Goal: Task Accomplishment & Management: Manage account settings

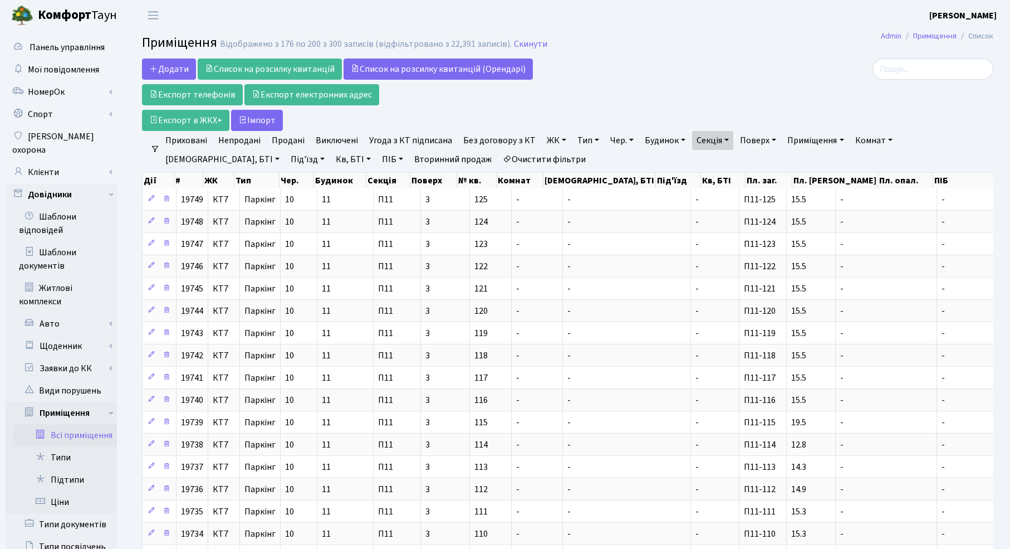
select select "25"
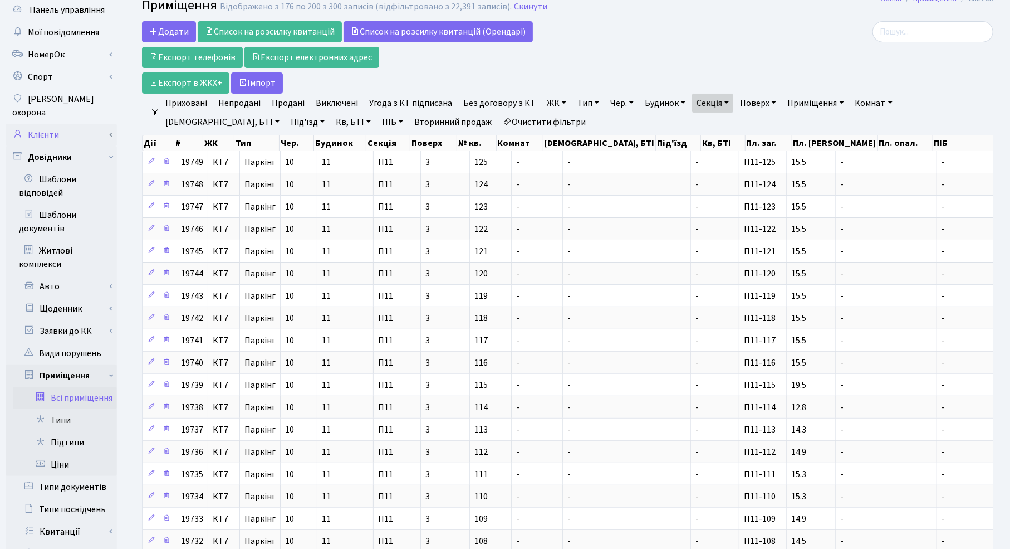
click at [35, 125] on link "Клієнти" at bounding box center [61, 135] width 111 height 22
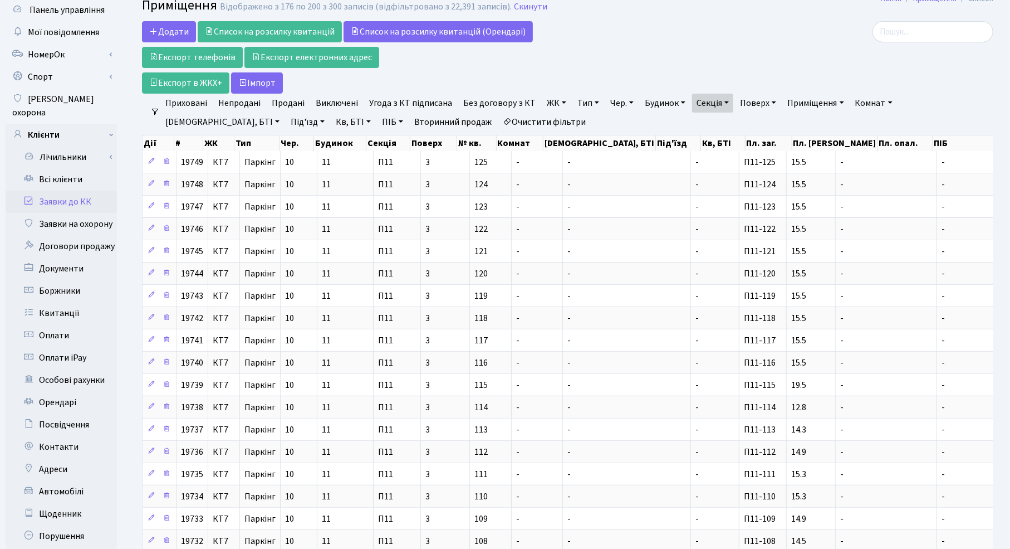
click at [46, 190] on link "Заявки до КК" at bounding box center [61, 201] width 111 height 22
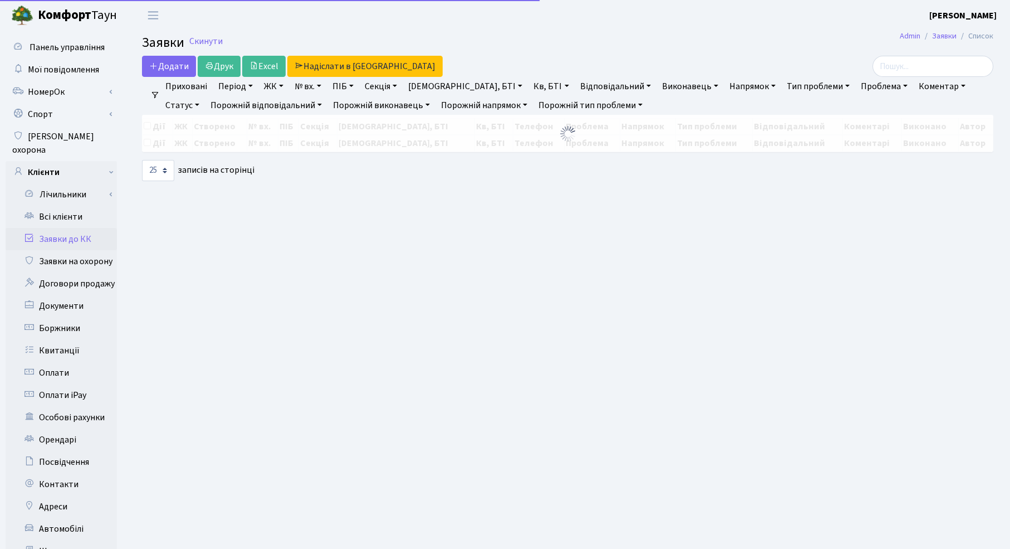
select select "25"
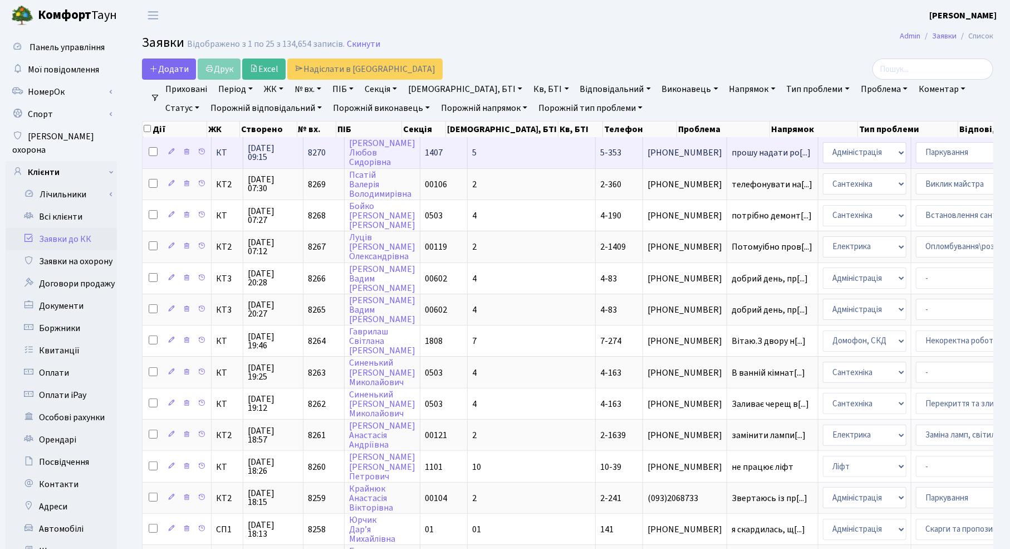
select select "82"
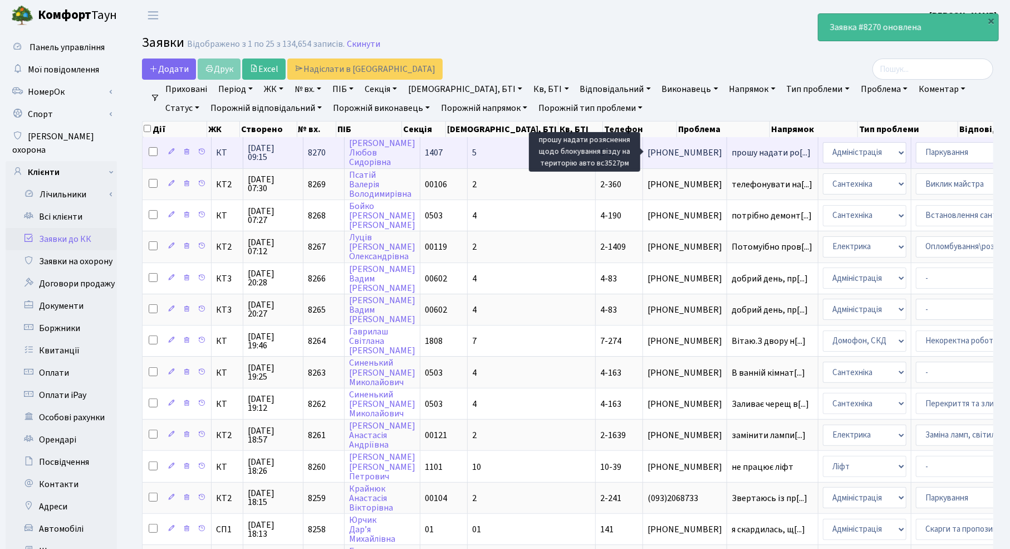
click at [732, 153] on span "прошу надати ро[...]" at bounding box center [771, 152] width 79 height 12
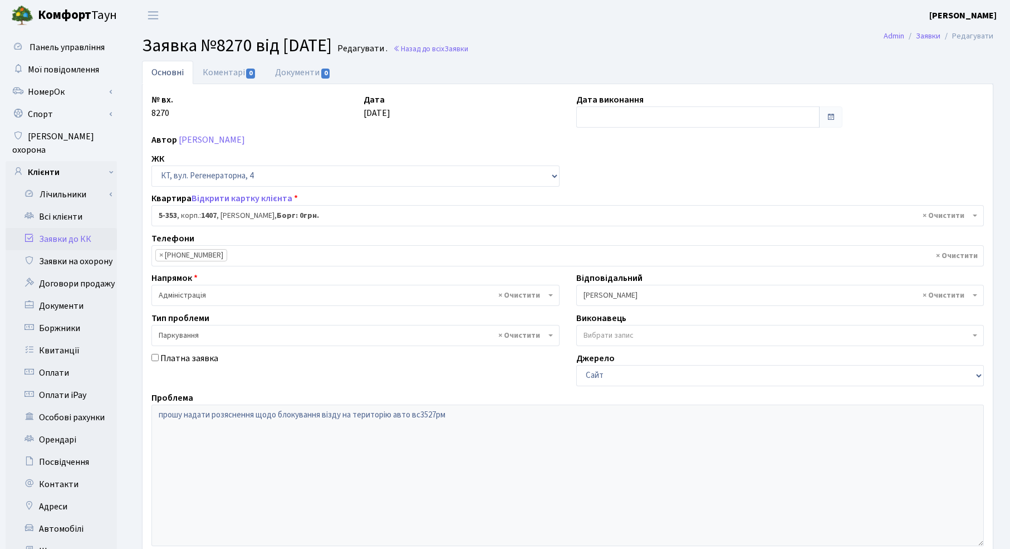
select select "2188"
select select "66"
click at [248, 197] on link "Відкрити картку клієнта" at bounding box center [242, 198] width 101 height 12
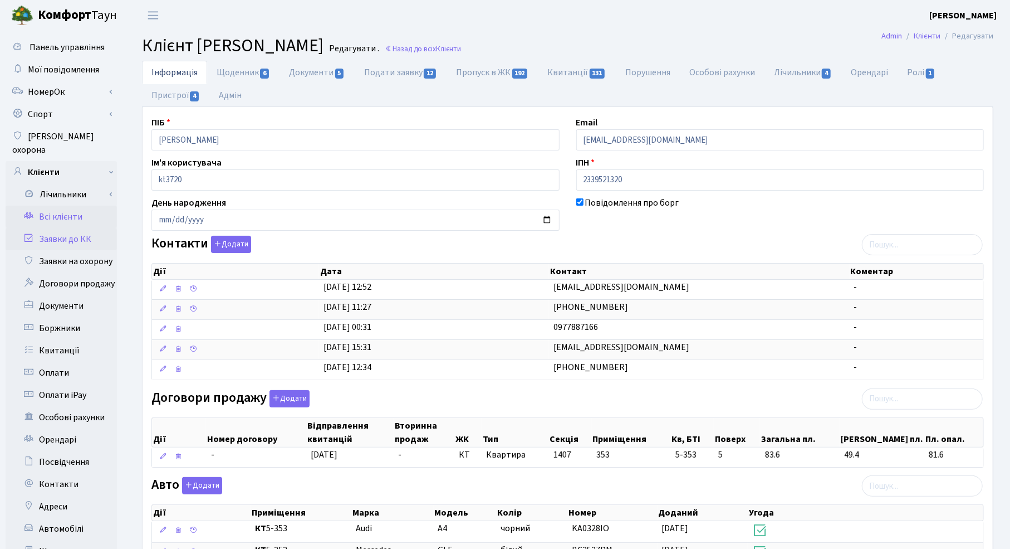
click at [49, 228] on link "Заявки до КК" at bounding box center [61, 239] width 111 height 22
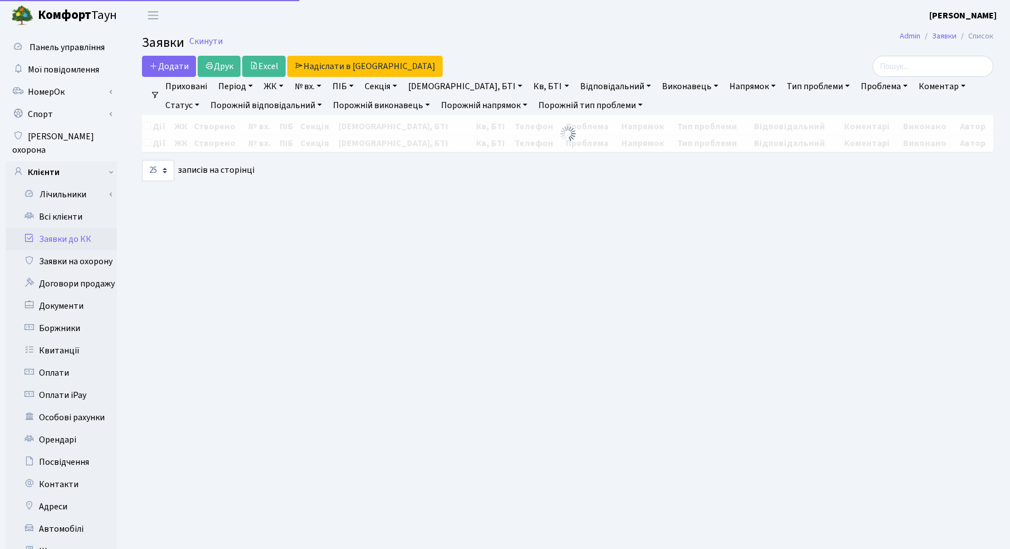
select select "25"
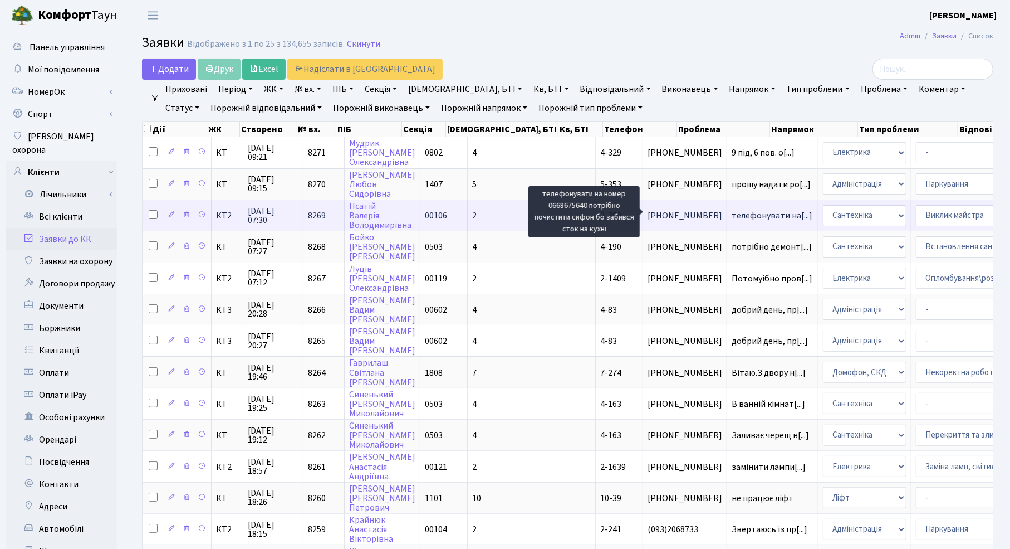
click at [732, 214] on span "телефонувати на[...]" at bounding box center [772, 215] width 81 height 12
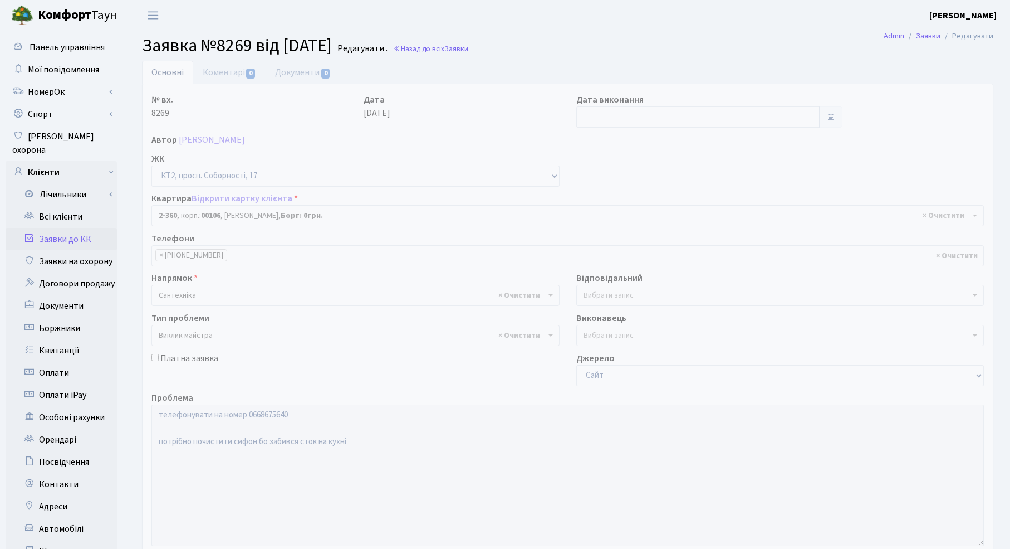
select select "15408"
select select "29"
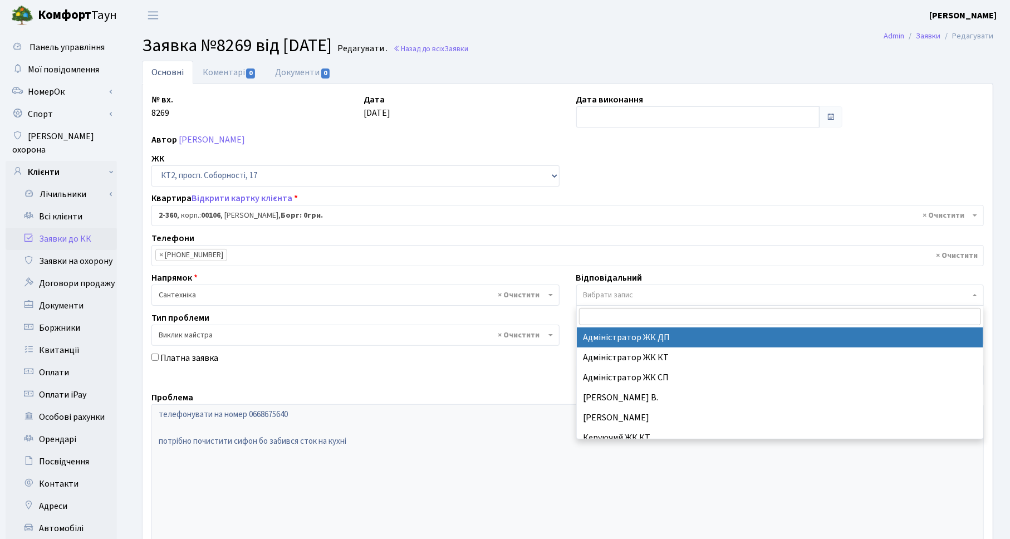
click at [625, 294] on span "Вибрати запис" at bounding box center [609, 295] width 50 height 11
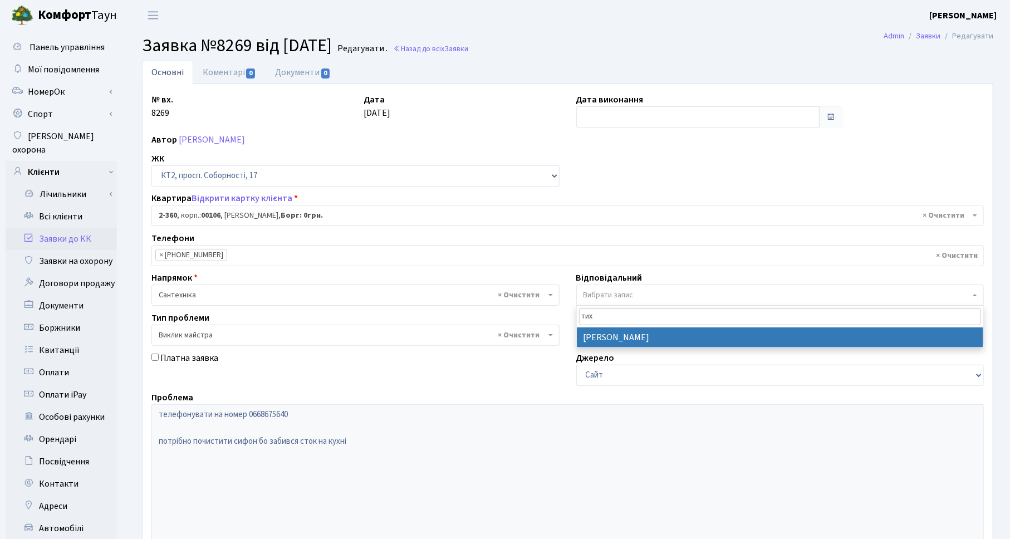
type input "тих"
select select "67"
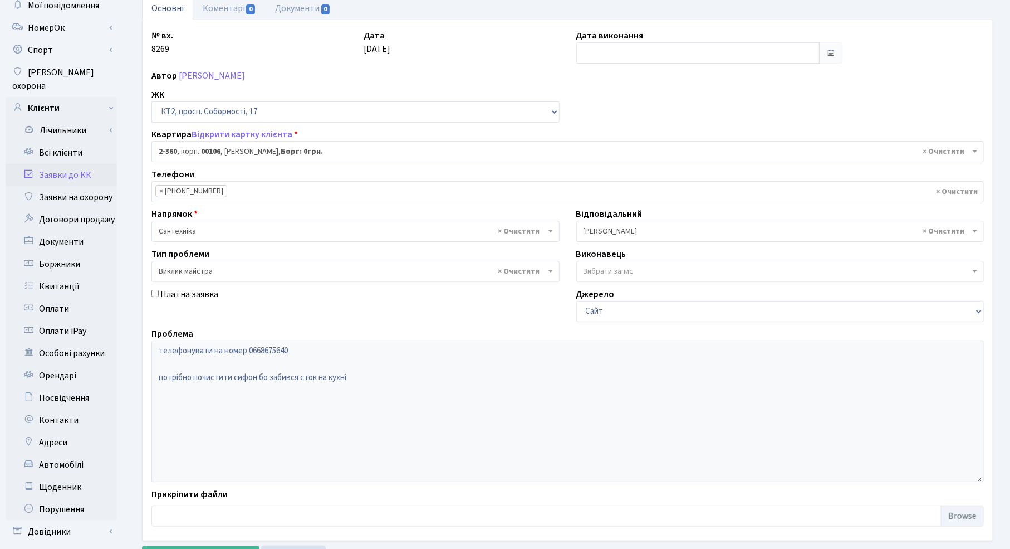
scroll to position [144, 0]
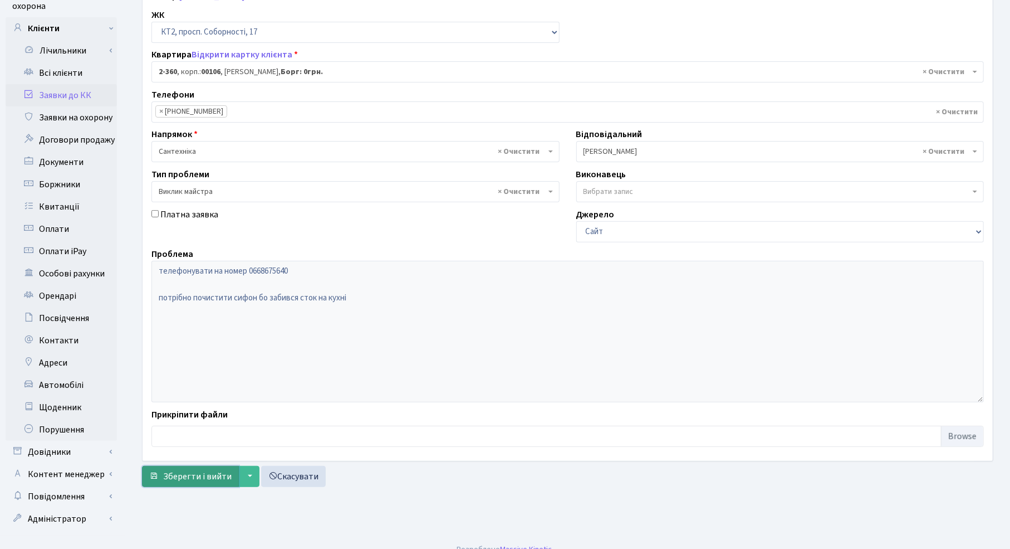
click at [187, 475] on span "Зберегти і вийти" at bounding box center [197, 476] width 69 height 12
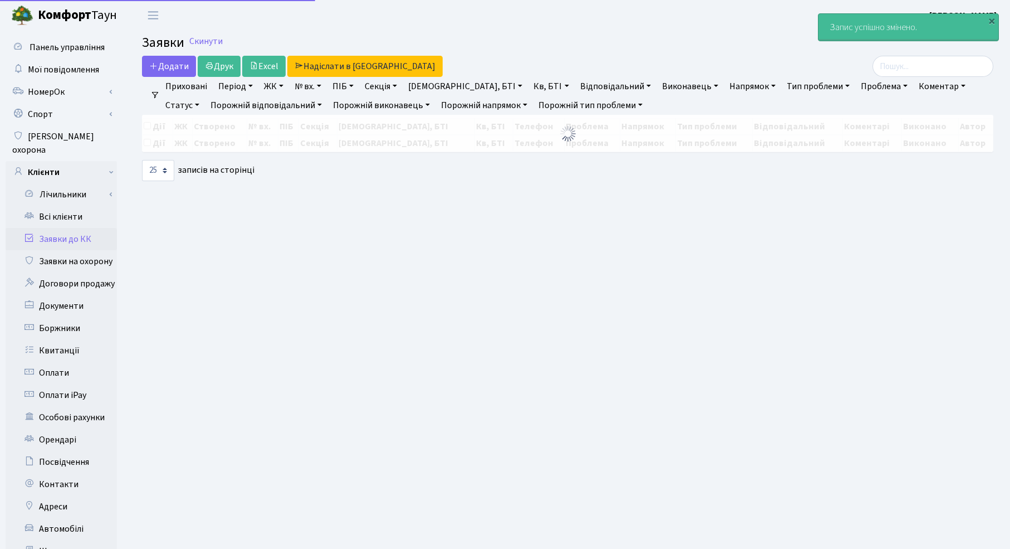
select select "25"
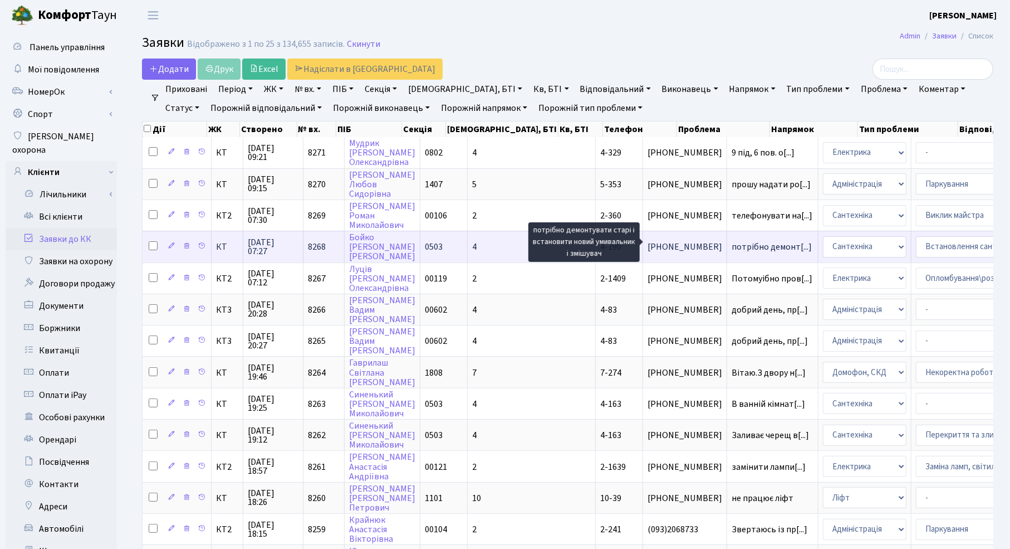
click at [732, 246] on span "потрібно демонт[...]" at bounding box center [772, 247] width 80 height 12
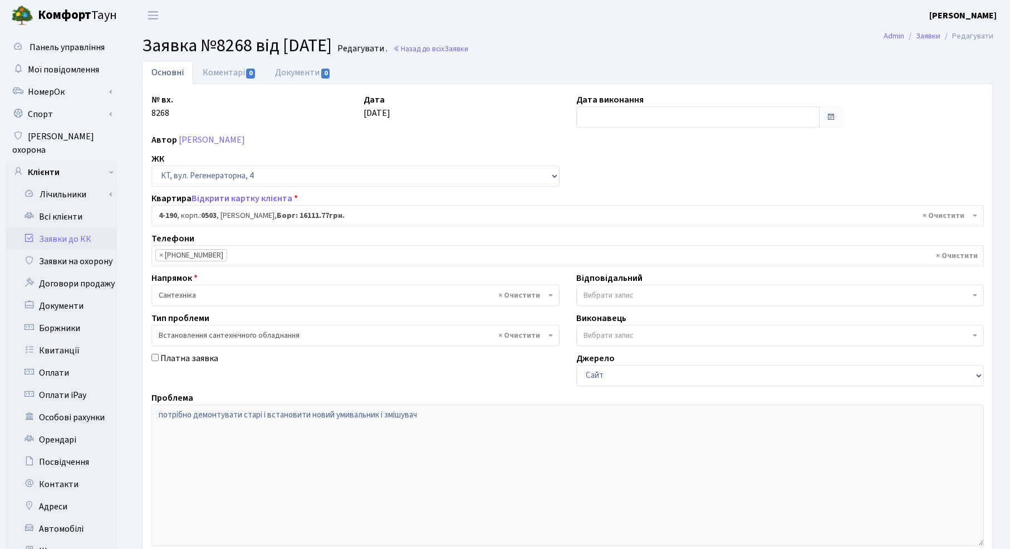
select select "1116"
select select "39"
click link "Коментарі 0"
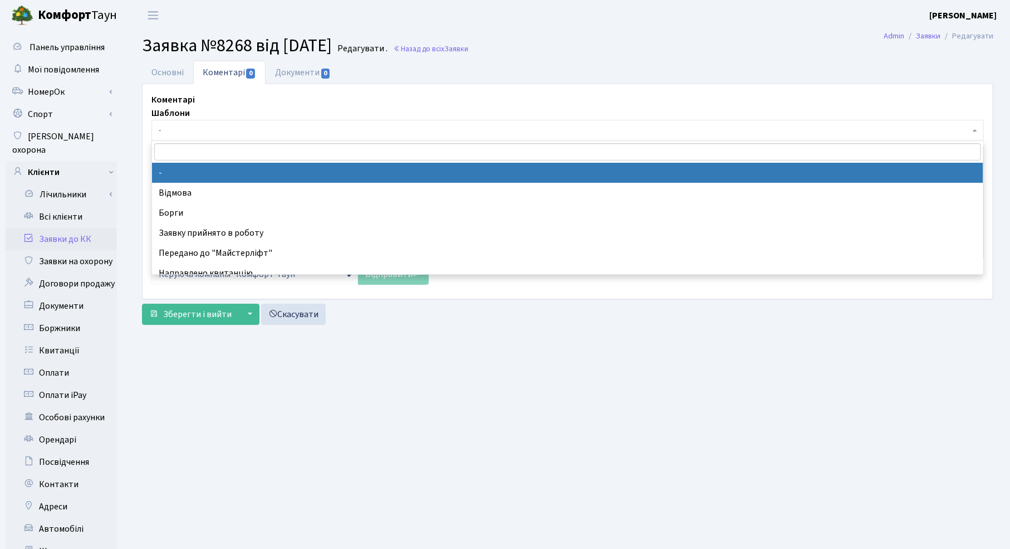
click span "-"
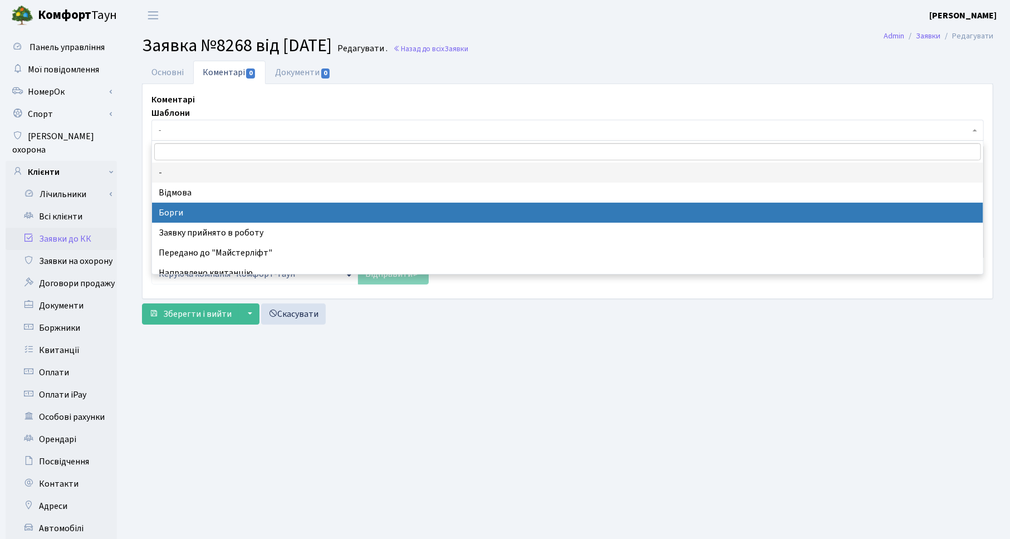
select select "3"
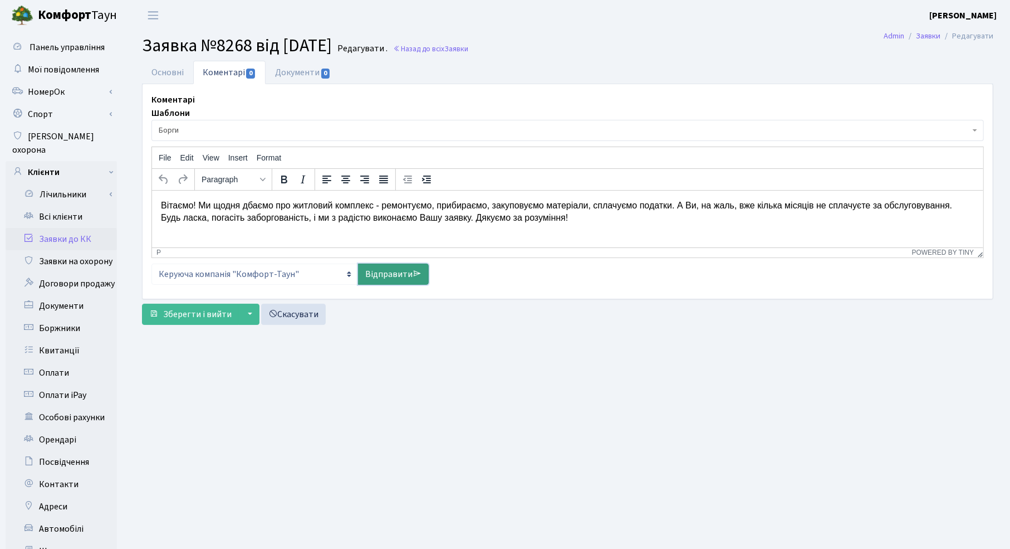
click link "Відправити"
select select
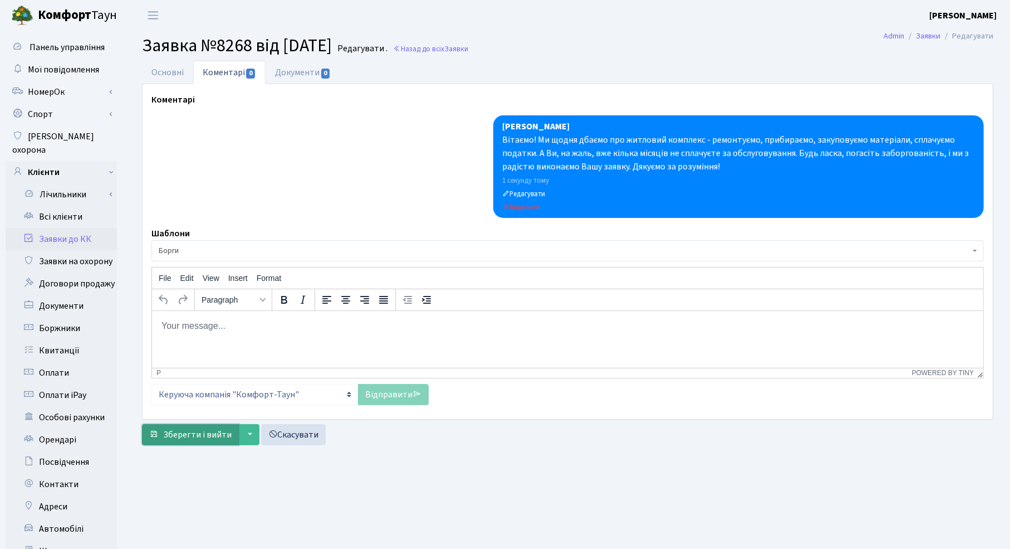
click span "Зберегти і вийти"
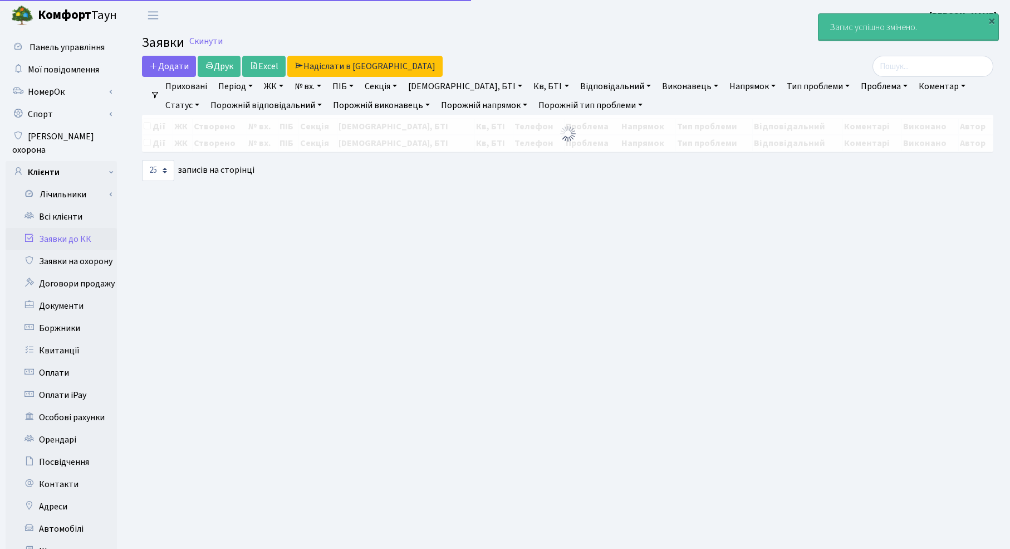
select select "25"
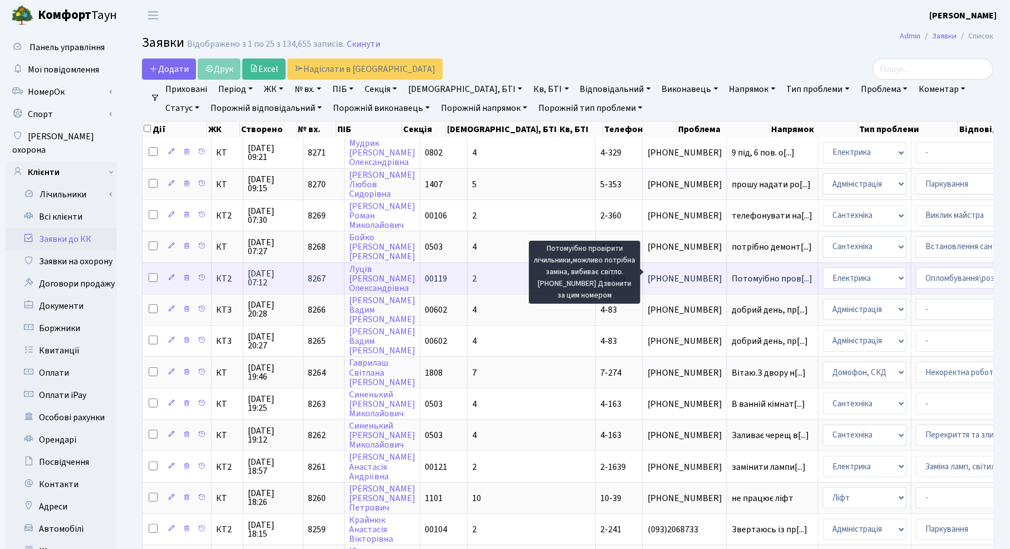
click at [732, 273] on span "Потомуібно пров[...]" at bounding box center [772, 278] width 81 height 12
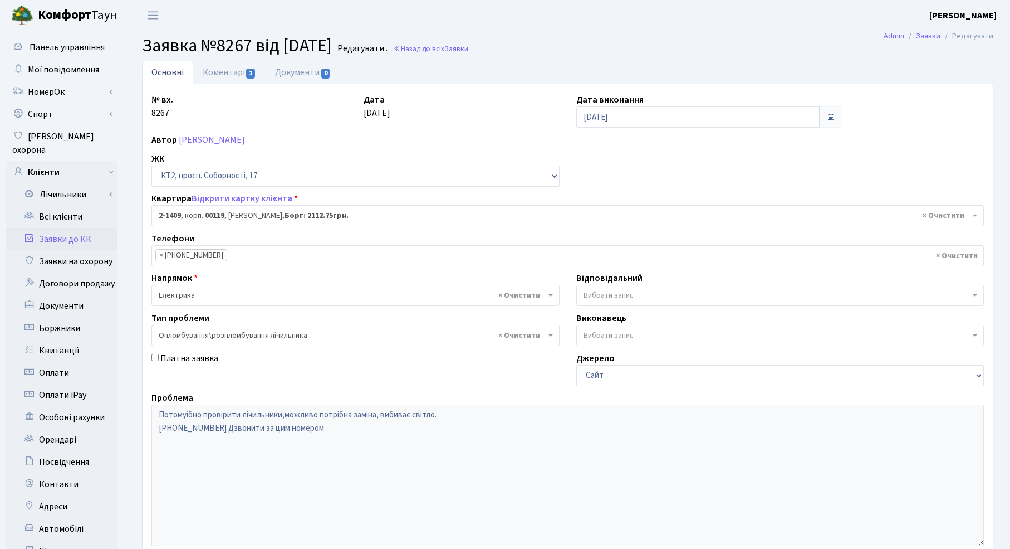
select select "13024"
select select "30"
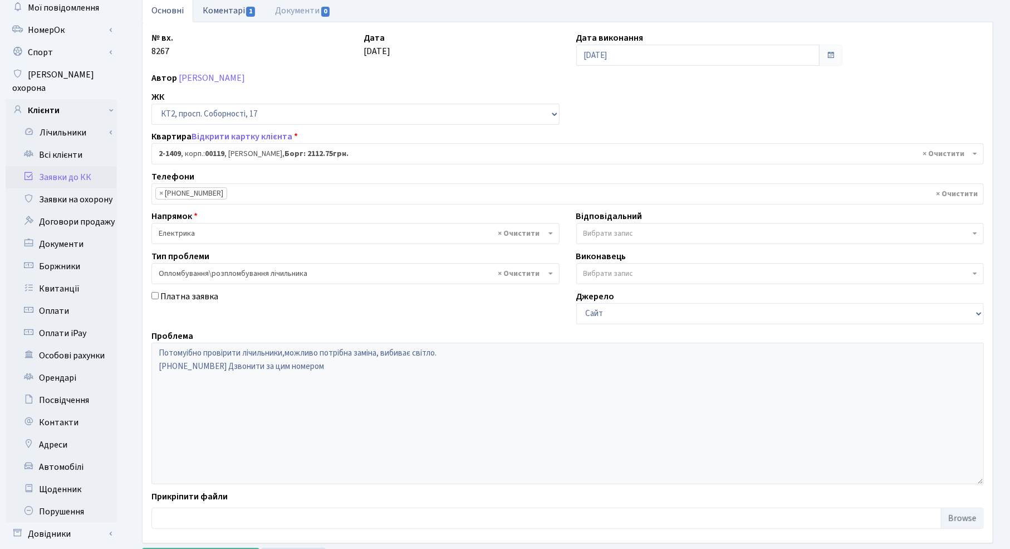
click at [224, 15] on link "Коментарі 1" at bounding box center [229, 10] width 72 height 23
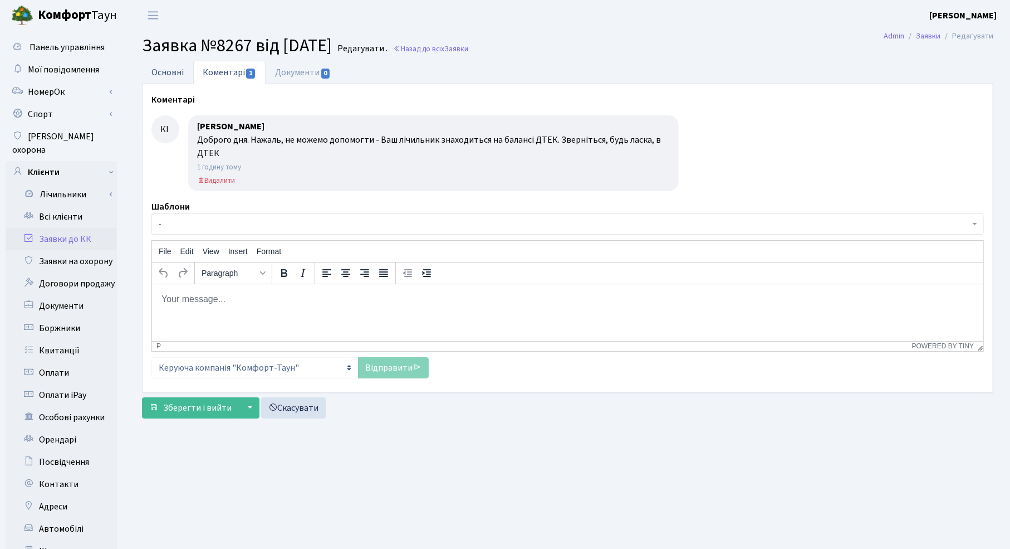
click at [170, 70] on link "Основні" at bounding box center [167, 72] width 51 height 23
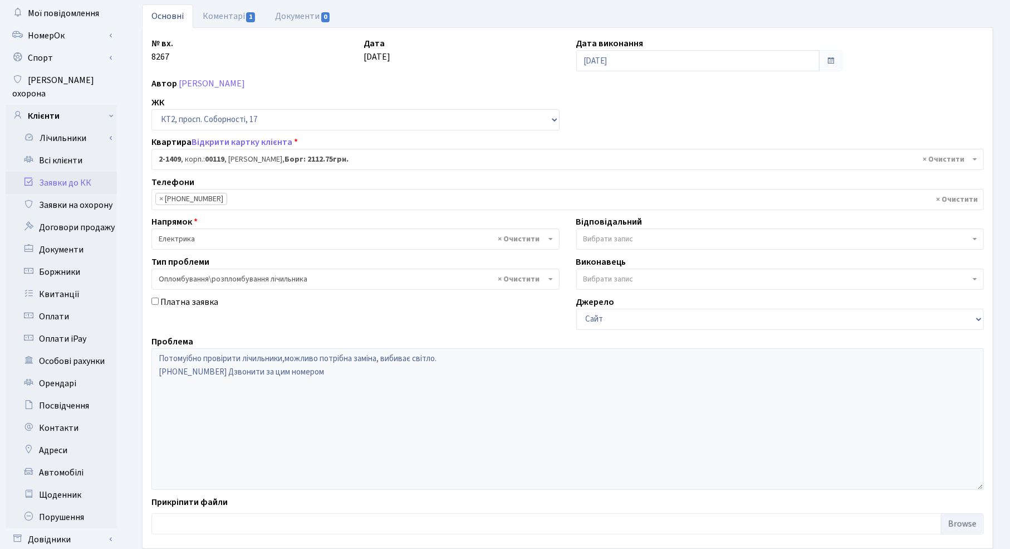
scroll to position [144, 0]
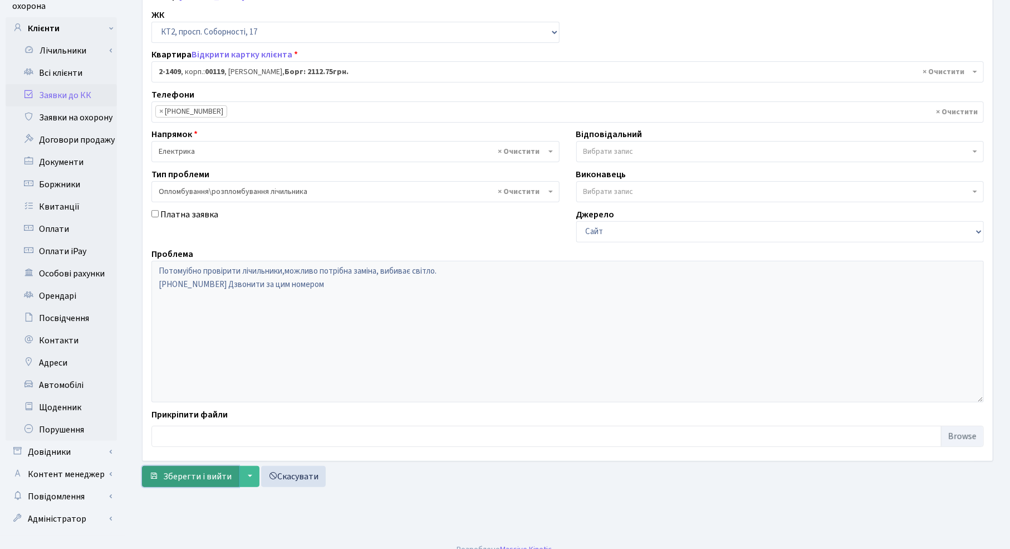
click at [192, 476] on span "Зберегти і вийти" at bounding box center [197, 476] width 69 height 12
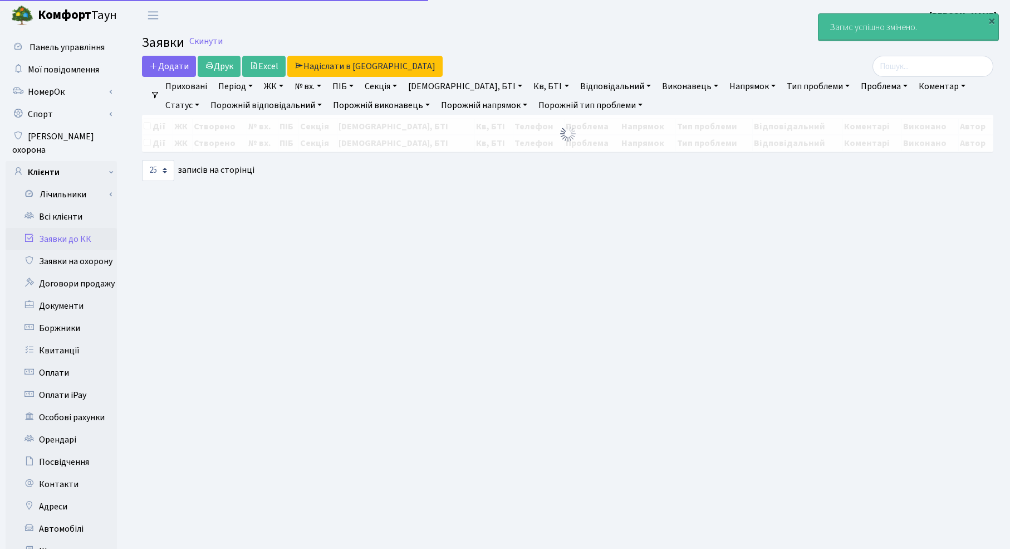
select select "25"
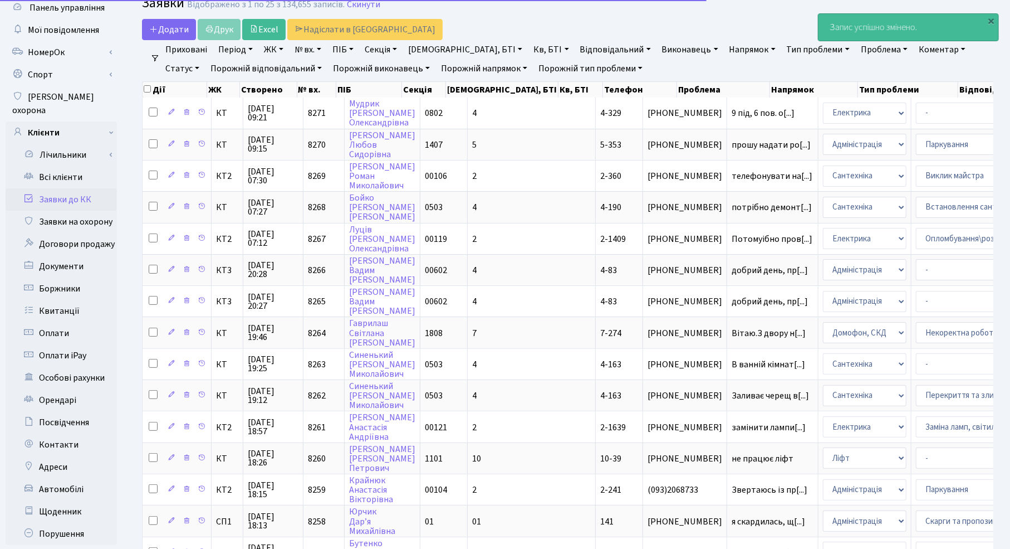
scroll to position [62, 0]
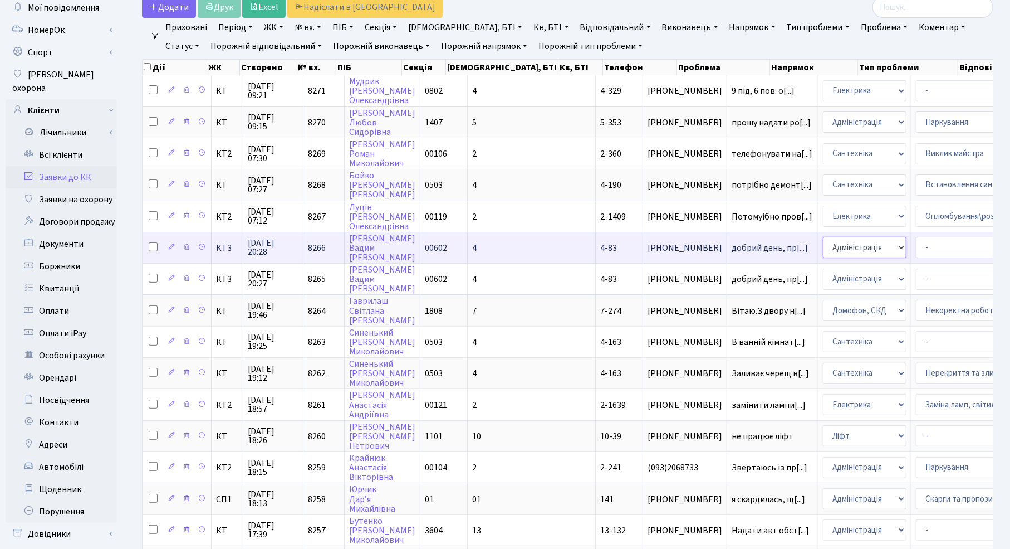
click at [823, 237] on select "- Адміністрація Домофон, СКД Ліфт Майстри Сантехніка Економічний відділ Електри…" at bounding box center [865, 247] width 84 height 21
select select "3"
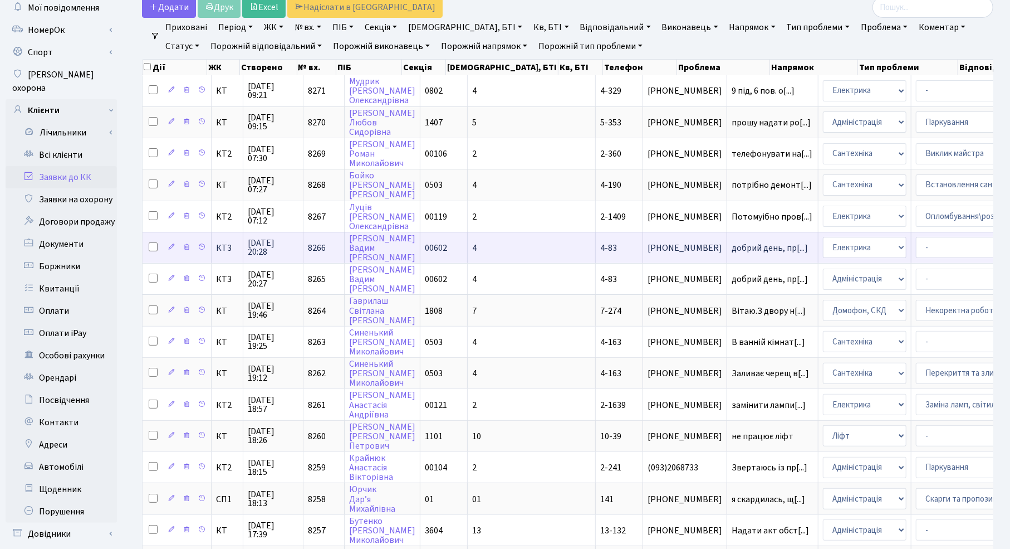
select select "22"
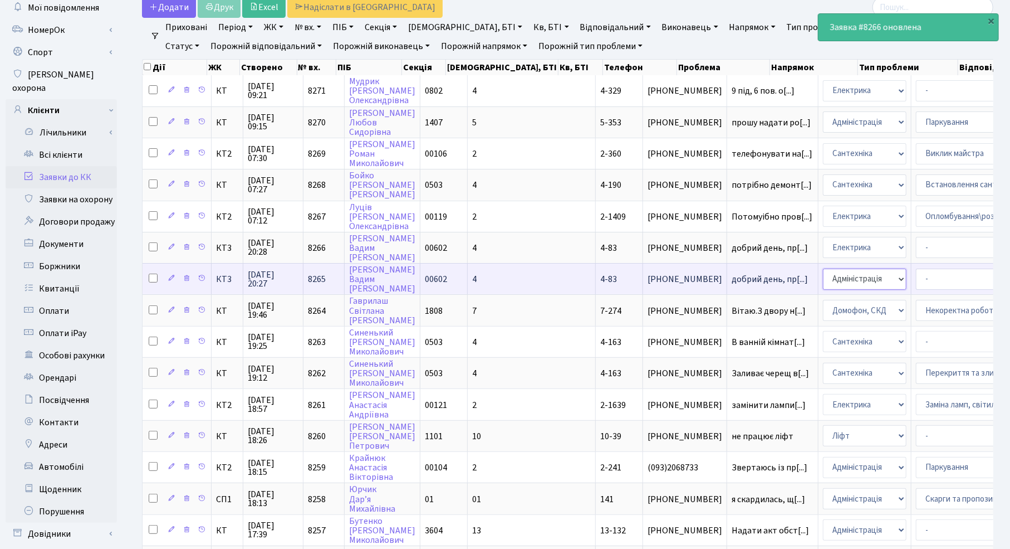
click at [823, 268] on select "- Адміністрація Домофон, СКД Ліфт Майстри Сантехніка Економічний відділ Електри…" at bounding box center [865, 278] width 84 height 21
select select "3"
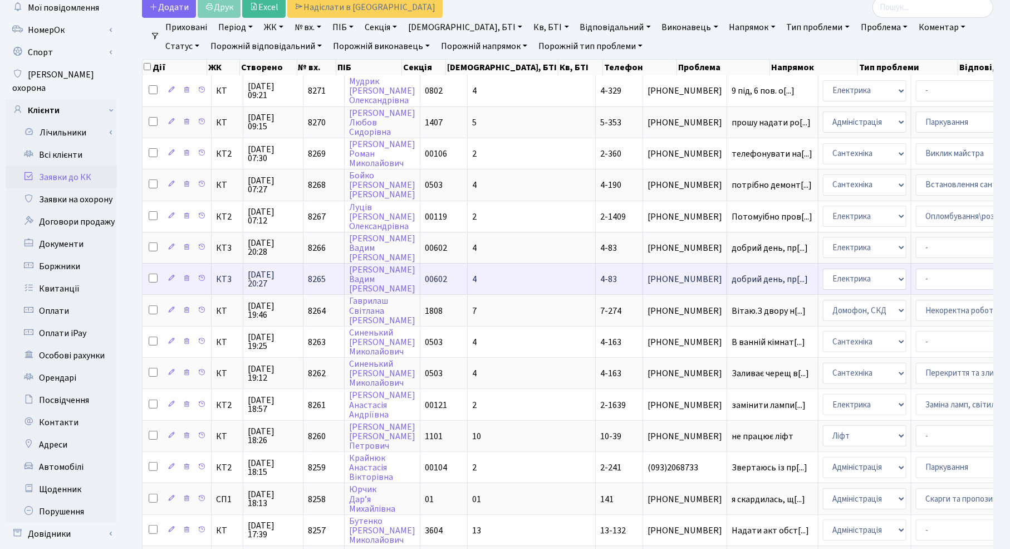
select select "22"
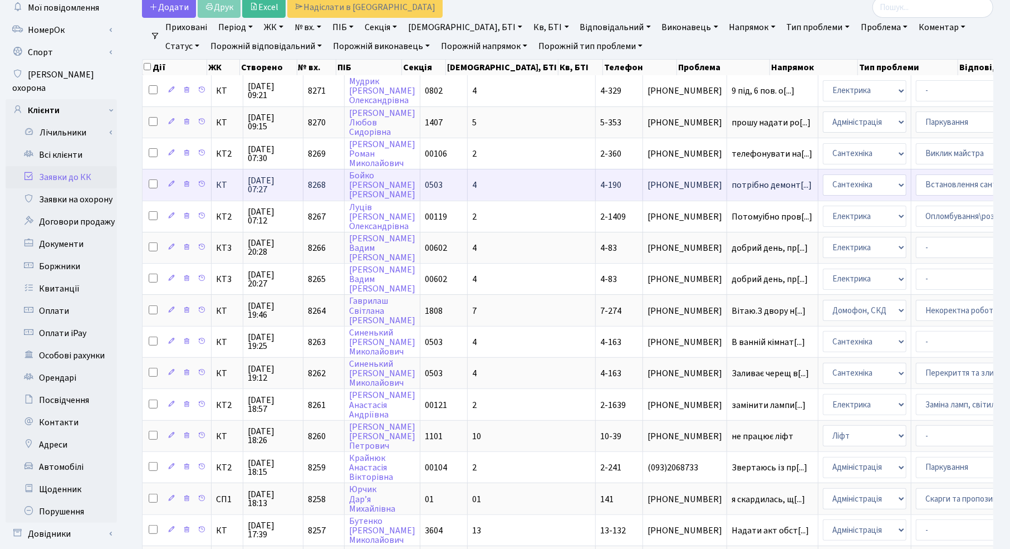
select select "22"
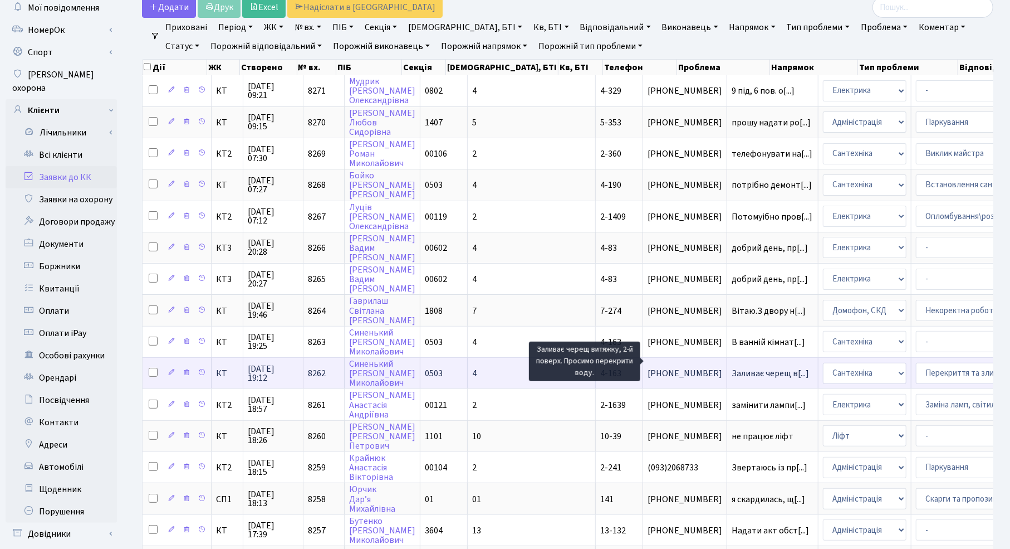
click at [732, 367] on span "Заливає черещ в[...]" at bounding box center [770, 373] width 77 height 12
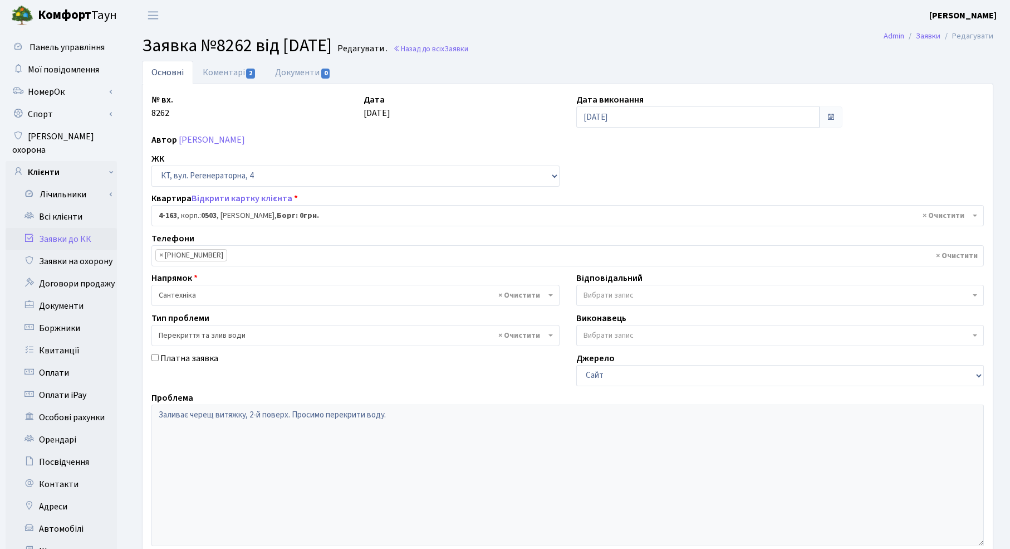
select select "1089"
select select "32"
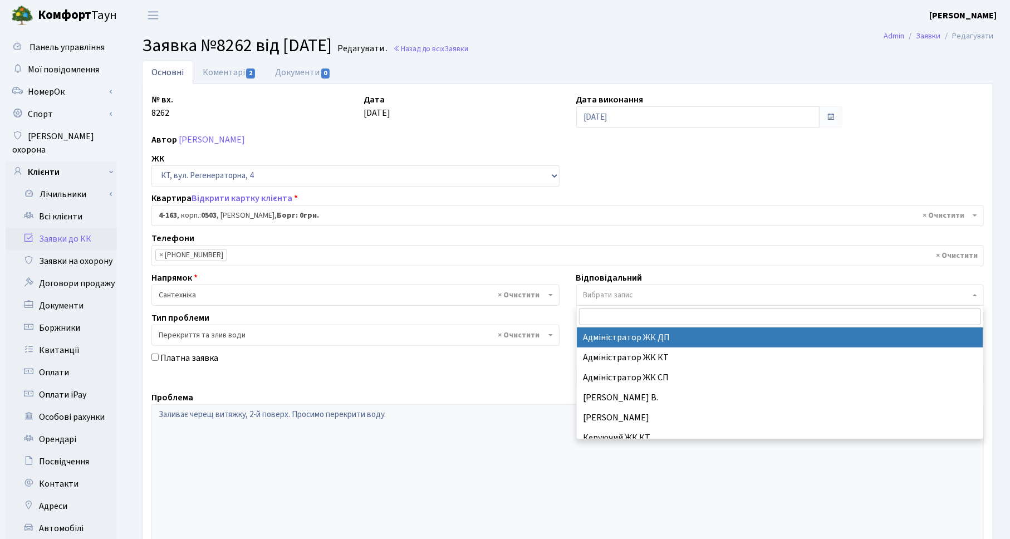
click at [600, 288] on span "Вибрати запис" at bounding box center [780, 295] width 408 height 21
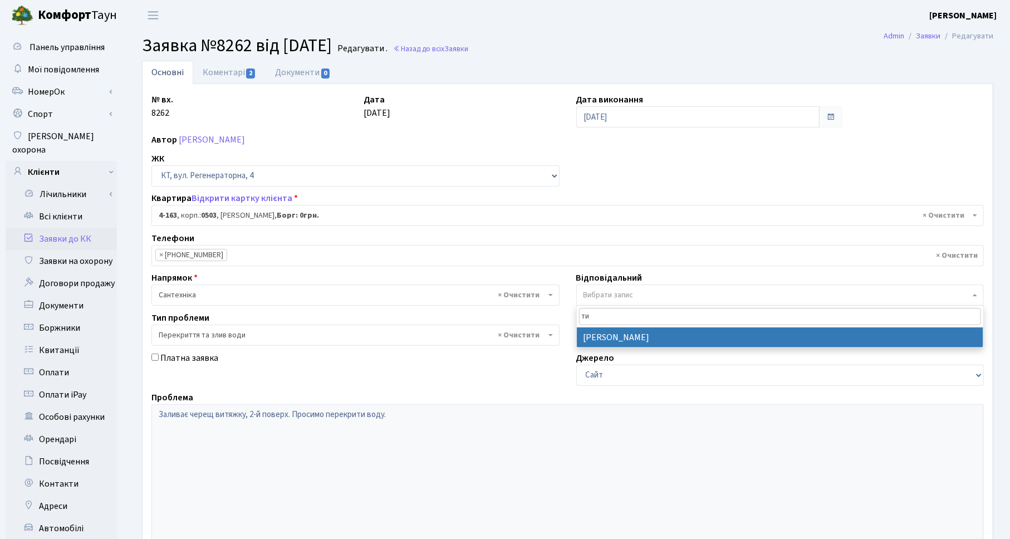
type input "ти"
select select "67"
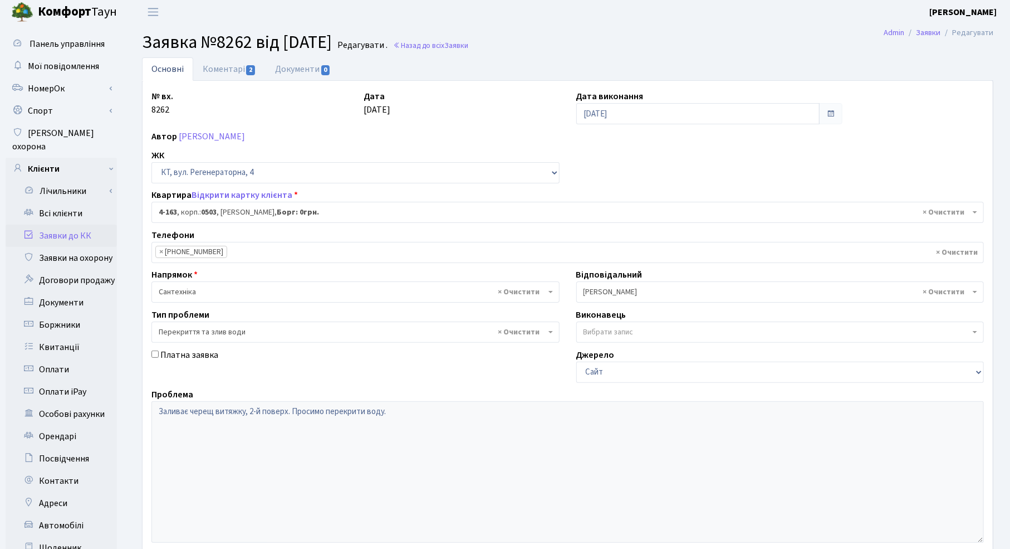
scroll to position [124, 0]
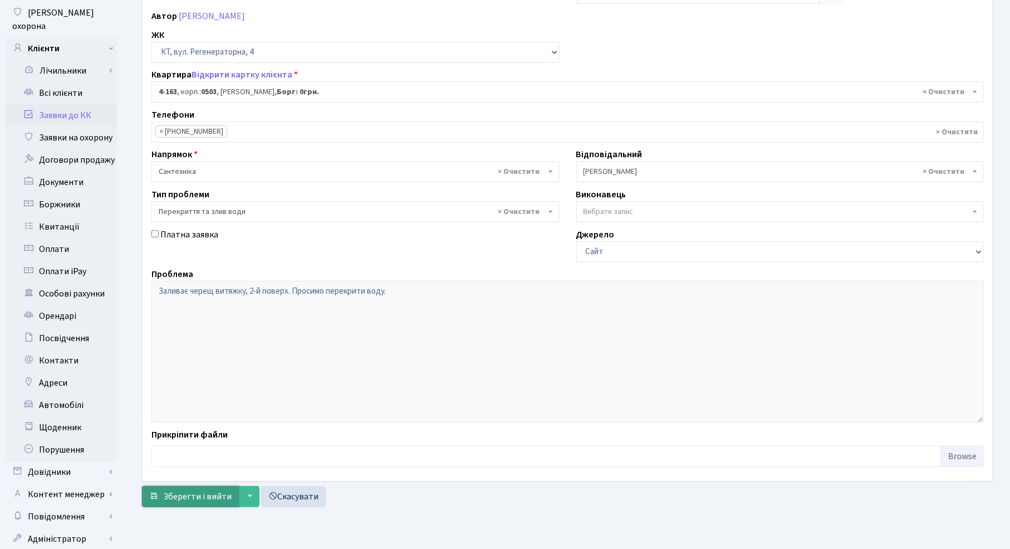
click at [214, 497] on span "Зберегти і вийти" at bounding box center [197, 496] width 69 height 12
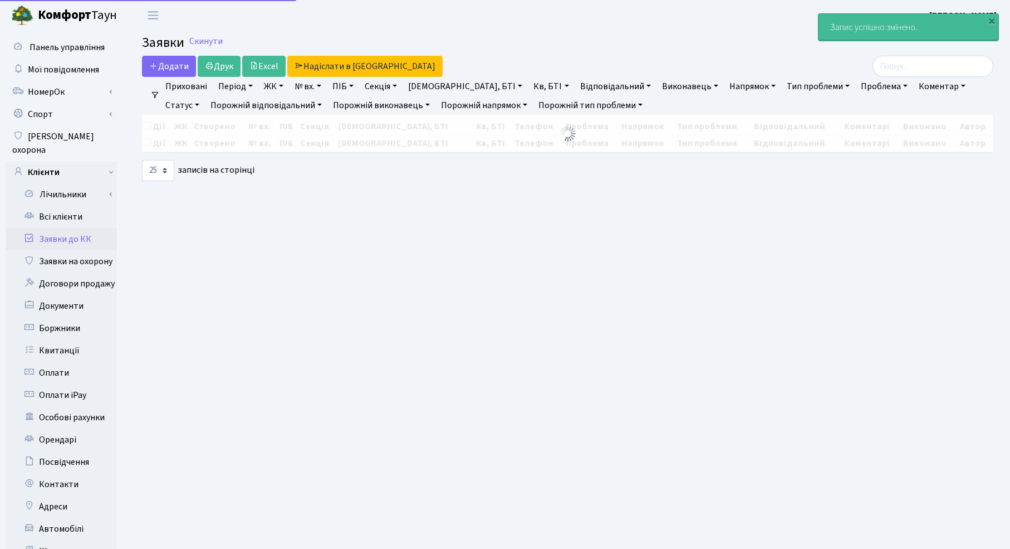
select select "25"
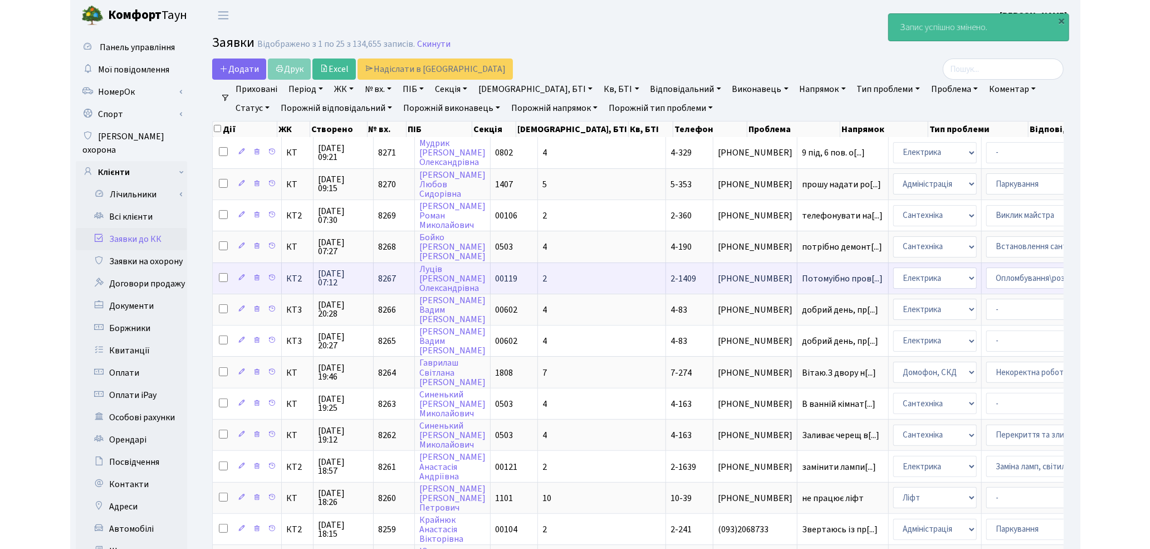
scroll to position [124, 0]
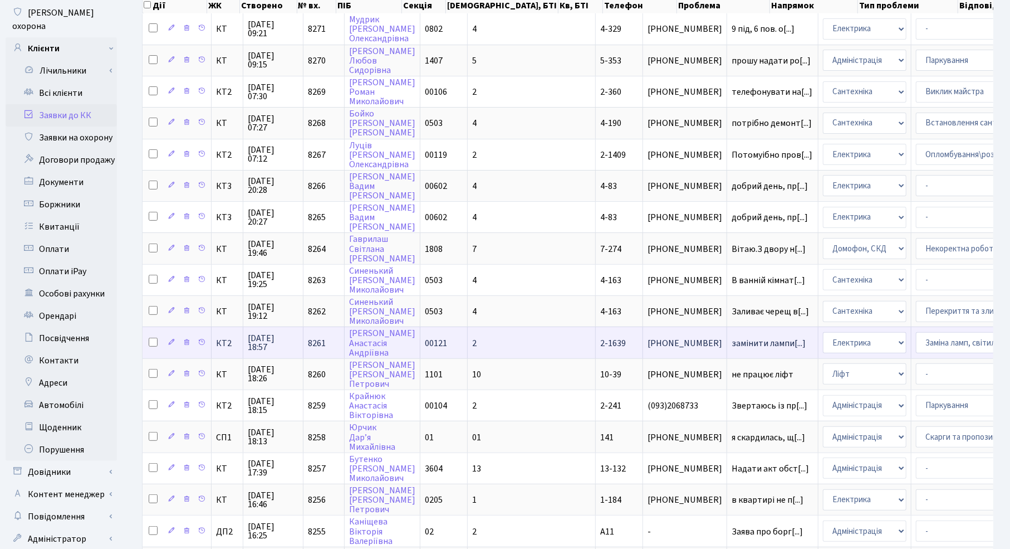
select select "22"
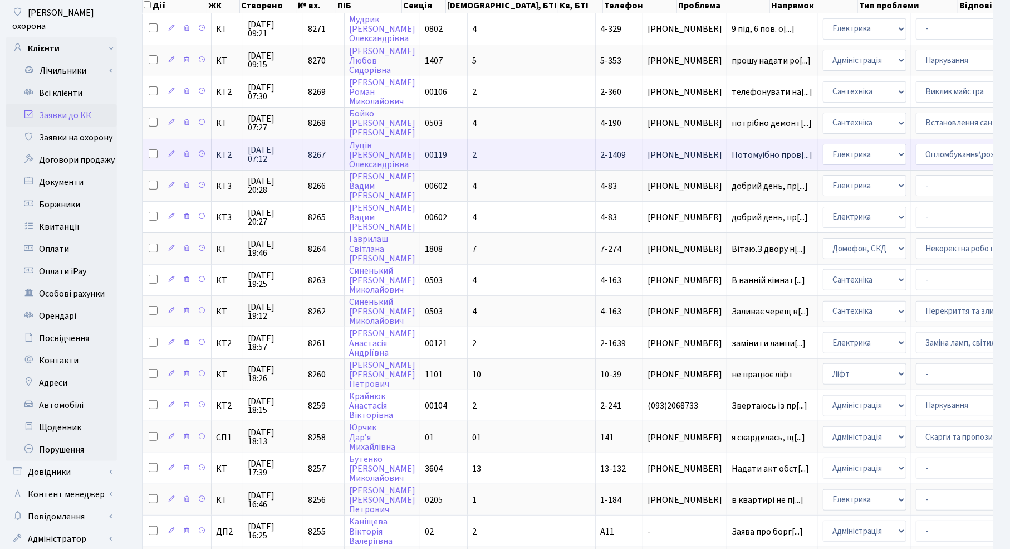
select select "110"
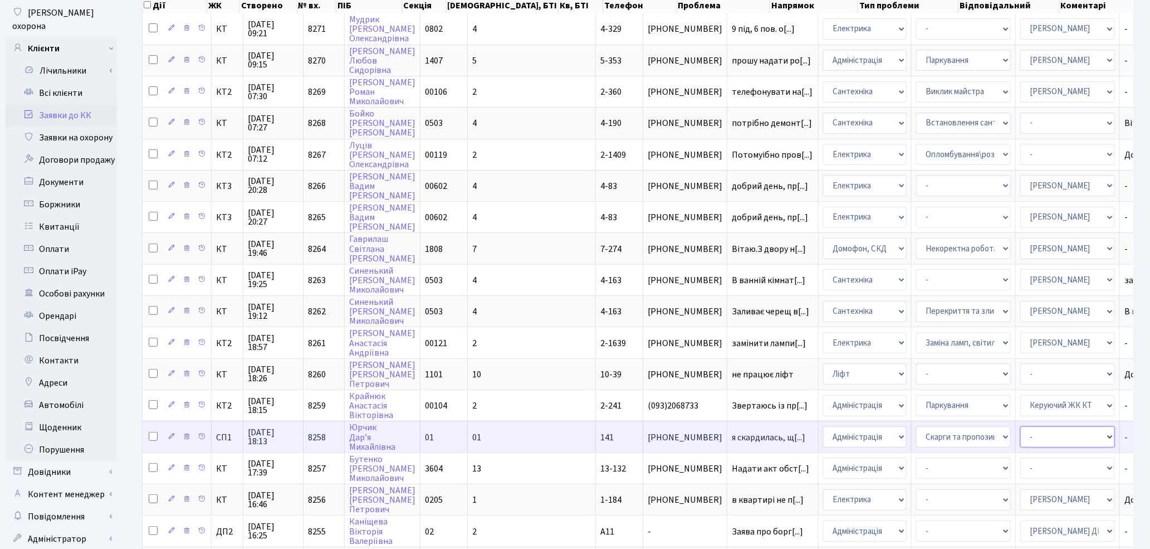
click at [1010, 426] on select "- Адміністратор ЖК ДП Адміністратор ЖК КТ Адміністратор ЖК СП Вижул В. В. Горді…" at bounding box center [1067, 436] width 95 height 21
select select "85"
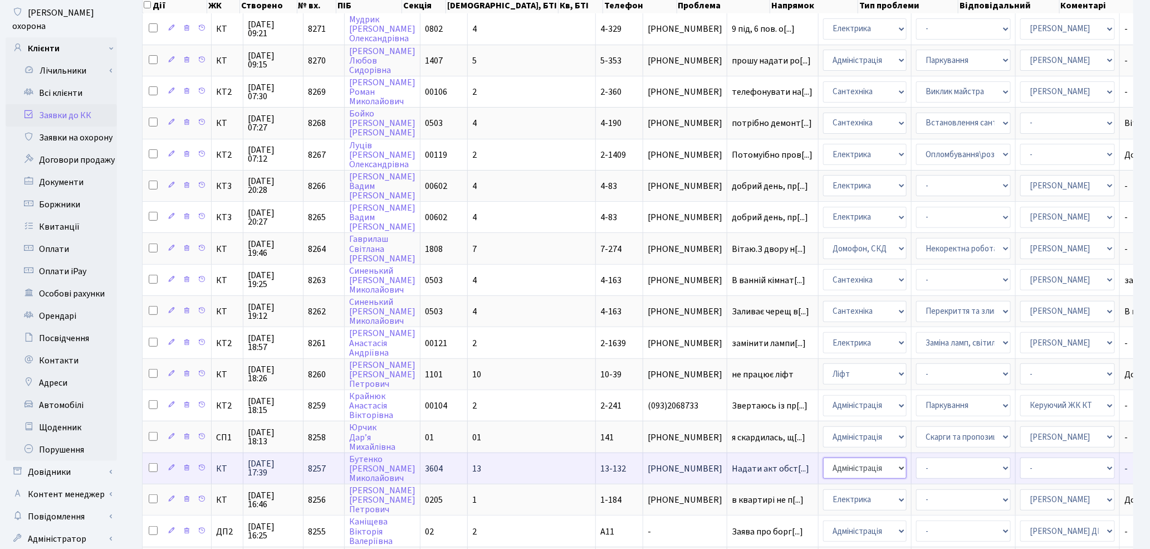
click at [823, 457] on select "- Адміністрація Домофон, СКД Ліфт Майстри Сантехніка Економічний відділ Електри…" at bounding box center [865, 467] width 84 height 21
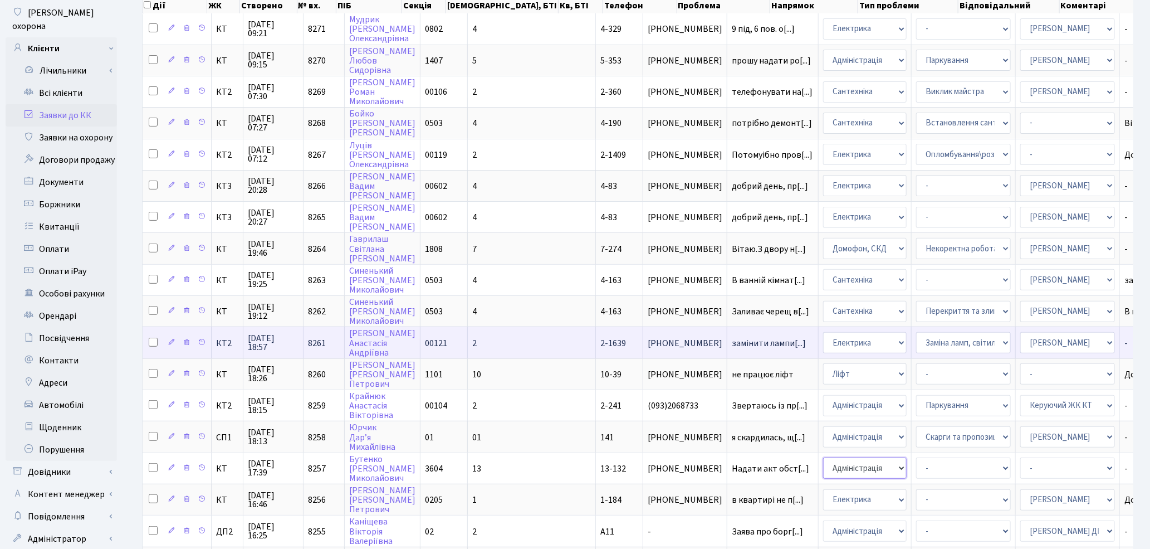
select select "9"
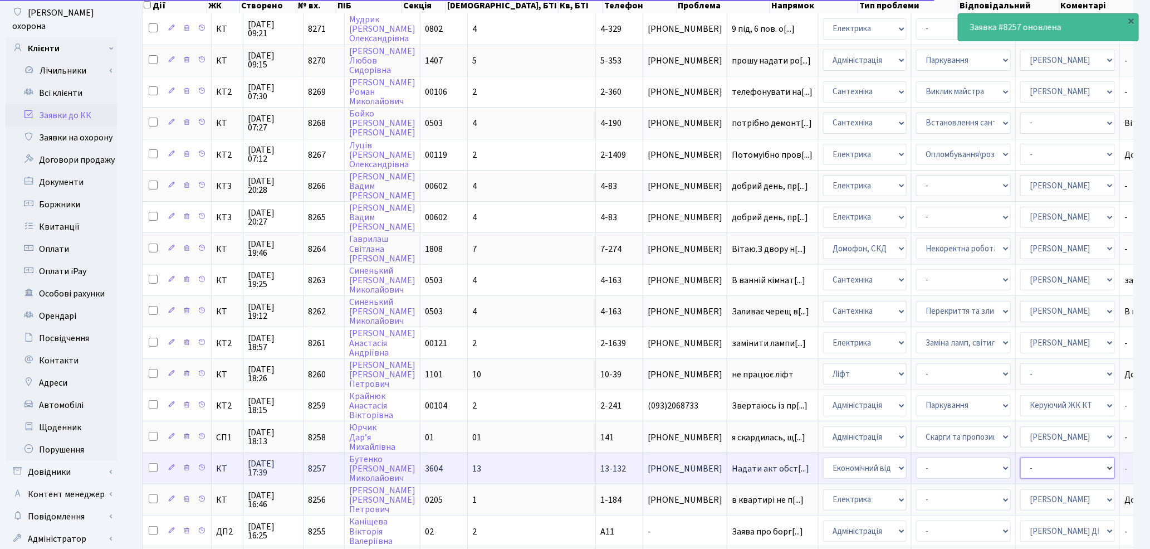
click at [1010, 457] on select "- Адміністратор ЖК ДП Адміністратор ЖК КТ Адміністратор ЖК СП Вижул В. В. Горді…" at bounding box center [1067, 467] width 95 height 21
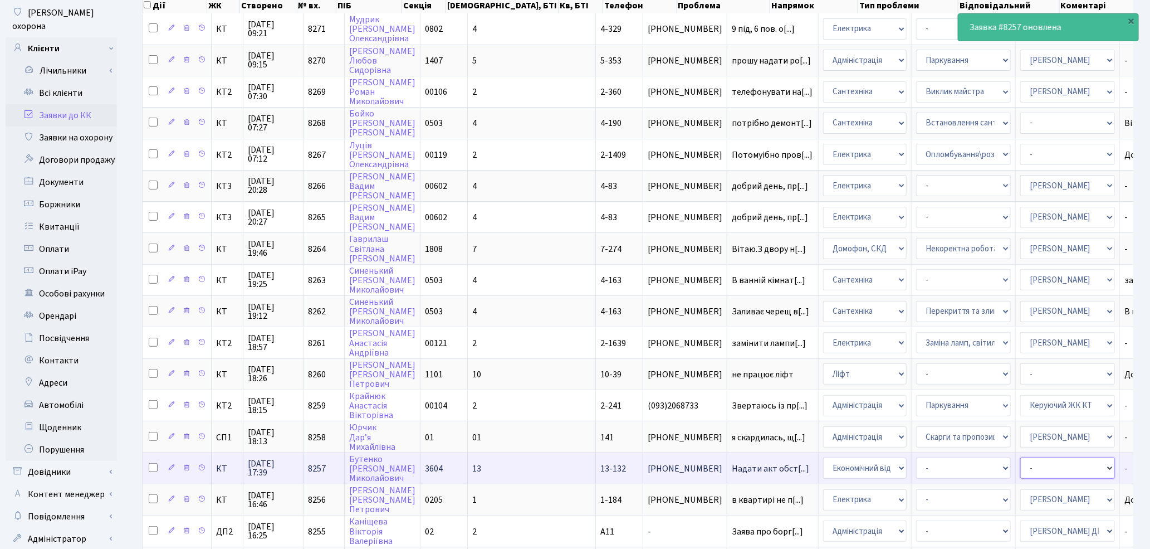
select select "68"
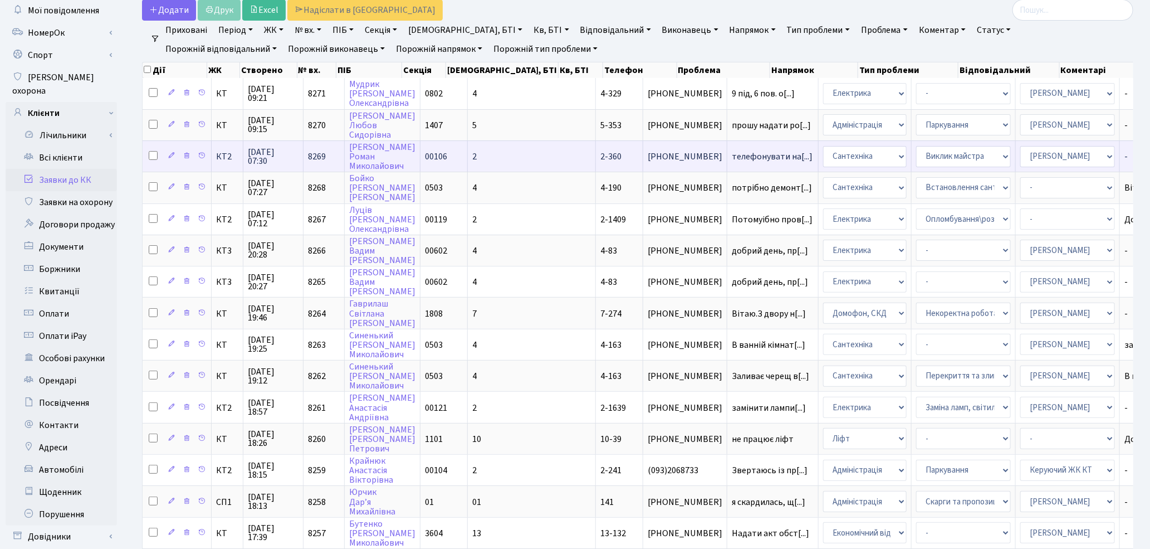
scroll to position [0, 0]
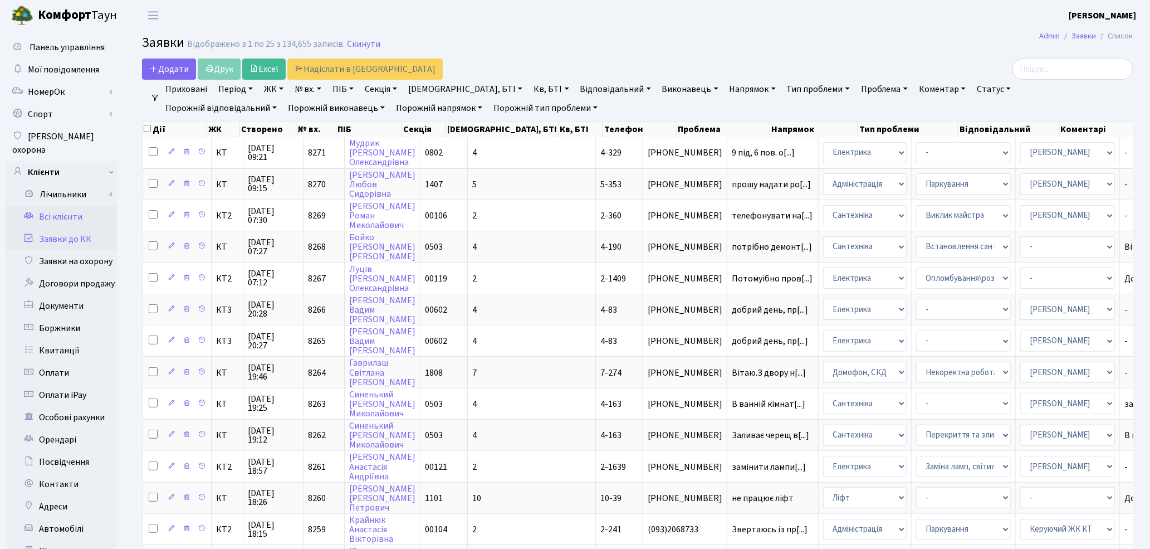
click at [63, 206] on link "Всі клієнти" at bounding box center [61, 217] width 111 height 22
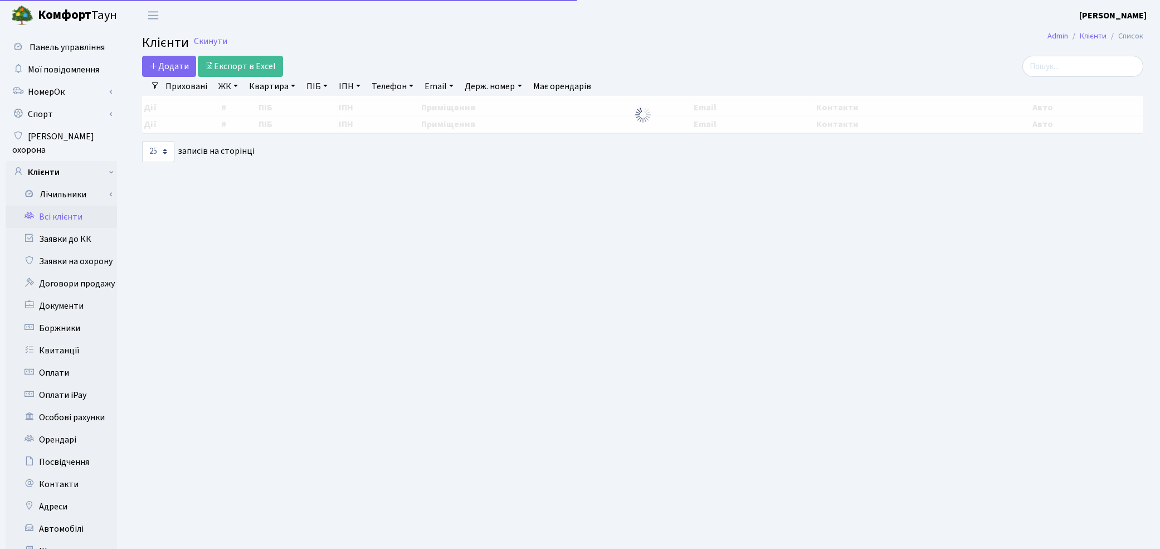
select select "25"
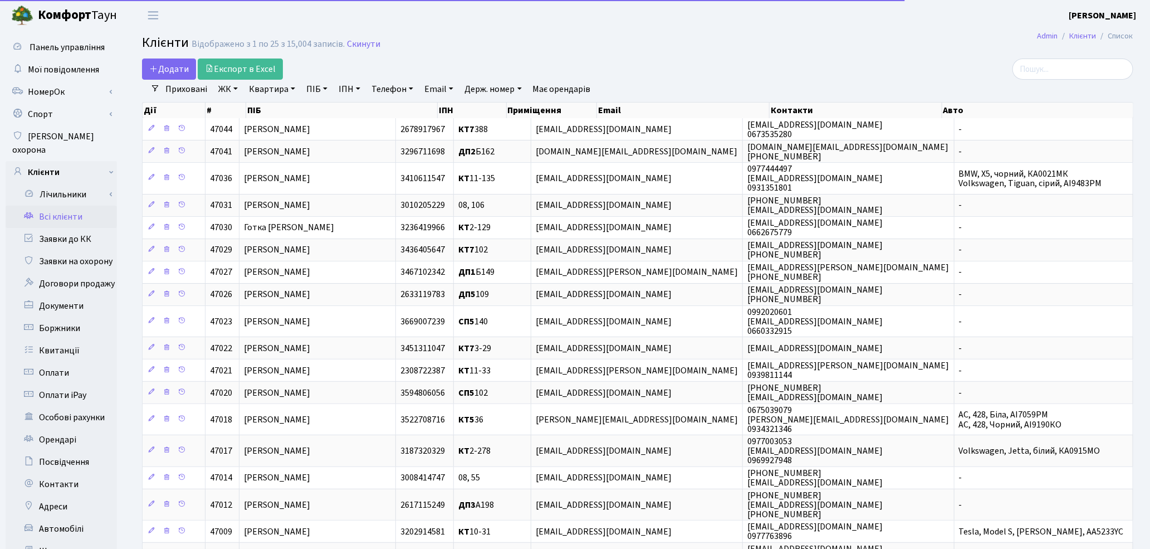
click at [319, 88] on link "ПІБ" at bounding box center [317, 89] width 30 height 19
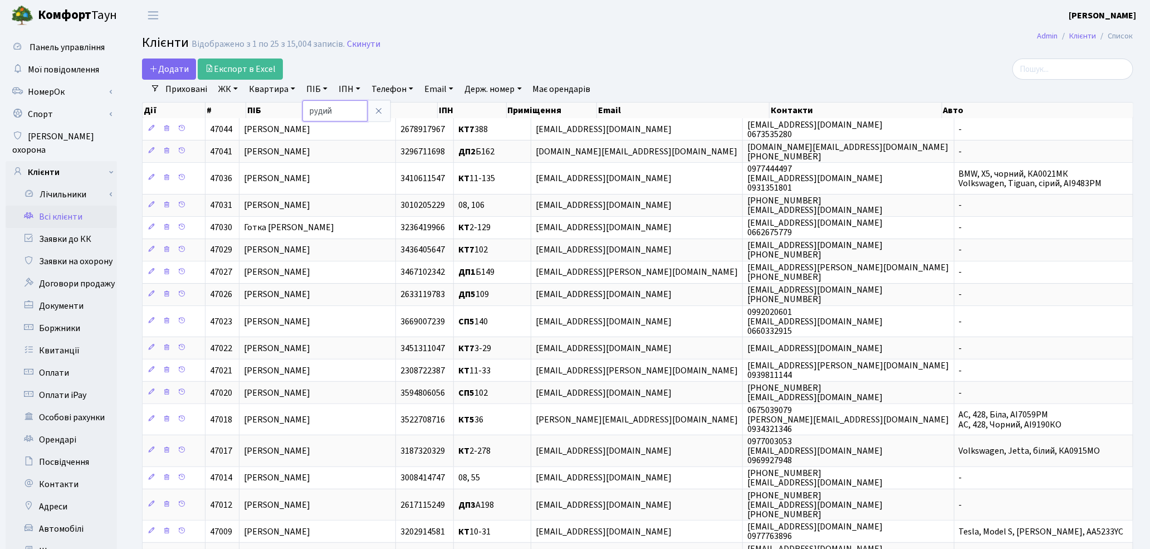
type input "рудий"
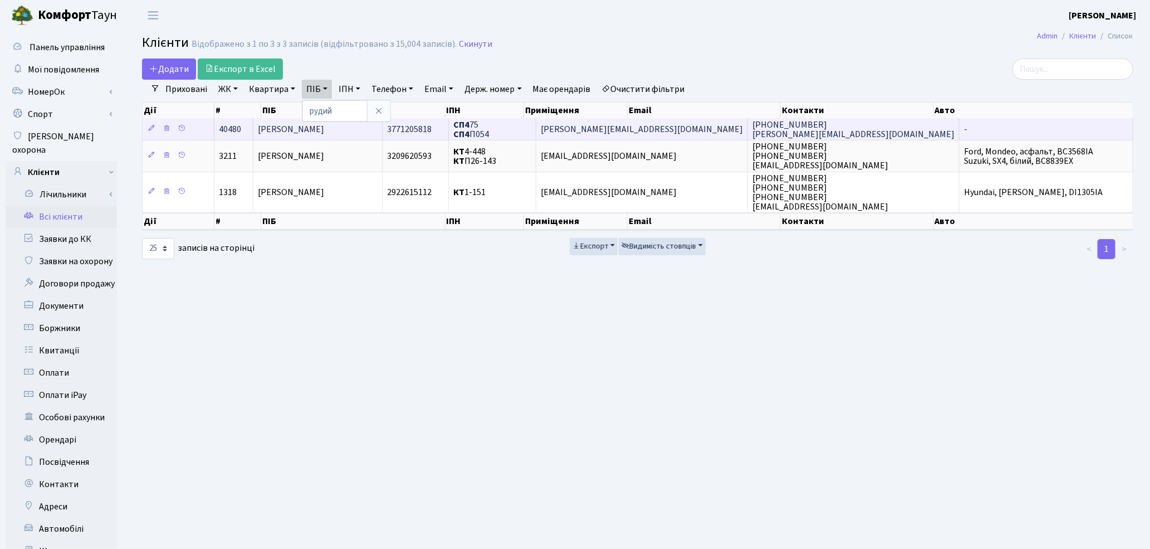
click at [372, 138] on td "[PERSON_NAME]" at bounding box center [317, 129] width 129 height 22
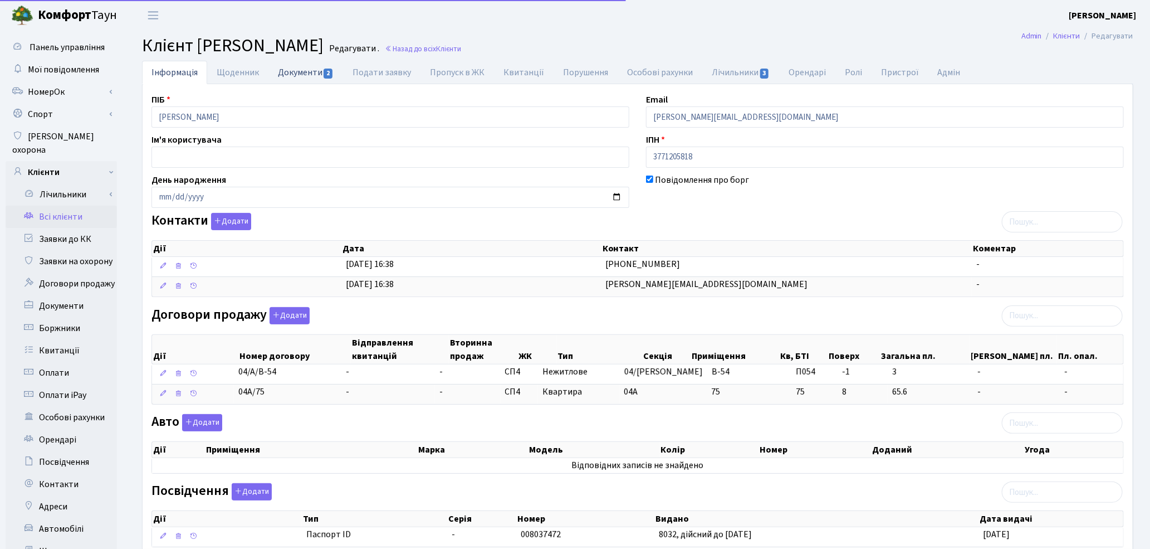
click at [300, 77] on link "Документи 2" at bounding box center [305, 72] width 75 height 23
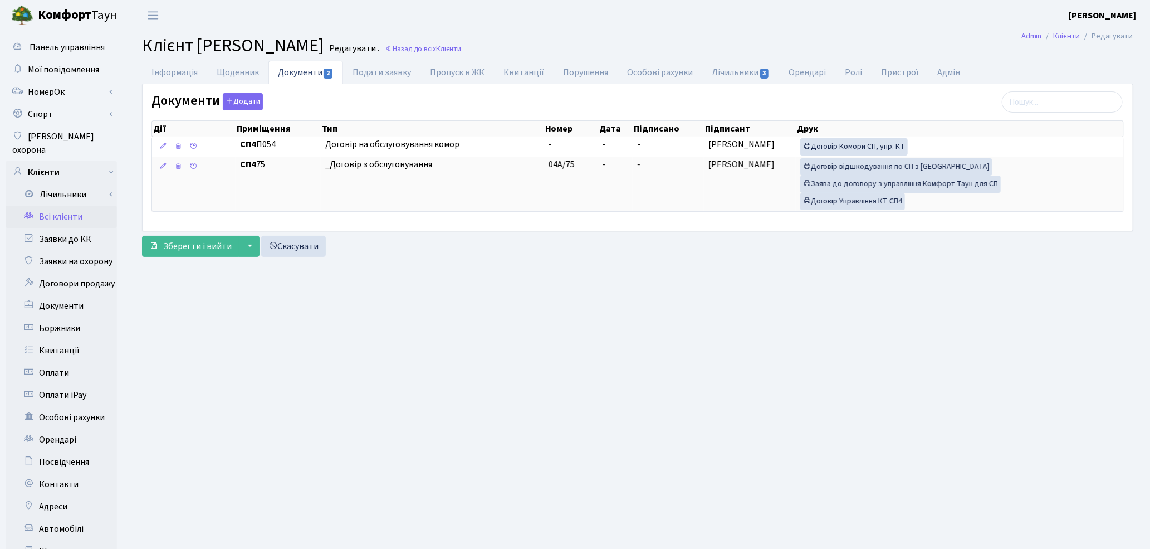
click at [49, 207] on link "Всі клієнти" at bounding box center [61, 217] width 111 height 22
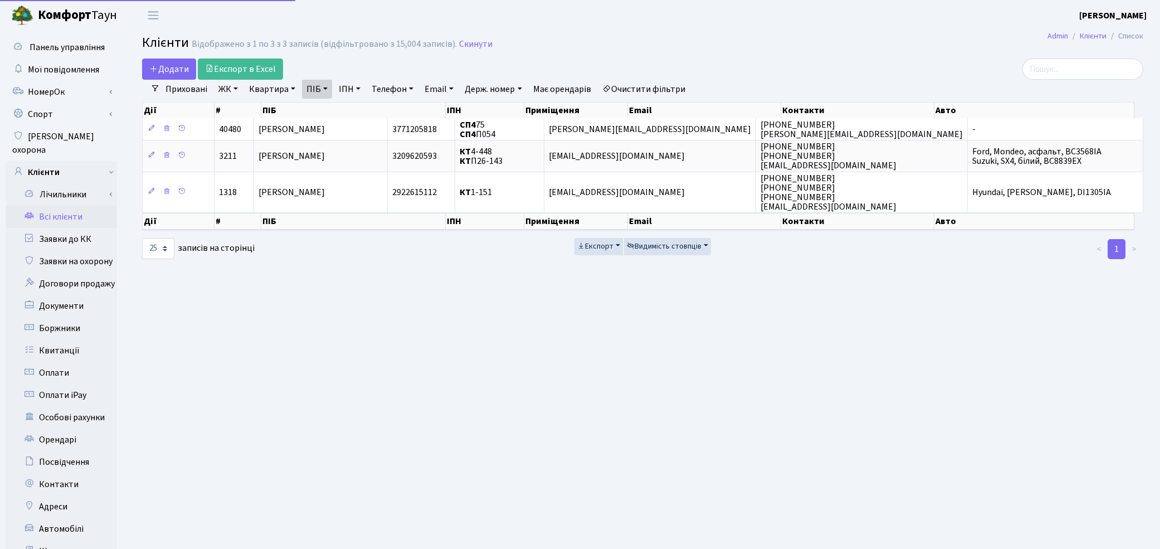
select select "25"
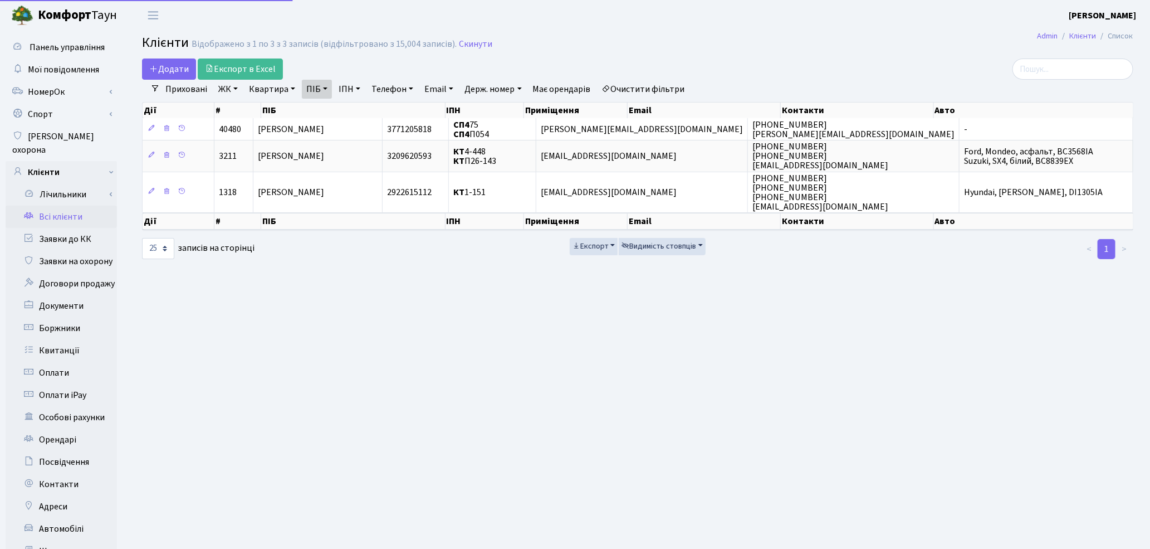
click at [268, 93] on link "Квартира" at bounding box center [271, 89] width 55 height 19
click at [644, 86] on link "Очистити фільтри" at bounding box center [644, 89] width 92 height 19
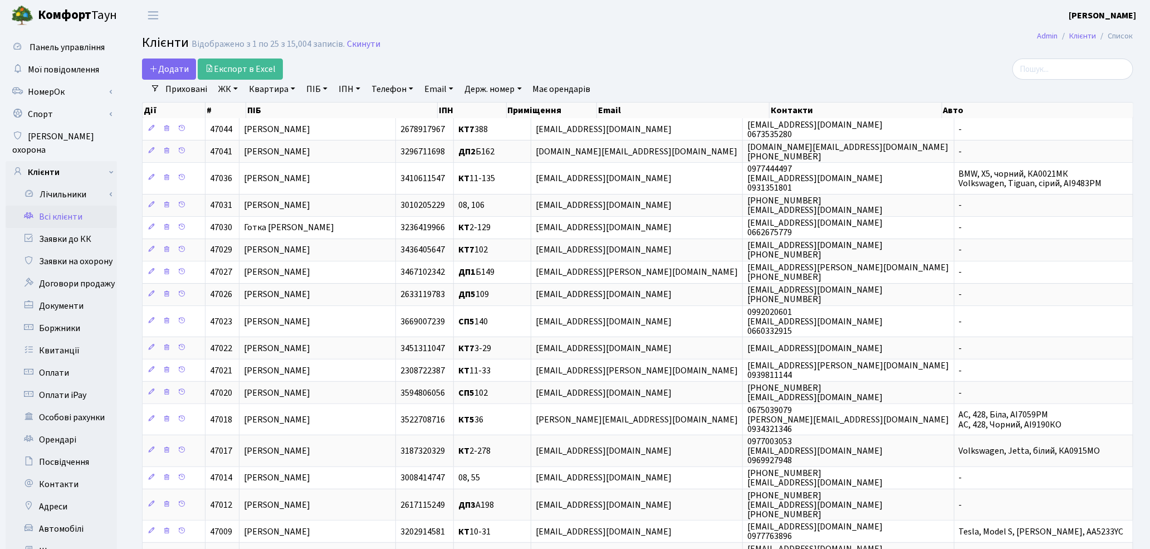
click at [263, 92] on link "Квартира" at bounding box center [271, 89] width 55 height 19
type input "24"
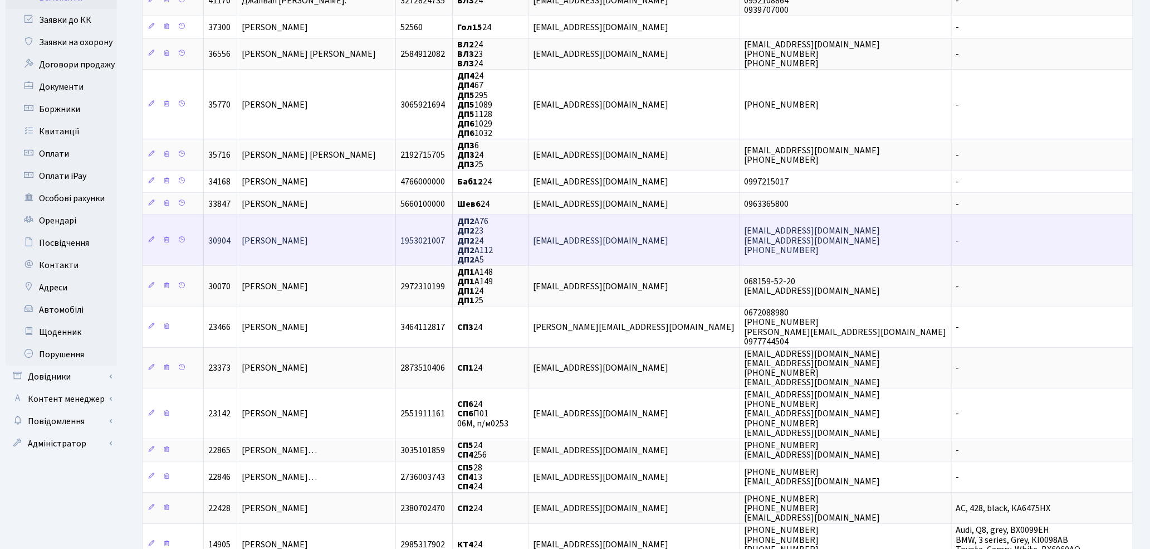
scroll to position [247, 0]
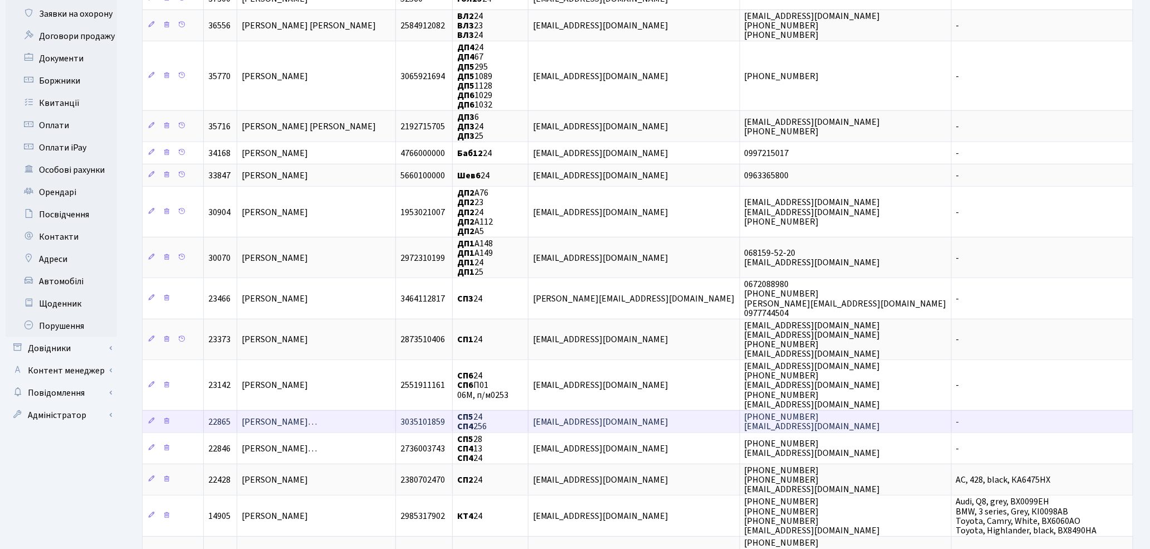
click at [317, 415] on span "Матюшенко Олександр Володимирови…" at bounding box center [279, 421] width 75 height 12
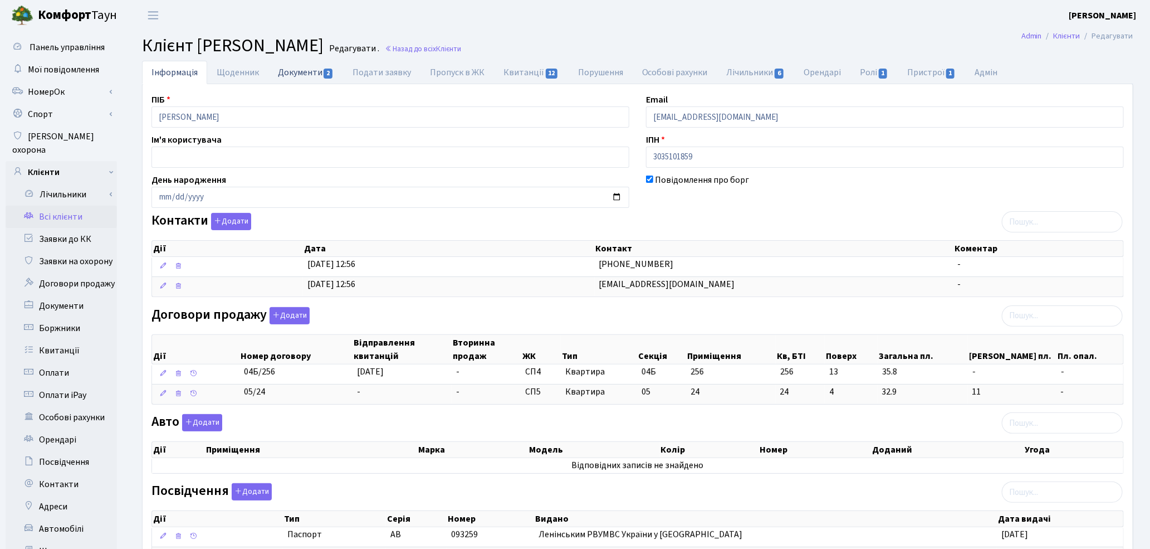
click at [301, 72] on link "Документи 2" at bounding box center [305, 72] width 75 height 23
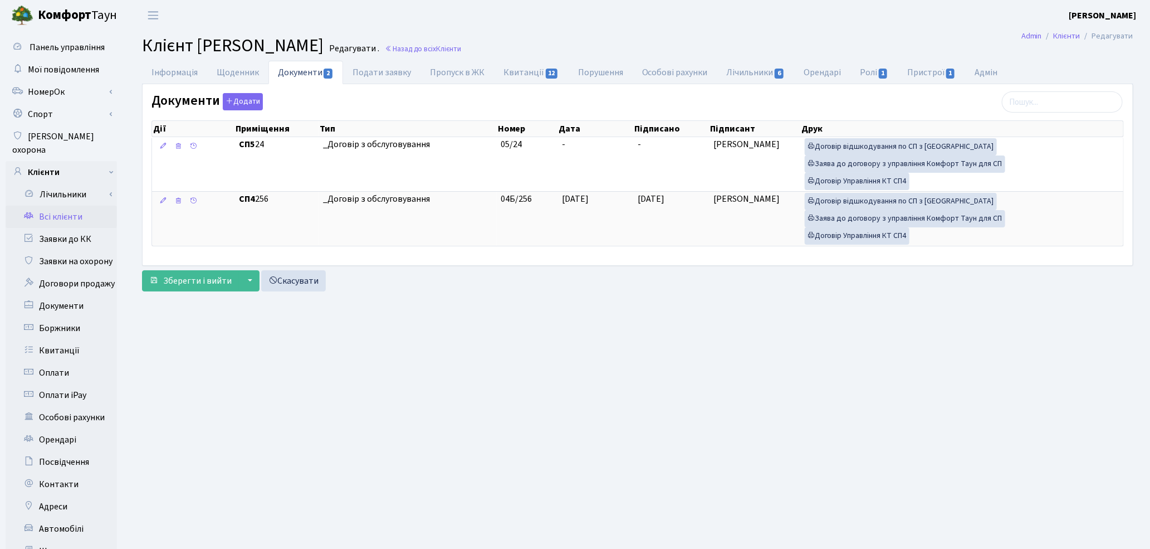
click at [54, 206] on link "Всі клієнти" at bounding box center [61, 217] width 111 height 22
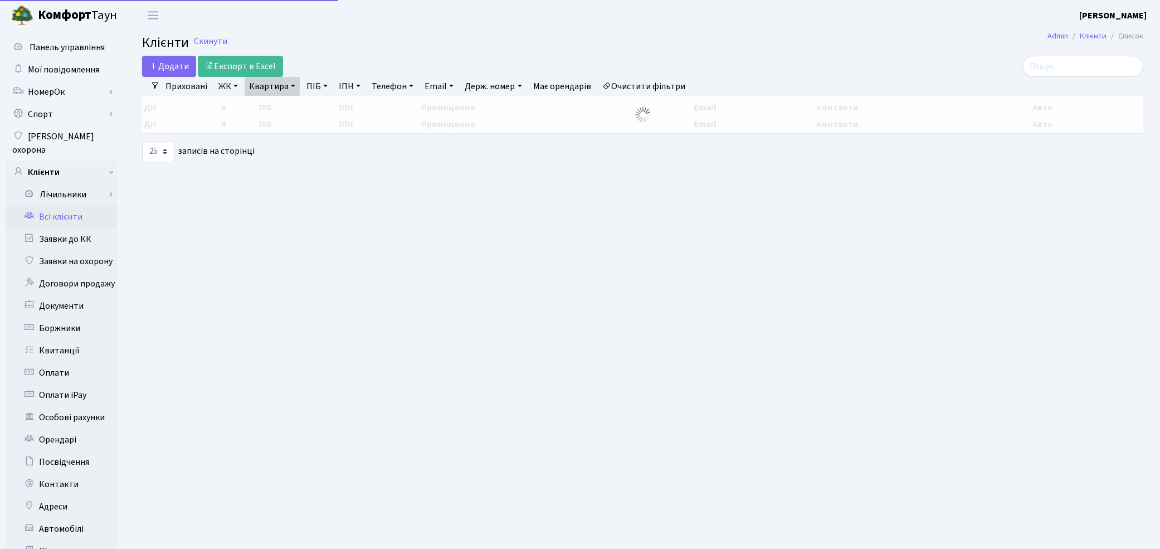
select select "25"
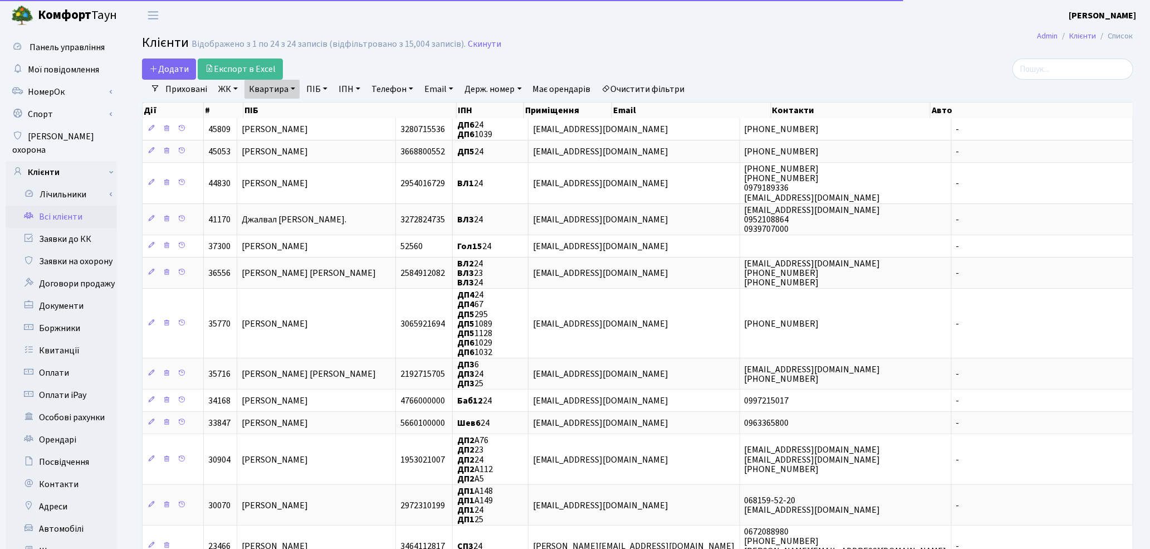
click at [265, 91] on link "Квартира" at bounding box center [271, 89] width 55 height 19
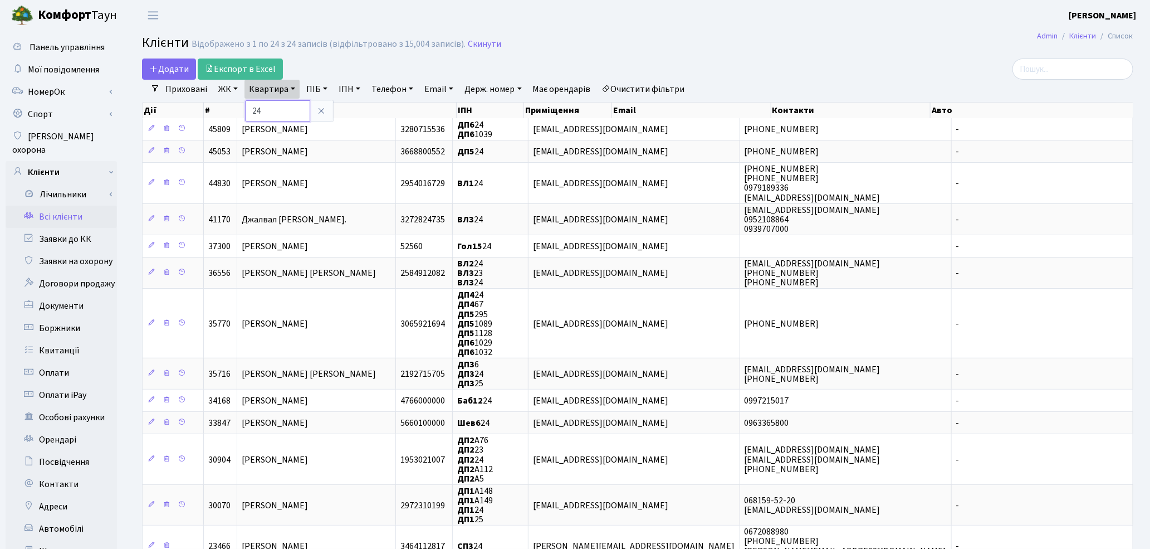
click at [266, 106] on input "24" at bounding box center [277, 110] width 65 height 21
type input "2"
type input "303"
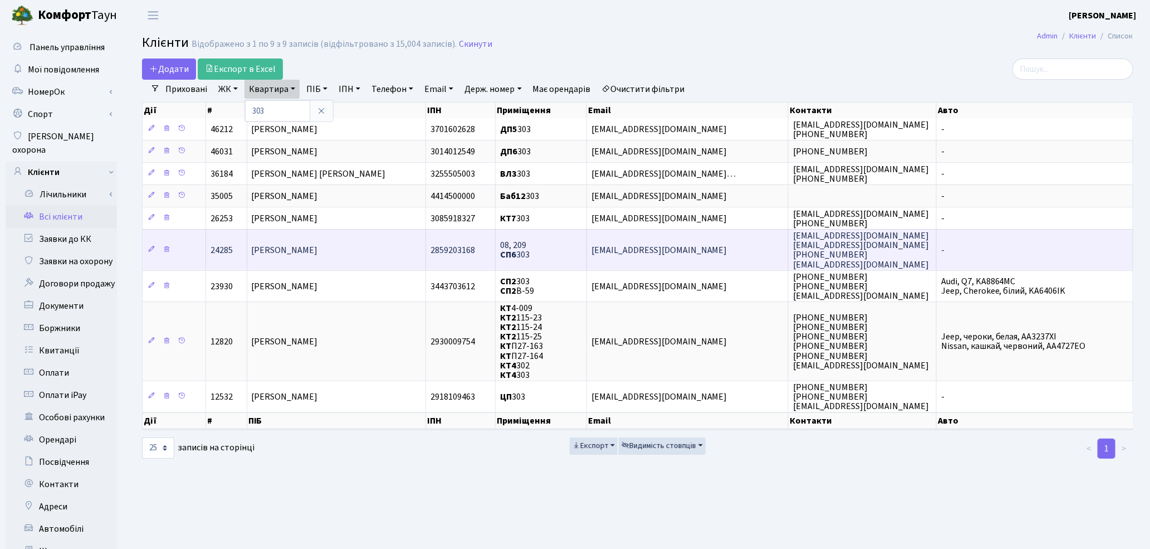
click at [295, 259] on td "Цибенко Віра Василівна" at bounding box center [336, 249] width 179 height 41
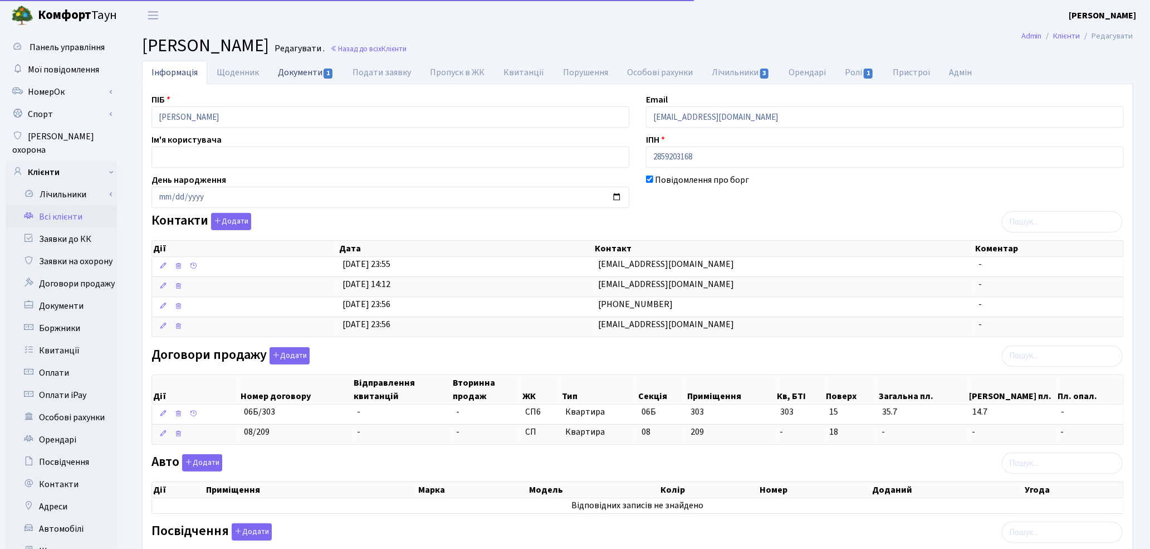
click at [286, 74] on link "Документи 1" at bounding box center [305, 72] width 75 height 23
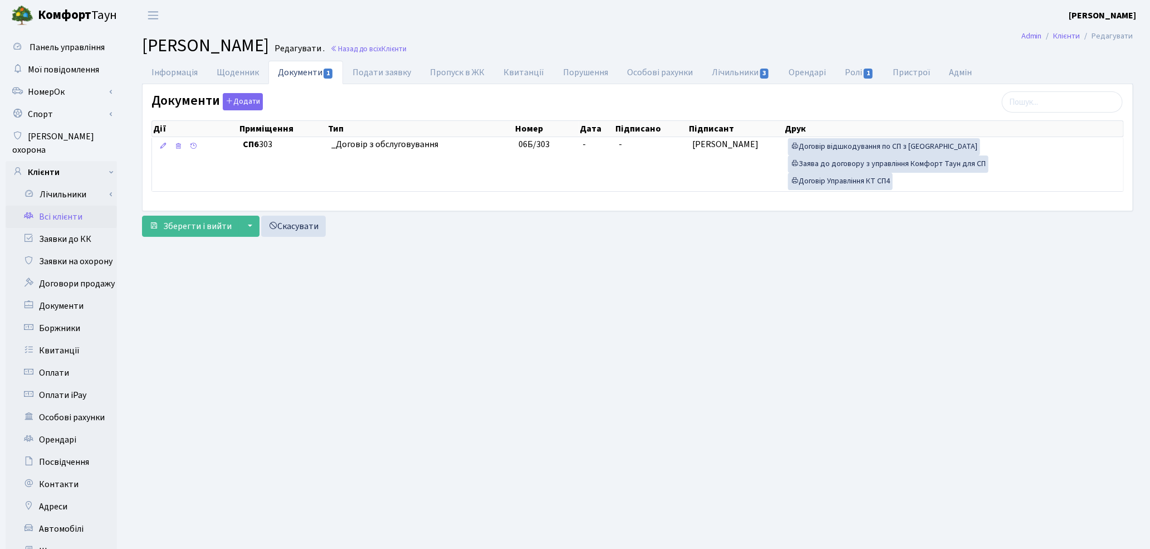
click at [64, 206] on link "Всі клієнти" at bounding box center [61, 217] width 111 height 22
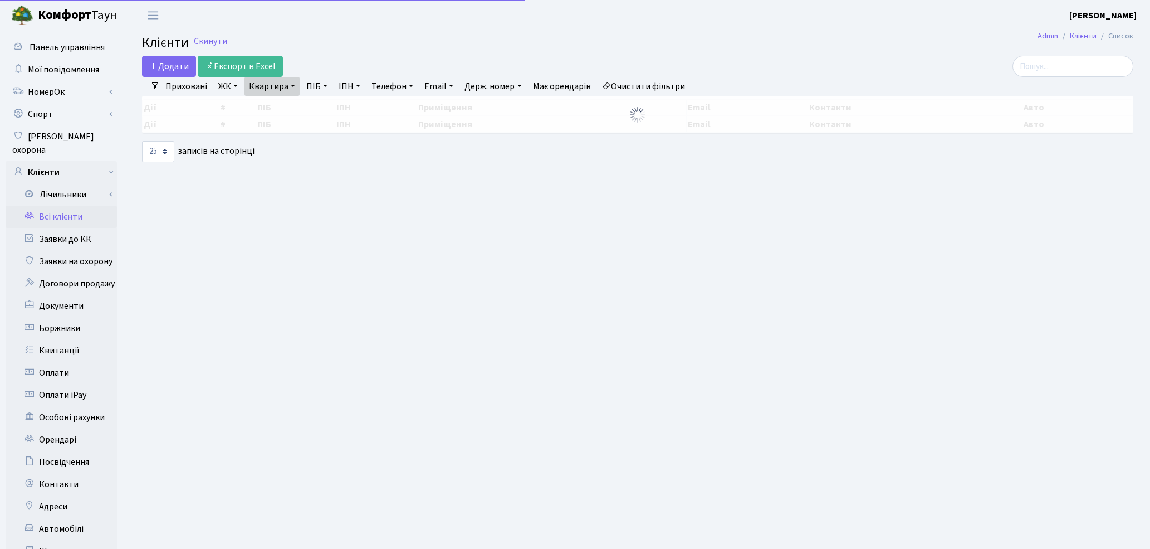
select select "25"
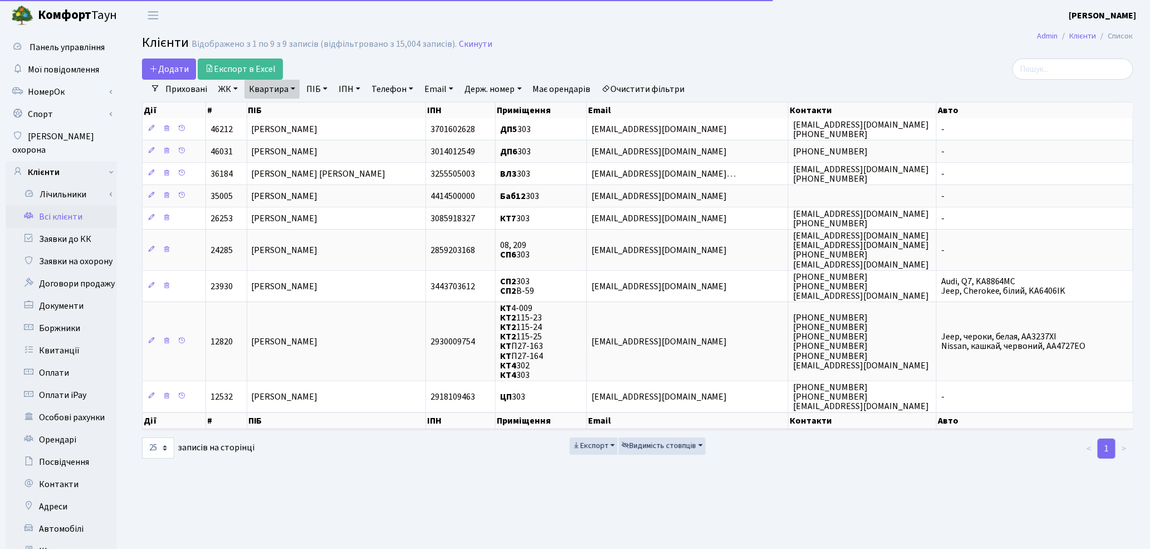
click at [625, 91] on link "Очистити фільтри" at bounding box center [644, 89] width 92 height 19
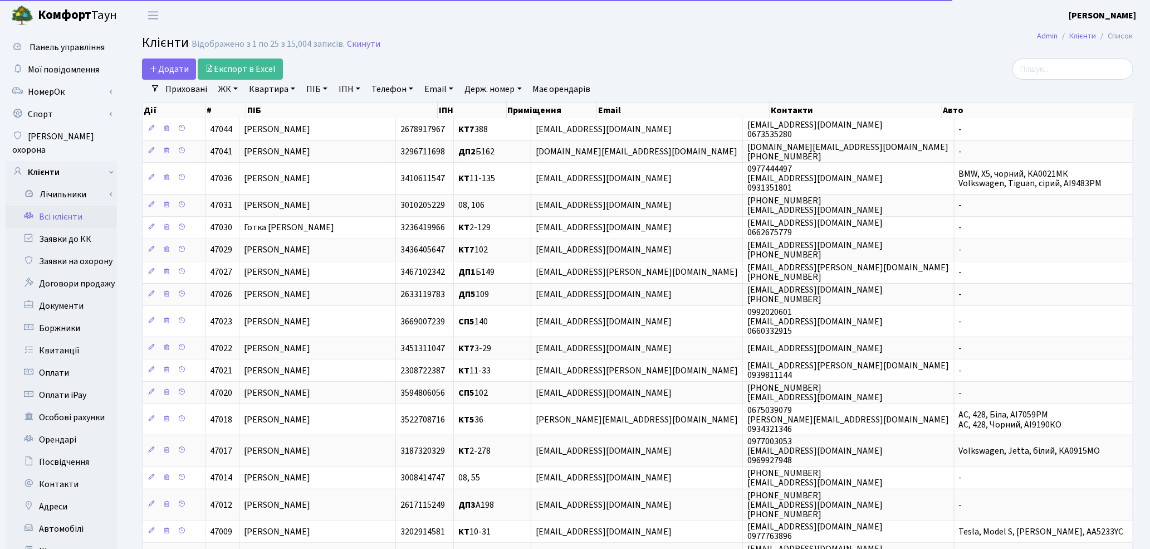
click at [274, 93] on link "Квартира" at bounding box center [271, 89] width 55 height 19
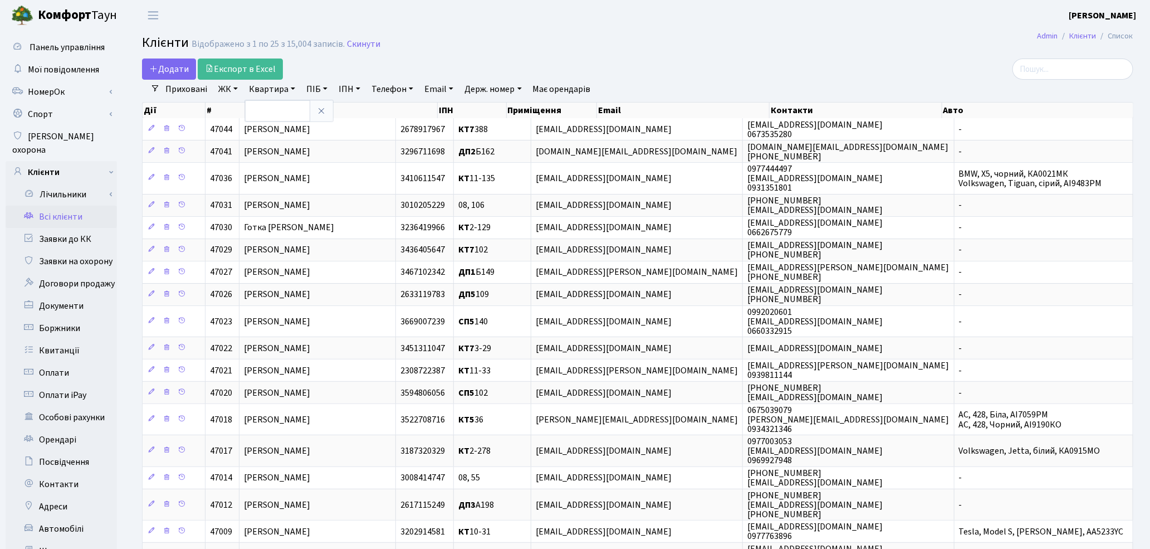
click at [310, 90] on link "ПІБ" at bounding box center [317, 89] width 30 height 19
type input "[PERSON_NAME]"
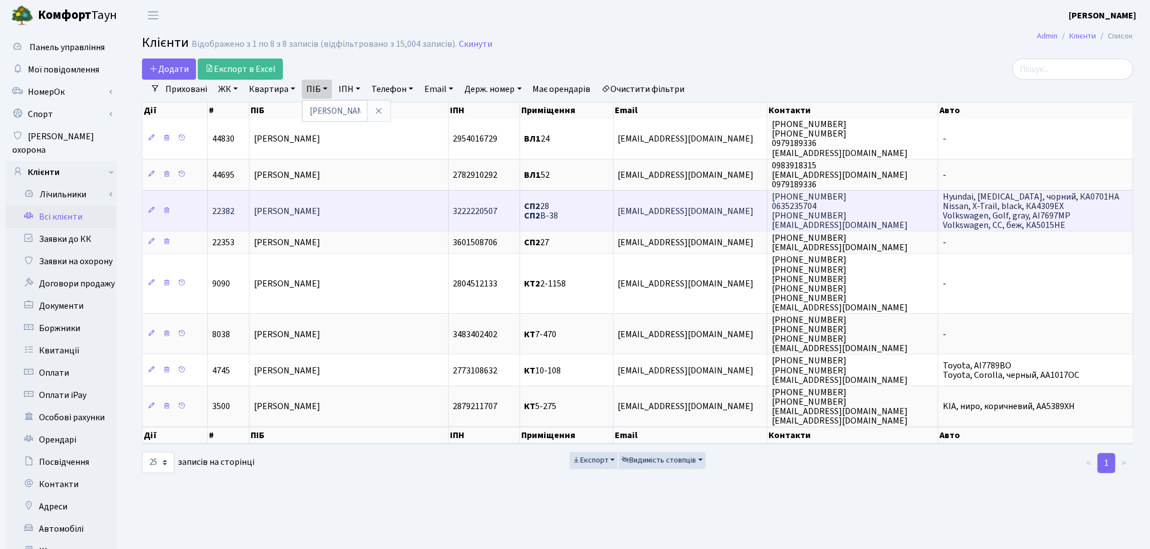
click at [293, 218] on td "[PERSON_NAME]" at bounding box center [349, 210] width 199 height 41
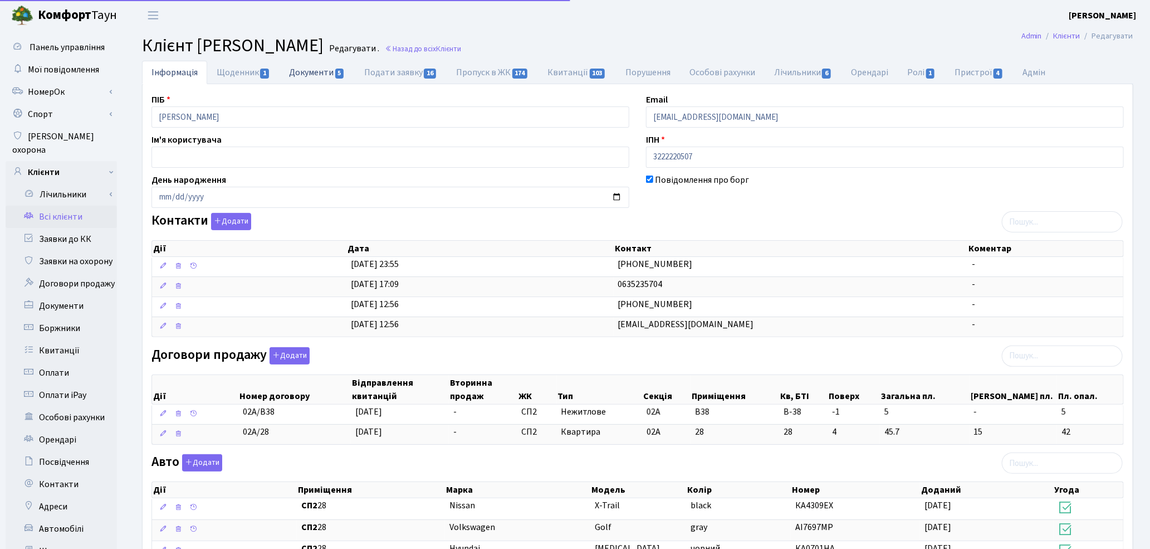
click at [312, 70] on link "Документи 5" at bounding box center [317, 72] width 75 height 23
select select "25"
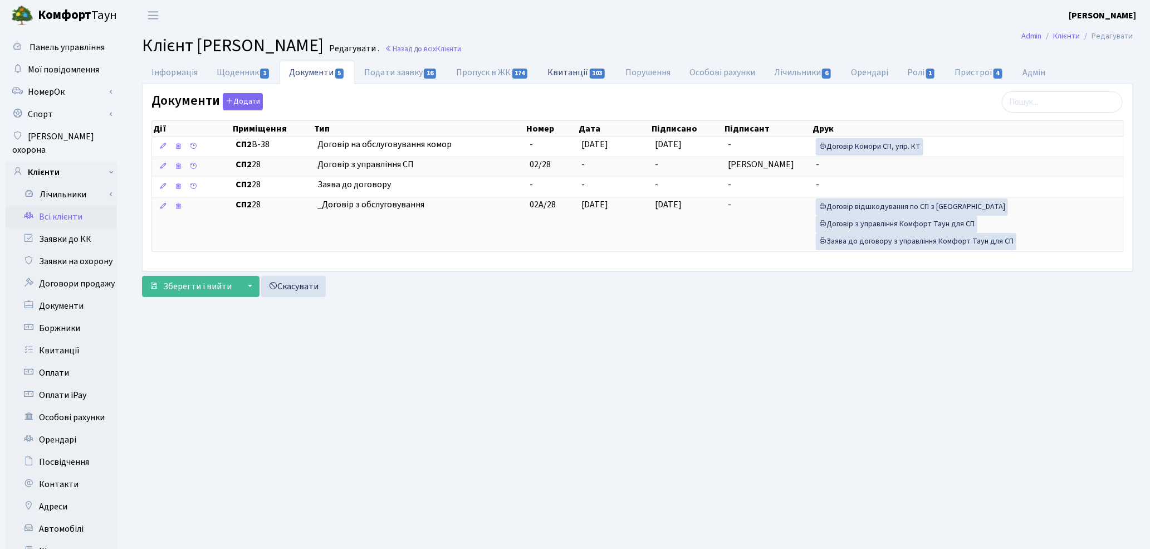
click at [576, 69] on link "Квитанції 103" at bounding box center [577, 72] width 77 height 23
select select "25"
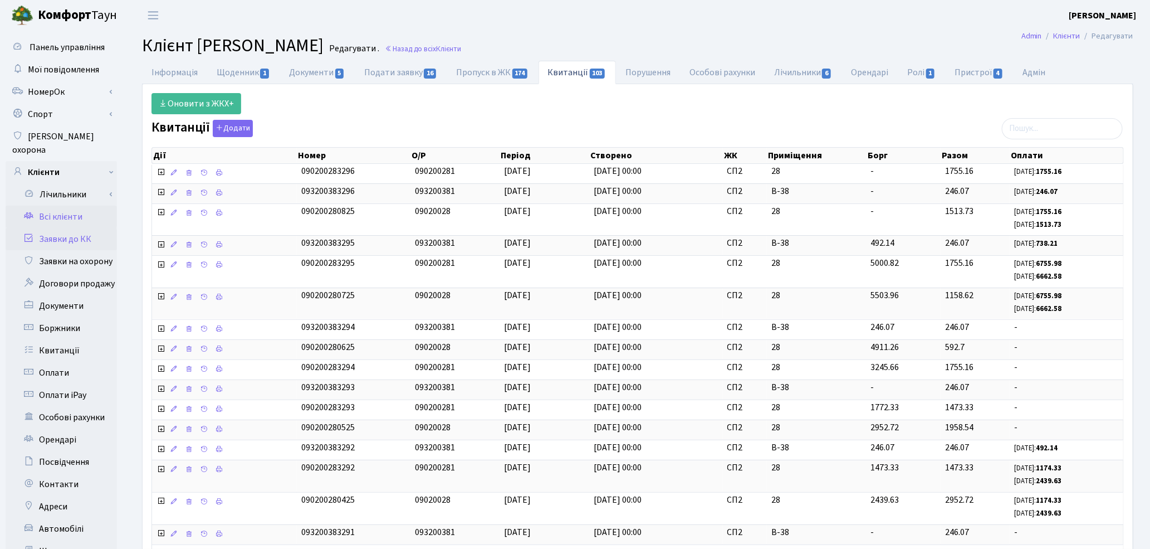
click at [94, 229] on link "Заявки до КК" at bounding box center [61, 239] width 111 height 22
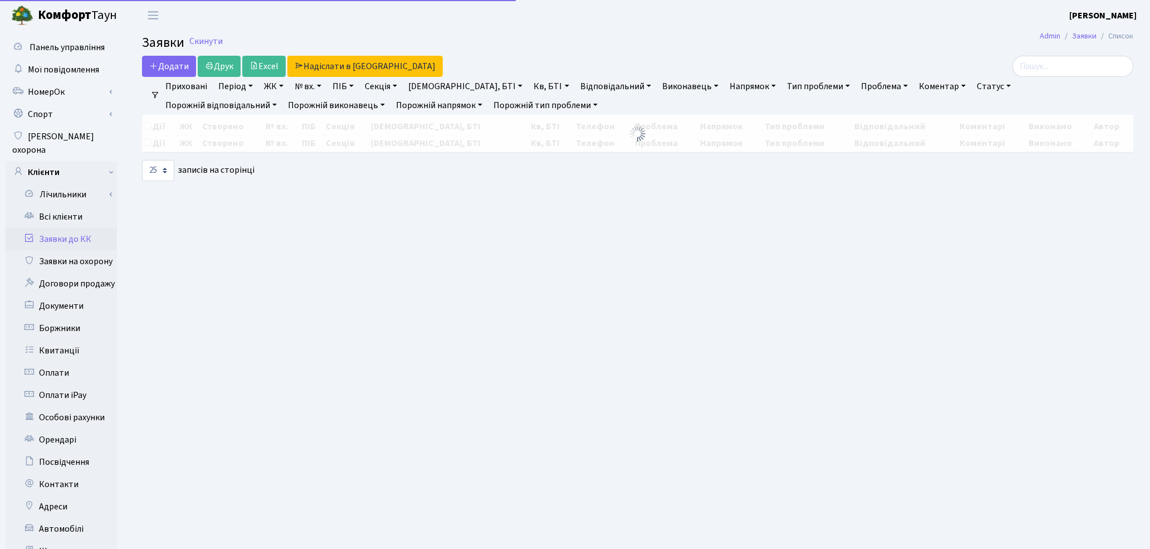
select select "25"
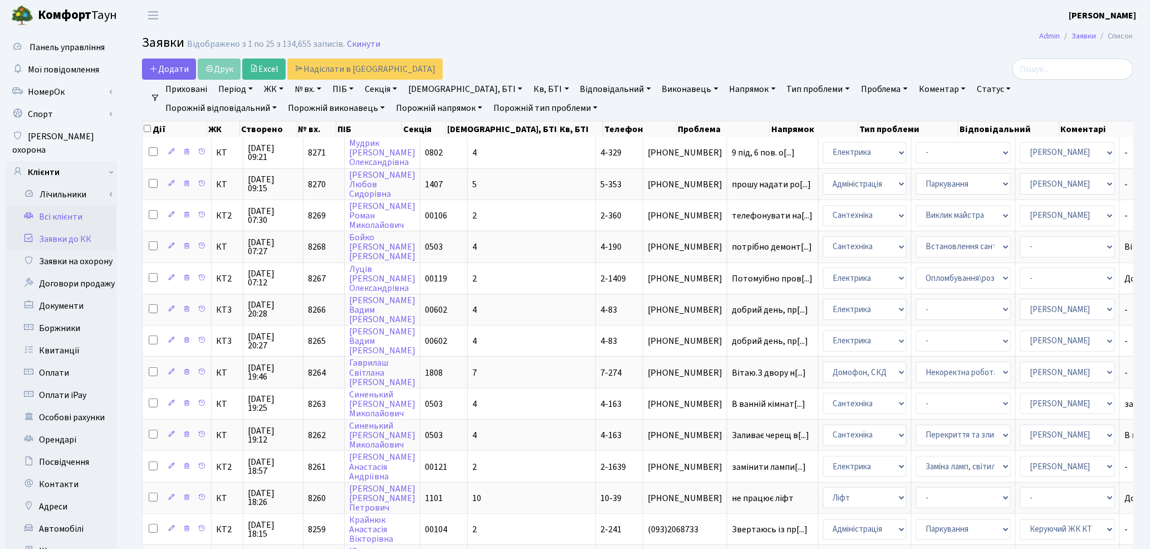
click at [50, 206] on link "Всі клієнти" at bounding box center [61, 217] width 111 height 22
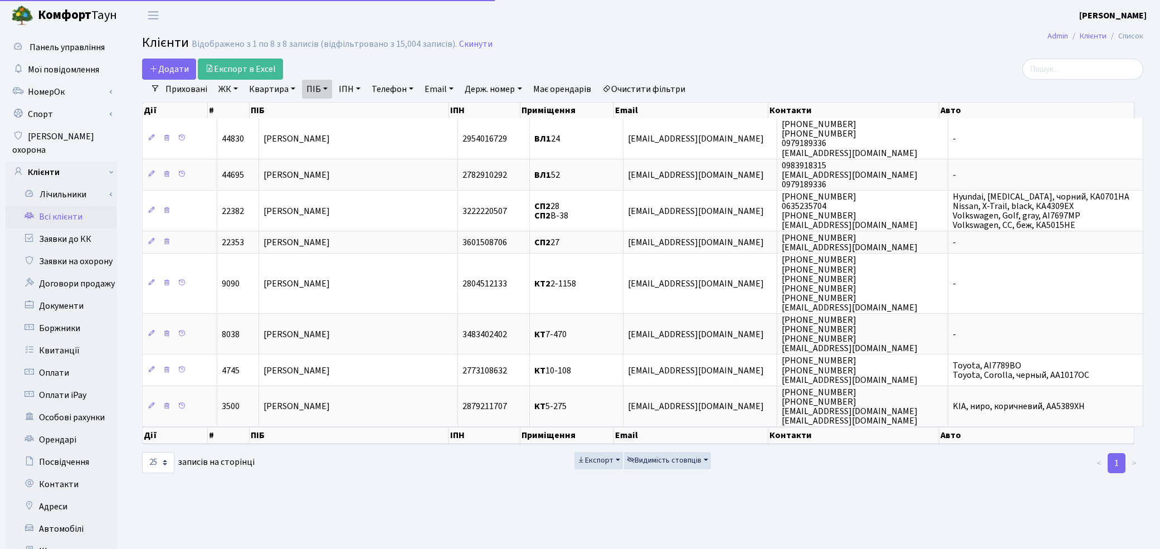
select select "25"
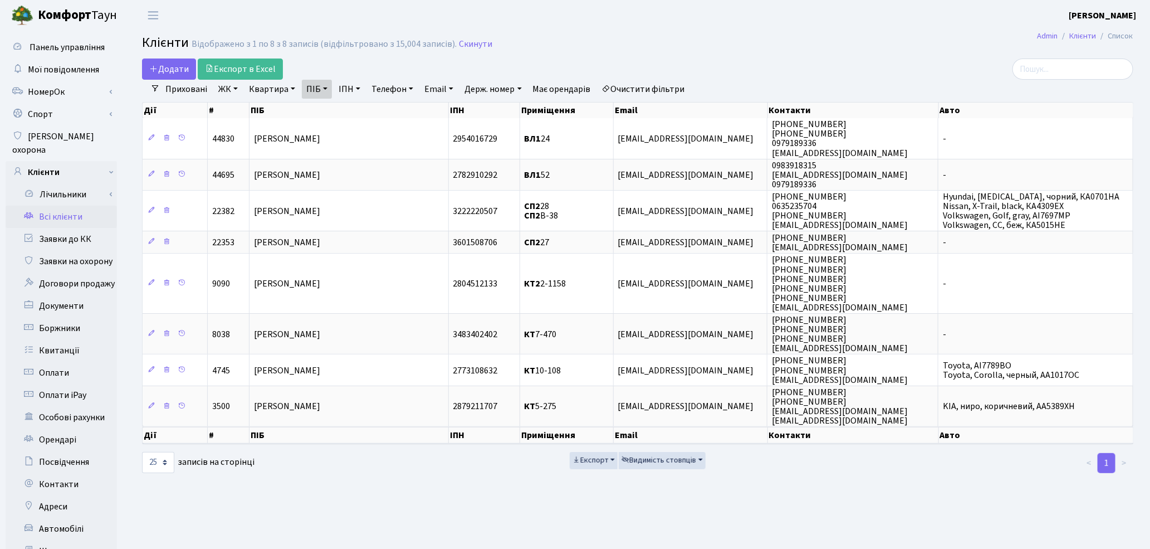
click at [649, 84] on link "Очистити фільтри" at bounding box center [644, 89] width 92 height 19
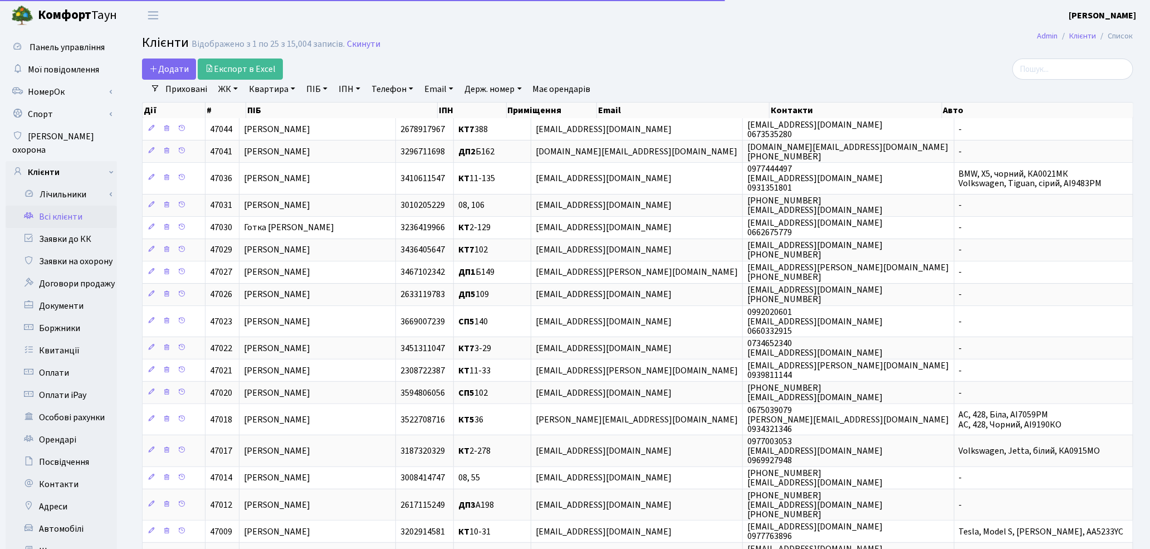
click at [264, 87] on link "Квартира" at bounding box center [271, 89] width 55 height 19
type input "2-163"
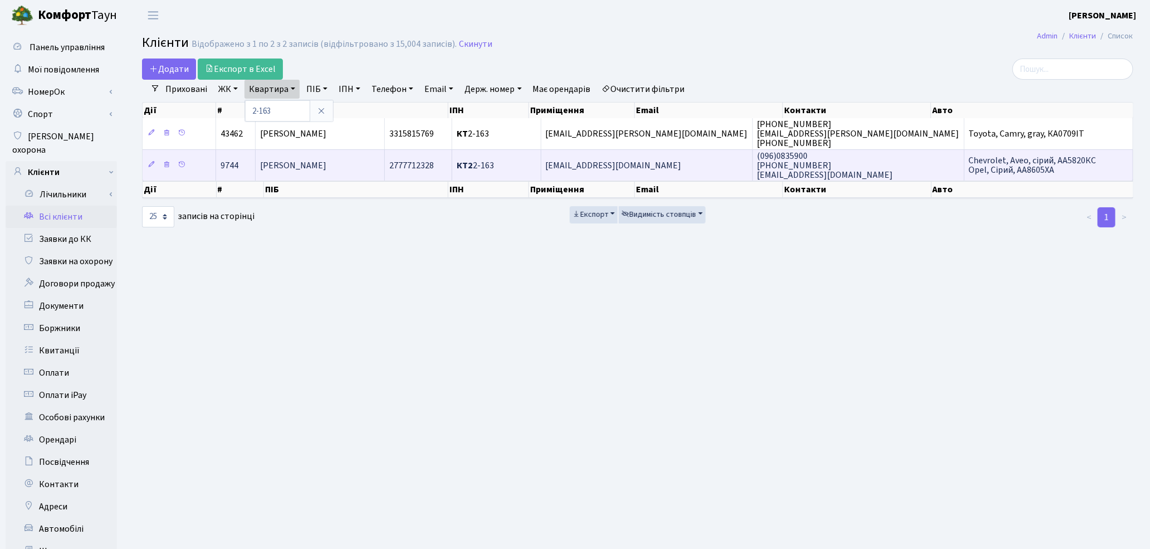
click at [370, 172] on td "[PERSON_NAME]" at bounding box center [320, 164] width 129 height 31
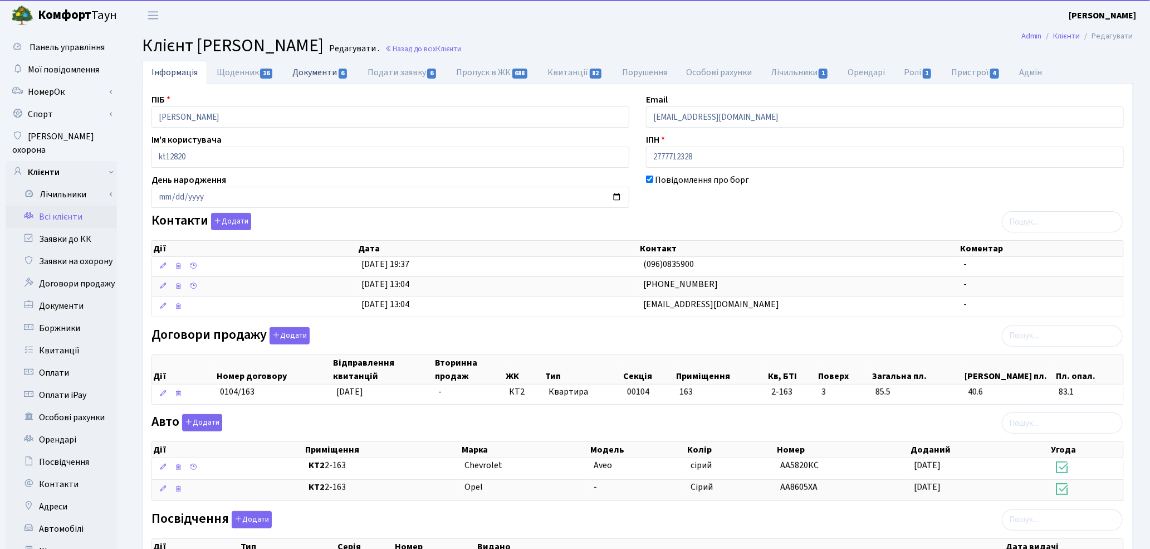
click at [325, 74] on link "Документи 6" at bounding box center [320, 72] width 75 height 23
select select "25"
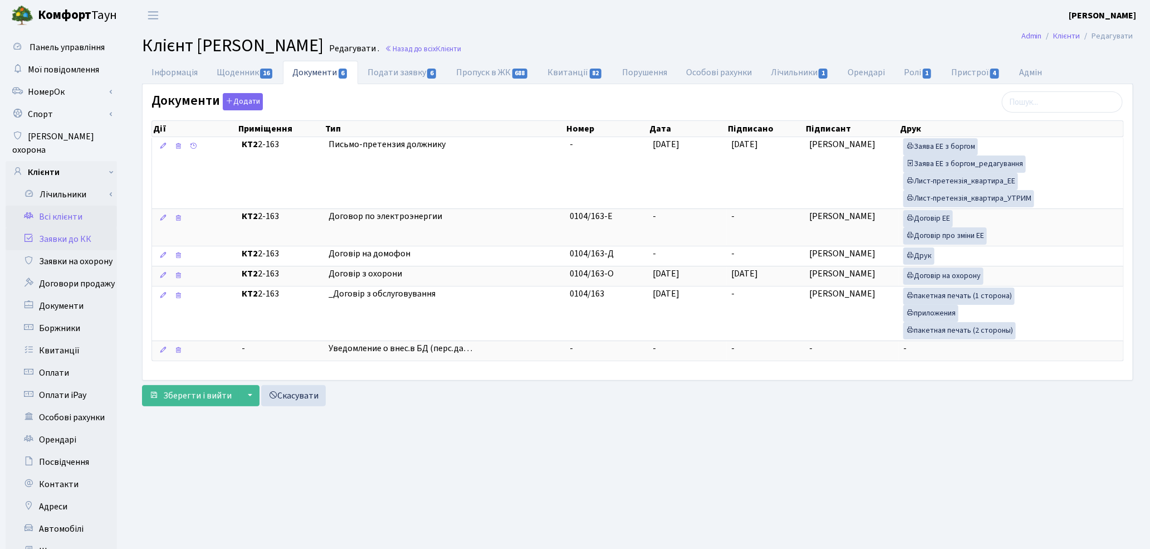
click at [53, 231] on link "Заявки до КК" at bounding box center [61, 239] width 111 height 22
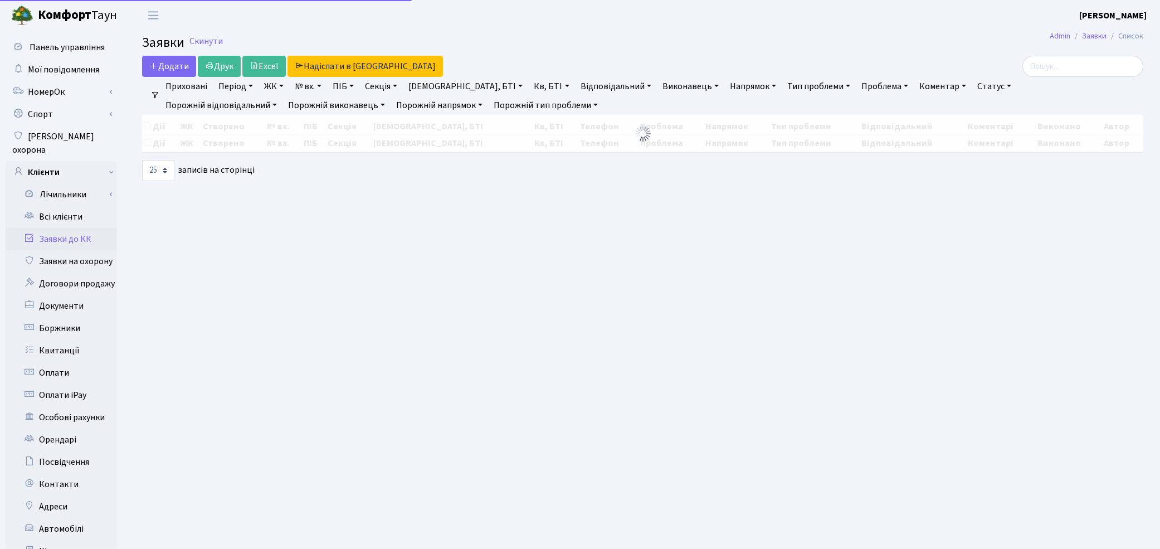
select select "25"
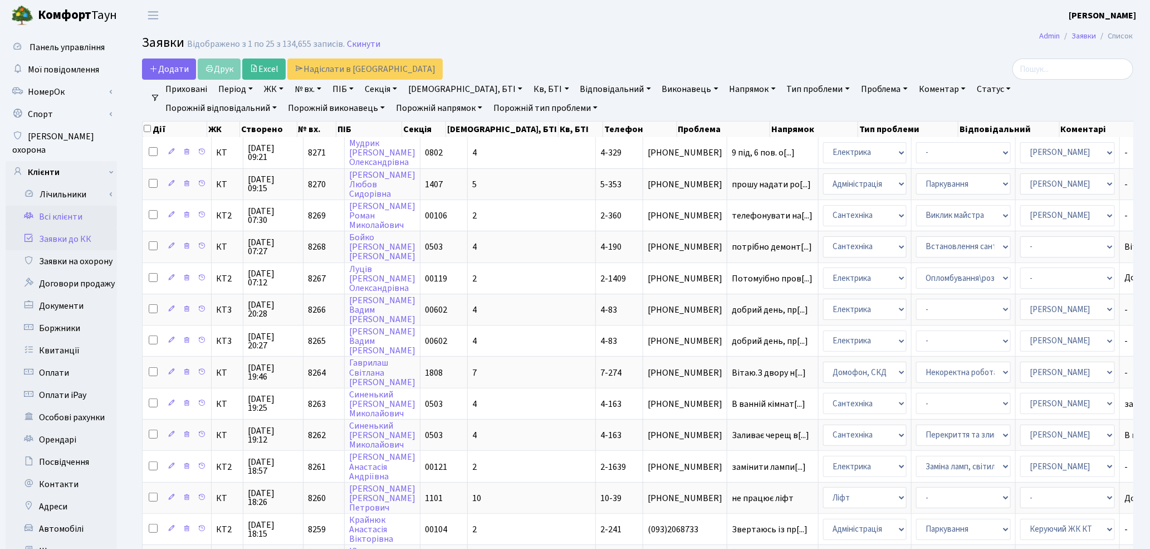
click at [56, 206] on link "Всі клієнти" at bounding box center [61, 217] width 111 height 22
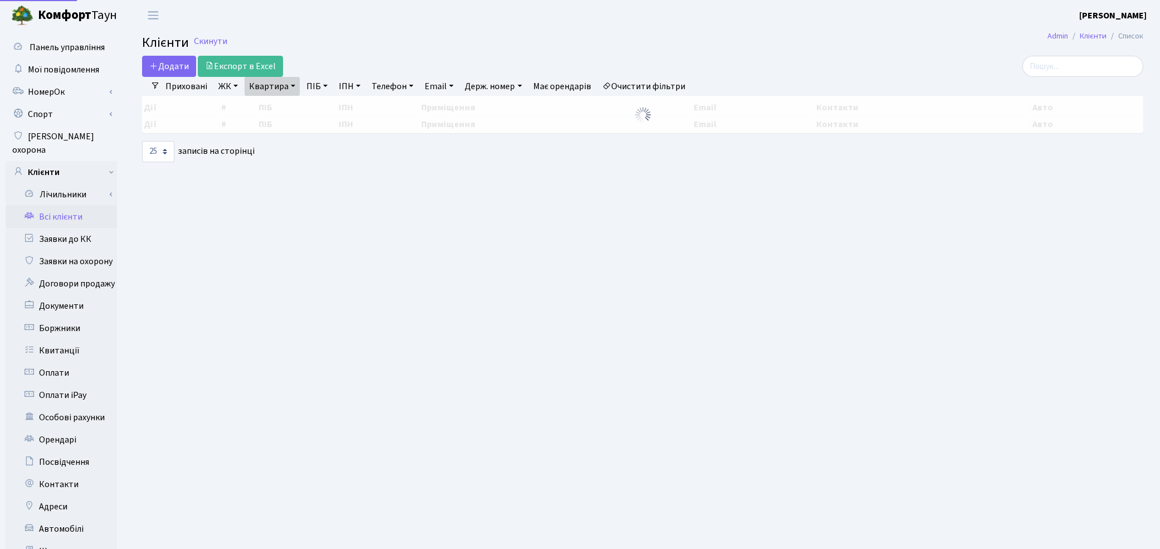
select select "25"
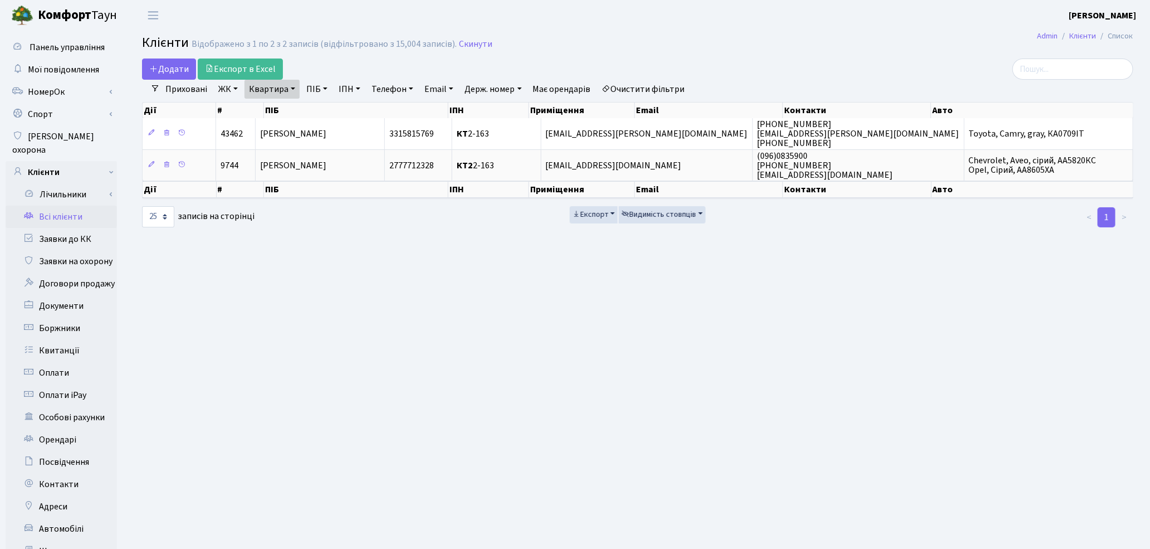
click at [659, 85] on link "Очистити фільтри" at bounding box center [644, 89] width 92 height 19
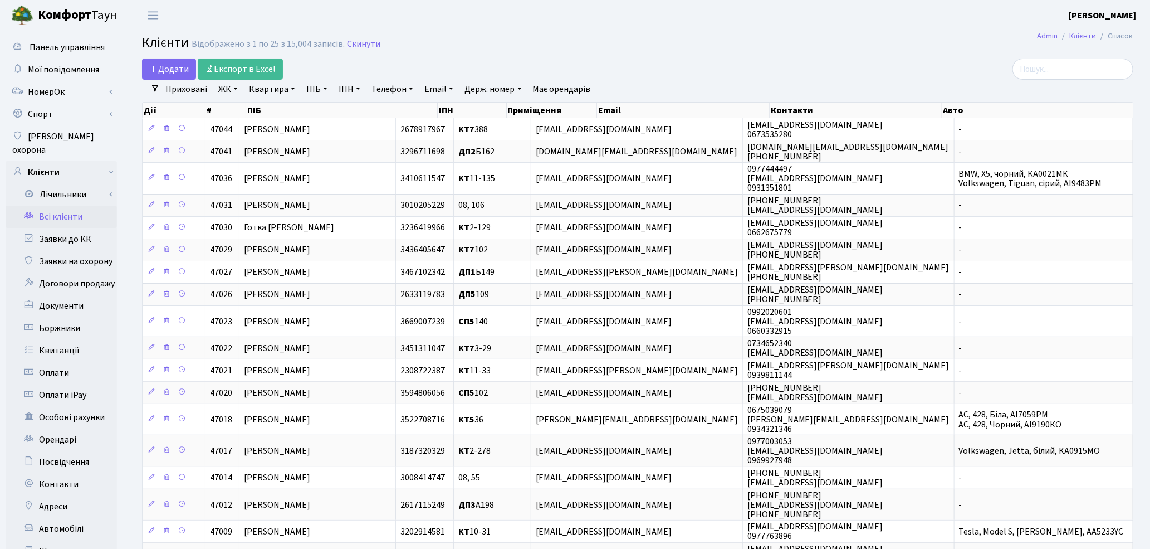
click at [310, 88] on link "ПІБ" at bounding box center [317, 89] width 30 height 19
paste input "[PERSON_NAME]"
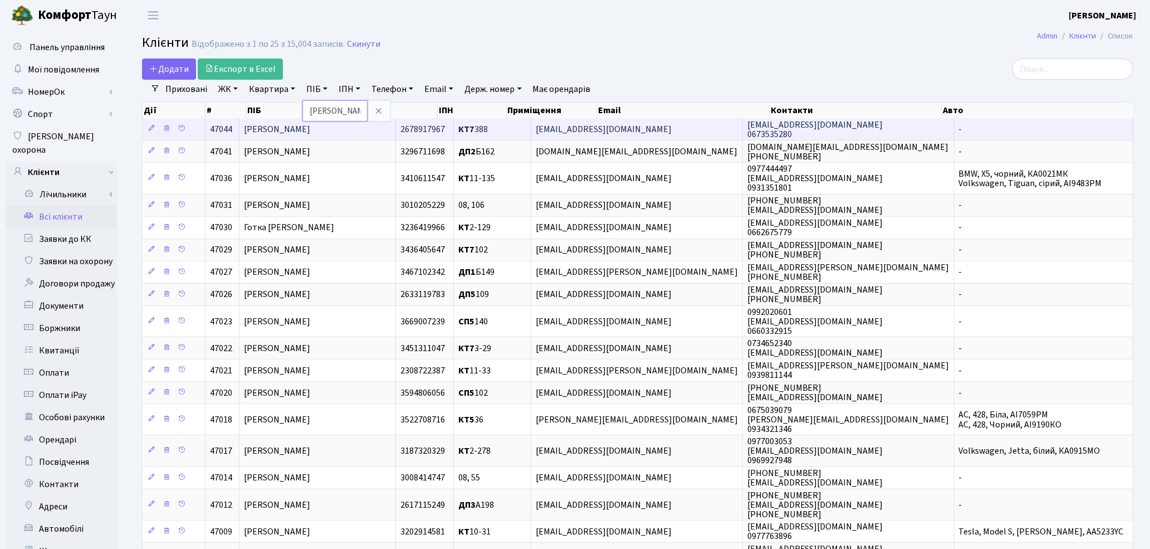
scroll to position [0, 26]
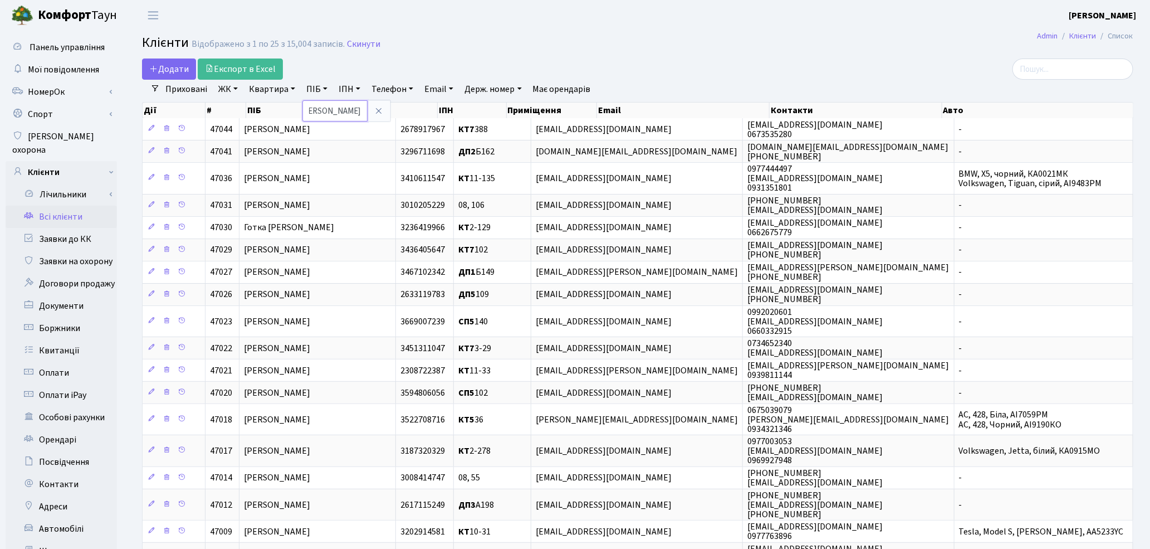
type input "[PERSON_NAME]"
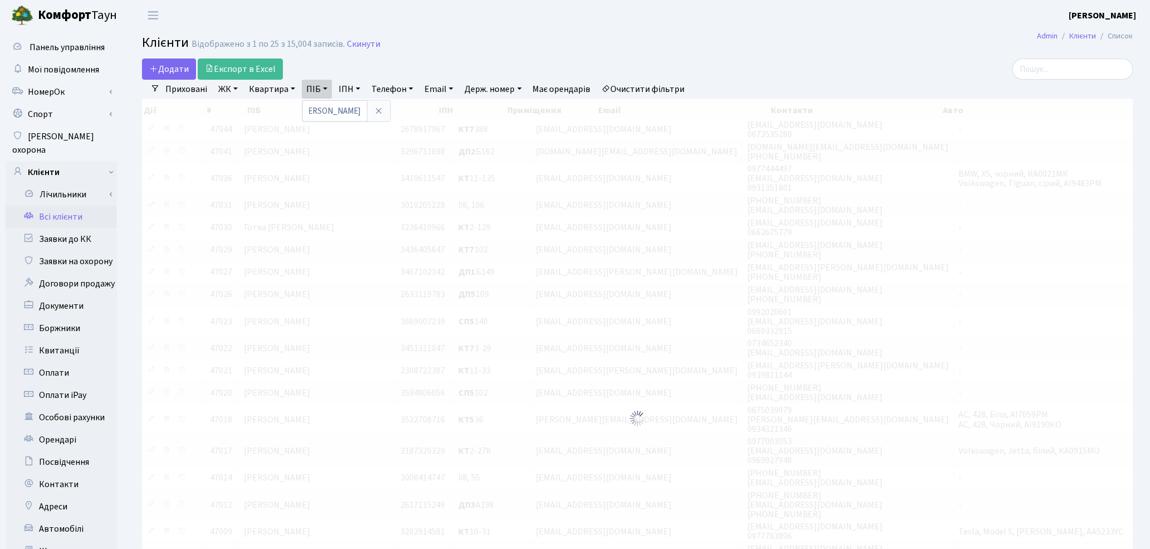
click at [554, 51] on h2 "Клієнти Відображено з 1 по 25 з 15,004 записів. Скинути" at bounding box center [637, 44] width 991 height 19
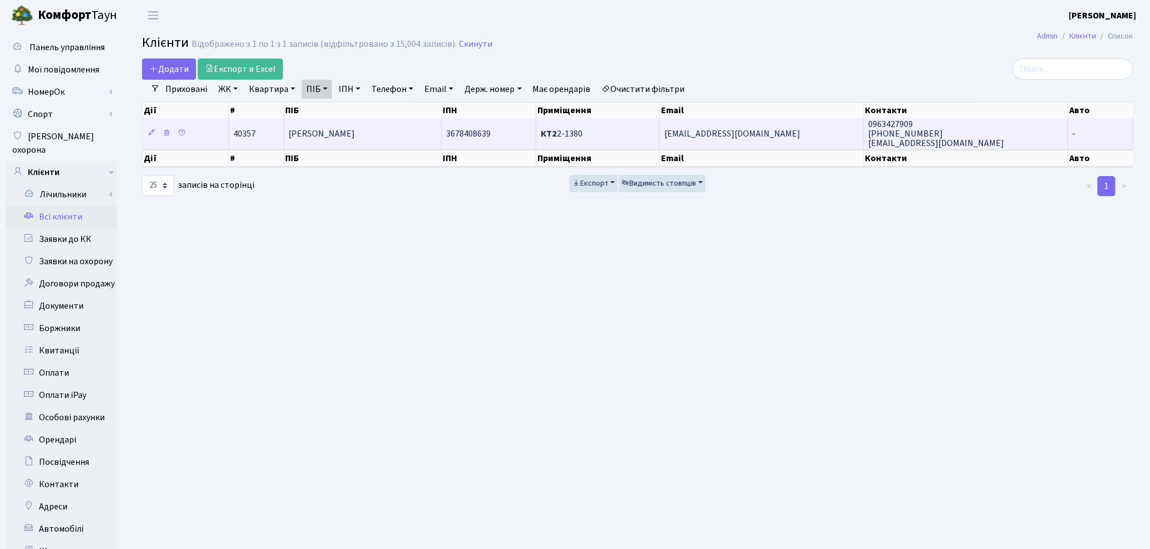
click at [362, 141] on td "[PERSON_NAME]" at bounding box center [364, 133] width 158 height 31
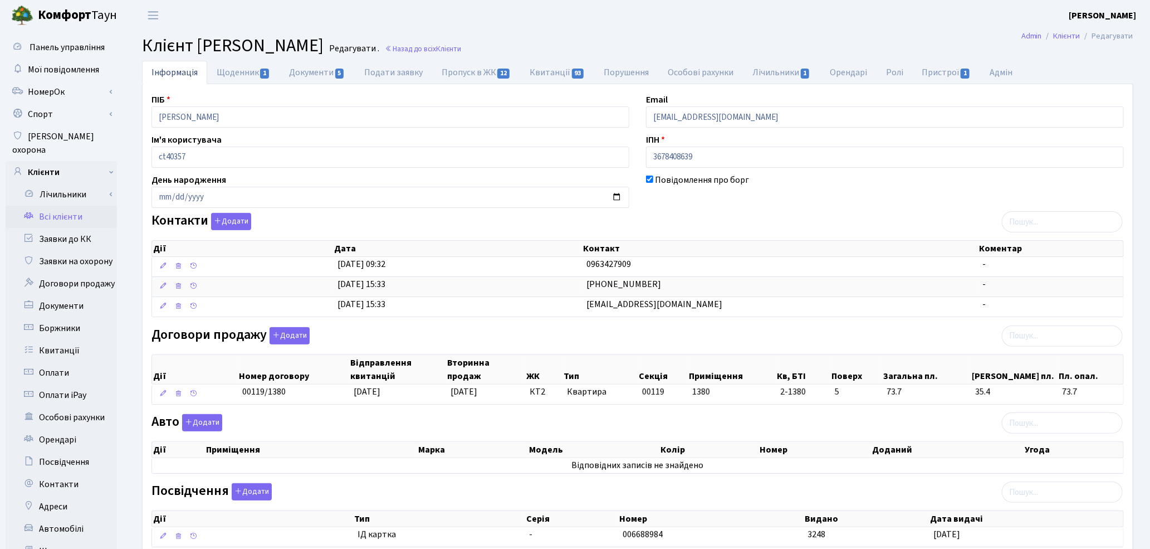
click at [982, 194] on div "Повідомлення про борг" at bounding box center [885, 190] width 495 height 35
click at [532, 429] on div "Авто Додати Дії Приміщення Марка [GEOGRAPHIC_DATA] Колір Номер Доданий Угода Дії" at bounding box center [637, 446] width 989 height 64
click at [298, 332] on button "Додати" at bounding box center [290, 335] width 40 height 17
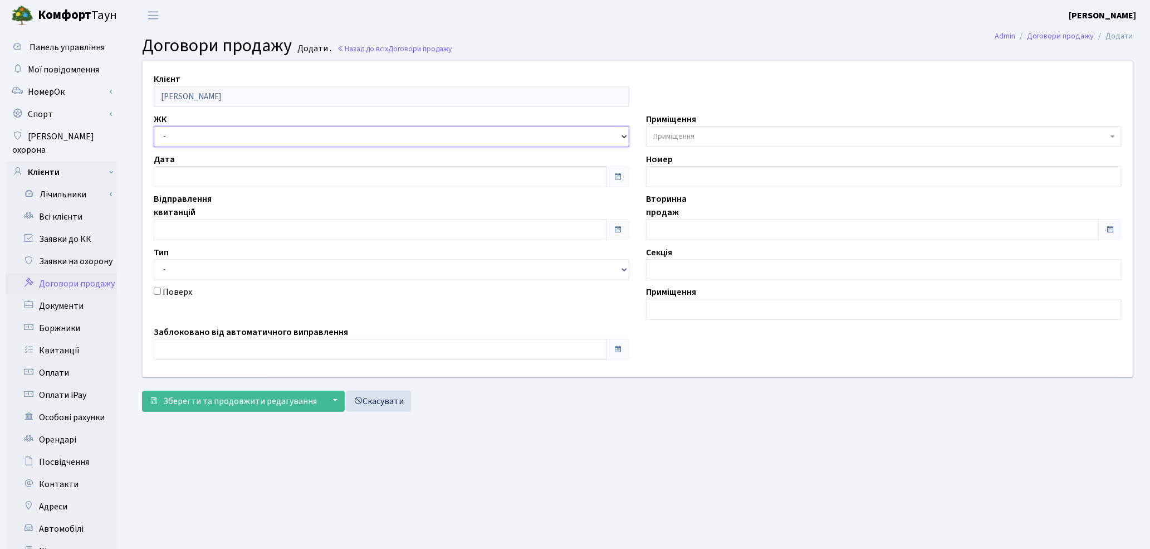
click at [179, 134] on select "- ТХ, вул. [STREET_ADDRESS] Регенераторна, 4 КТ2, просп. [STREET_ADDRESS] [STRE…" at bounding box center [392, 136] width 476 height 21
select select "271"
click at [154, 126] on select "- ТХ, вул. [STREET_ADDRESS] Регенераторна, 4 КТ2, просп. [STREET_ADDRESS] [STRE…" at bounding box center [392, 136] width 476 height 21
select select
click at [671, 142] on span "Приміщення" at bounding box center [884, 136] width 476 height 21
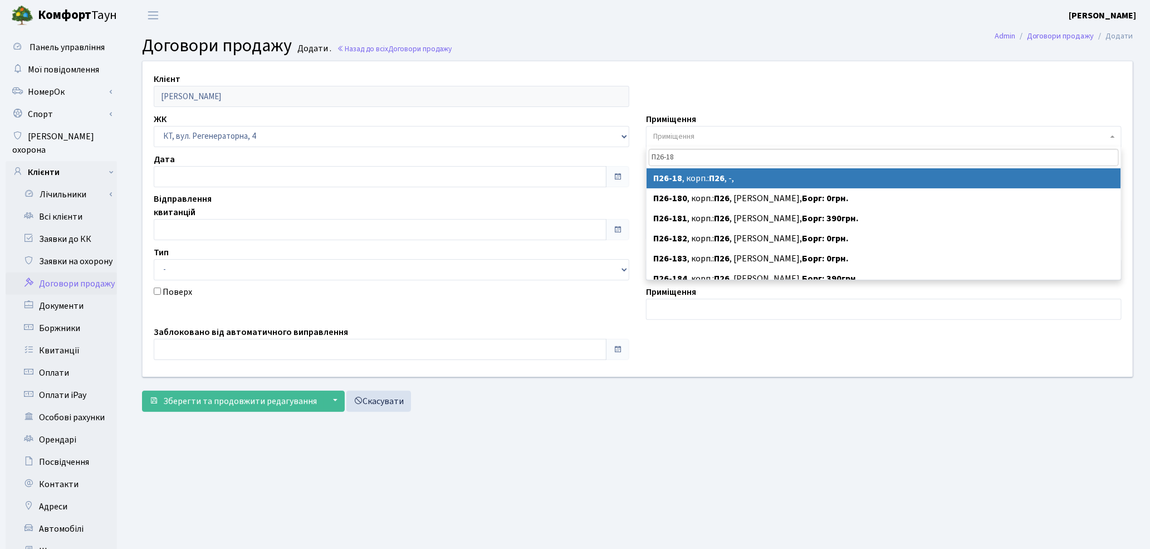
type input "П26-18"
select select "8279"
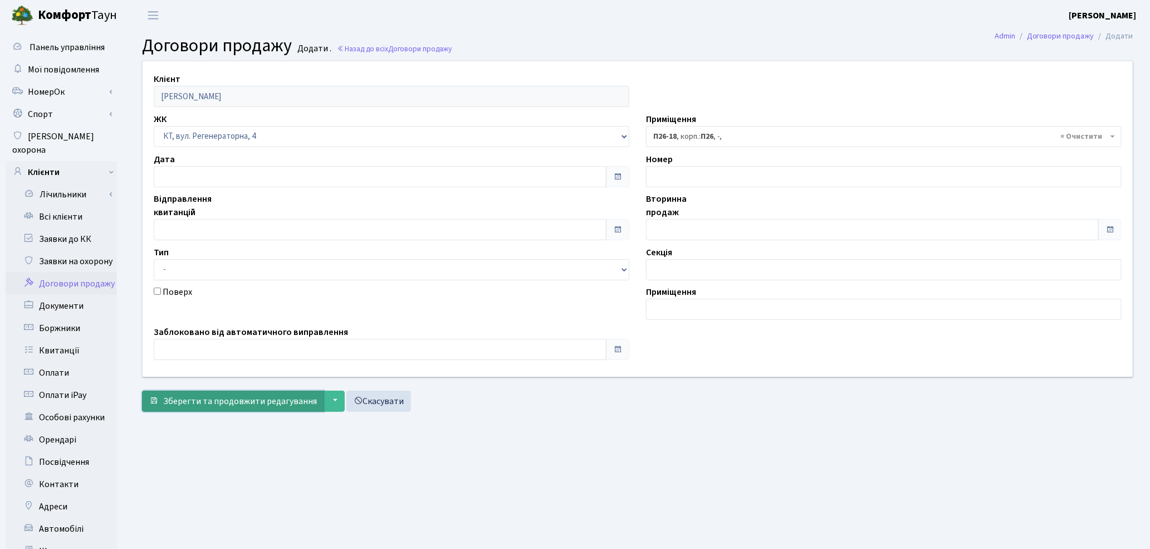
click at [238, 408] on button "Зберегти та продовжити редагування" at bounding box center [233, 400] width 182 height 21
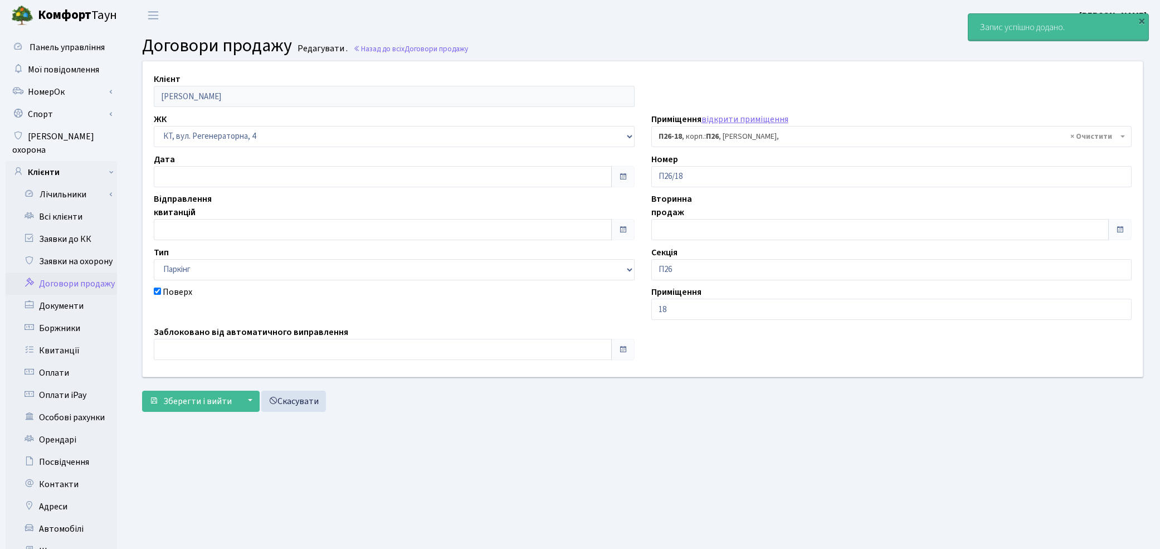
select select "8279"
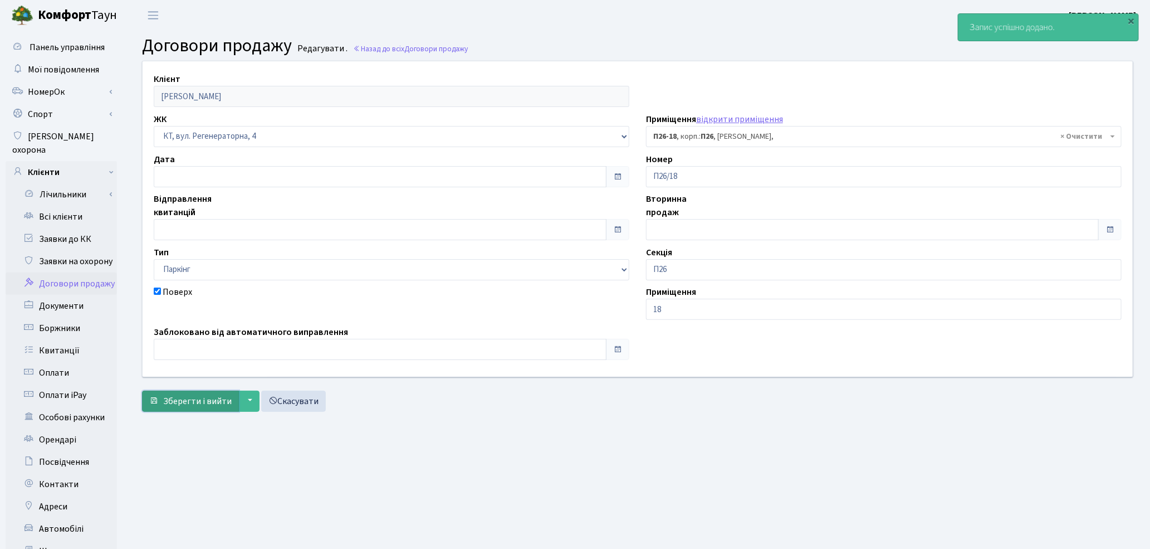
click at [187, 404] on span "Зберегти і вийти" at bounding box center [197, 401] width 69 height 12
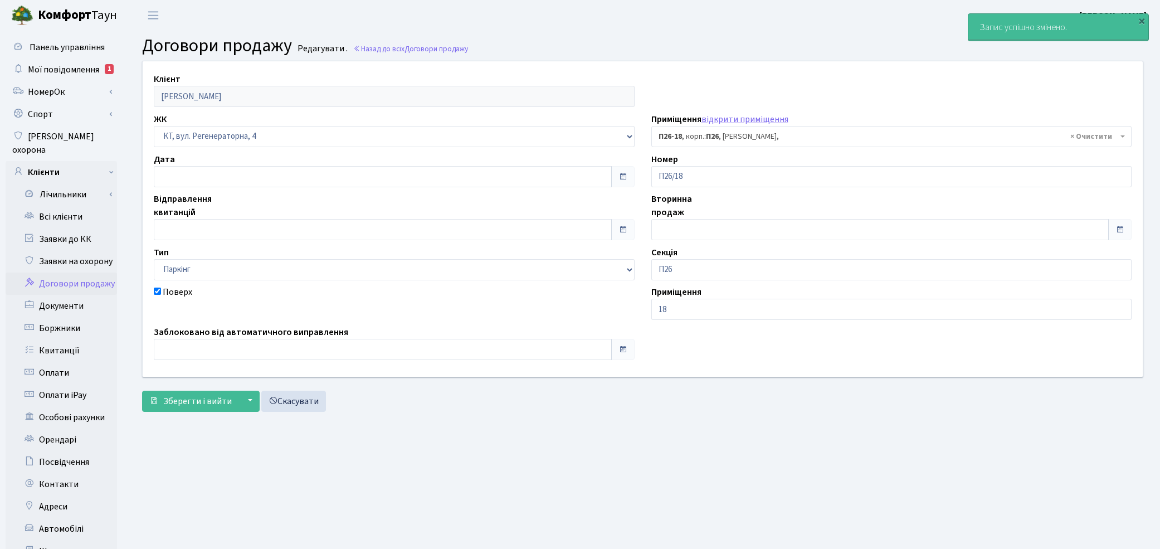
select select "8279"
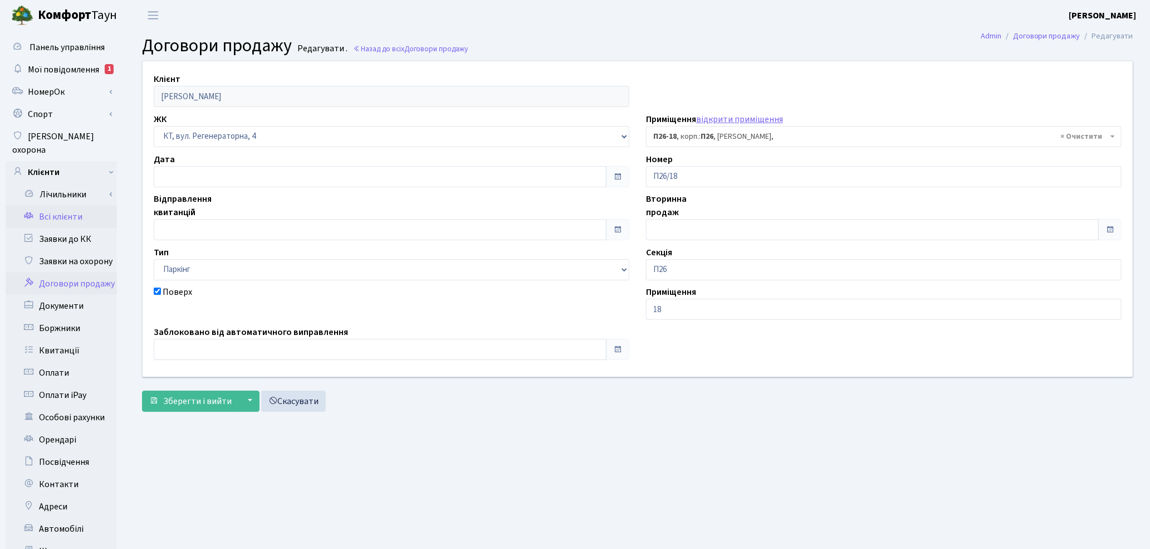
click at [67, 206] on link "Всі клієнти" at bounding box center [61, 217] width 111 height 22
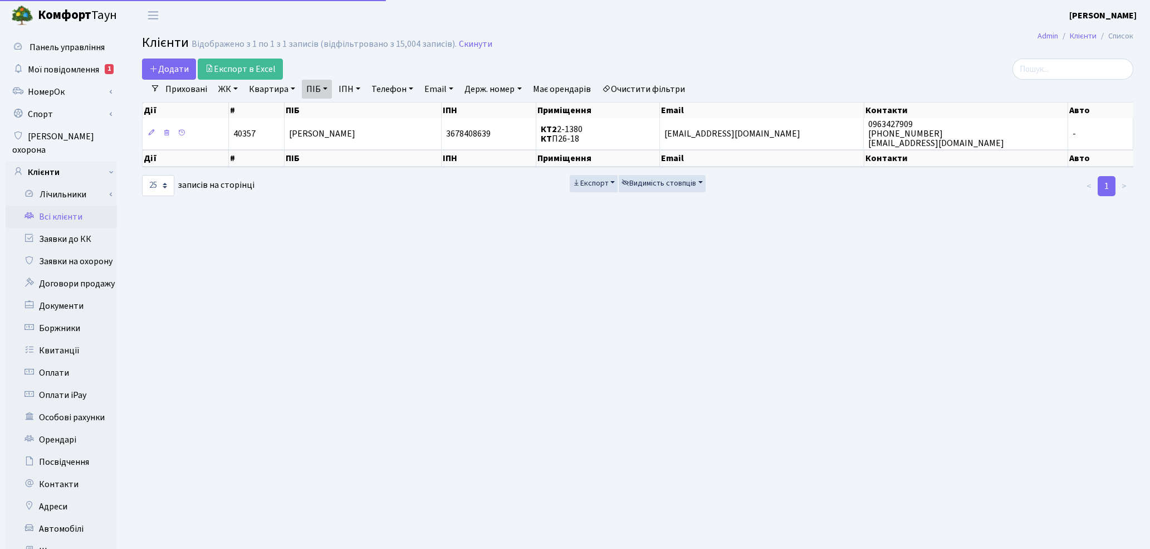
select select "25"
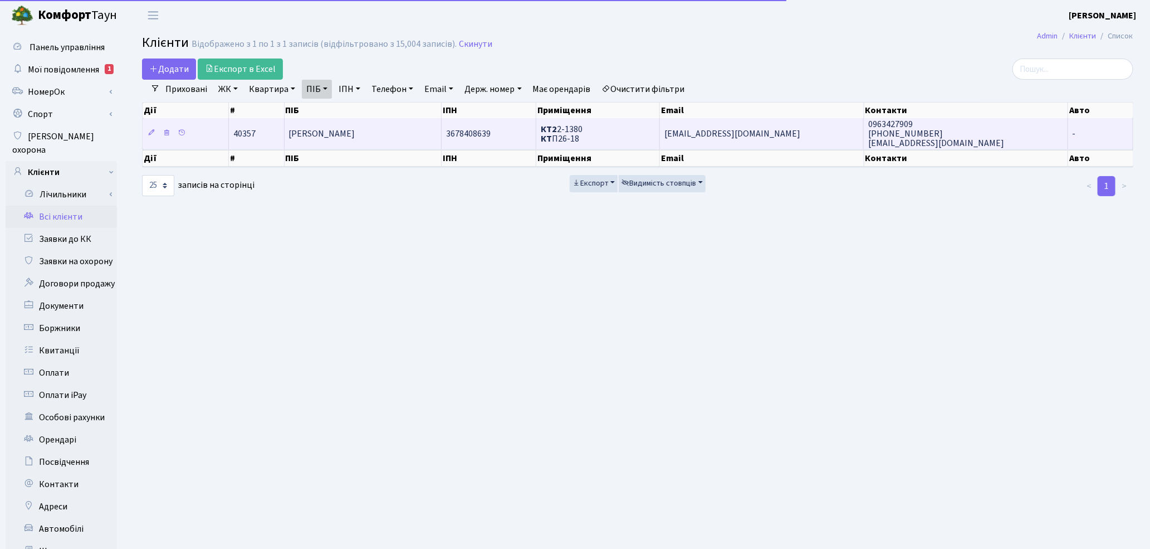
click at [313, 146] on td "[PERSON_NAME]" at bounding box center [364, 133] width 158 height 31
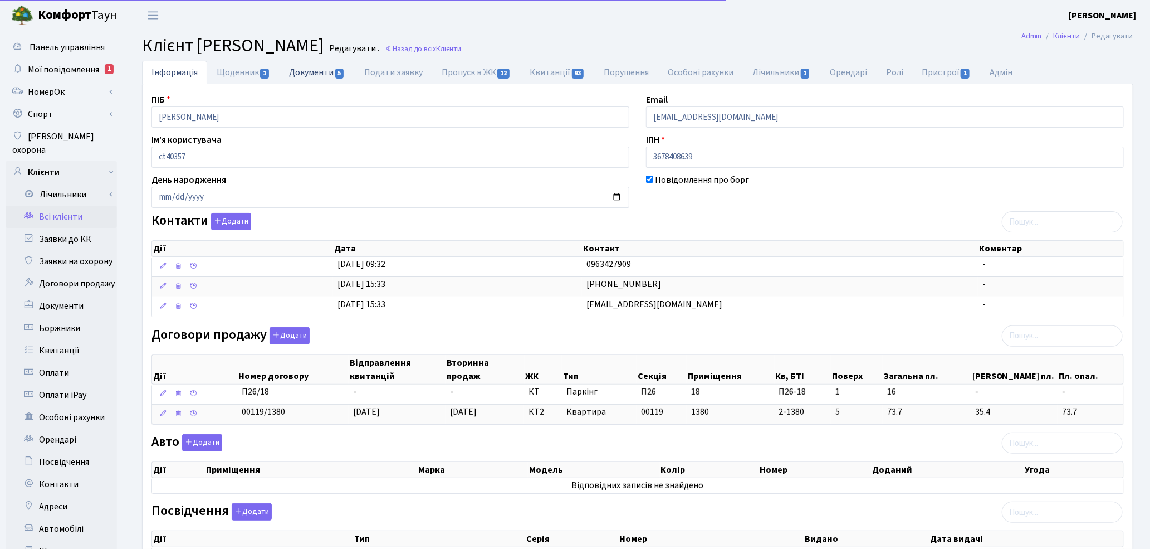
click at [306, 75] on link "Документи 5" at bounding box center [317, 72] width 75 height 23
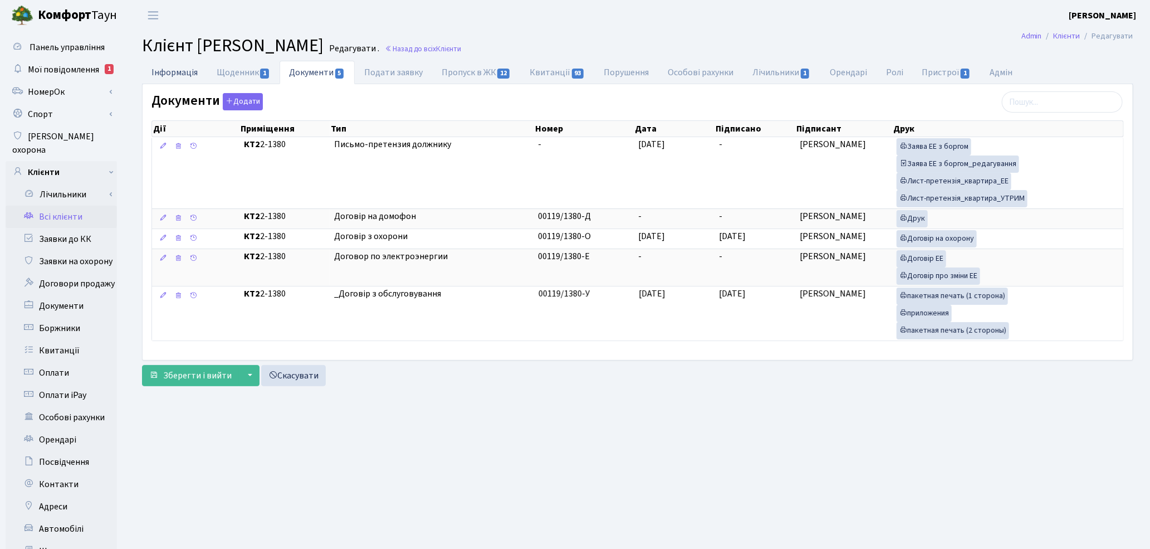
click at [168, 61] on link "Інформація" at bounding box center [174, 72] width 65 height 23
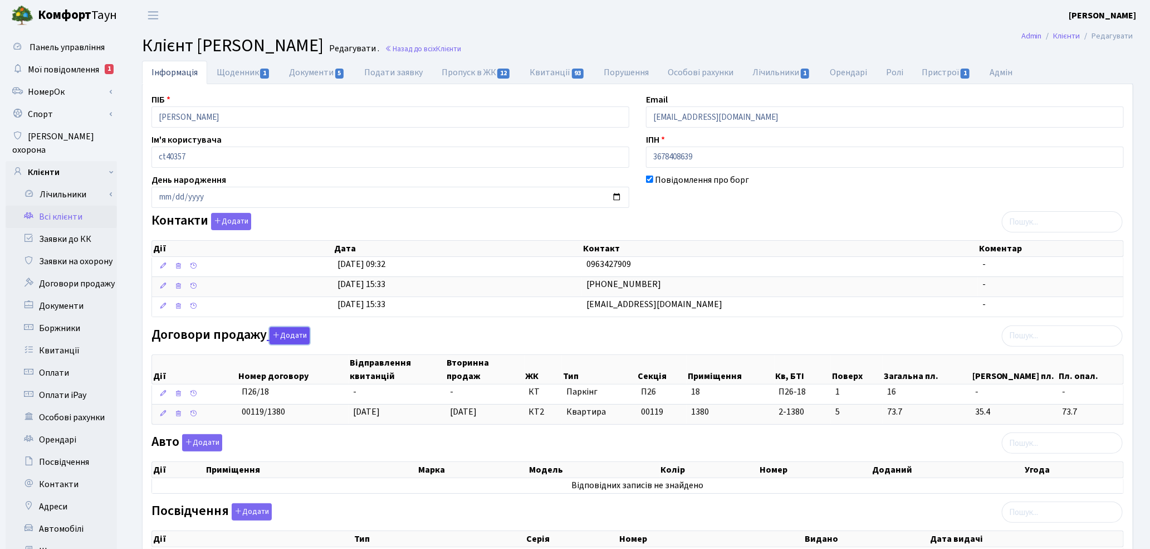
click at [296, 340] on button "Додати" at bounding box center [290, 335] width 40 height 17
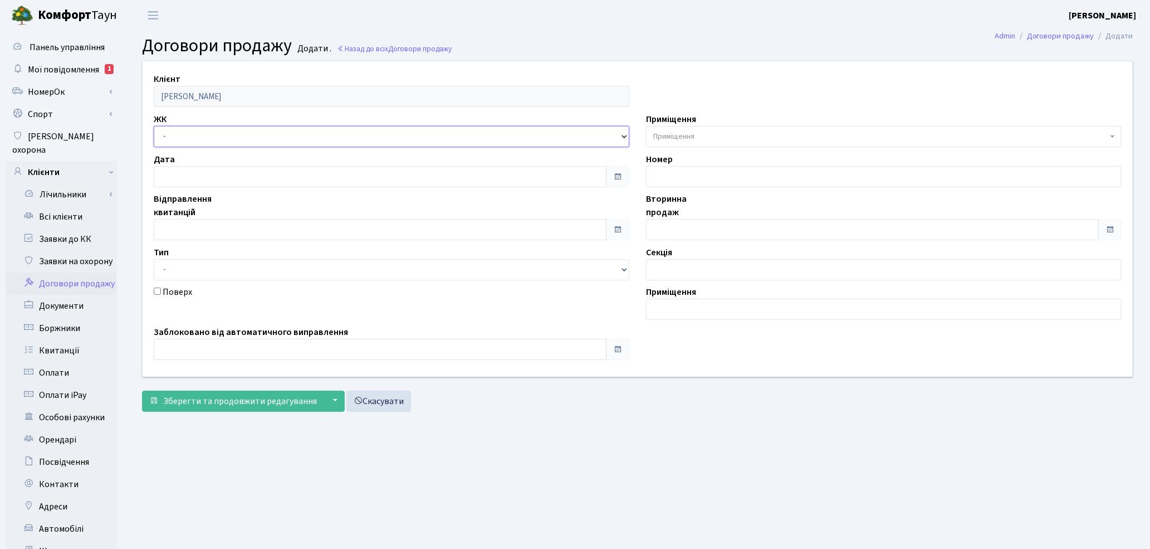
click at [176, 131] on select "- ТХ, вул. Ділова, 1/2 КТ, вул. Регенераторна, 4 КТ2, просп. Соборності, 17 КТ3…" at bounding box center [392, 136] width 476 height 21
select select "271"
click at [154, 126] on select "- ТХ, вул. Ділова, 1/2 КТ, вул. Регенераторна, 4 КТ2, просп. Соборності, 17 КТ3…" at bounding box center [392, 136] width 476 height 21
select select
click at [681, 133] on span "Приміщення" at bounding box center [673, 136] width 41 height 11
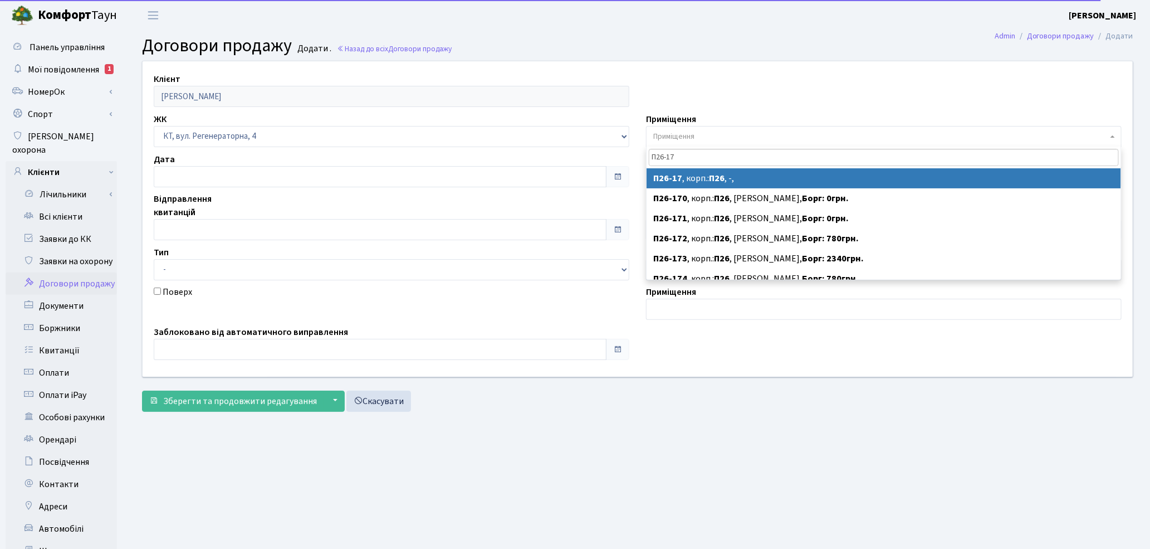
type input "П26-17"
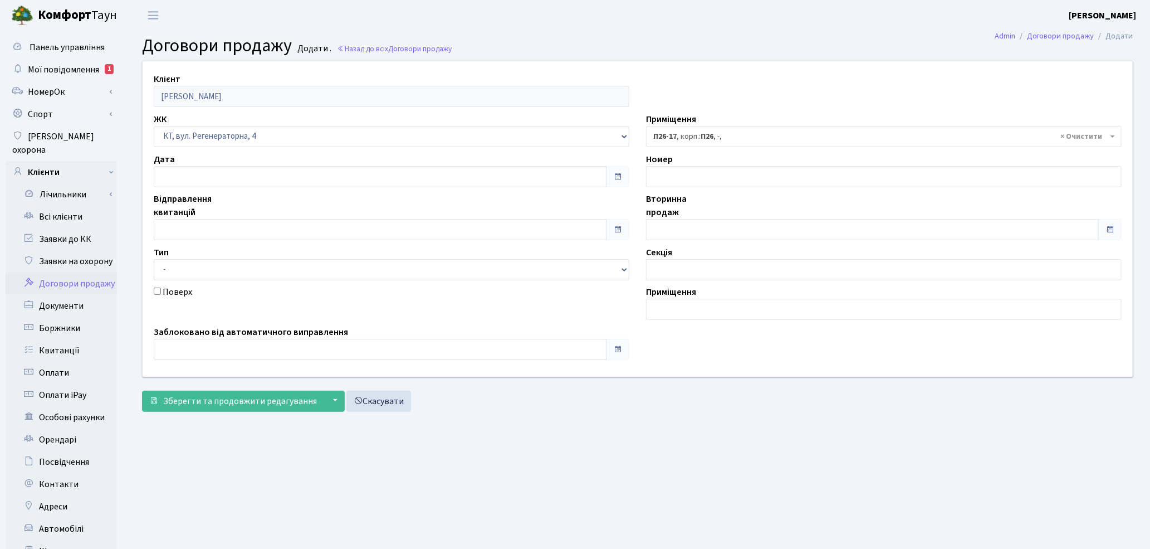
select select "8278"
click at [170, 399] on span "Зберегти та продовжити редагування" at bounding box center [240, 401] width 154 height 12
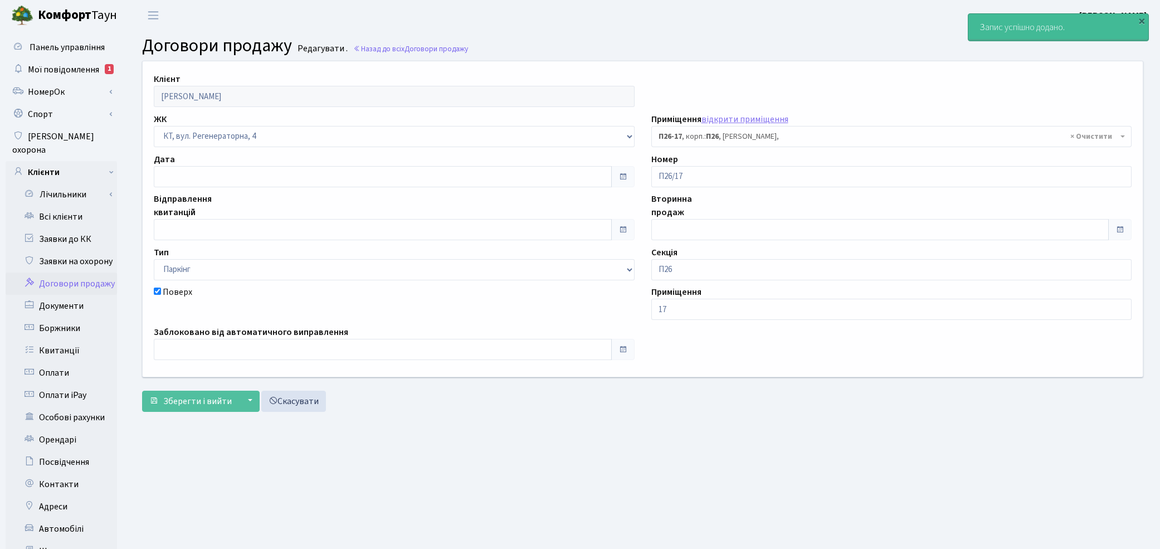
select select "8278"
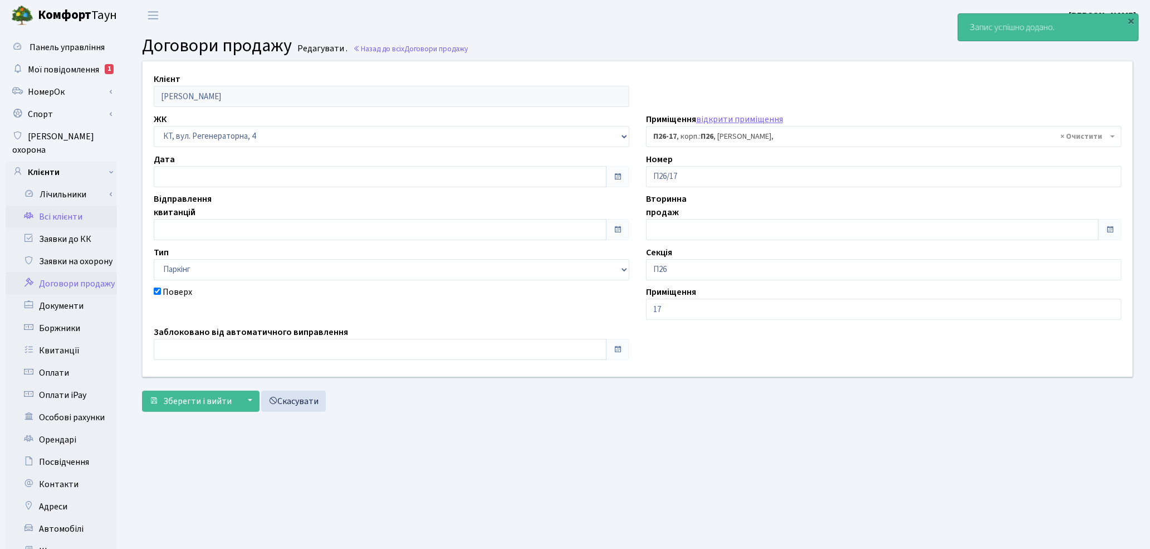
click at [67, 206] on link "Всі клієнти" at bounding box center [61, 217] width 111 height 22
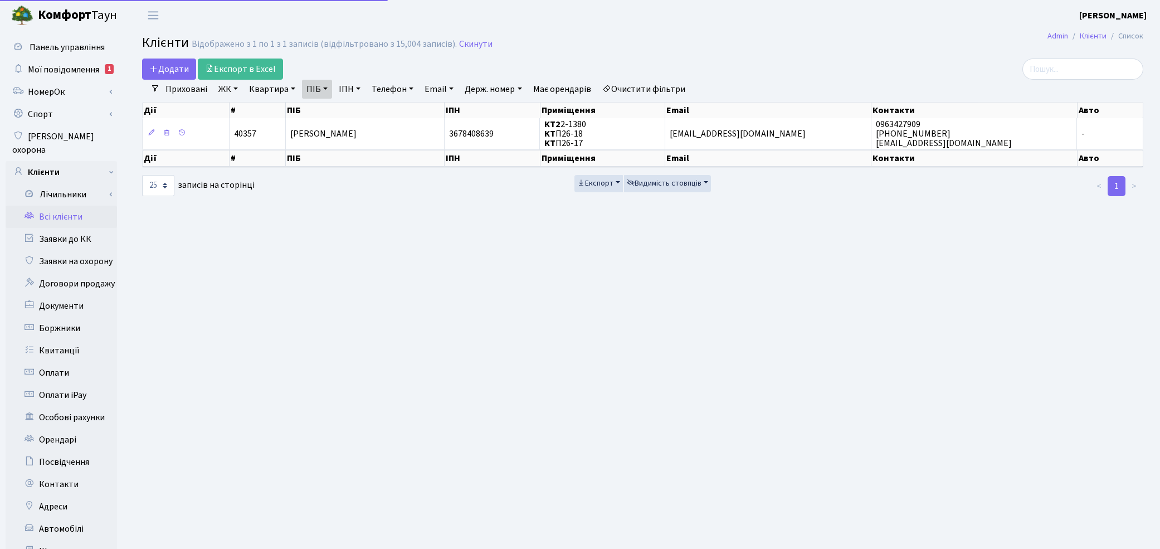
select select "25"
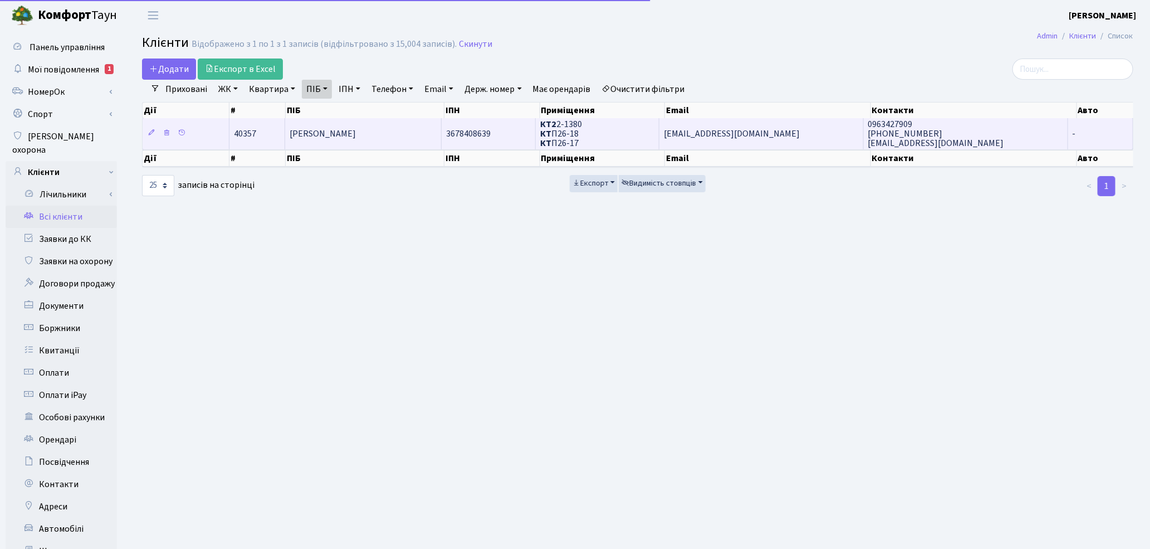
click at [305, 138] on span "[PERSON_NAME]" at bounding box center [323, 134] width 66 height 12
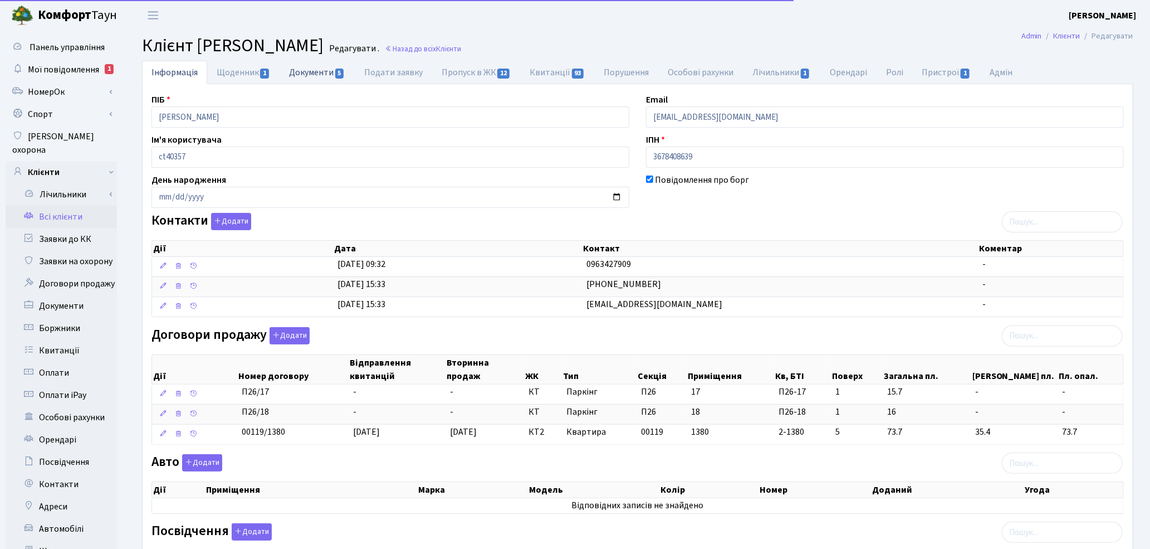
click at [306, 81] on link "Документи 5" at bounding box center [317, 72] width 75 height 23
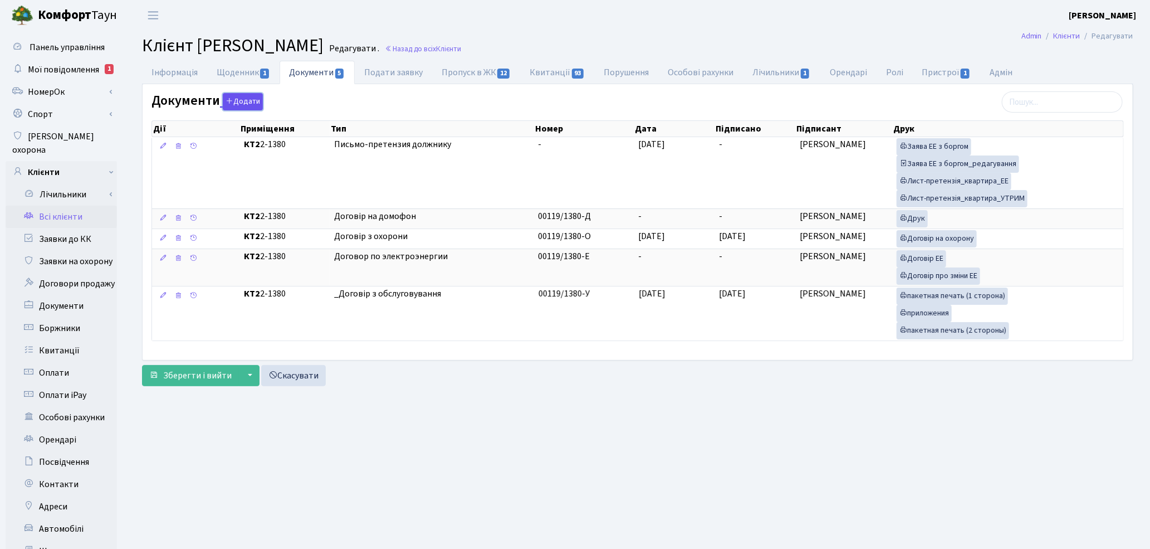
click at [252, 103] on button "Додати" at bounding box center [243, 101] width 40 height 17
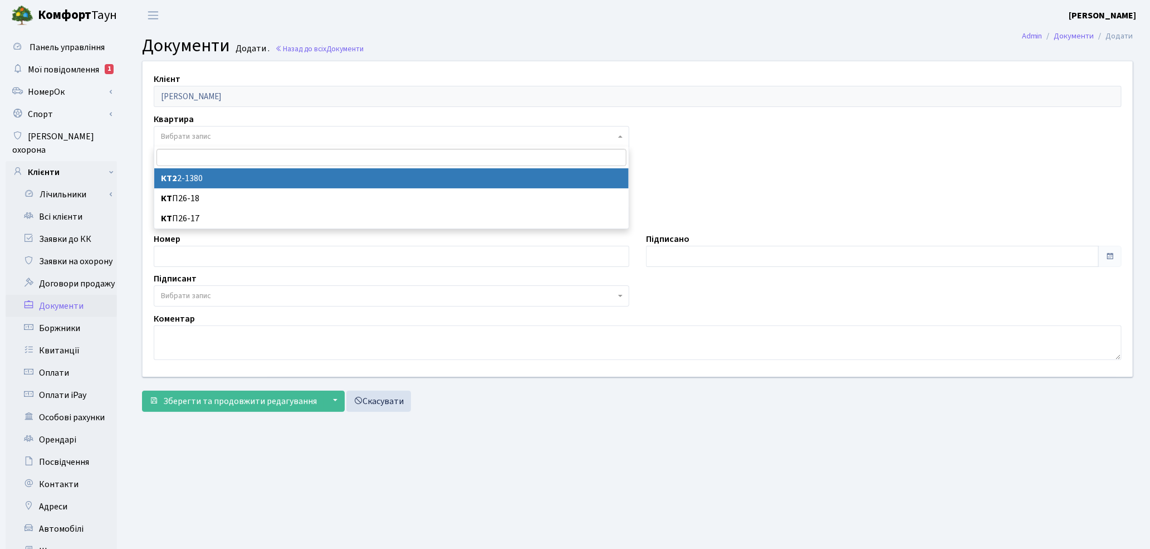
click at [203, 137] on span "Вибрати запис" at bounding box center [186, 136] width 50 height 11
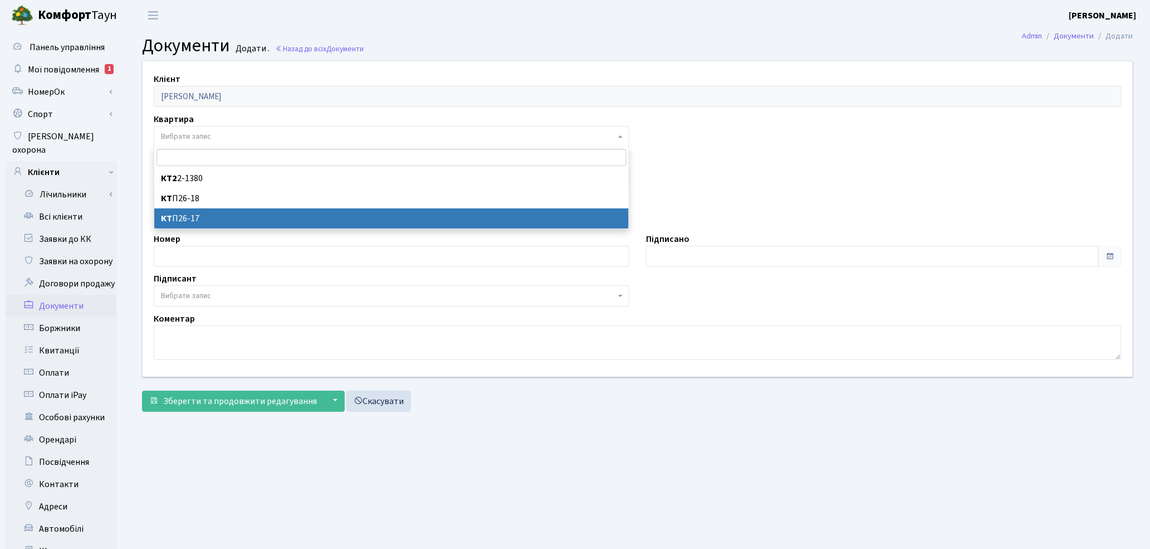
select select "178707"
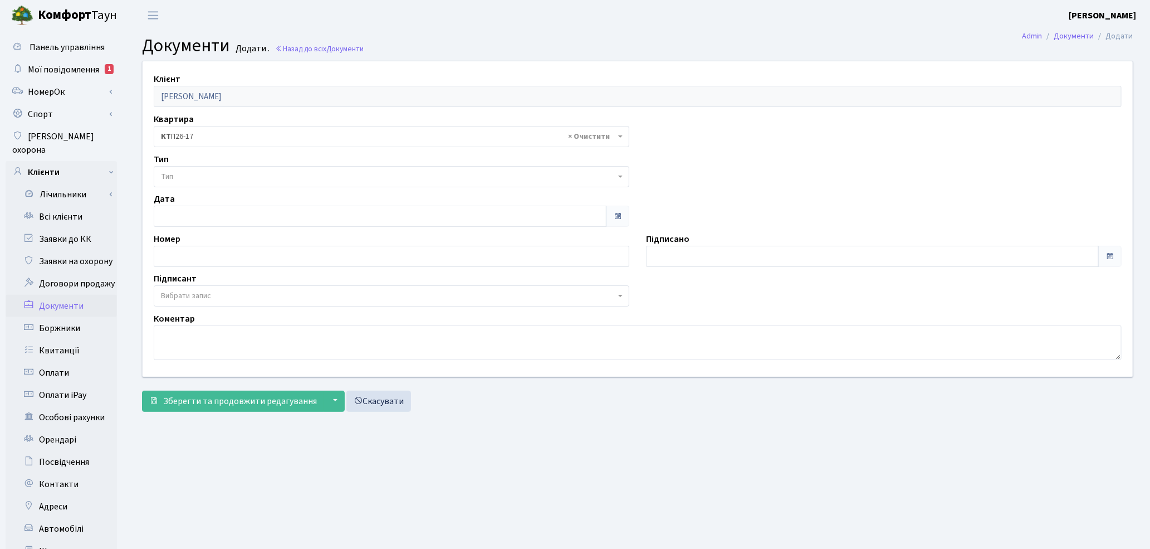
click at [188, 176] on span "Тип" at bounding box center [388, 176] width 454 height 11
select select "289"
click at [194, 294] on span "Вибрати запис" at bounding box center [186, 295] width 50 height 11
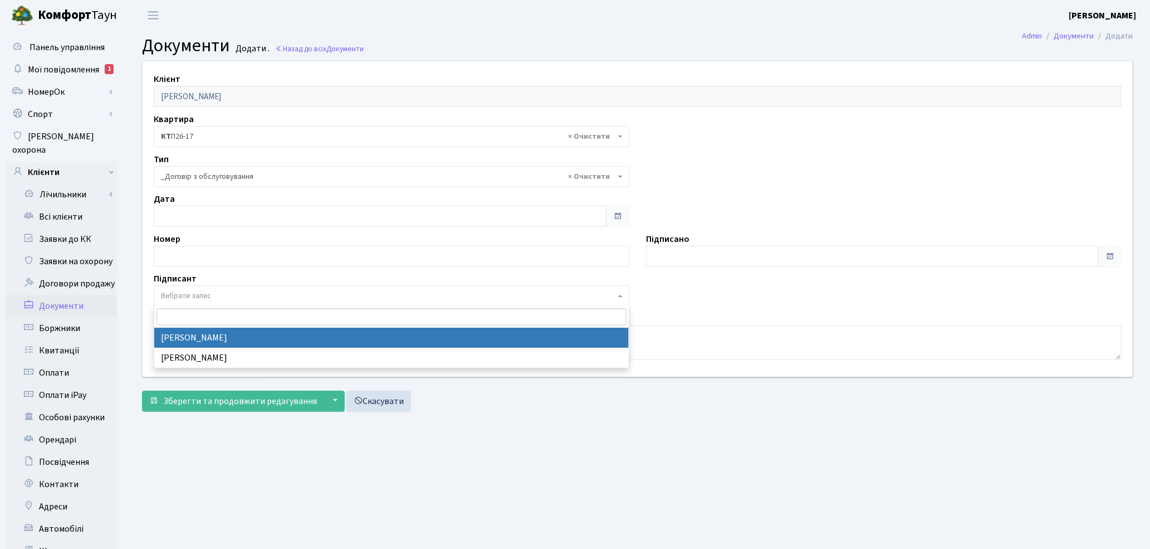
select select "74"
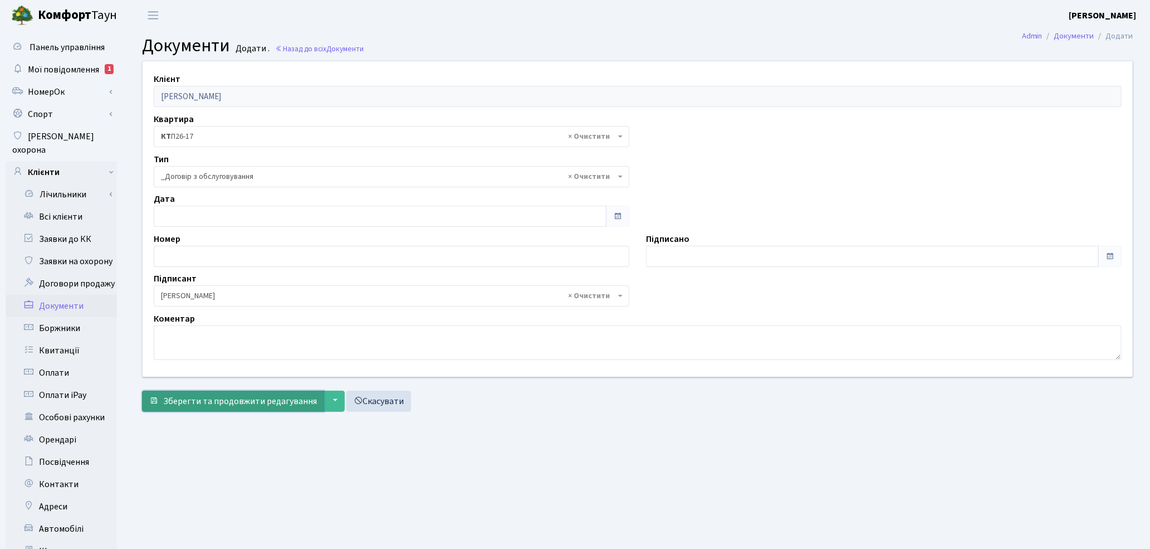
click at [205, 398] on span "Зберегти та продовжити редагування" at bounding box center [240, 401] width 154 height 12
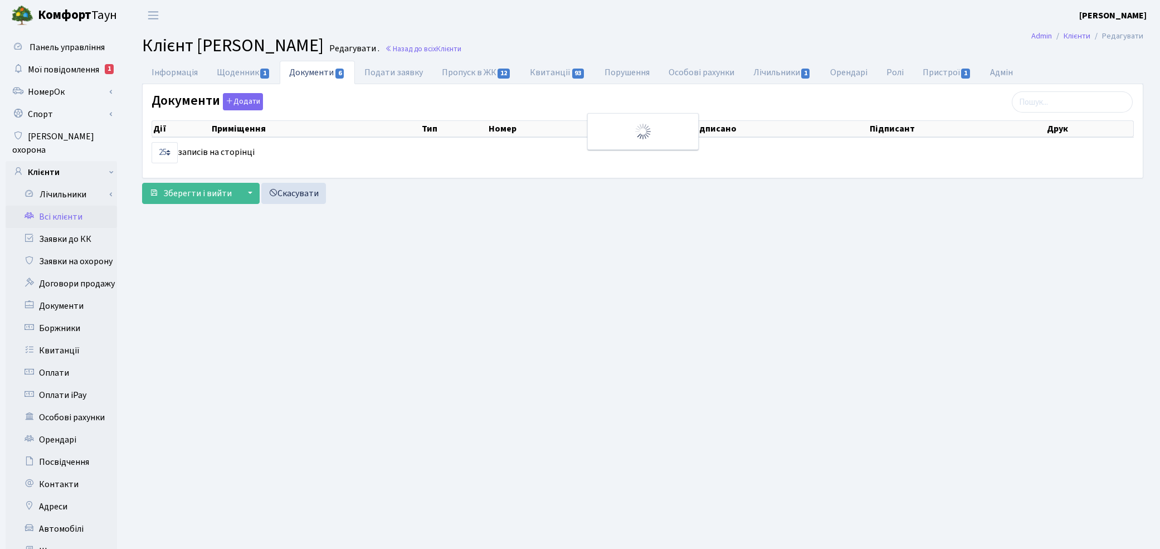
select select "25"
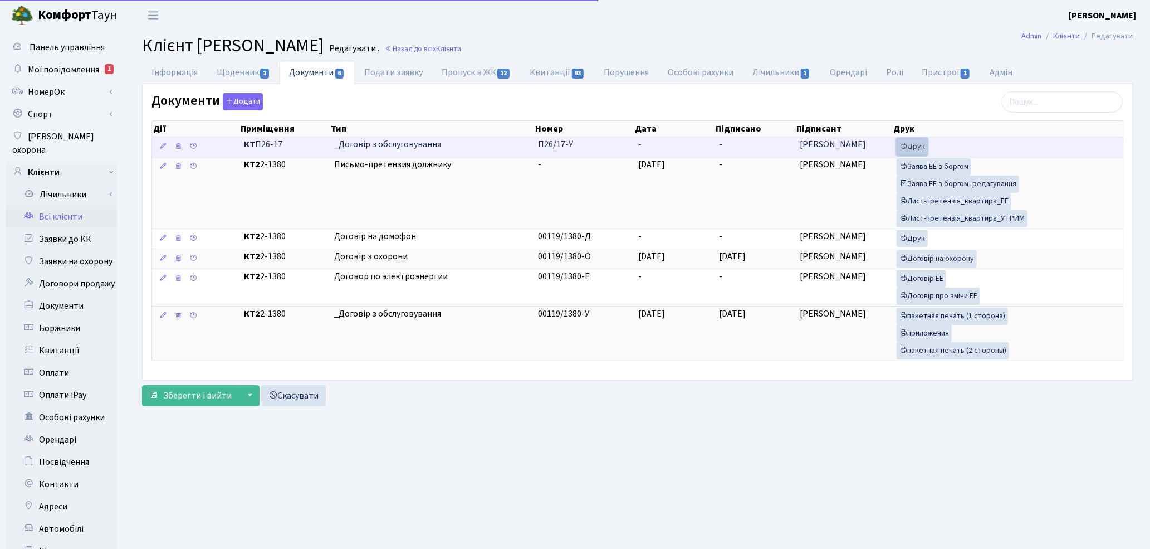
click at [908, 147] on link "Друк" at bounding box center [912, 146] width 31 height 17
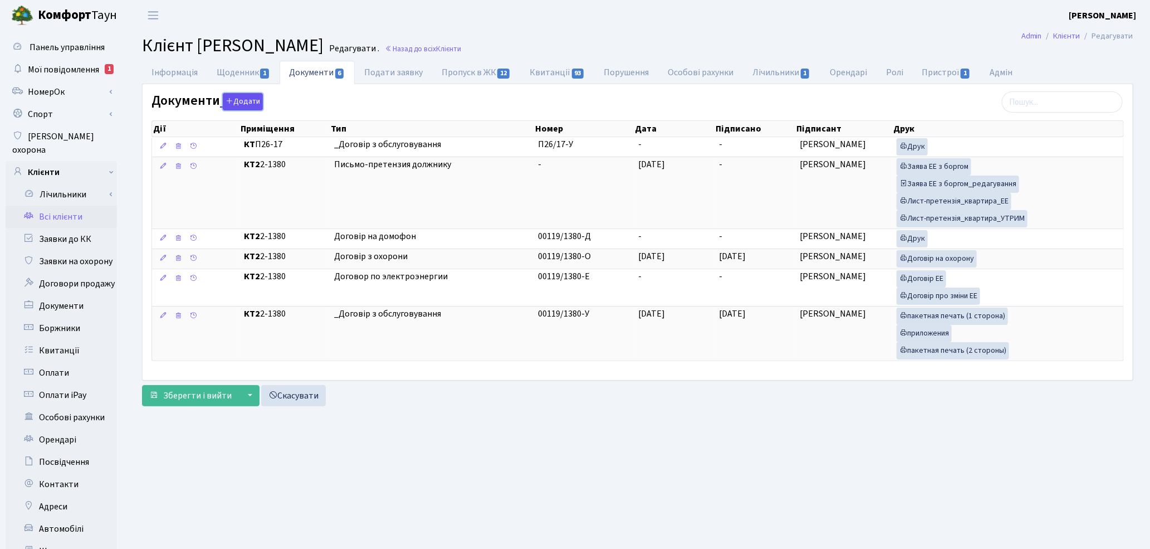
click at [236, 105] on button "Додати" at bounding box center [243, 101] width 40 height 17
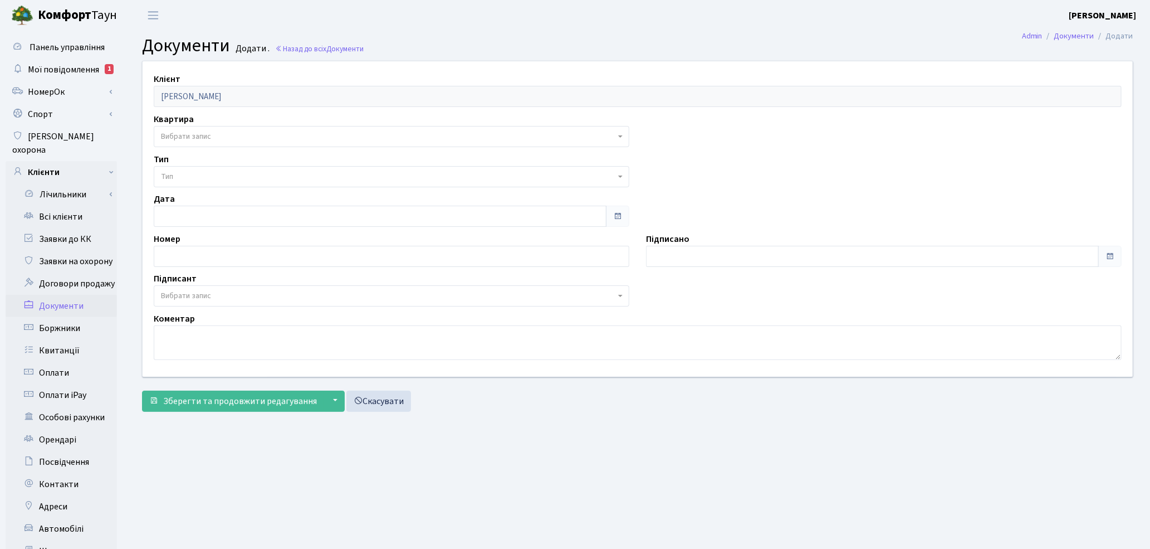
click at [224, 136] on span "Вибрати запис" at bounding box center [388, 136] width 454 height 11
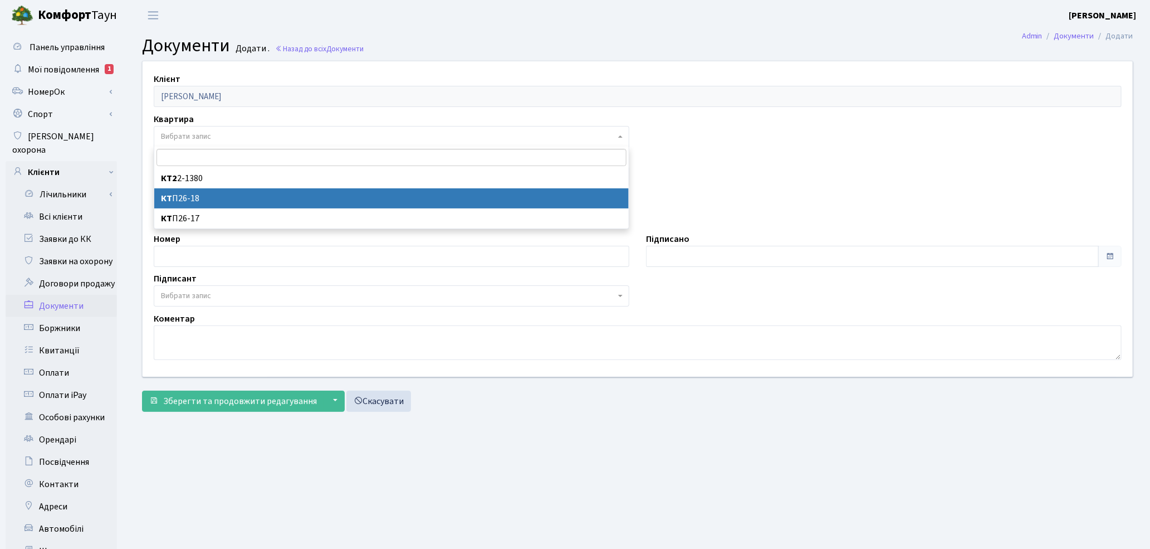
select select "178706"
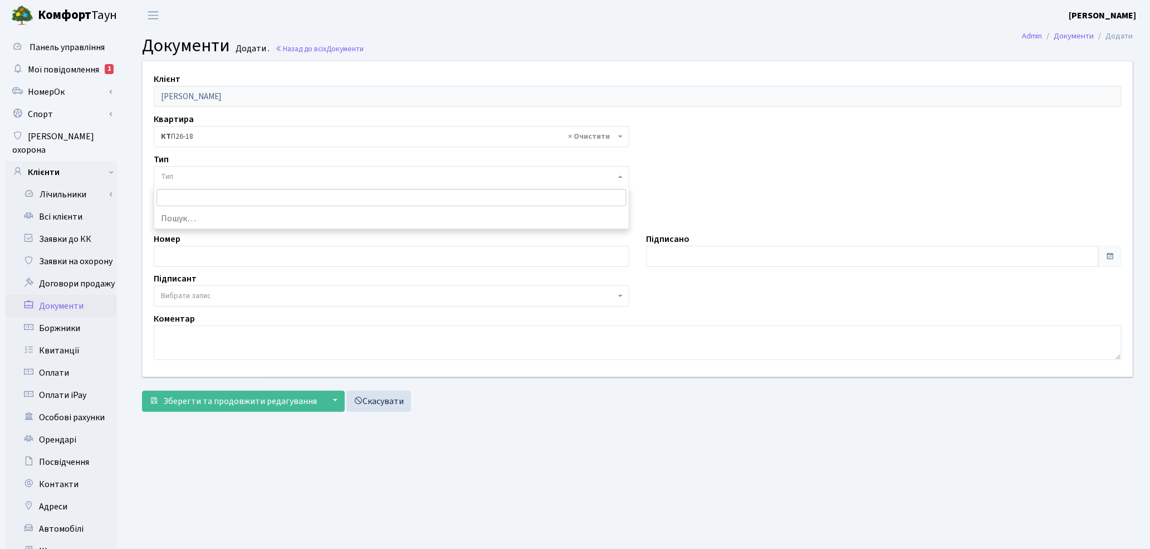
click at [200, 174] on span "Тип" at bounding box center [388, 176] width 454 height 11
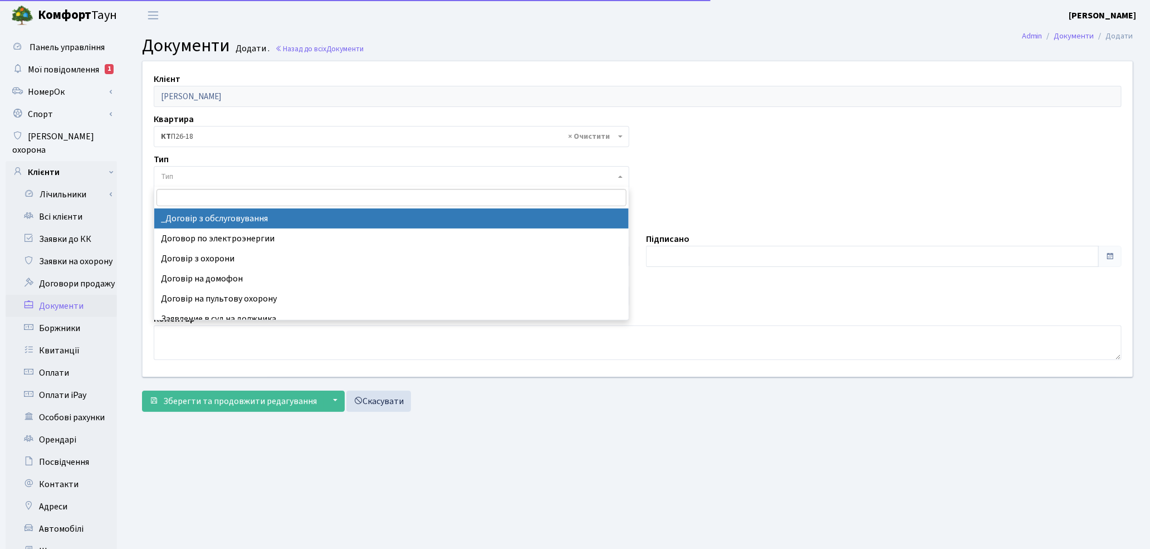
select select "289"
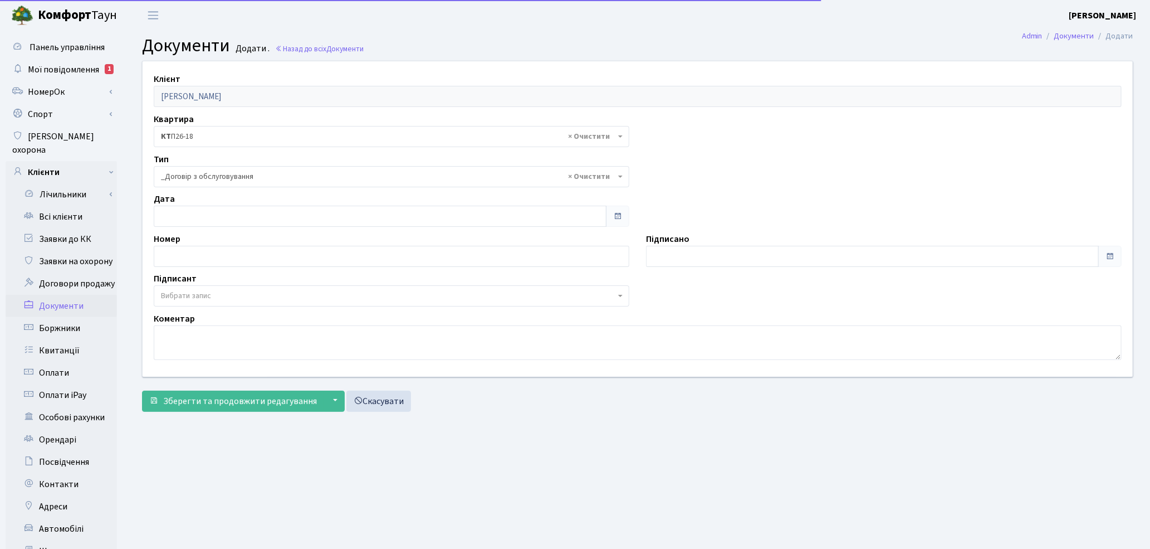
drag, startPoint x: 197, startPoint y: 292, endPoint x: 194, endPoint y: 304, distance: 12.0
click at [197, 293] on span "Вибрати запис" at bounding box center [186, 295] width 50 height 11
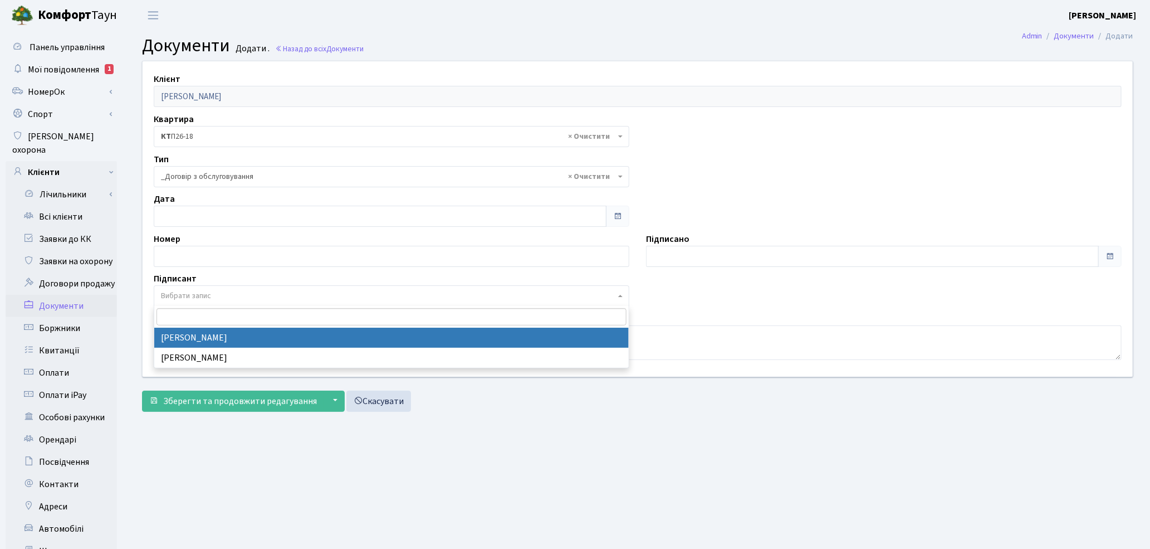
select select "74"
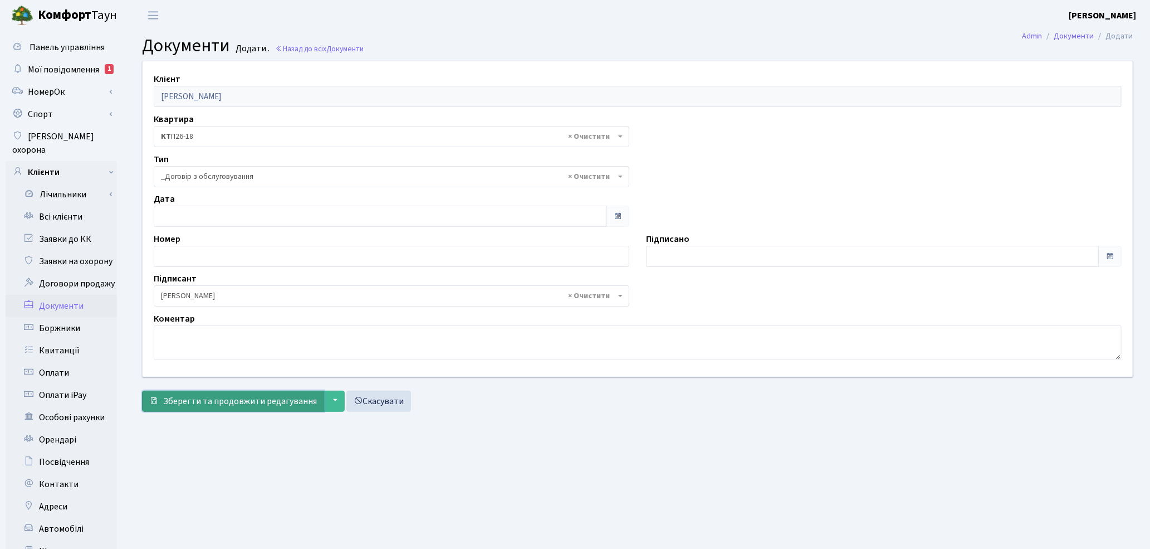
click at [184, 403] on span "Зберегти та продовжити редагування" at bounding box center [240, 401] width 154 height 12
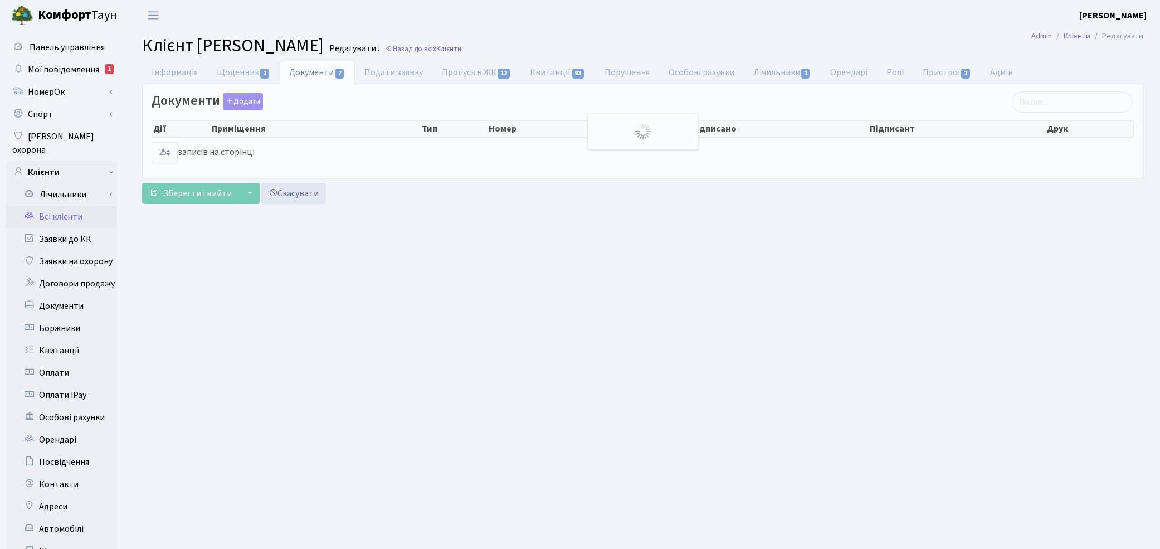
select select "25"
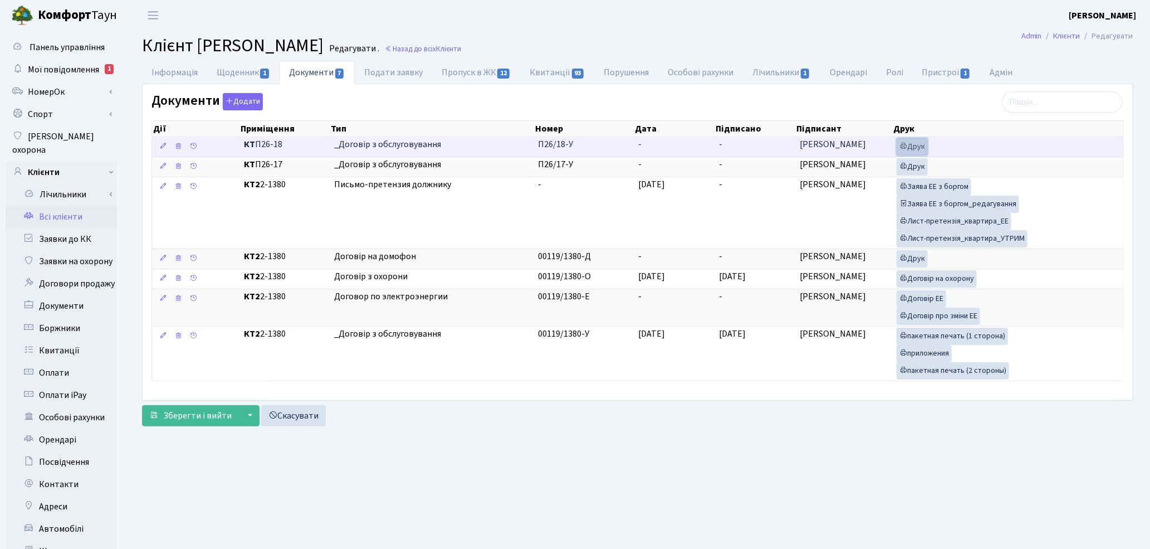
click at [906, 148] on icon at bounding box center [903, 146] width 8 height 8
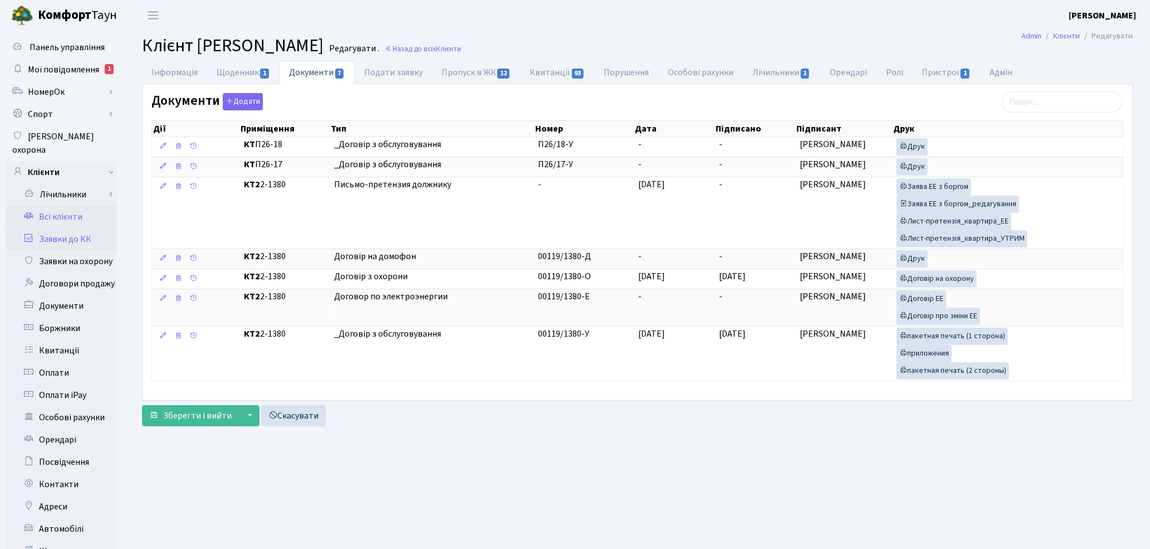
click at [82, 228] on link "Заявки до КК" at bounding box center [61, 239] width 111 height 22
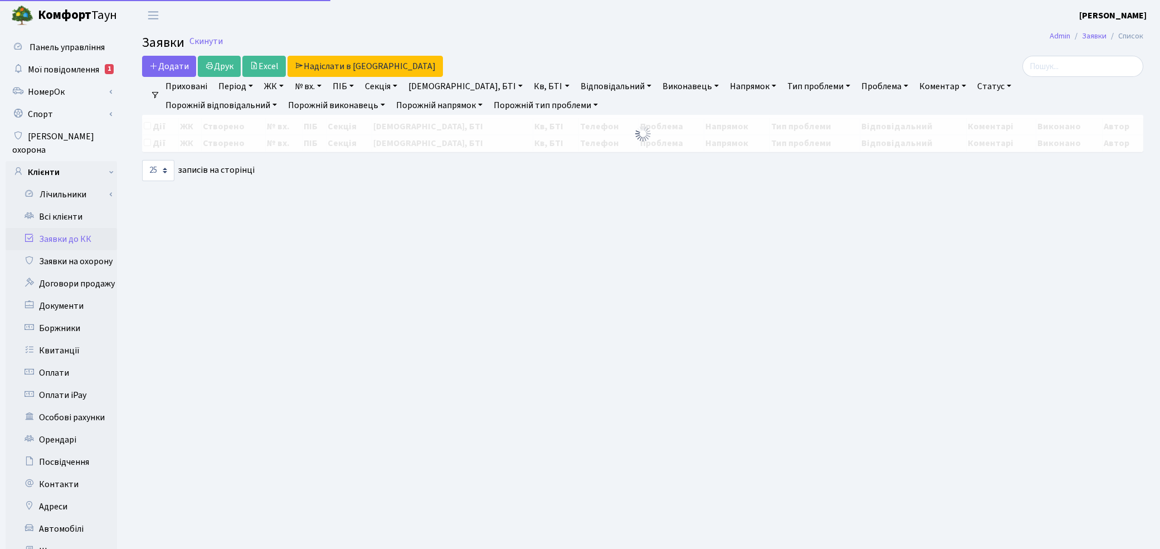
select select "25"
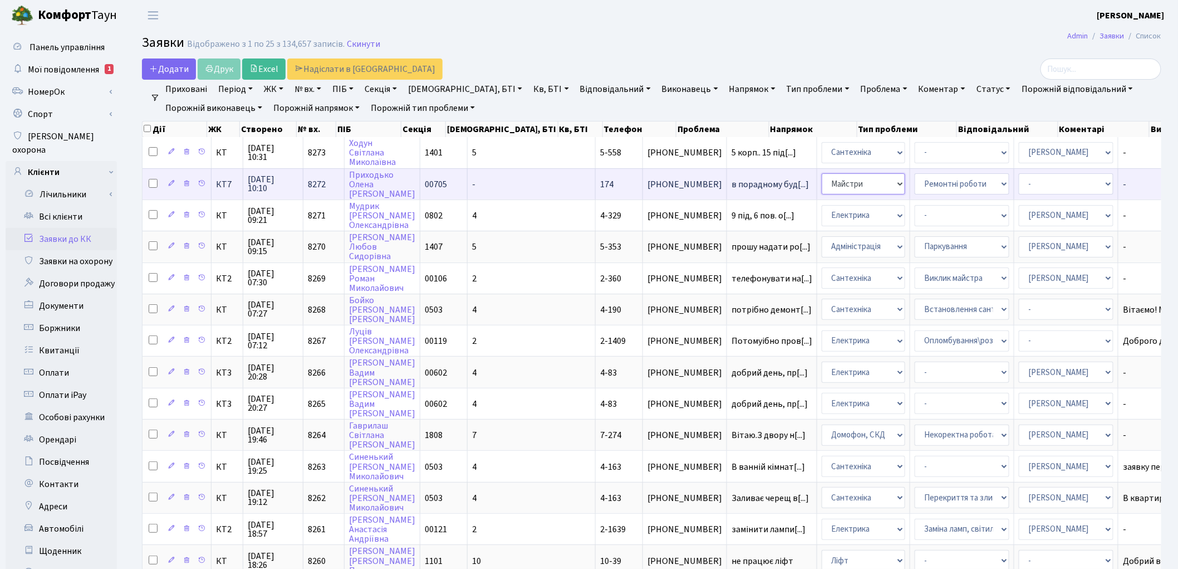
click at [822, 185] on select "- Адміністрація Домофон, СКД Ліфт Майстри Сантехніка Економічний відділ Електри…" at bounding box center [864, 183] width 84 height 21
select select "3"
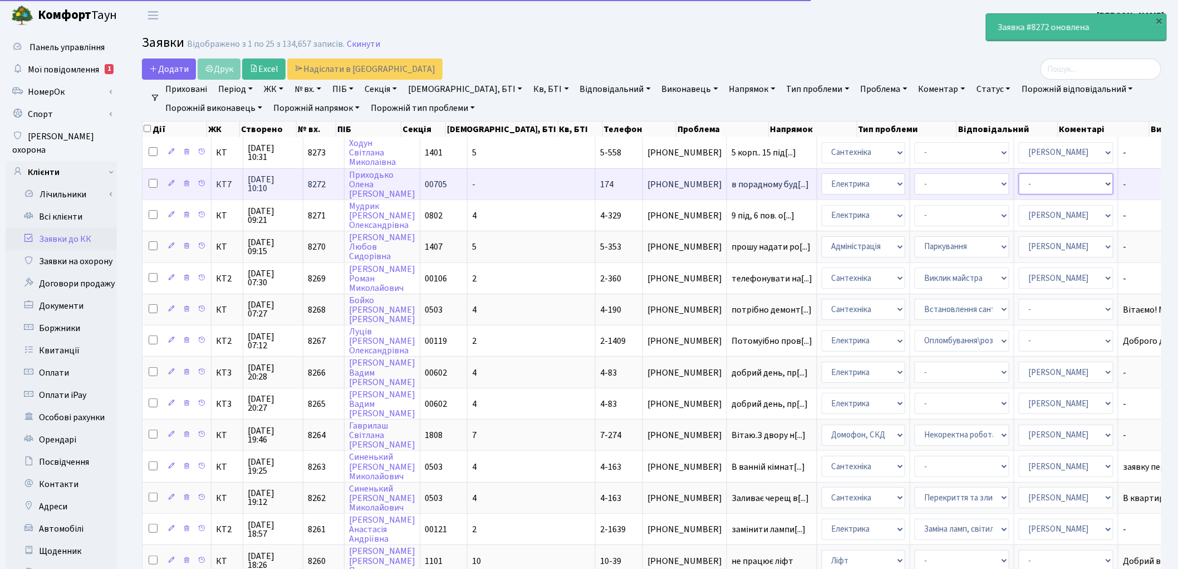
click at [1019, 184] on select "- Адміністратор ЖК ДП Адміністратор ЖК КТ Адміністратор ЖК СП [PERSON_NAME] [PE…" at bounding box center [1066, 183] width 95 height 21
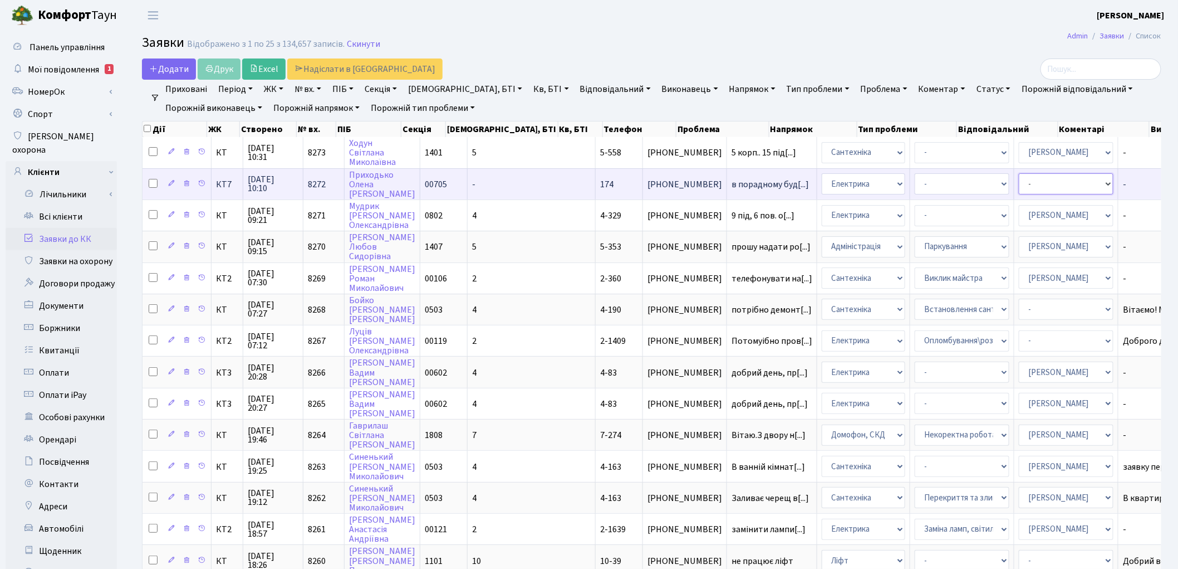
select select "22"
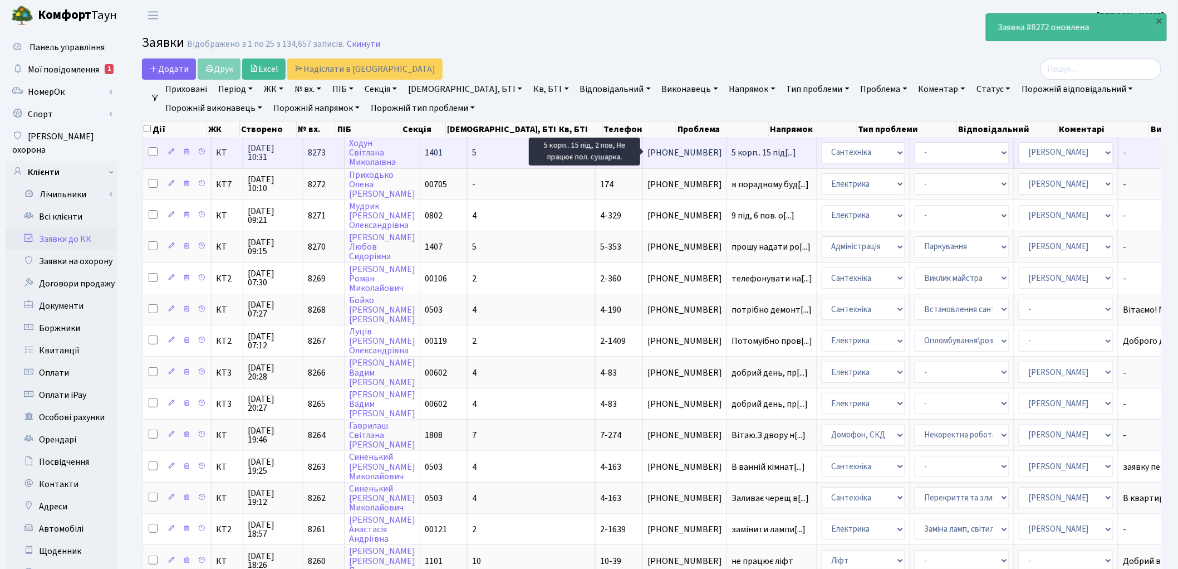
click at [732, 156] on span "5 корп.. 15 під[...]" at bounding box center [764, 152] width 65 height 12
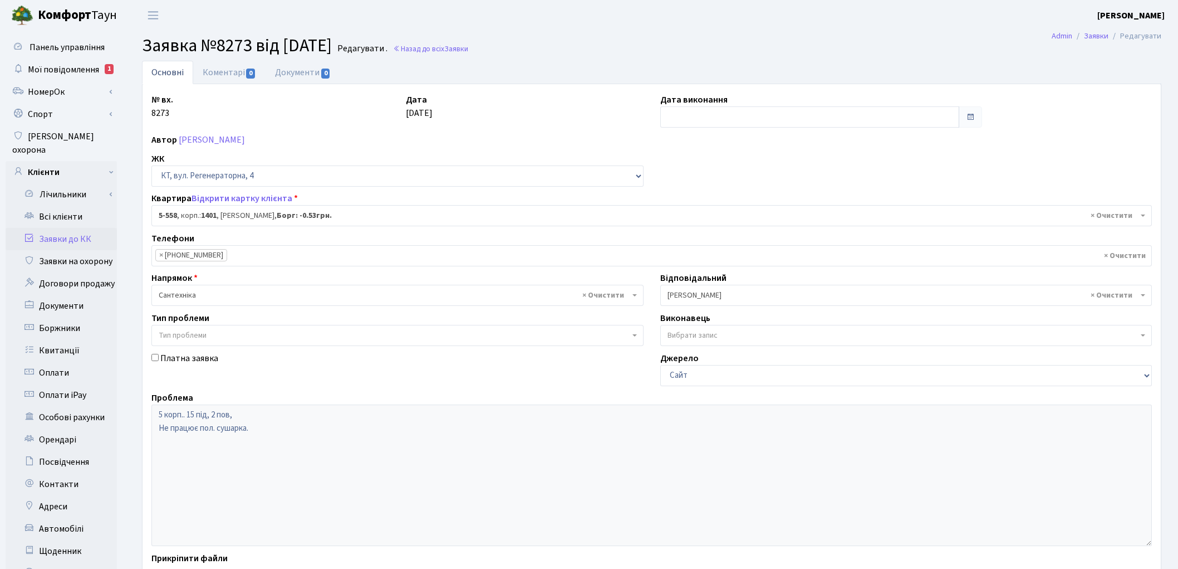
select select "1952"
click at [53, 70] on span "Мої повідомлення" at bounding box center [63, 69] width 71 height 12
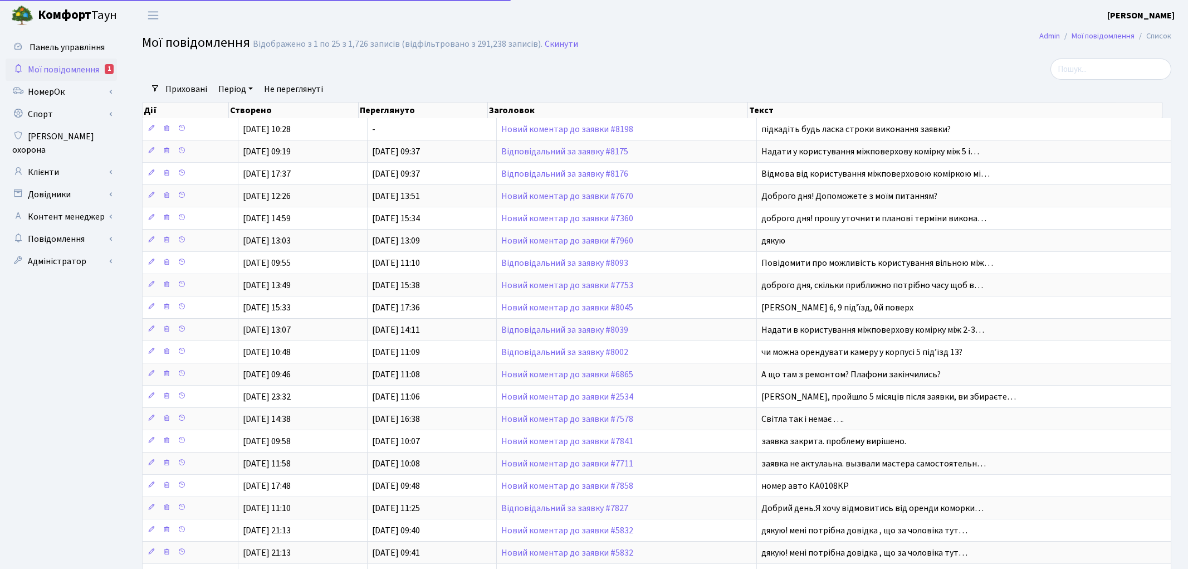
select select "25"
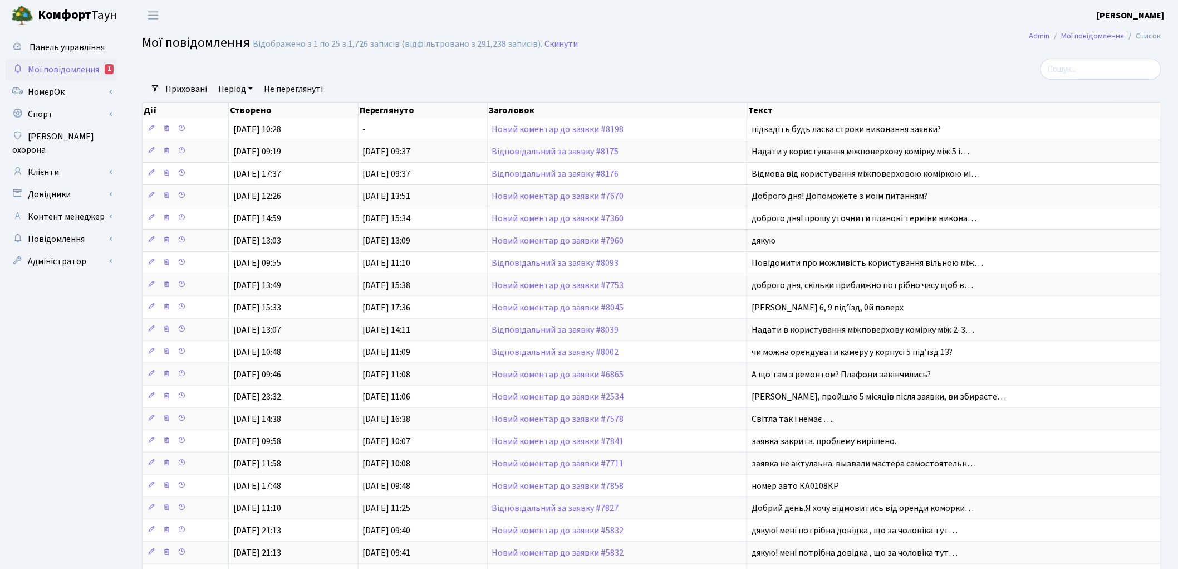
click at [70, 71] on span "Мої повідомлення" at bounding box center [63, 69] width 71 height 12
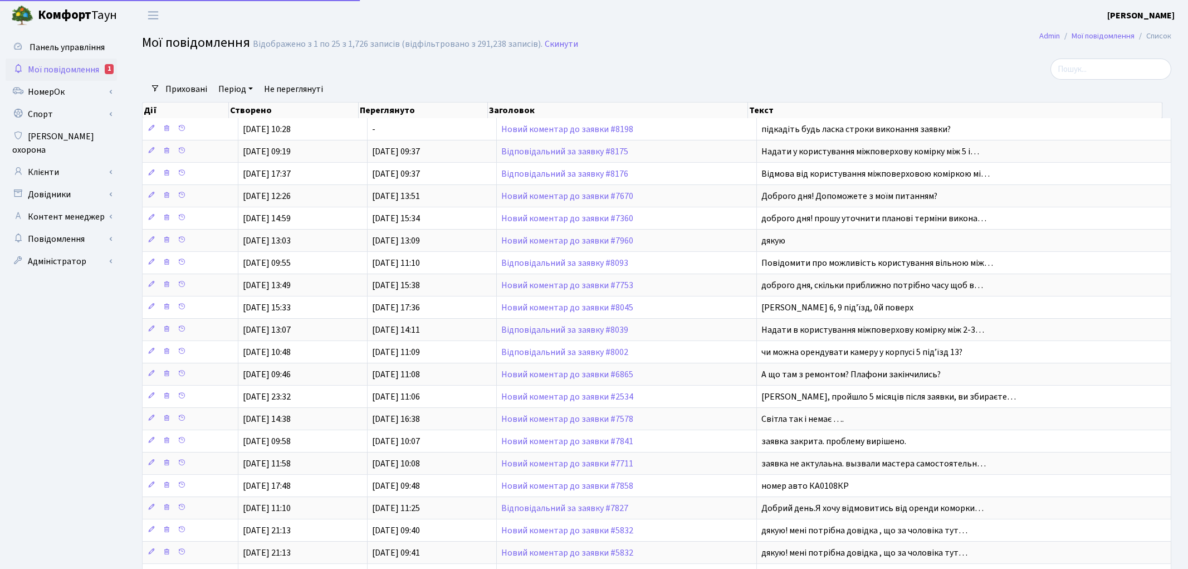
select select "25"
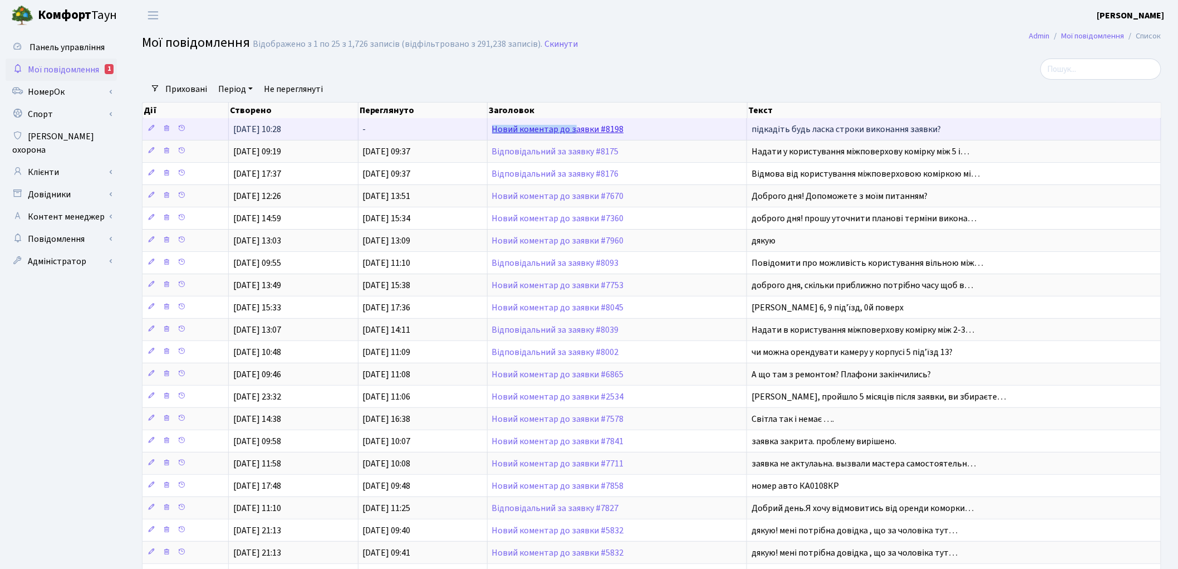
click at [574, 124] on td "Новий коментар до заявки #8198" at bounding box center [618, 129] width 260 height 22
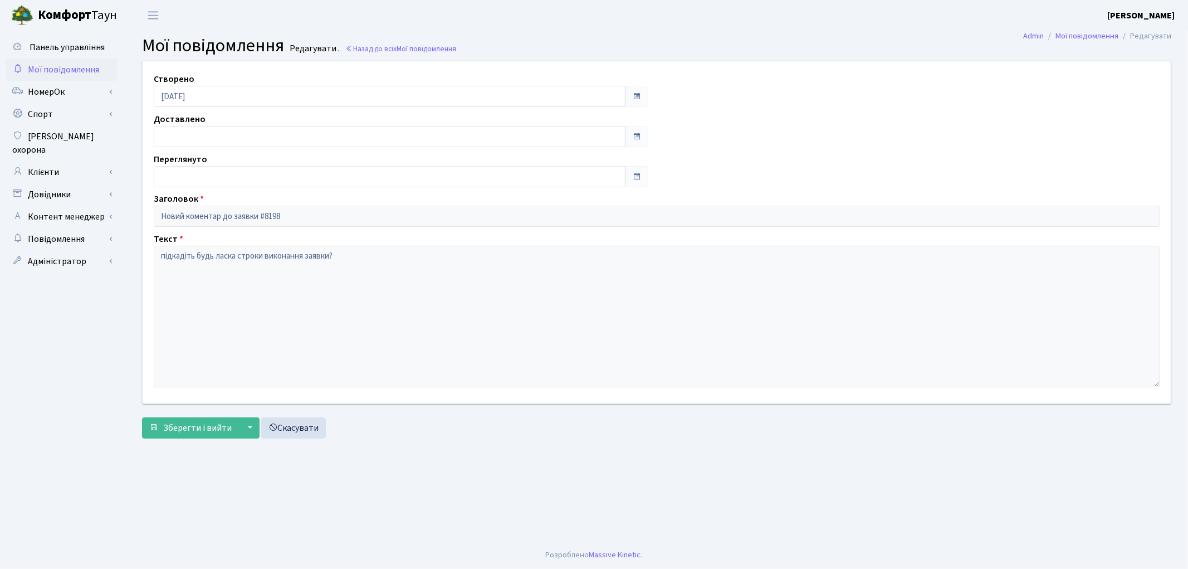
click at [38, 75] on span "Мої повідомлення" at bounding box center [63, 69] width 71 height 12
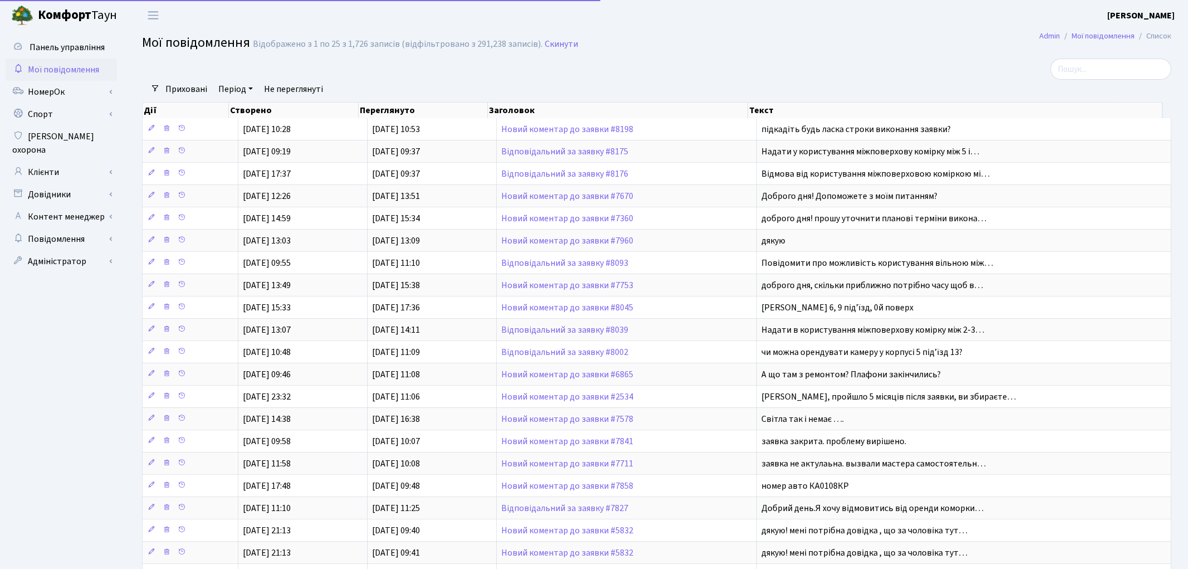
select select "25"
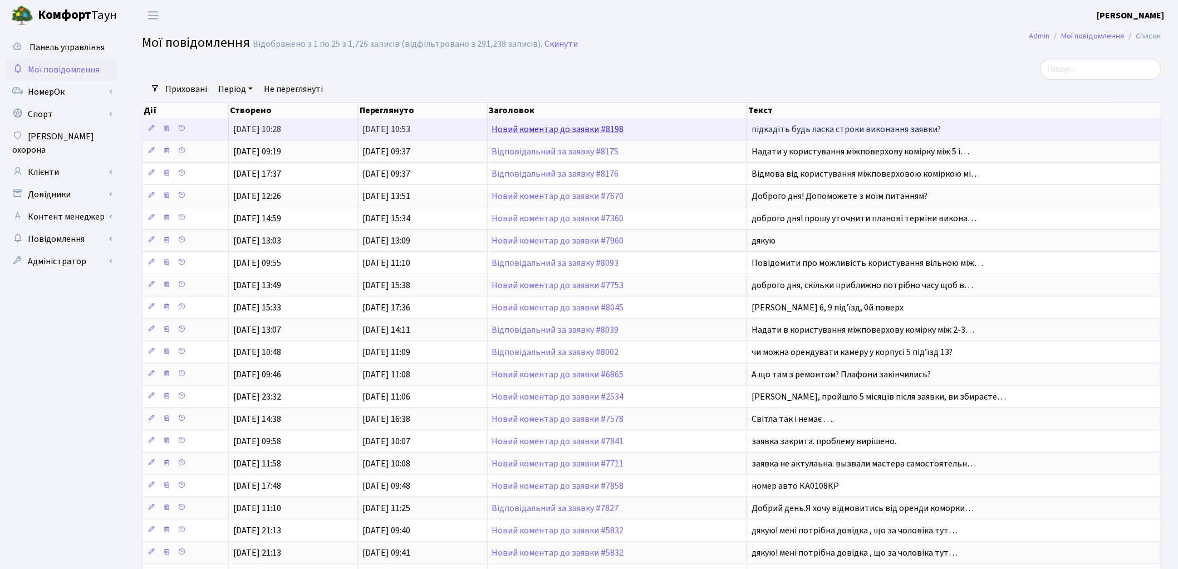
click at [560, 131] on link "Новий коментар до заявки #8198" at bounding box center [558, 129] width 132 height 12
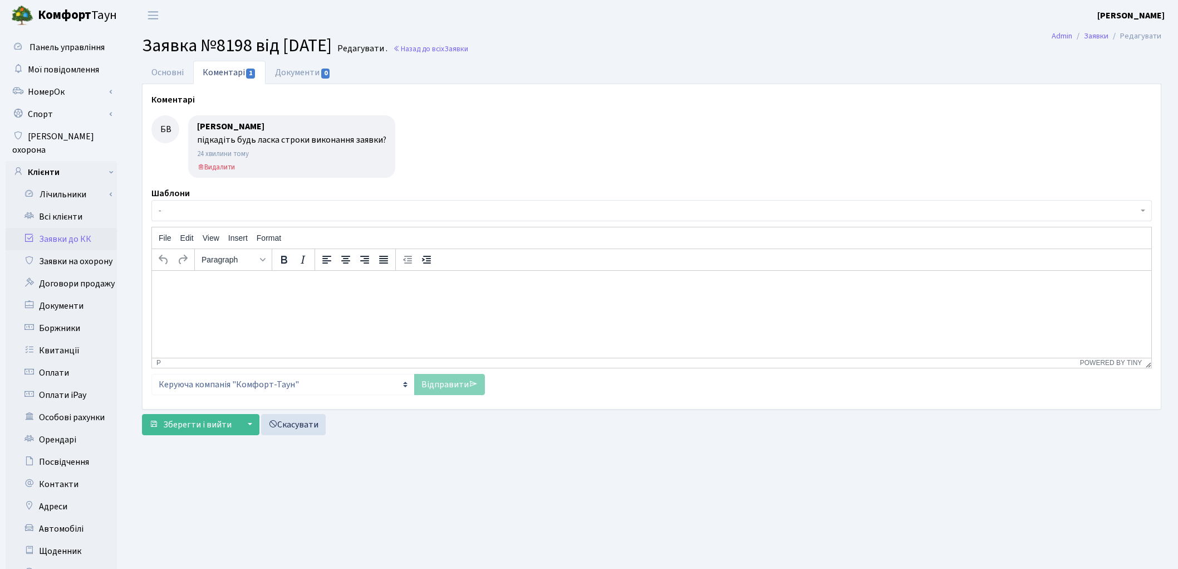
select select "233"
click at [169, 78] on link "Основні" at bounding box center [167, 72] width 51 height 23
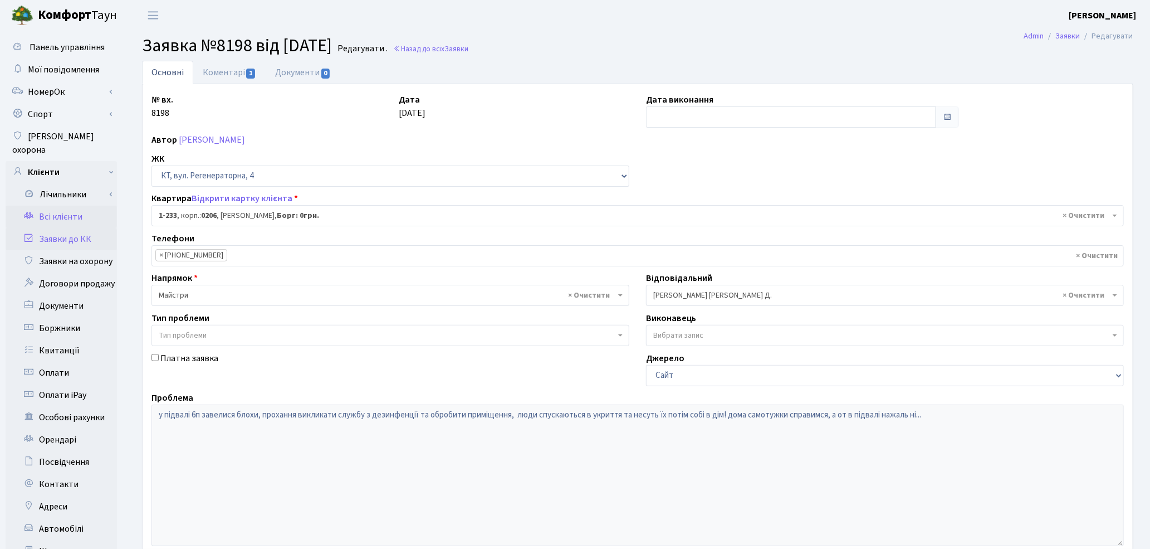
click at [65, 206] on link "Всі клієнти" at bounding box center [61, 217] width 111 height 22
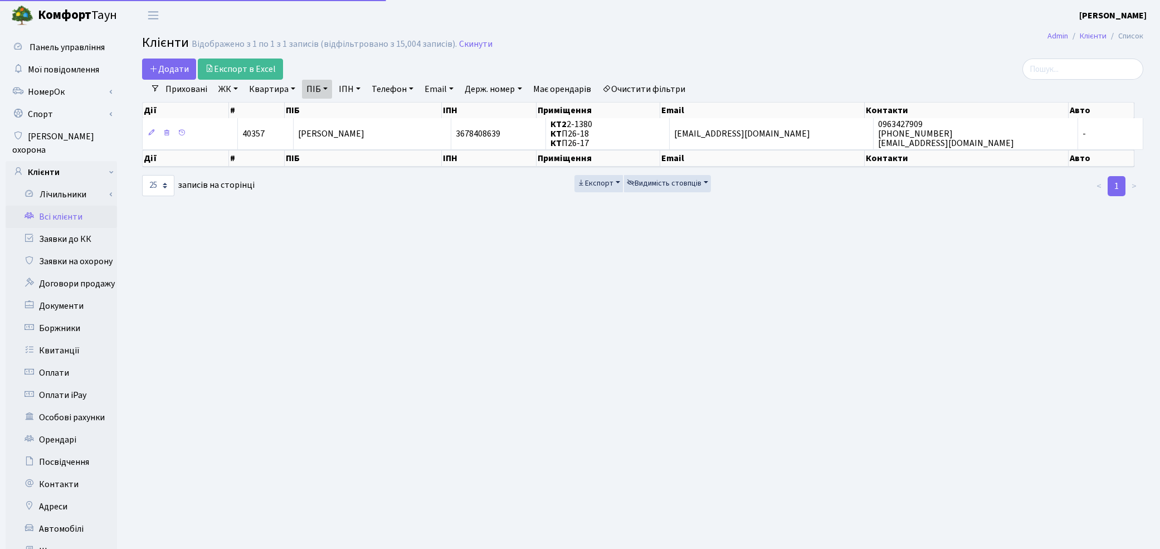
select select "25"
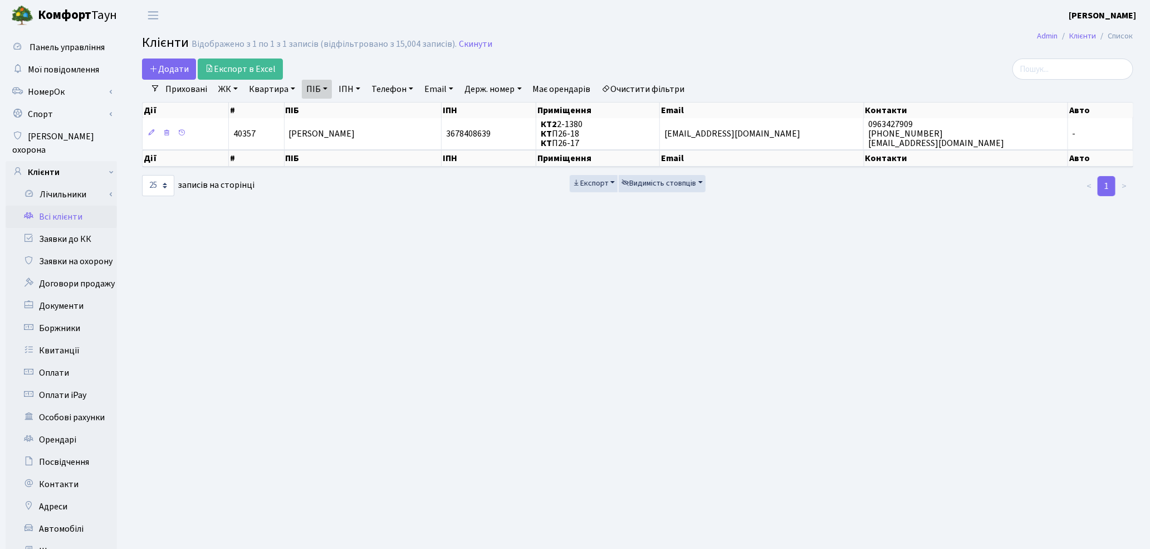
click at [678, 86] on link "Очистити фільтри" at bounding box center [644, 89] width 92 height 19
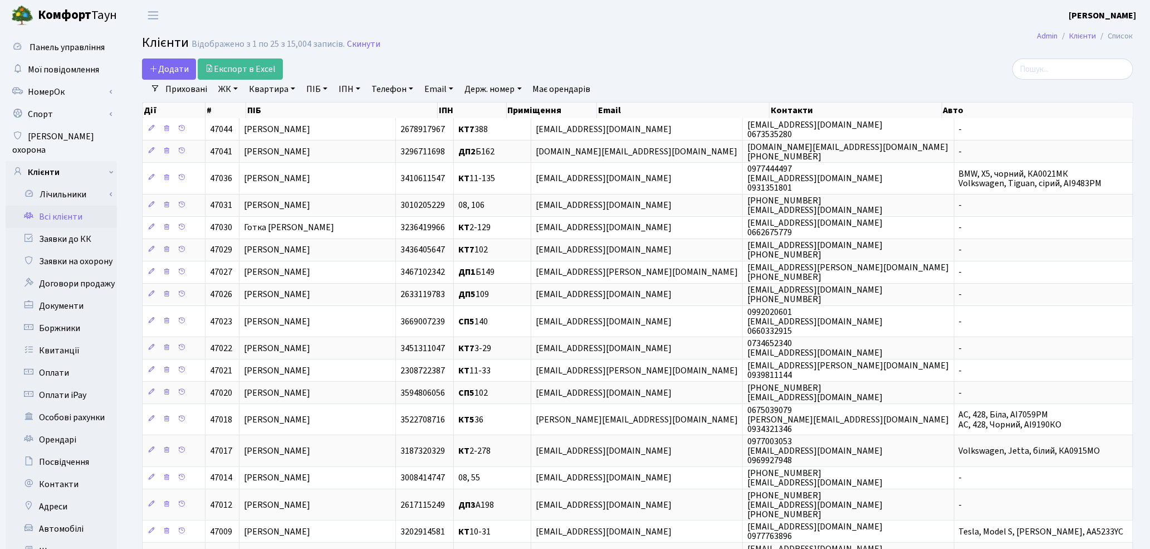
click at [317, 92] on link "ПІБ" at bounding box center [317, 89] width 30 height 19
type input "єрьом"
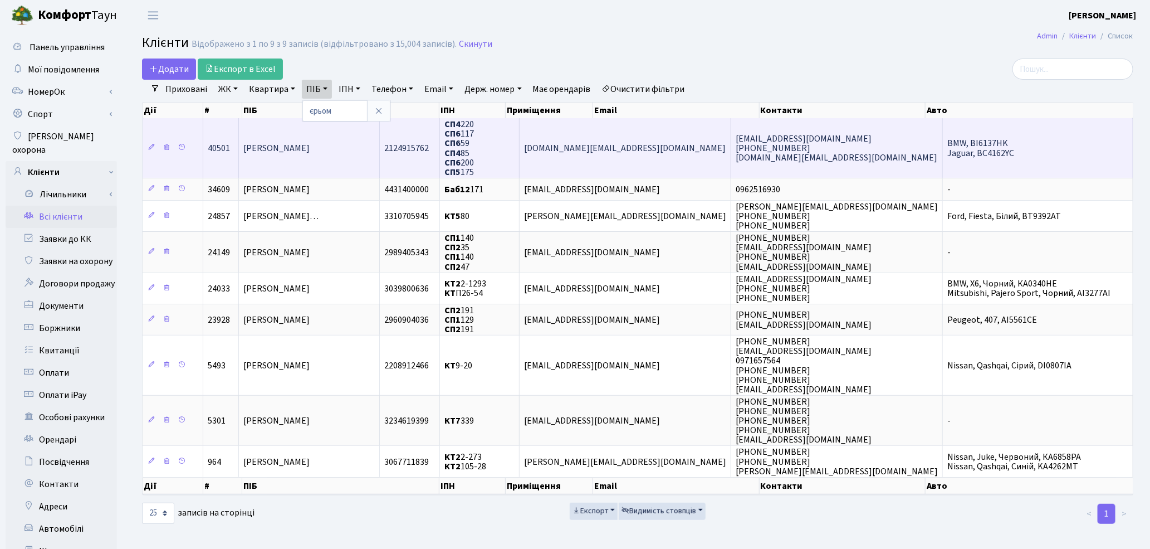
click at [309, 172] on td "Єрьоміна Олена Федорівна" at bounding box center [309, 148] width 141 height 60
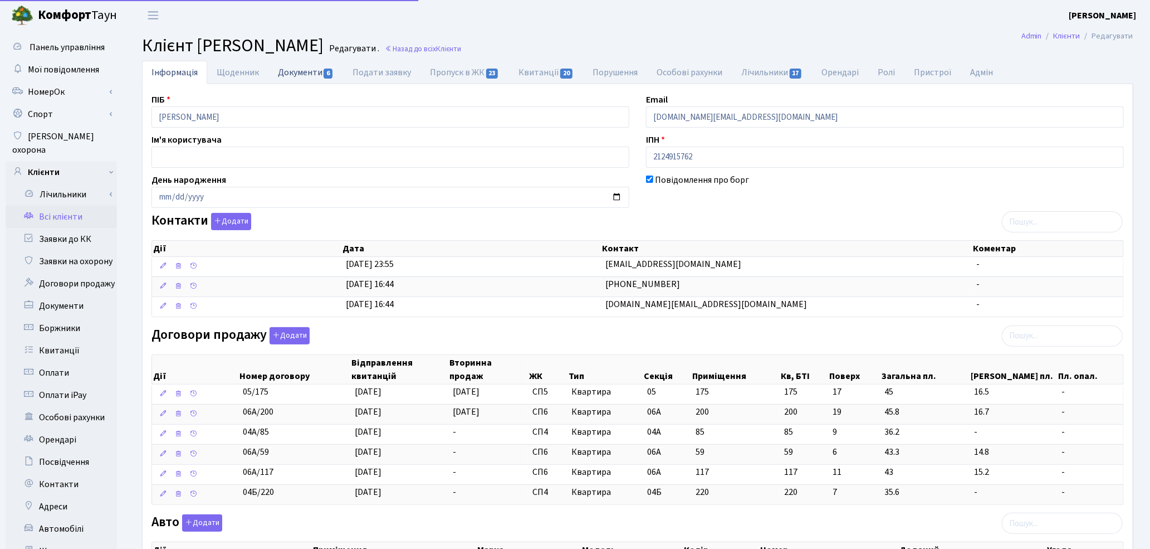
click at [306, 75] on link "Документи 6" at bounding box center [305, 72] width 75 height 23
select select "25"
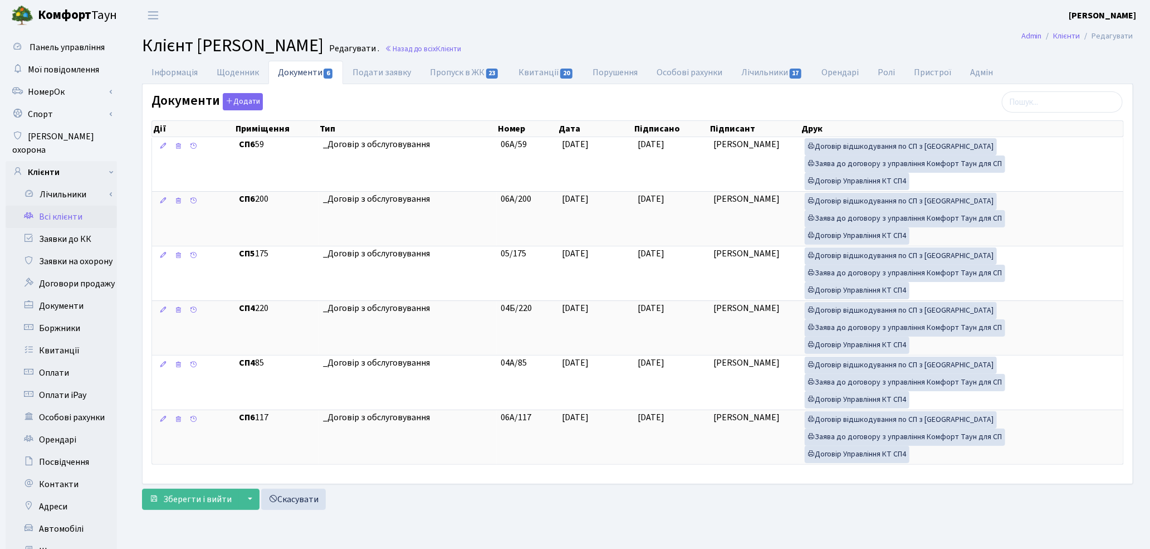
click at [52, 206] on link "Всі клієнти" at bounding box center [61, 217] width 111 height 22
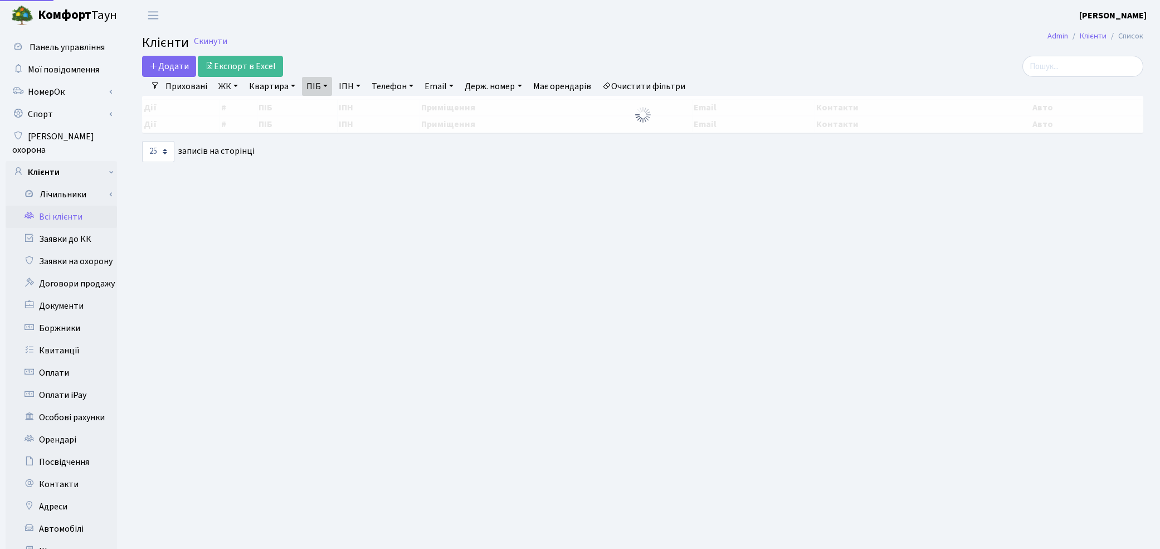
select select "25"
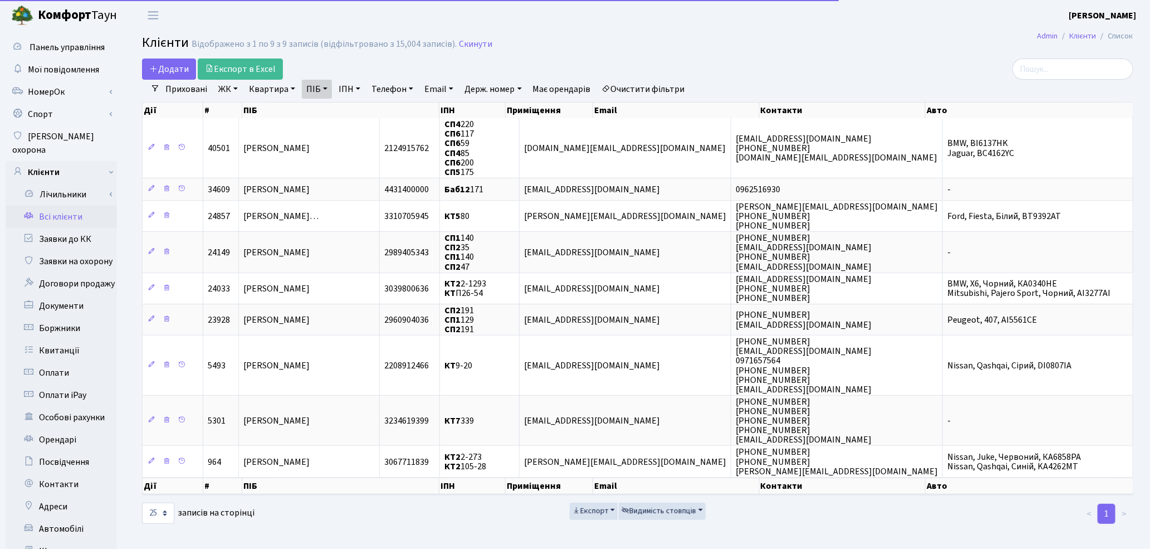
click at [689, 92] on link "Очистити фільтри" at bounding box center [644, 89] width 92 height 19
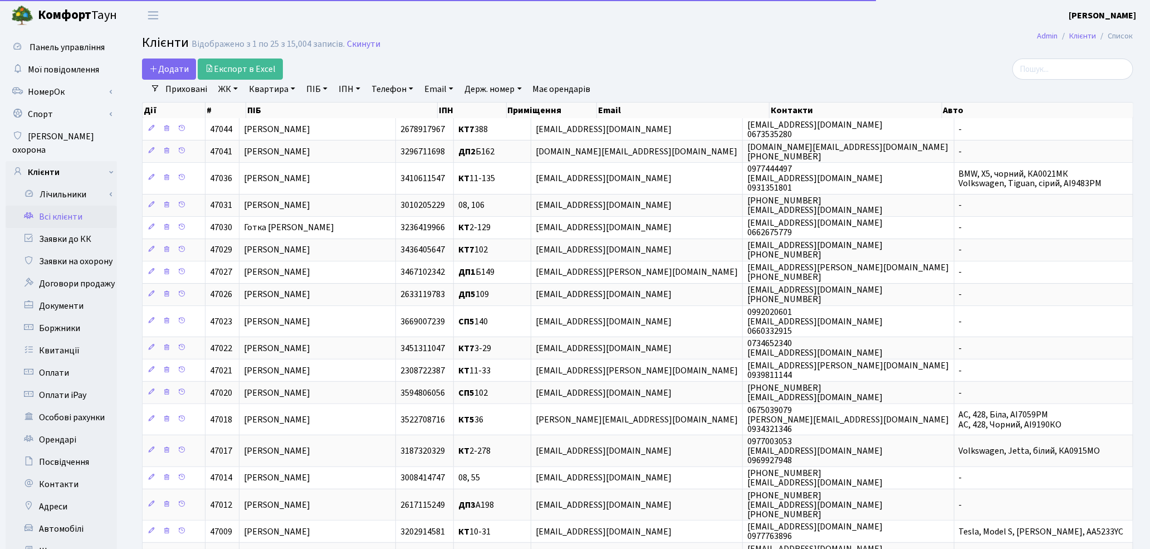
click at [264, 87] on link "Квартира" at bounding box center [271, 89] width 55 height 19
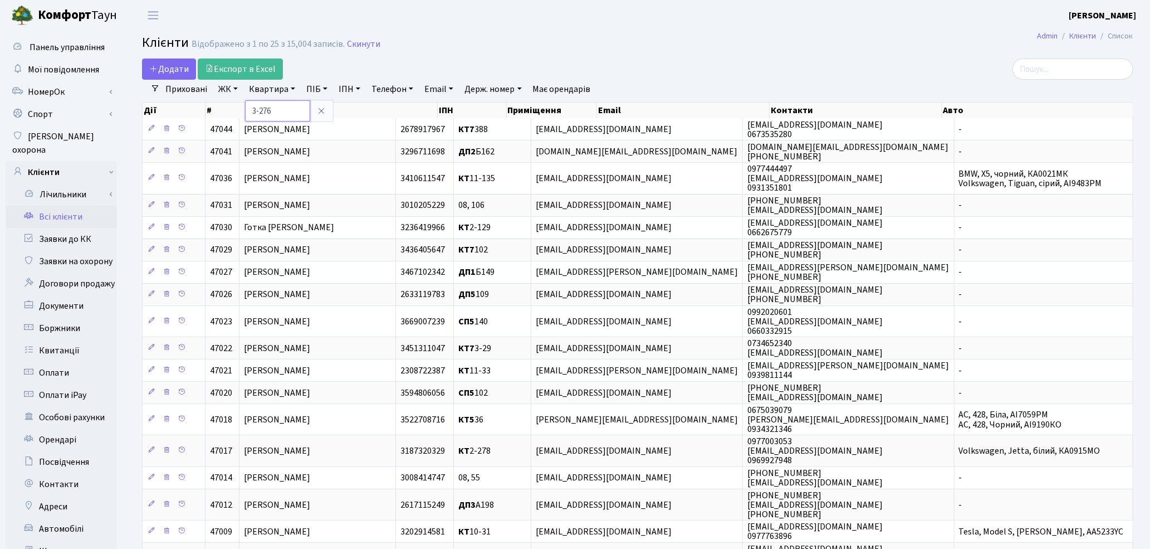
type input "3-276"
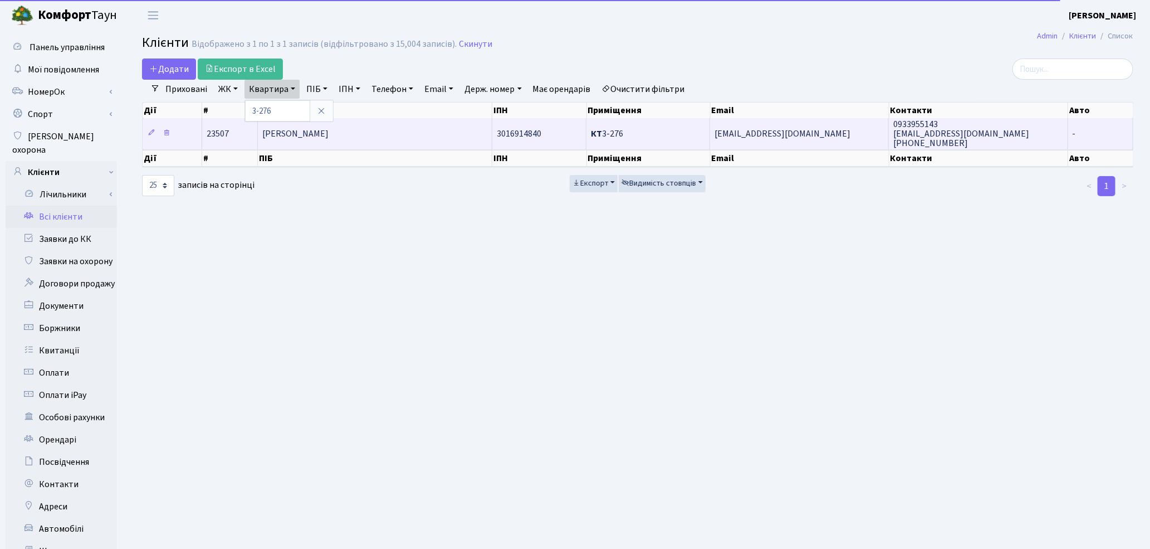
click at [329, 131] on span "[PERSON_NAME]" at bounding box center [295, 134] width 66 height 12
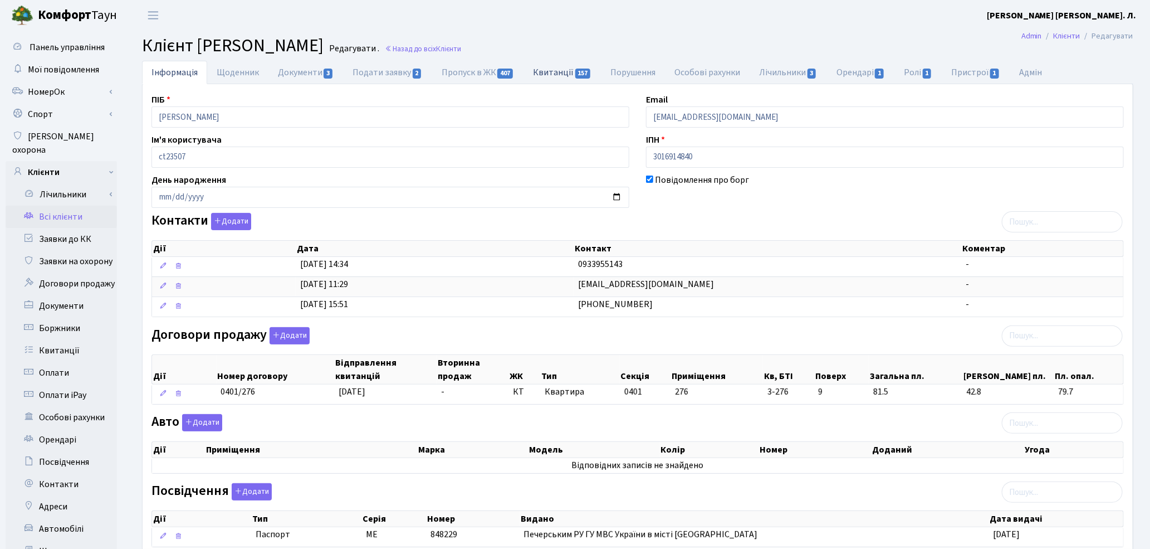
click at [554, 74] on link "Квитанції 157" at bounding box center [562, 72] width 77 height 23
select select "25"
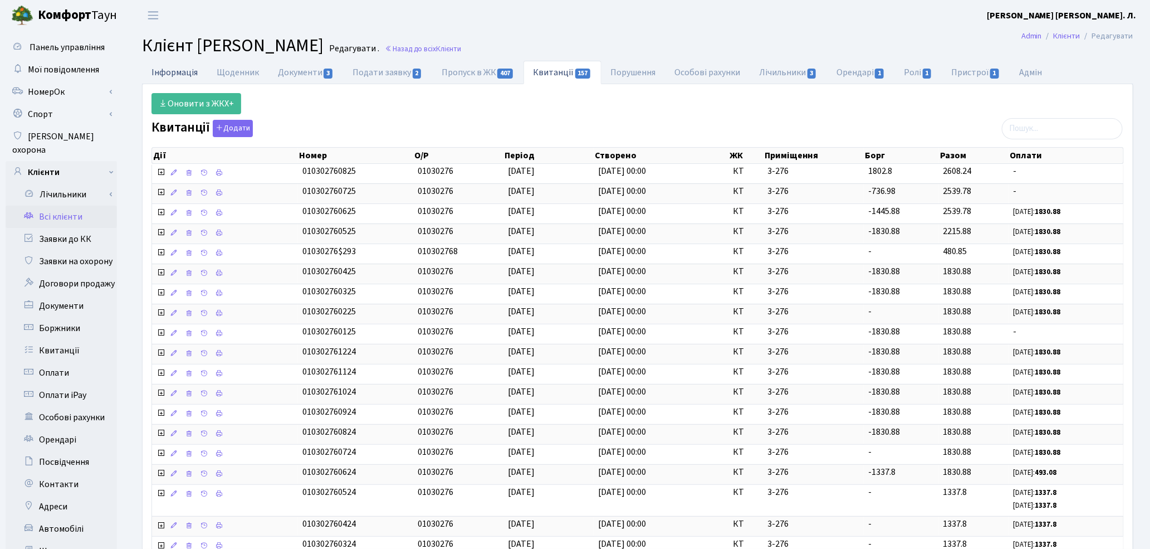
click at [191, 70] on link "Інформація" at bounding box center [174, 72] width 65 height 23
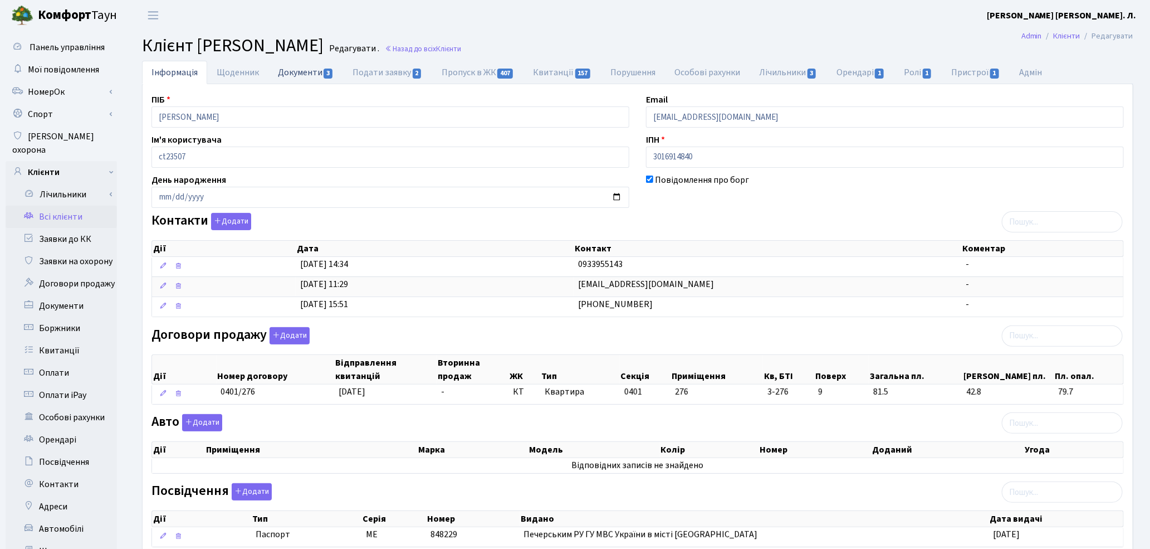
click at [287, 74] on link "Документи 3" at bounding box center [305, 72] width 75 height 23
select select "25"
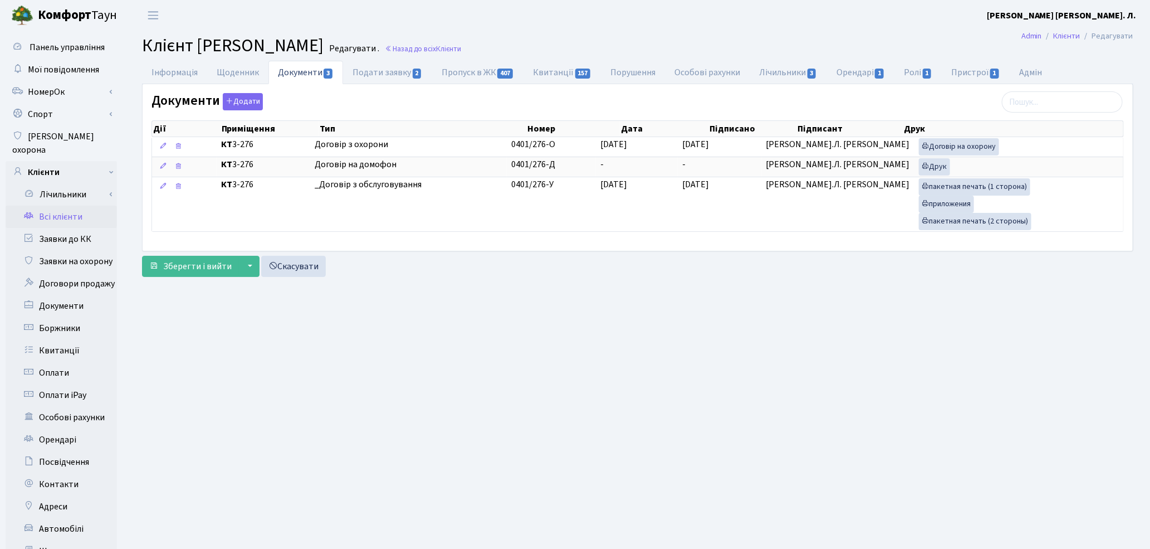
click at [67, 206] on link "Всі клієнти" at bounding box center [61, 217] width 111 height 22
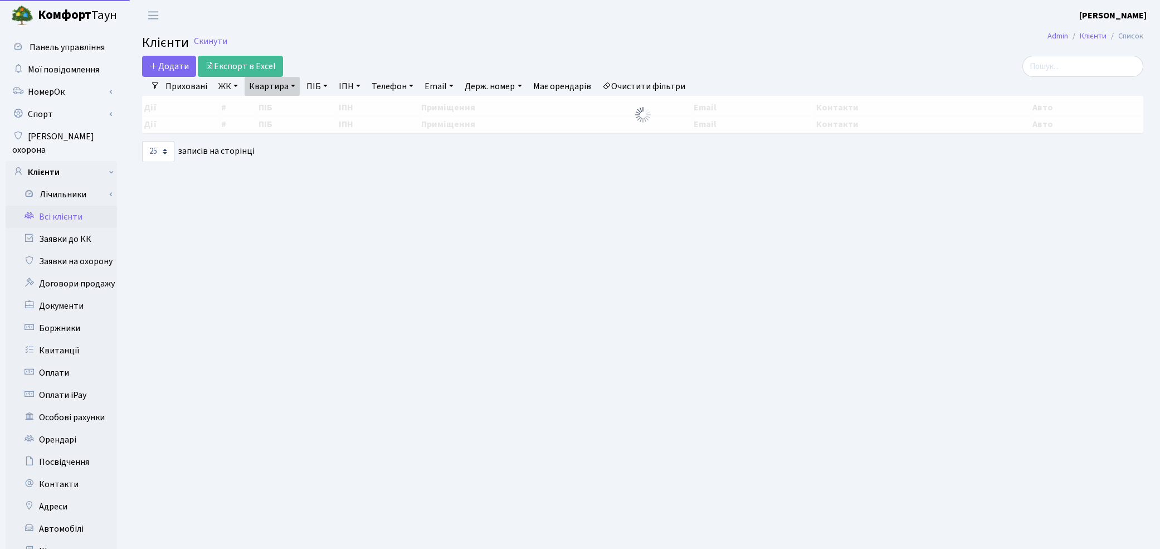
select select "25"
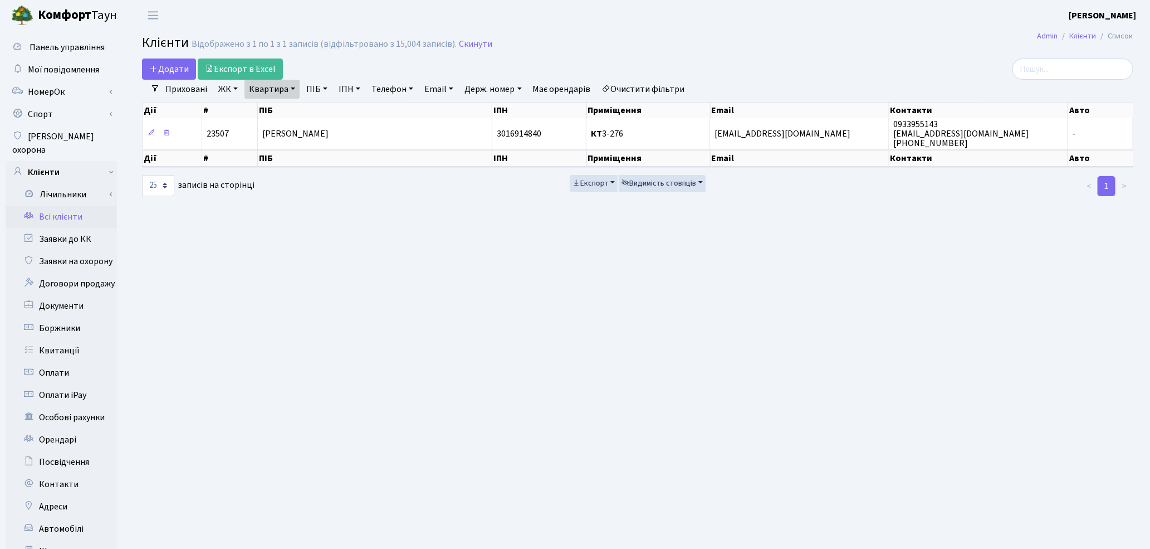
click at [640, 86] on link "Очистити фільтри" at bounding box center [644, 89] width 92 height 19
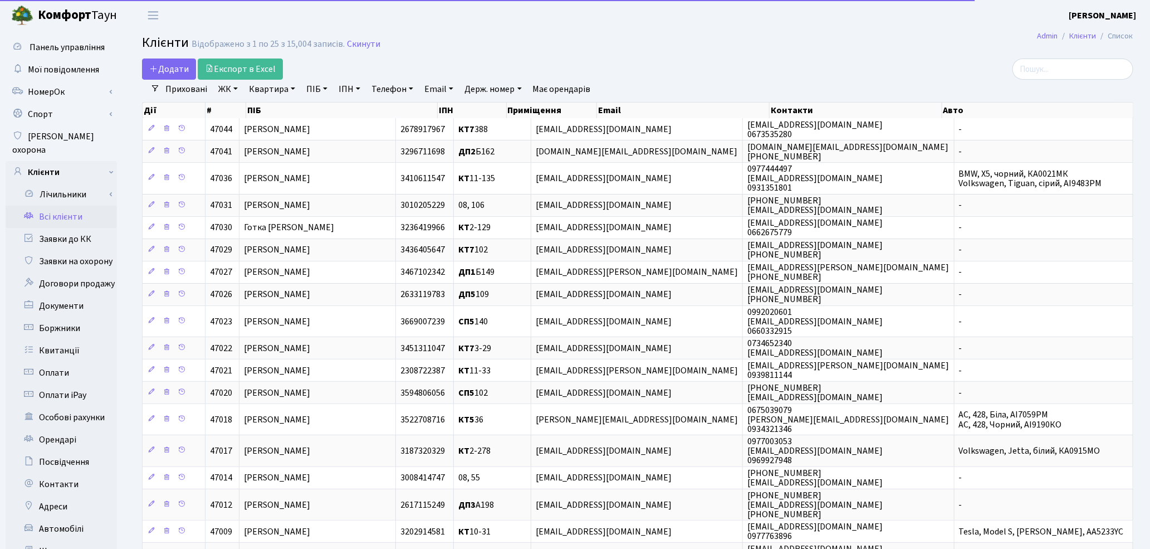
click at [309, 90] on link "ПІБ" at bounding box center [317, 89] width 30 height 19
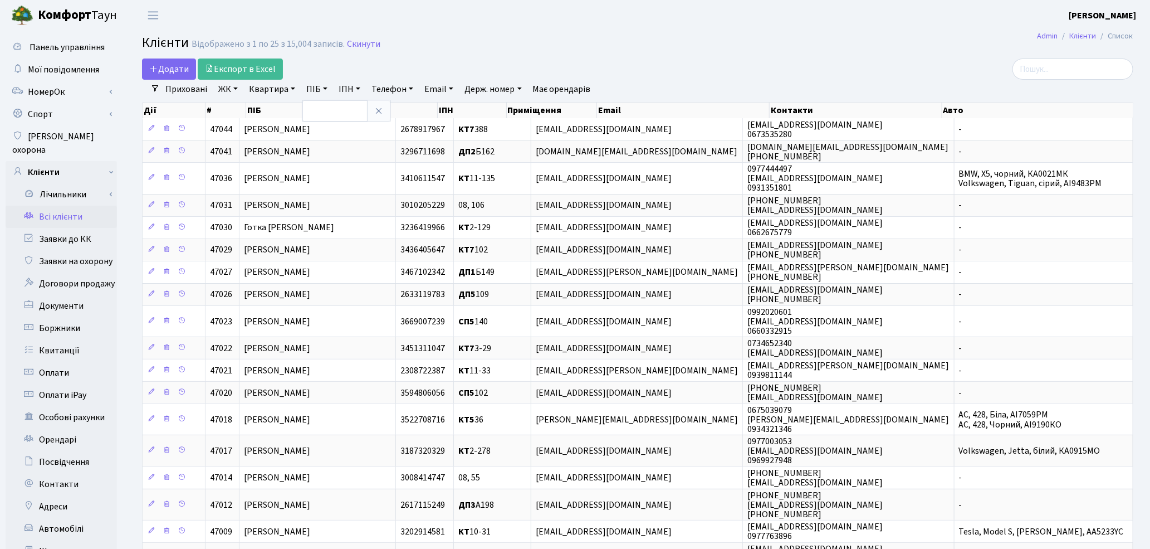
click at [276, 87] on link "Квартира" at bounding box center [271, 89] width 55 height 19
type input "П068"
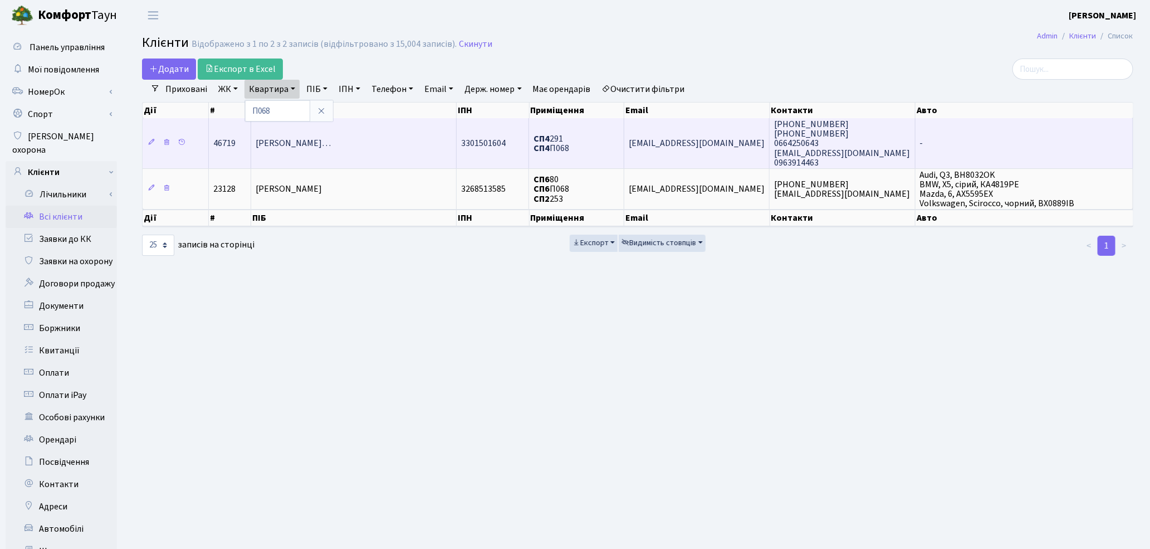
click at [299, 138] on span "Голубенко Анастасія Святославівн…" at bounding box center [293, 144] width 75 height 12
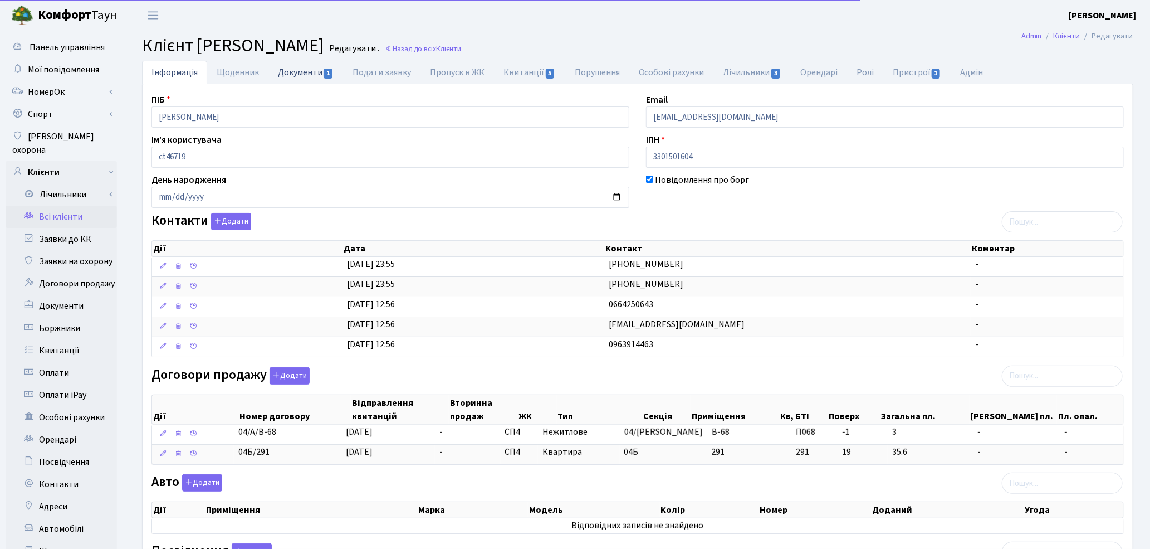
click at [307, 75] on link "Документи 1" at bounding box center [305, 72] width 75 height 23
select select "25"
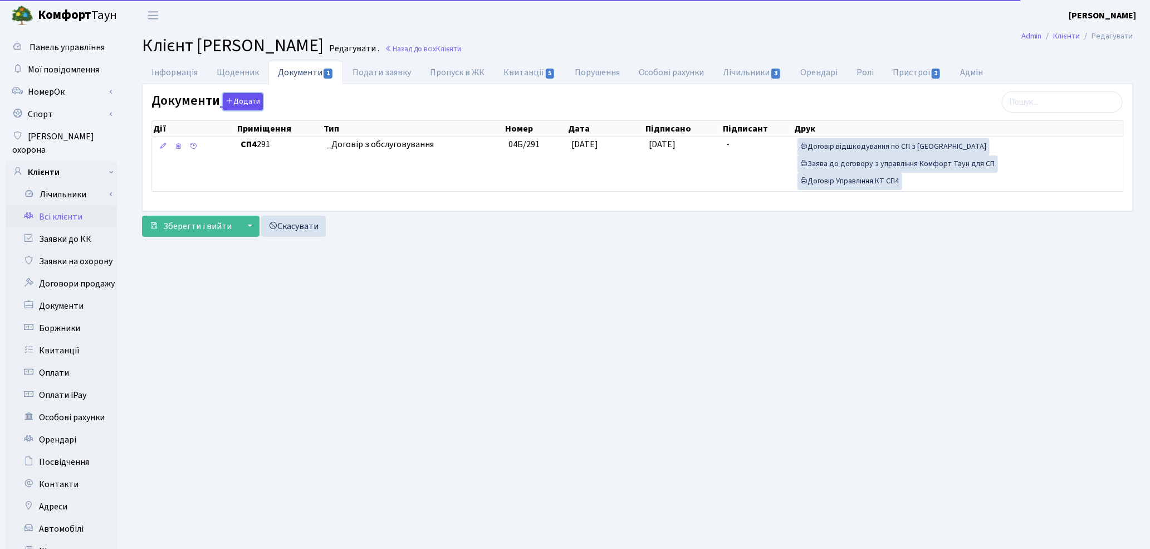
click at [256, 101] on button "Додати" at bounding box center [243, 101] width 40 height 17
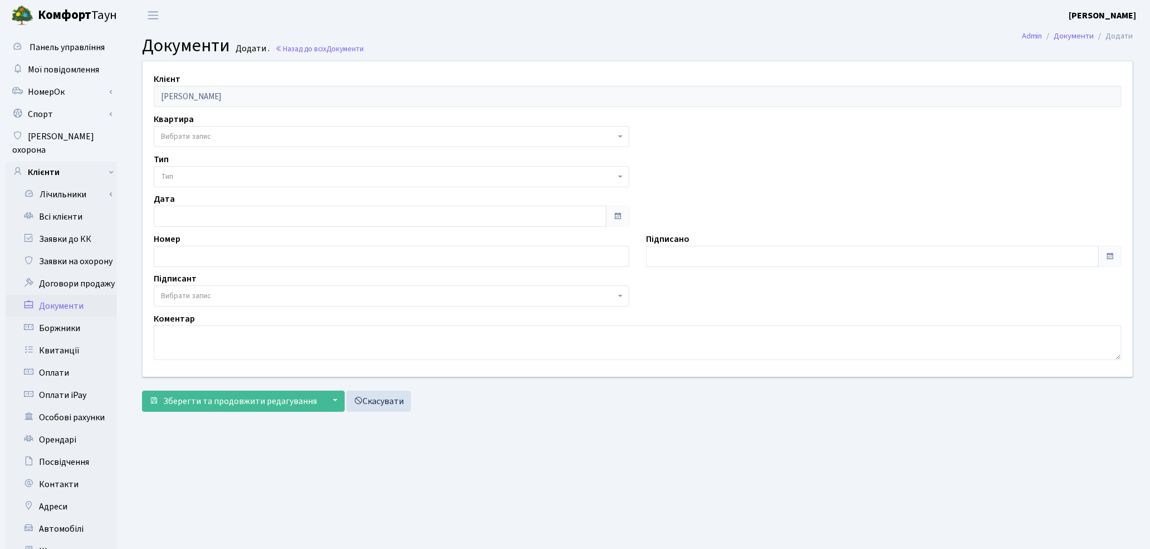
click at [190, 140] on span "Вибрати запис" at bounding box center [186, 136] width 50 height 11
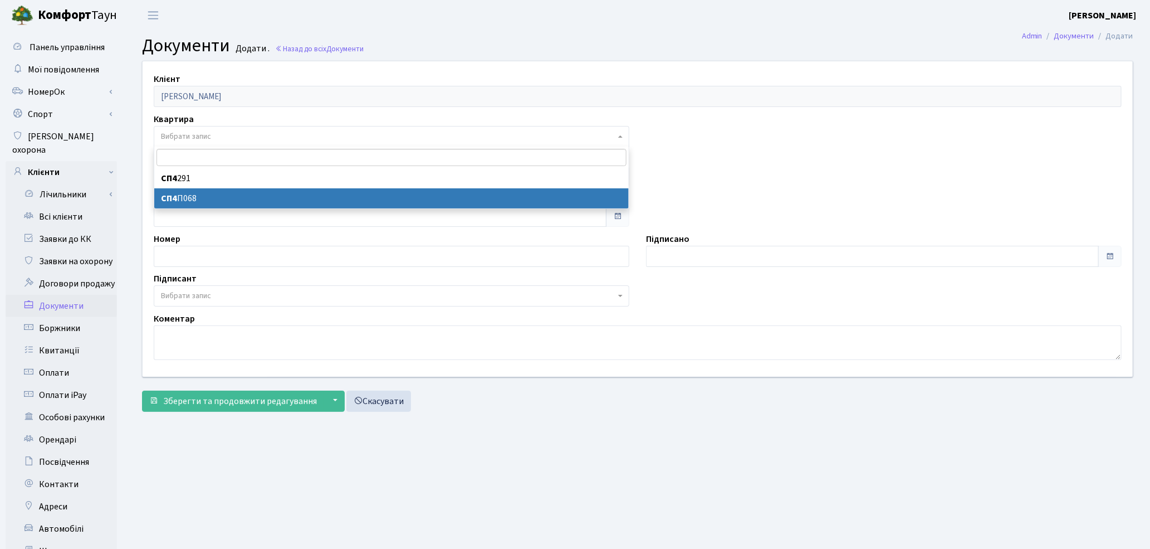
select select "178029"
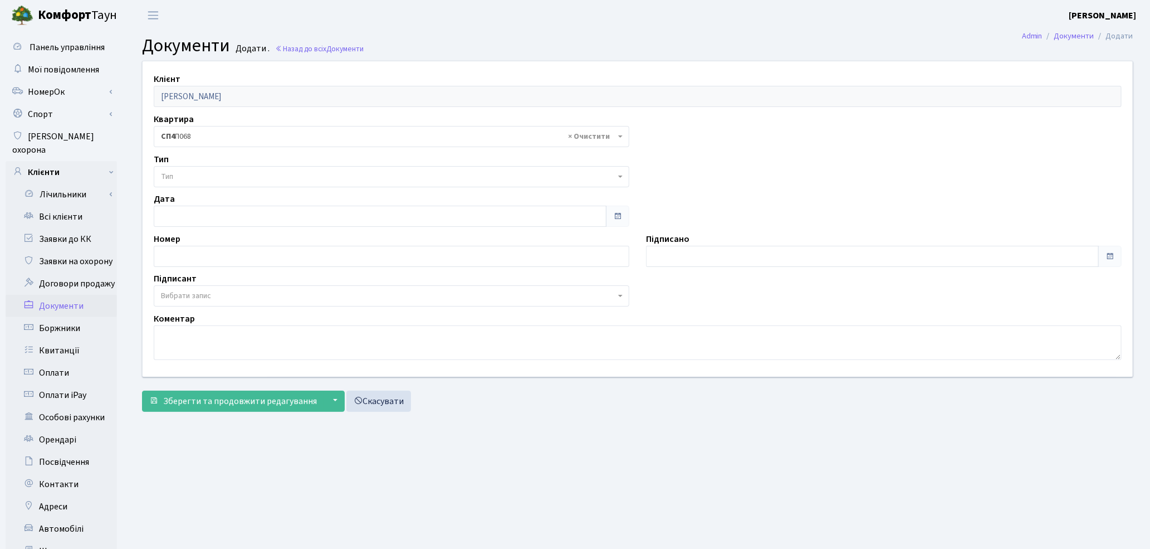
click at [184, 179] on span "Тип" at bounding box center [388, 176] width 454 height 11
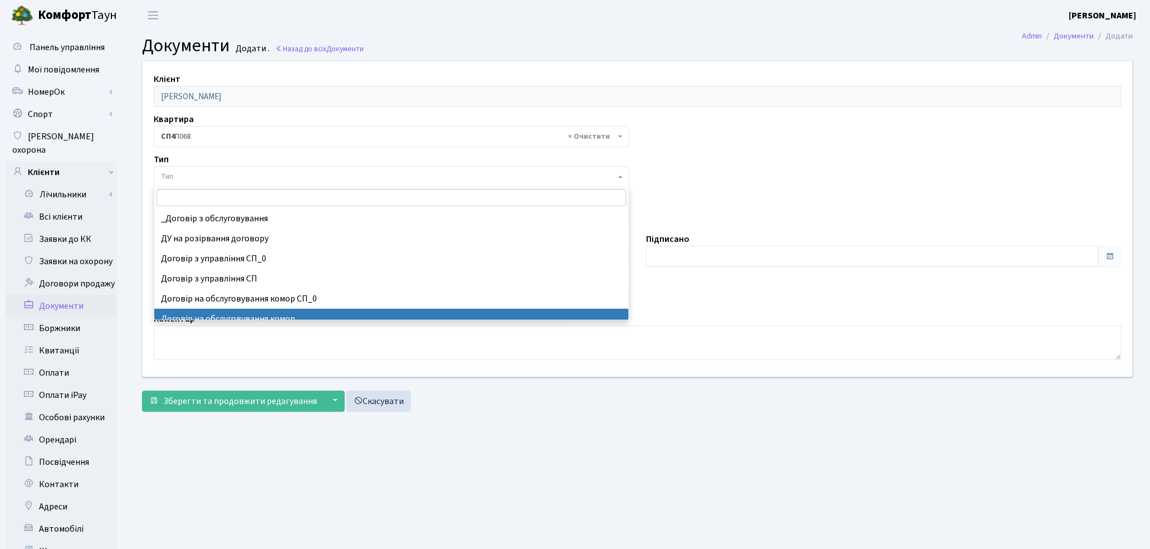
select select "309"
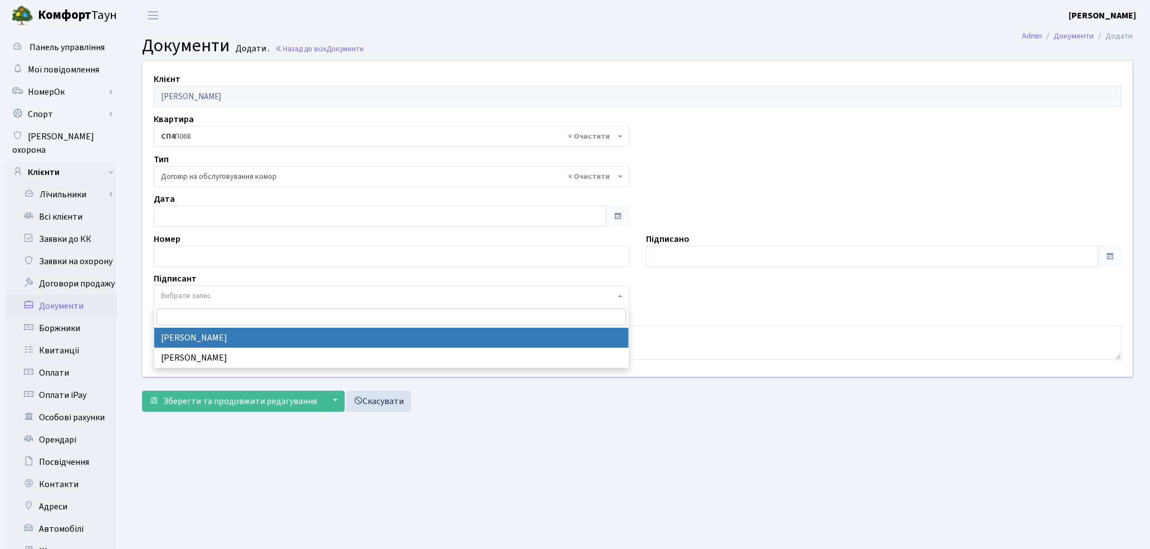
click at [196, 293] on span "Вибрати запис" at bounding box center [186, 295] width 50 height 11
select select "74"
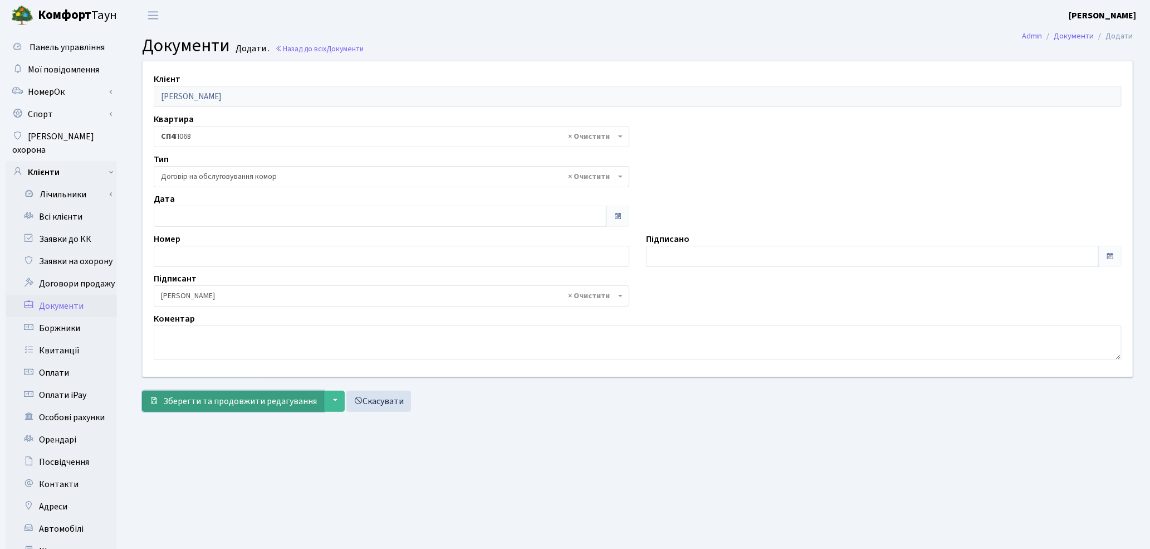
click at [207, 399] on span "Зберегти та продовжити редагування" at bounding box center [240, 401] width 154 height 12
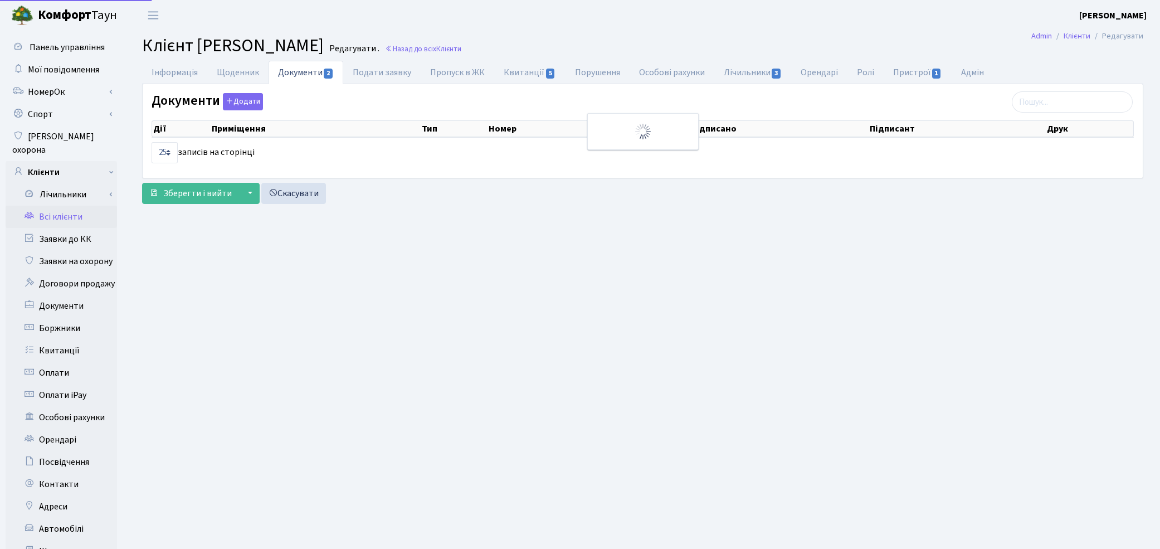
select select "25"
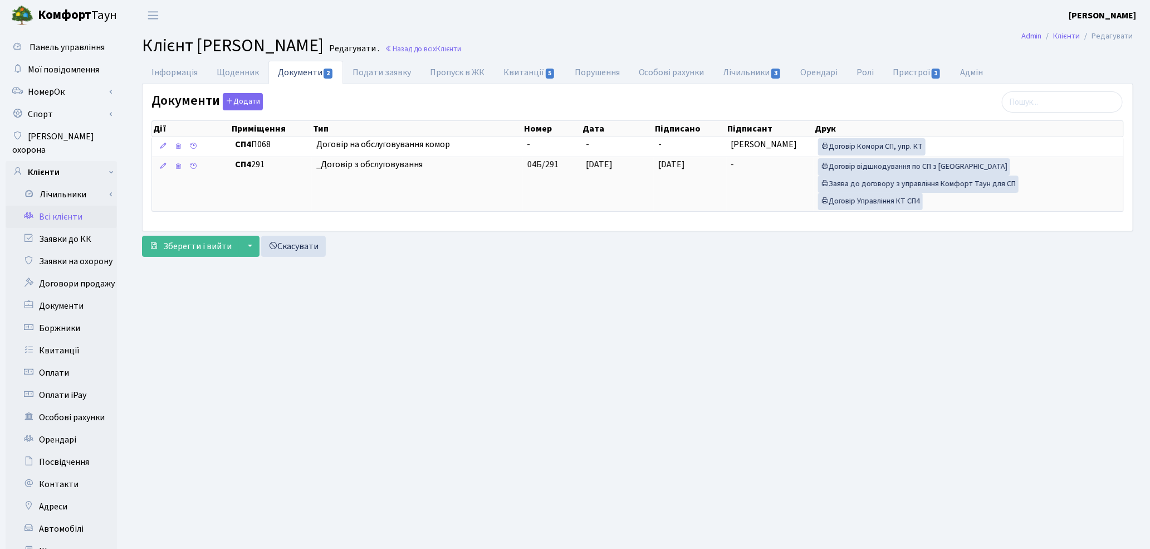
click at [69, 207] on link "Всі клієнти" at bounding box center [61, 217] width 111 height 22
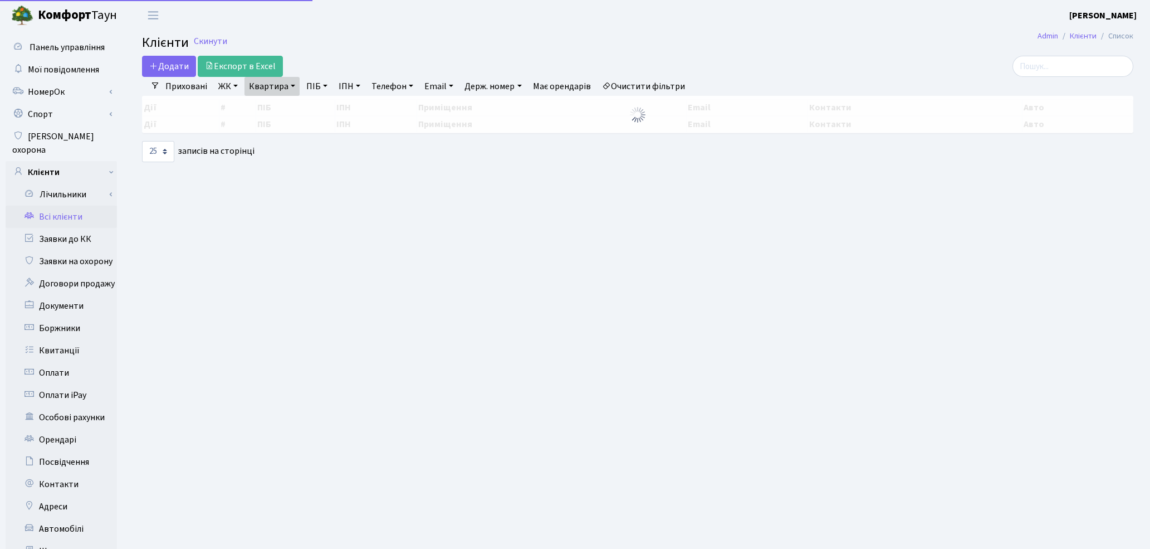
select select "25"
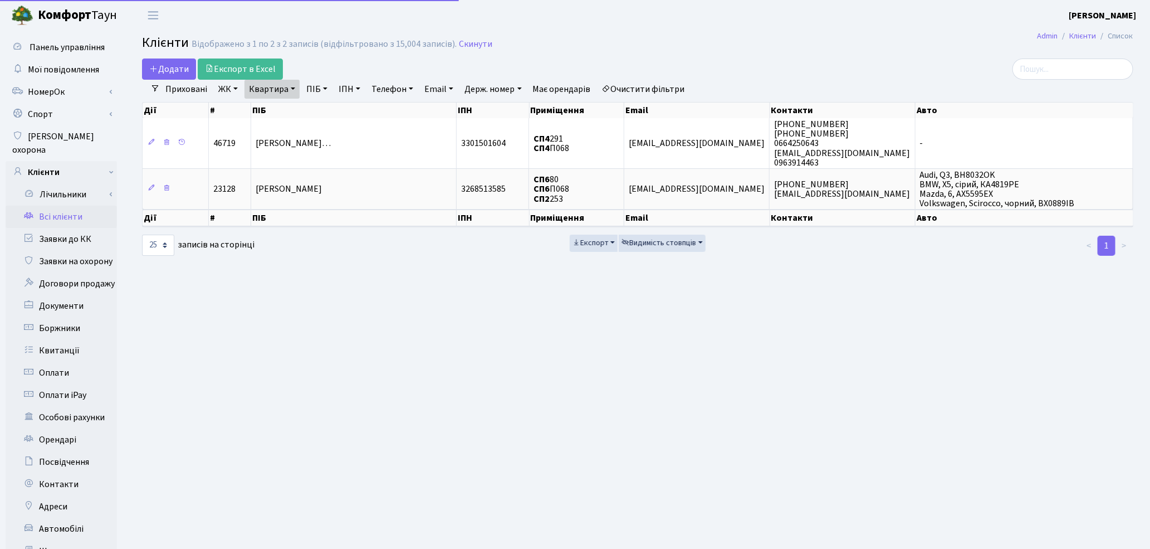
click at [674, 88] on link "Очистити фільтри" at bounding box center [644, 89] width 92 height 19
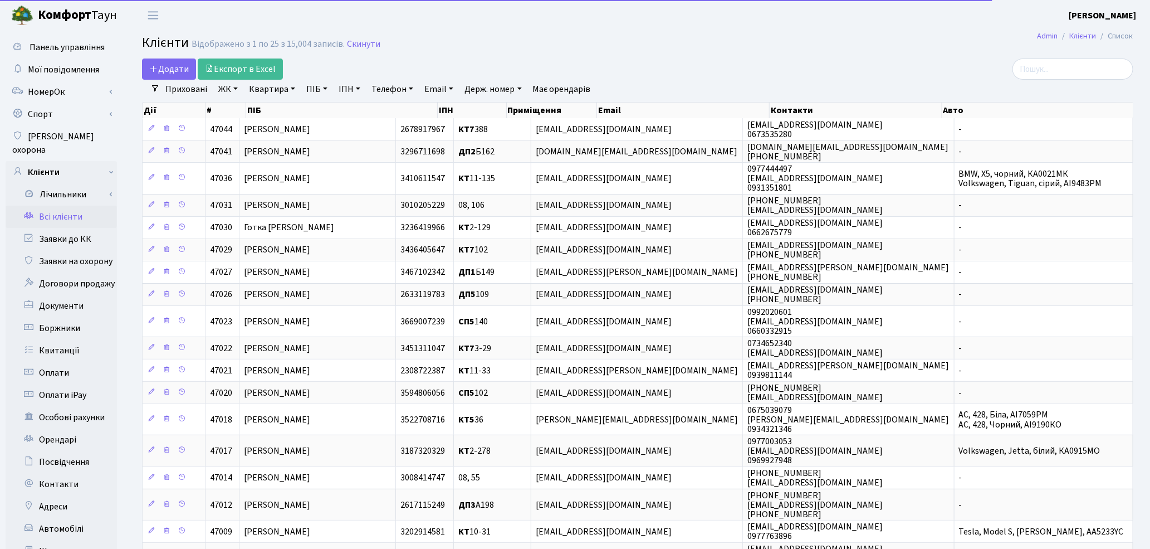
click at [274, 91] on link "Квартира" at bounding box center [271, 89] width 55 height 19
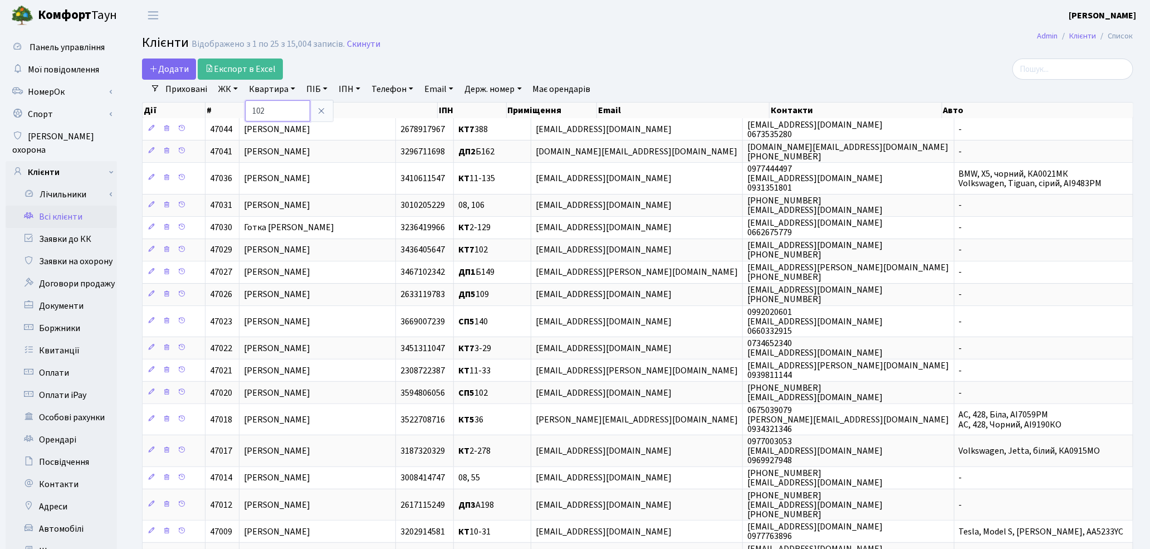
type input "102"
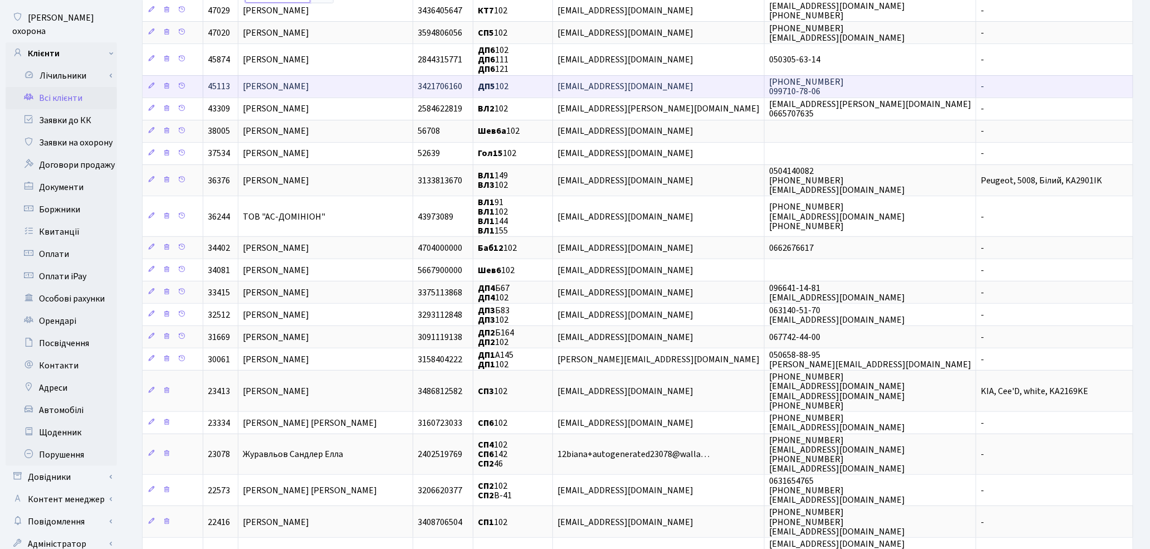
scroll to position [124, 0]
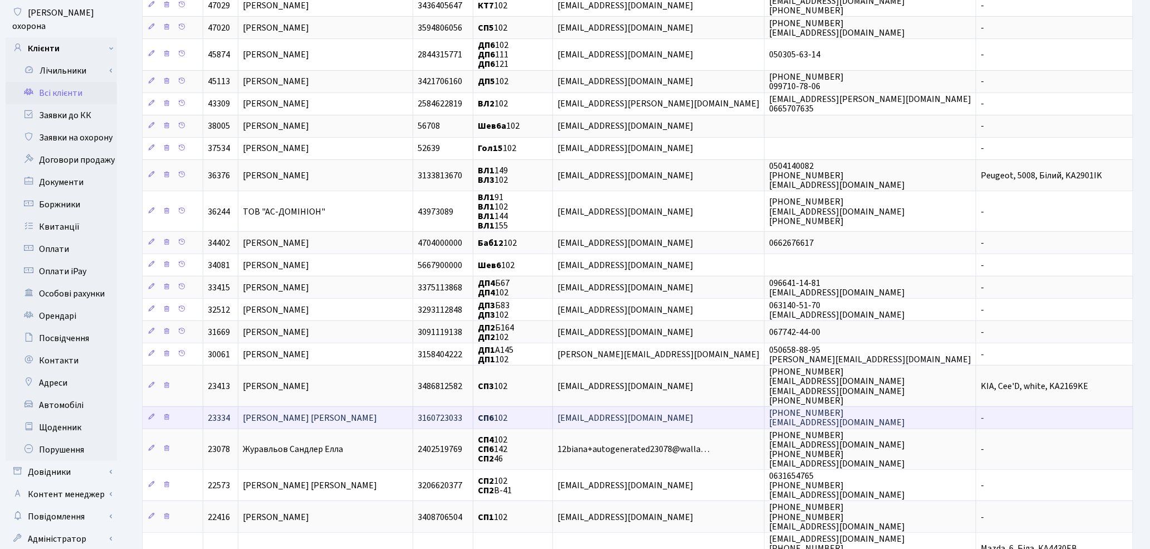
click at [369, 412] on span "[PERSON_NAME] [PERSON_NAME]" at bounding box center [310, 418] width 134 height 12
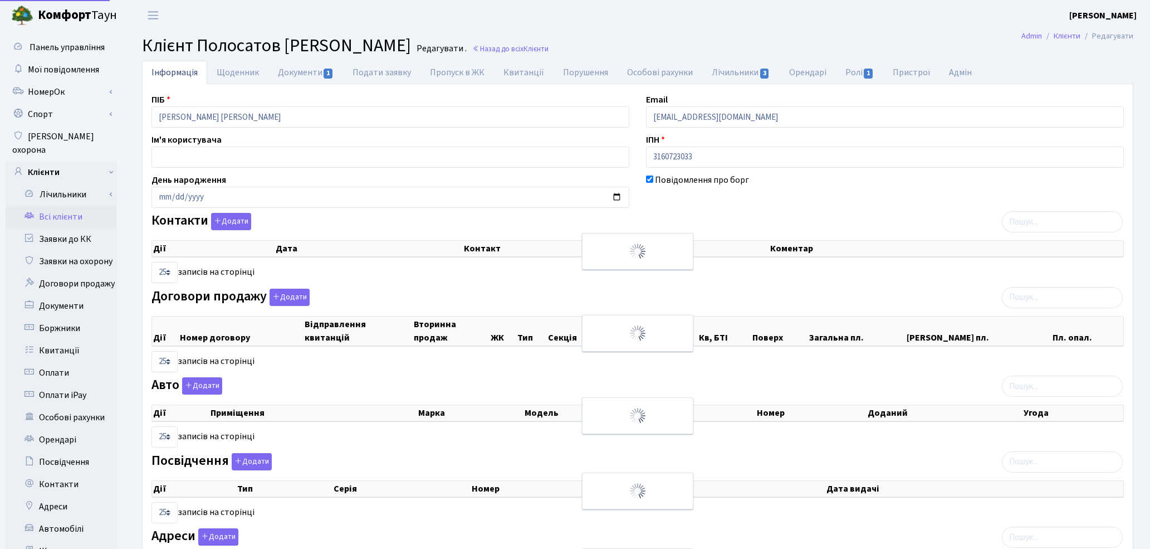
select select "25"
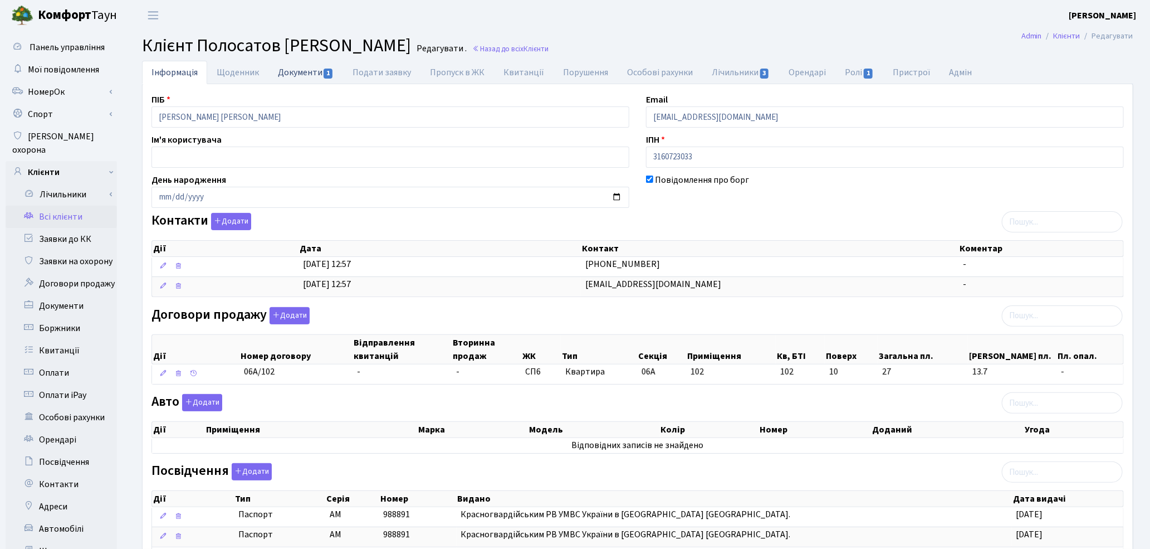
click at [290, 72] on link "Документи 1" at bounding box center [305, 72] width 75 height 23
select select "25"
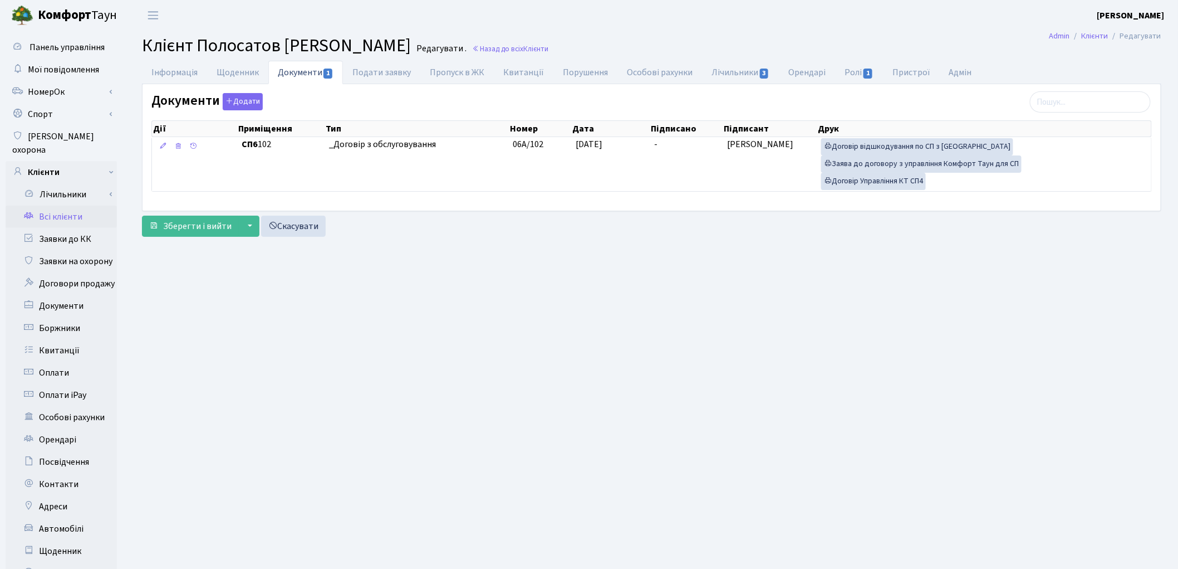
click at [56, 206] on link "Всі клієнти" at bounding box center [61, 217] width 111 height 22
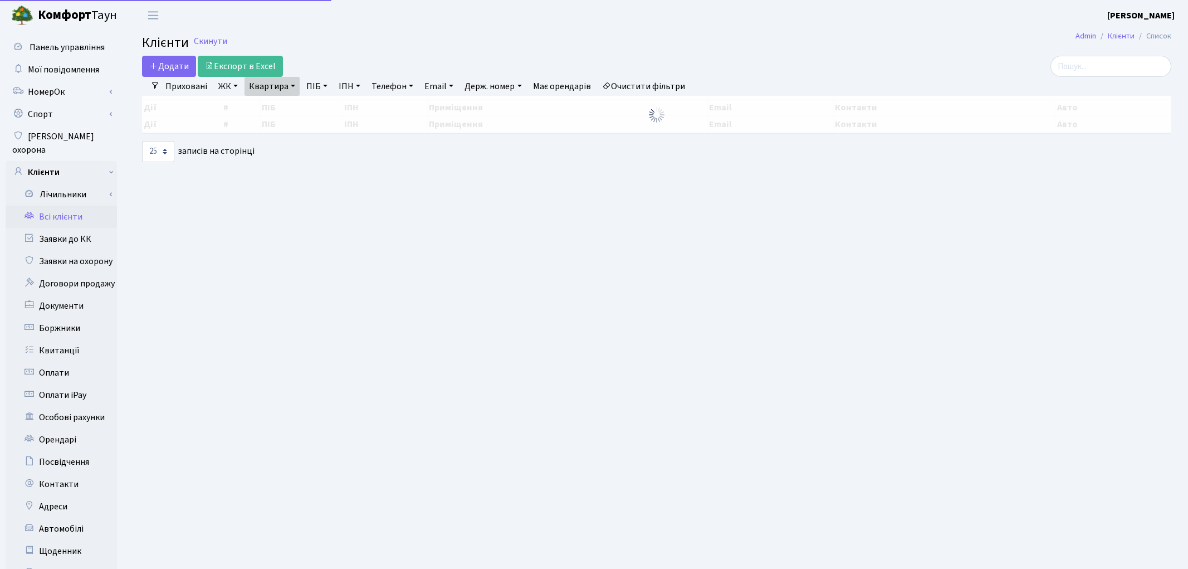
select select "25"
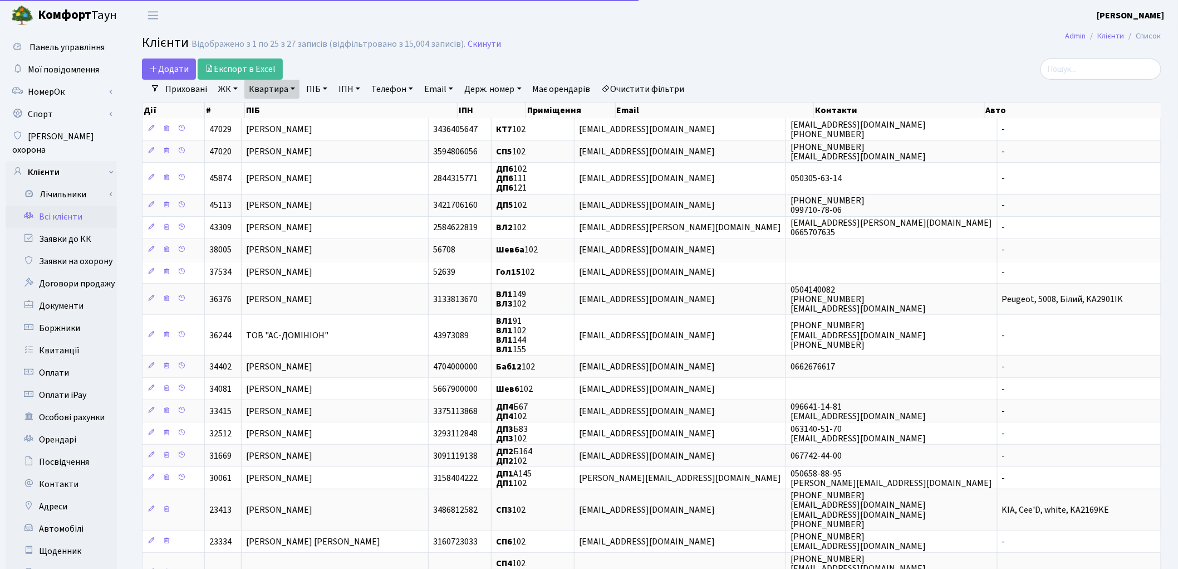
click at [680, 95] on link "Очистити фільтри" at bounding box center [644, 89] width 92 height 19
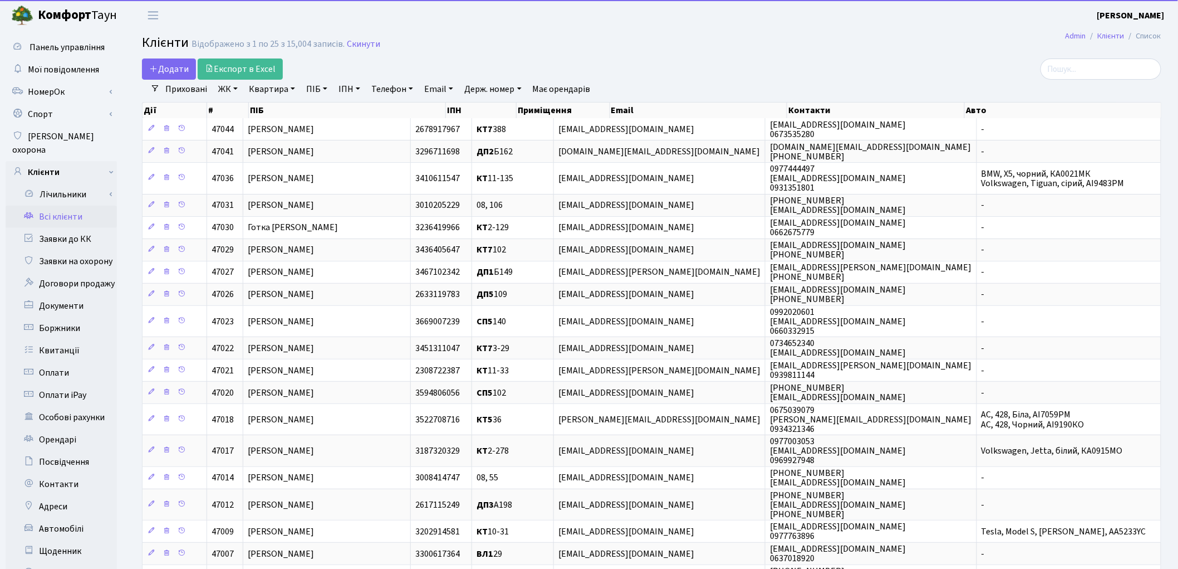
click at [266, 91] on link "Квартира" at bounding box center [271, 89] width 55 height 19
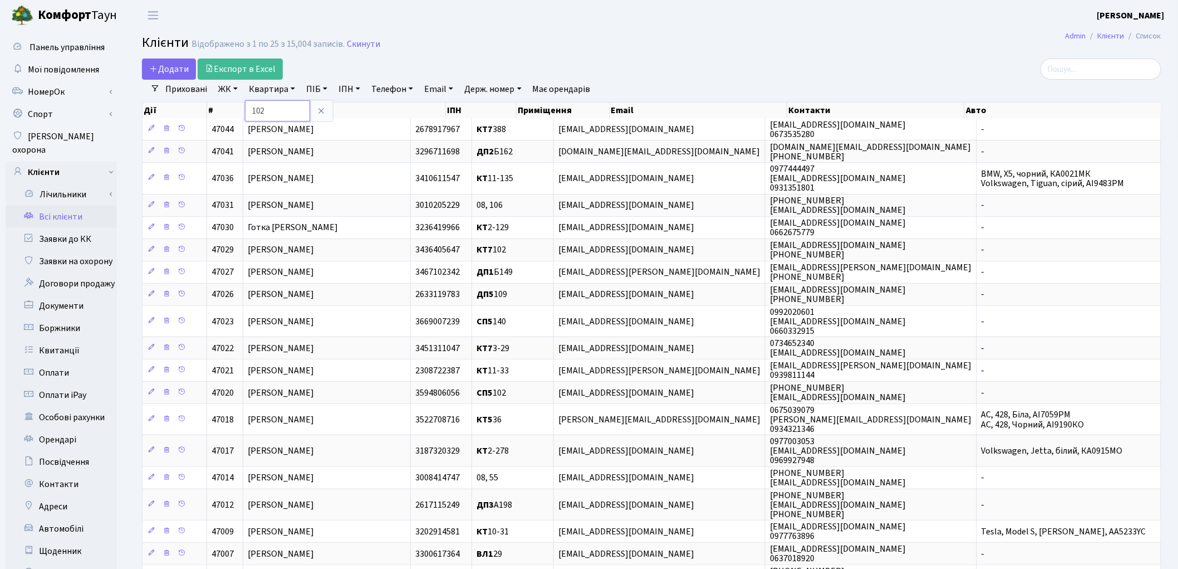
type input "102"
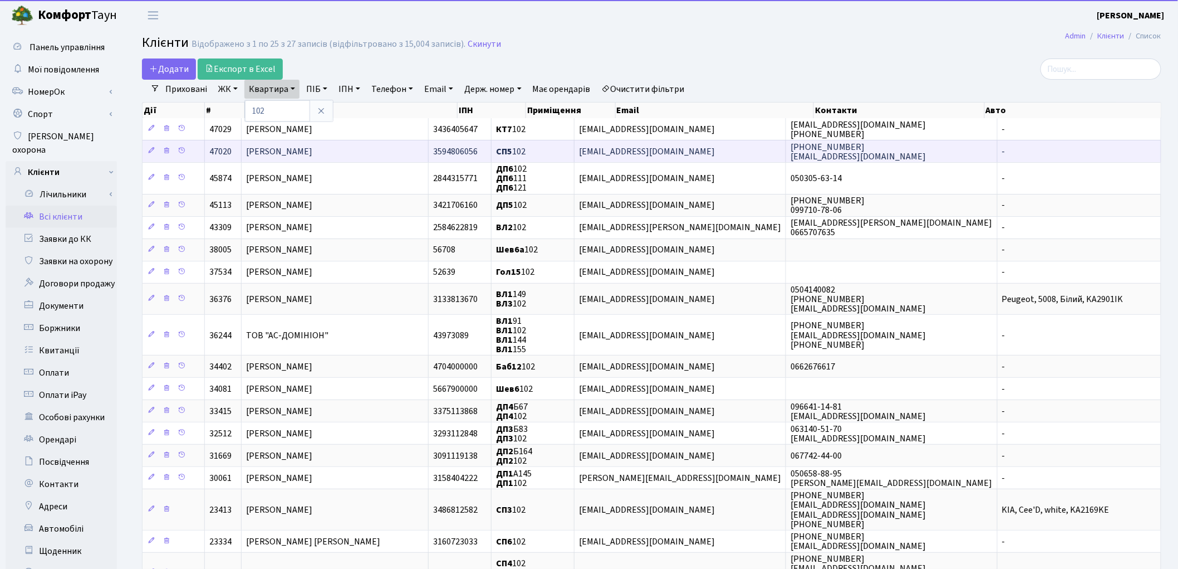
click at [269, 153] on span "[PERSON_NAME]" at bounding box center [279, 151] width 66 height 12
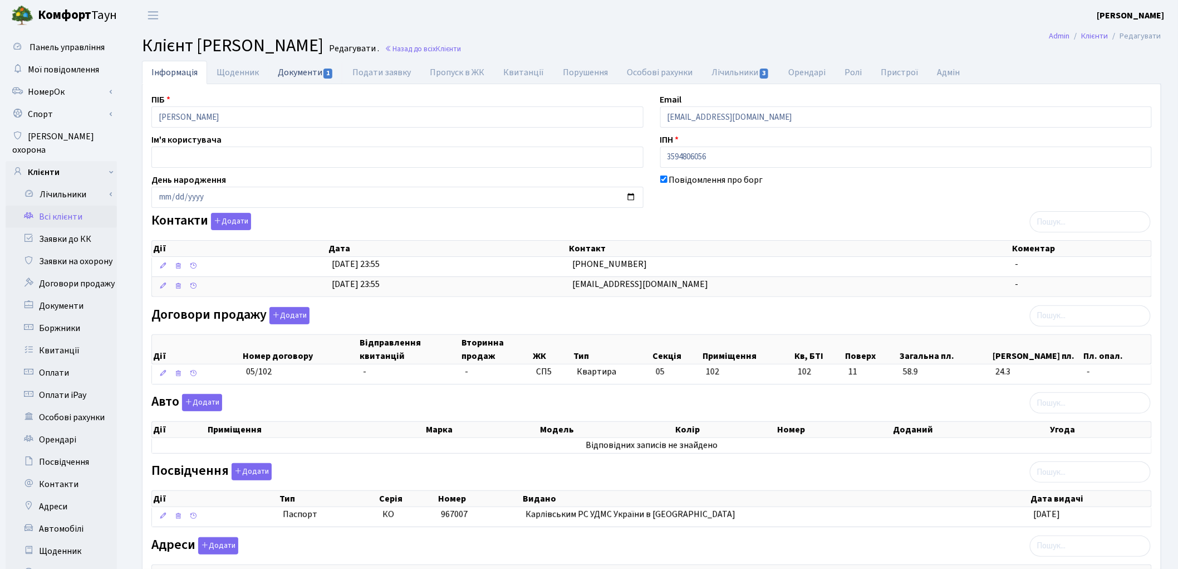
click at [287, 77] on link "Документи 1" at bounding box center [305, 72] width 75 height 23
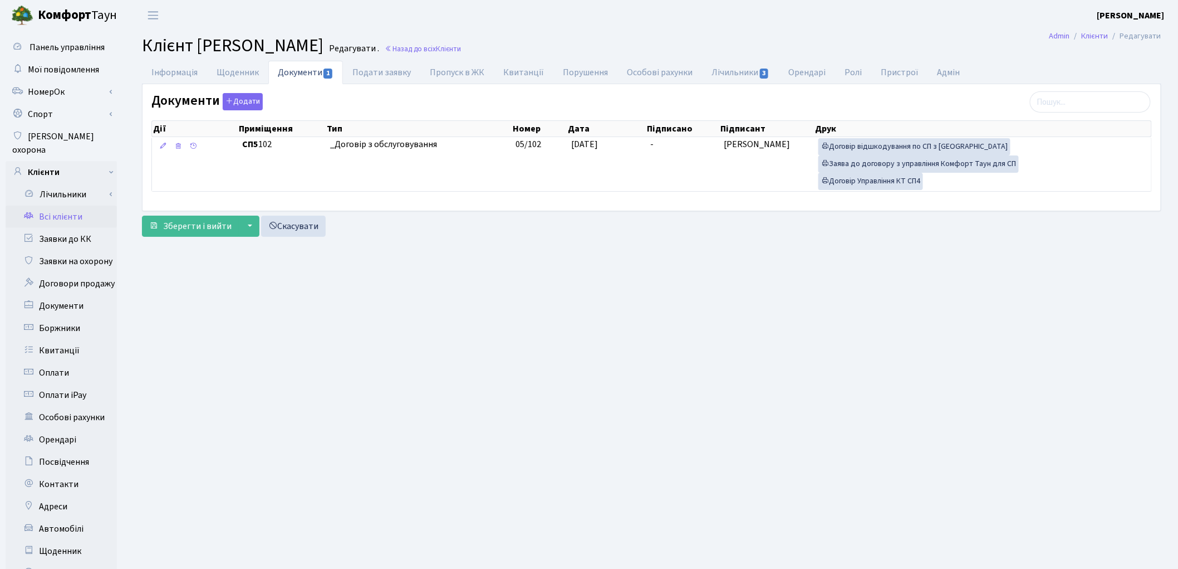
click at [56, 206] on link "Всі клієнти" at bounding box center [61, 217] width 111 height 22
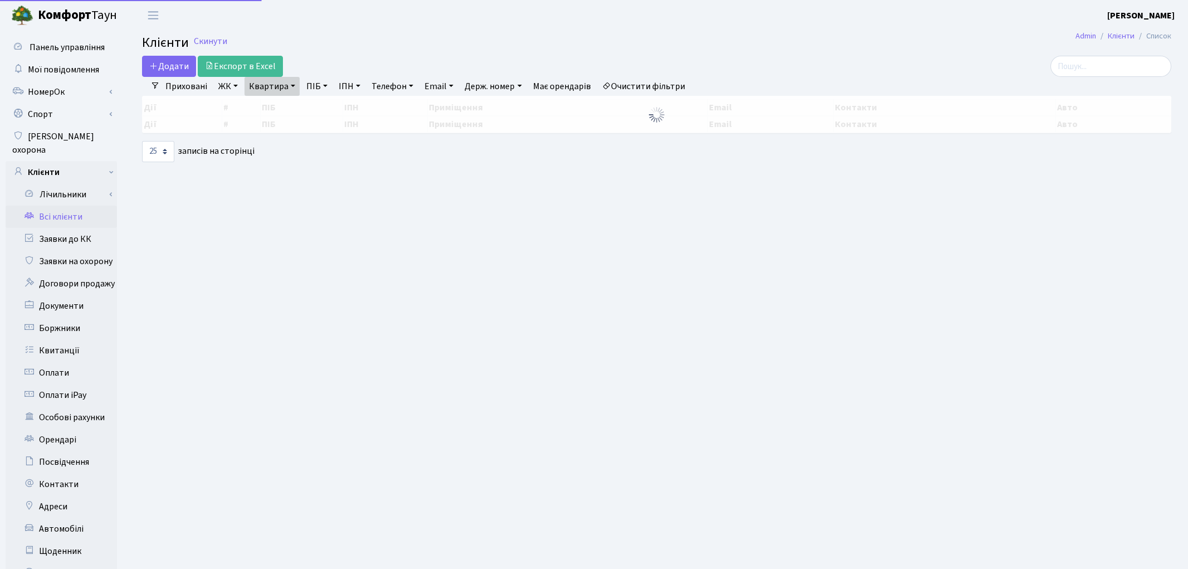
select select "25"
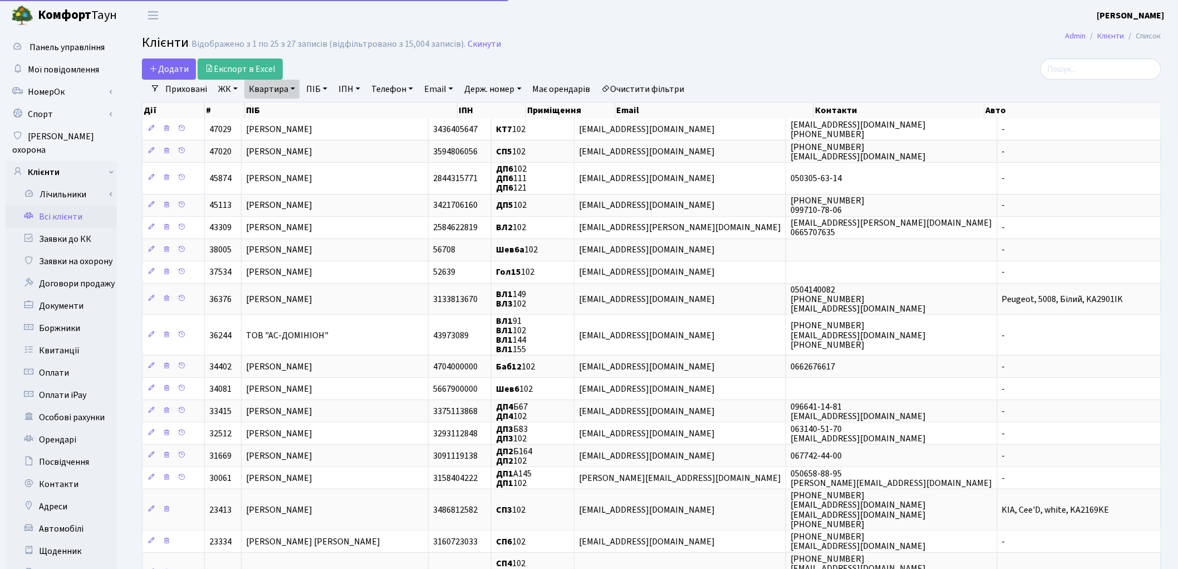
click at [270, 91] on link "Квартира" at bounding box center [271, 89] width 55 height 19
click at [272, 108] on input "102" at bounding box center [277, 110] width 65 height 21
type input "1"
type input "303"
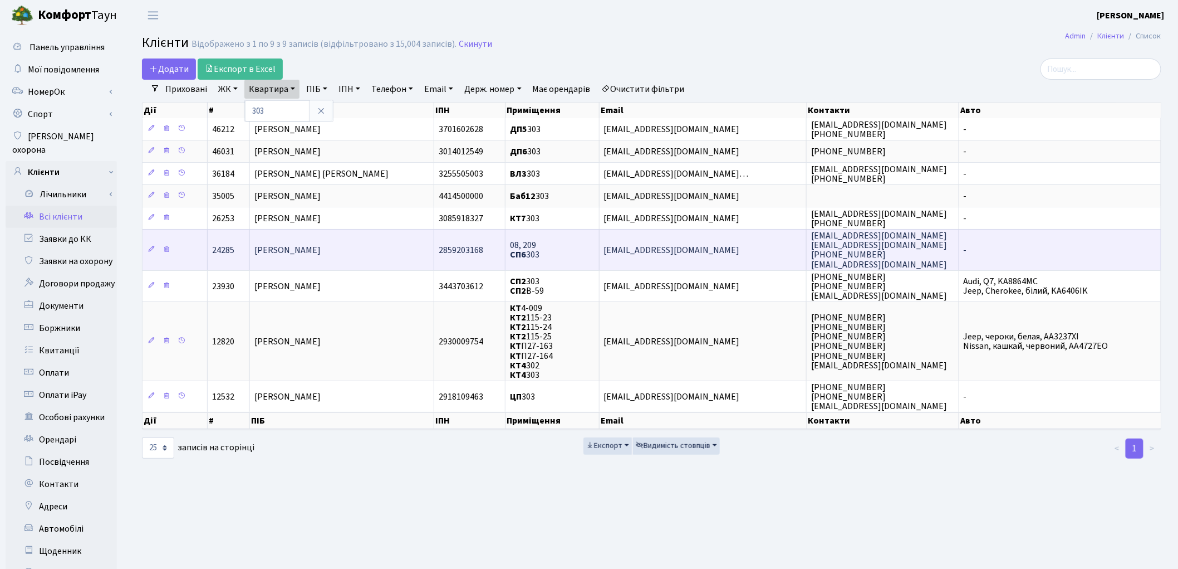
click at [311, 249] on span "[PERSON_NAME]" at bounding box center [288, 250] width 66 height 12
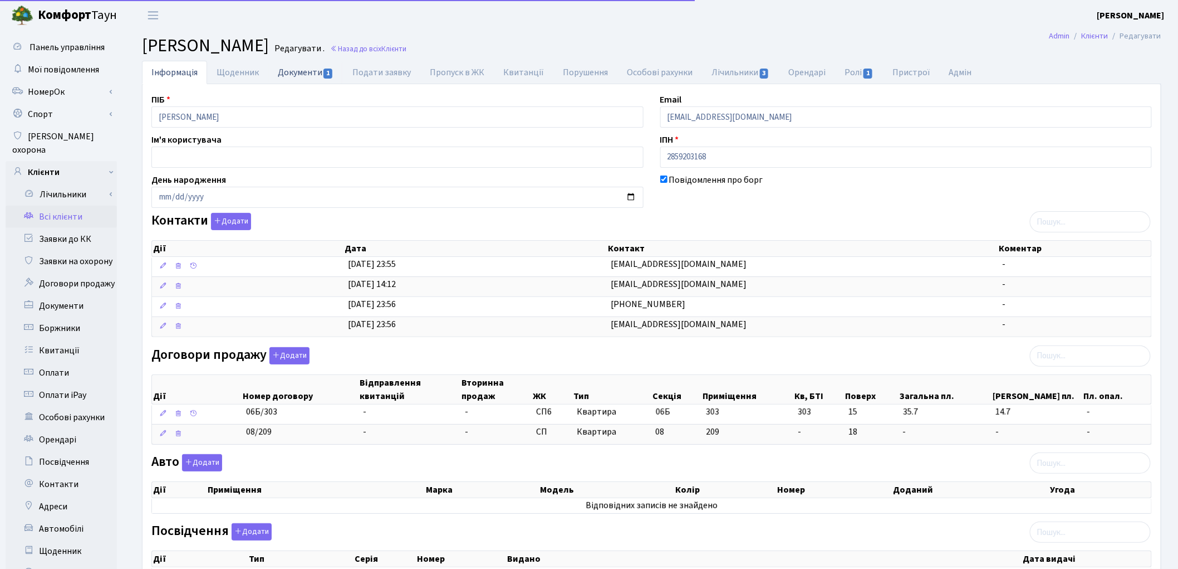
click at [295, 63] on link "Документи 1" at bounding box center [305, 72] width 75 height 23
select select "25"
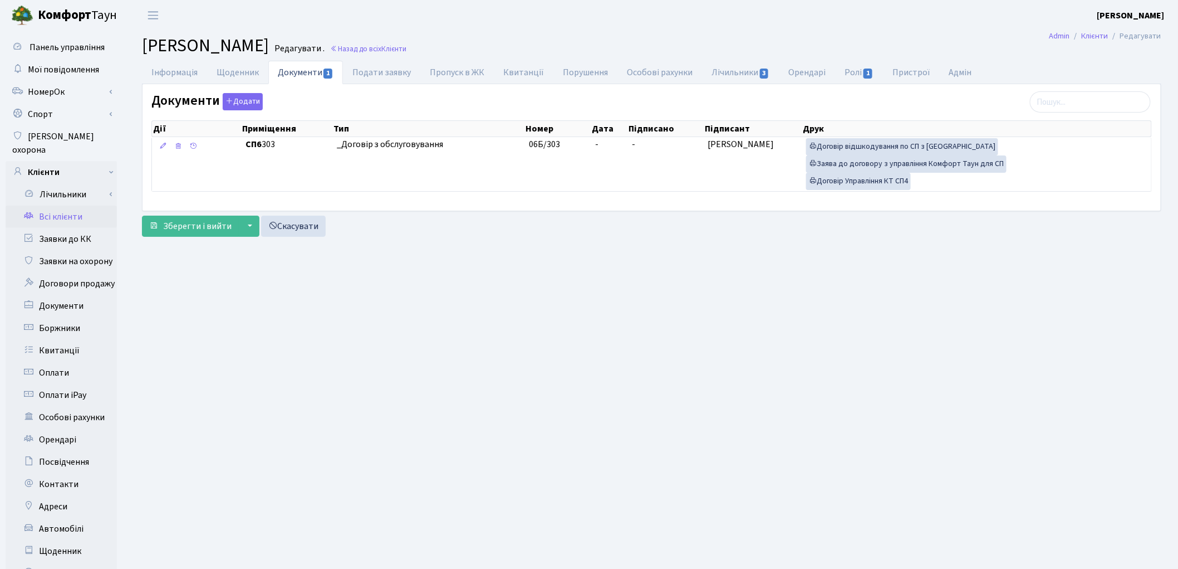
click at [79, 206] on link "Всі клієнти" at bounding box center [61, 217] width 111 height 22
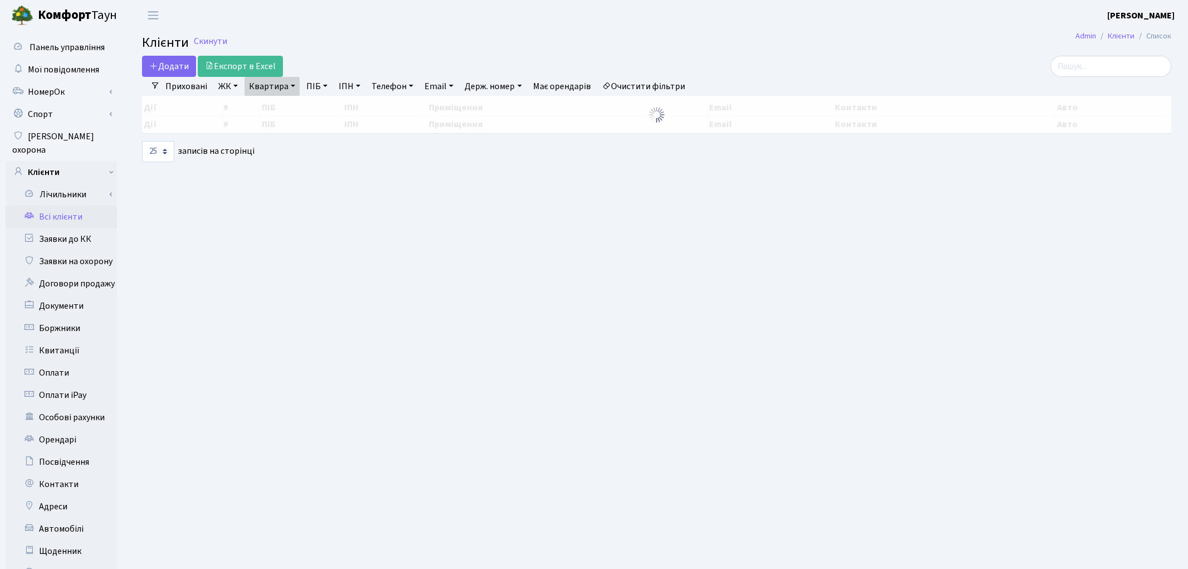
select select "25"
click at [273, 91] on link "Квартира" at bounding box center [271, 86] width 55 height 19
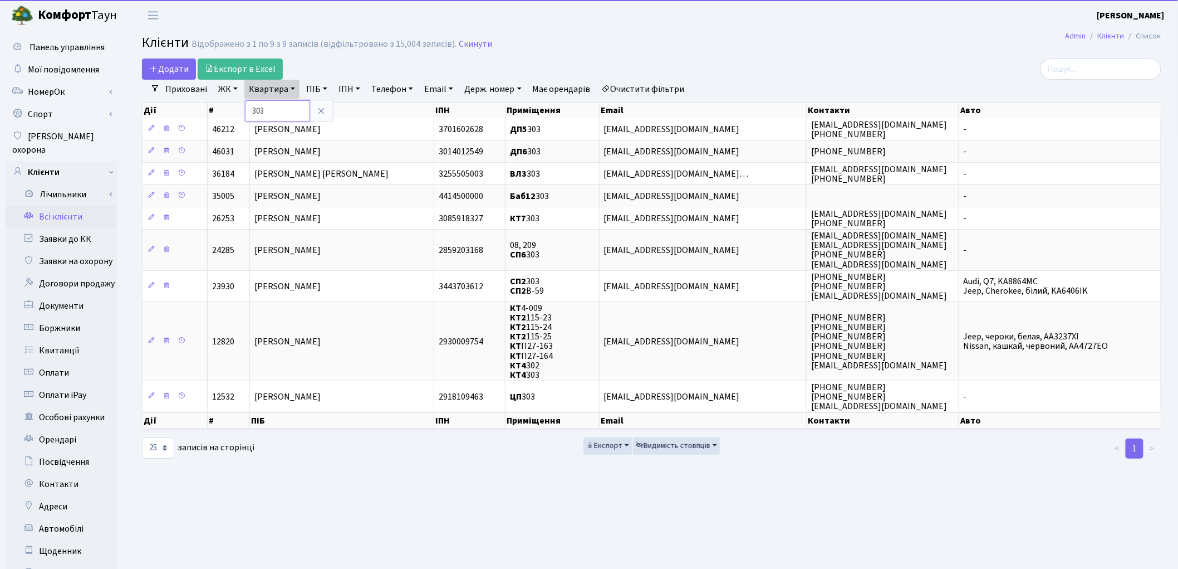
click at [274, 114] on input "303" at bounding box center [277, 110] width 65 height 21
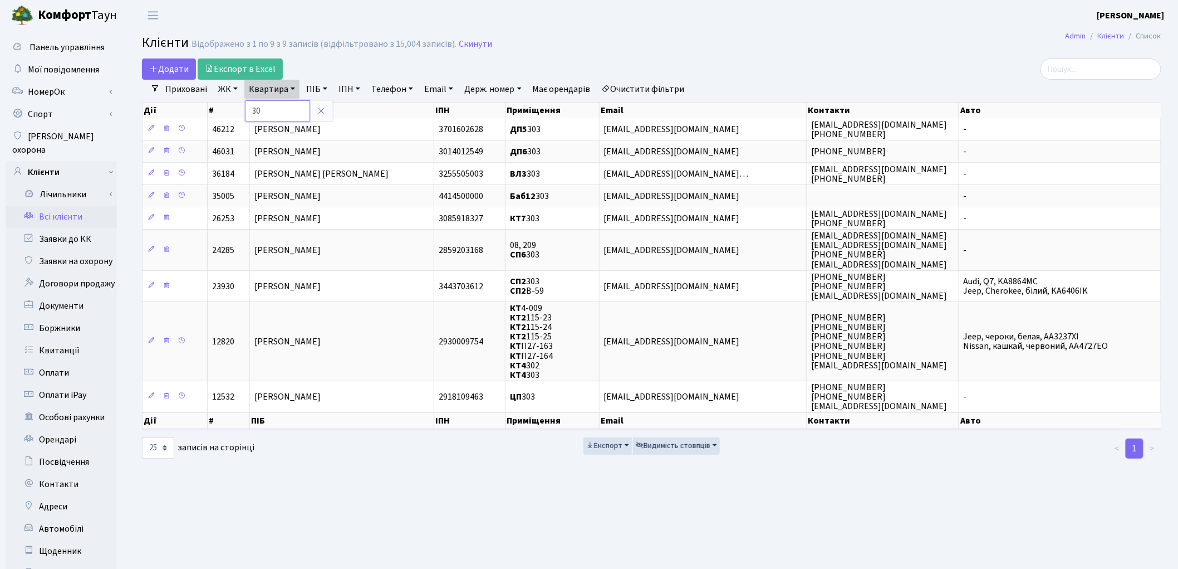
type input "3"
type input "195"
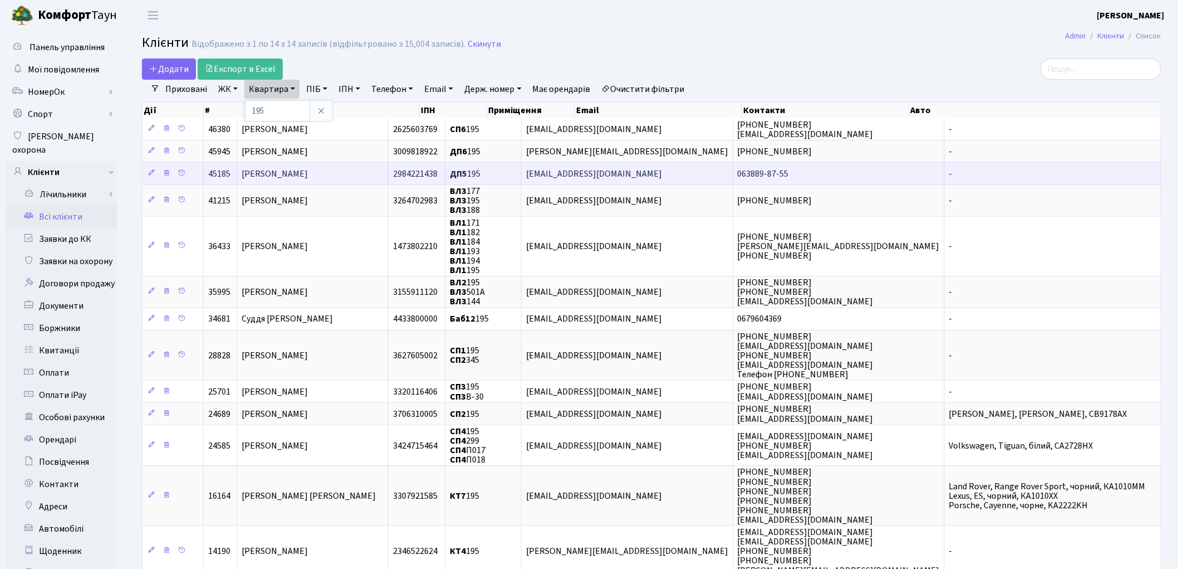
click at [304, 174] on span "[PERSON_NAME]" at bounding box center [275, 174] width 66 height 12
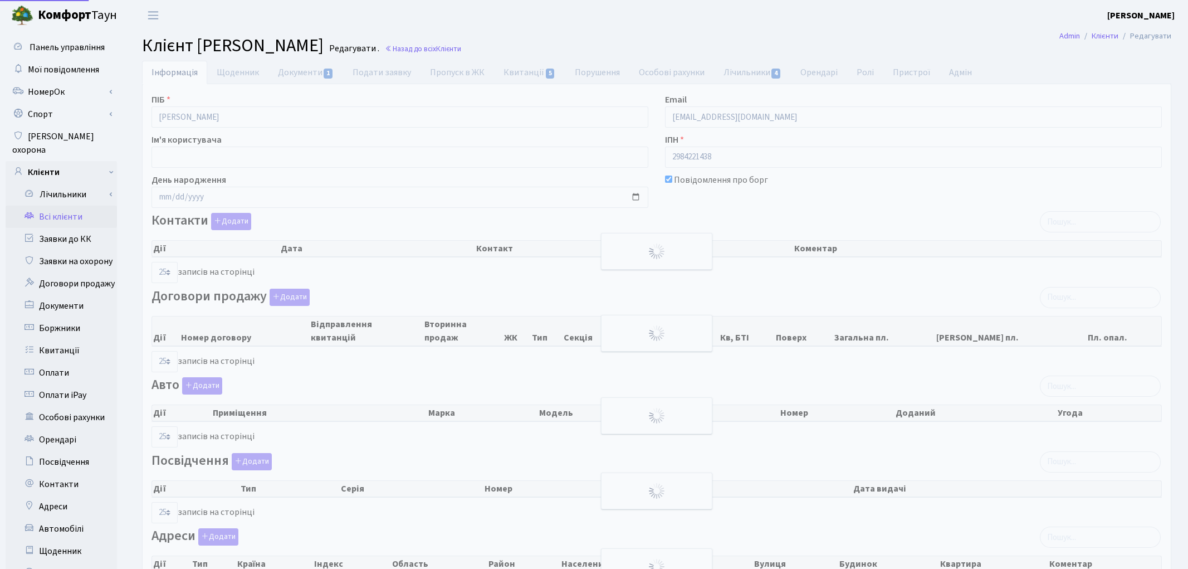
select select "25"
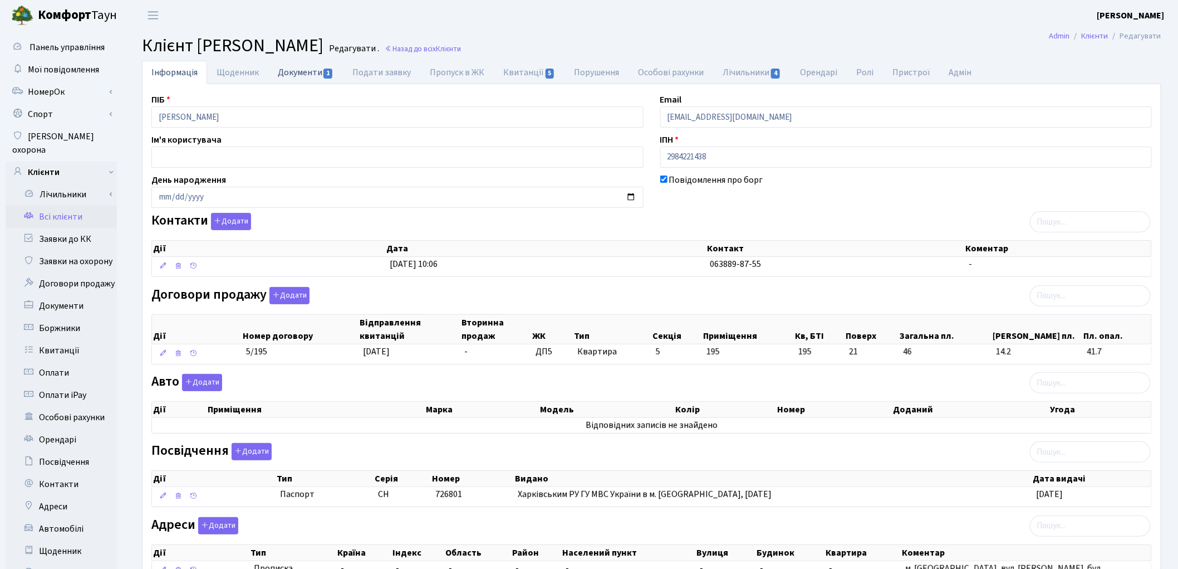
click at [298, 70] on link "Документи 1" at bounding box center [305, 72] width 75 height 23
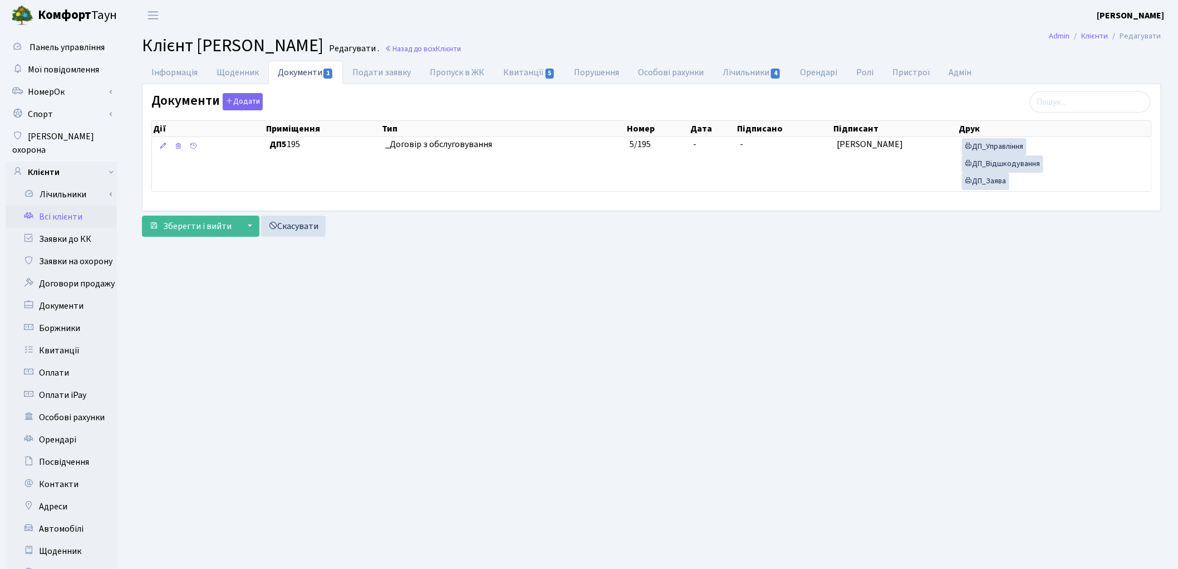
click at [60, 206] on link "Всі клієнти" at bounding box center [61, 217] width 111 height 22
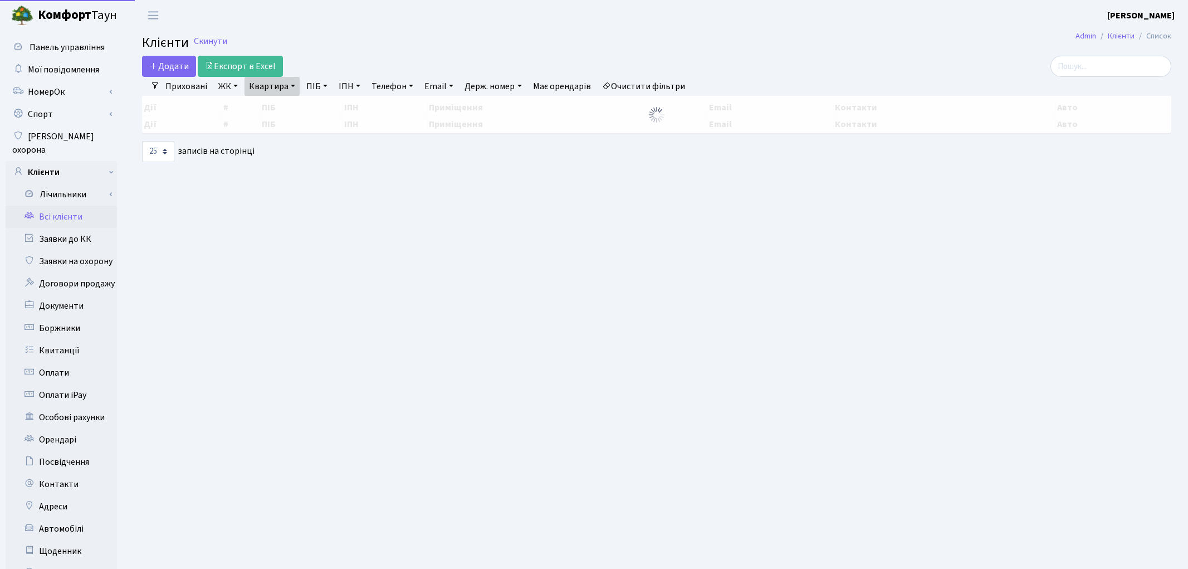
select select "25"
click at [273, 85] on link "Квартира" at bounding box center [271, 86] width 55 height 19
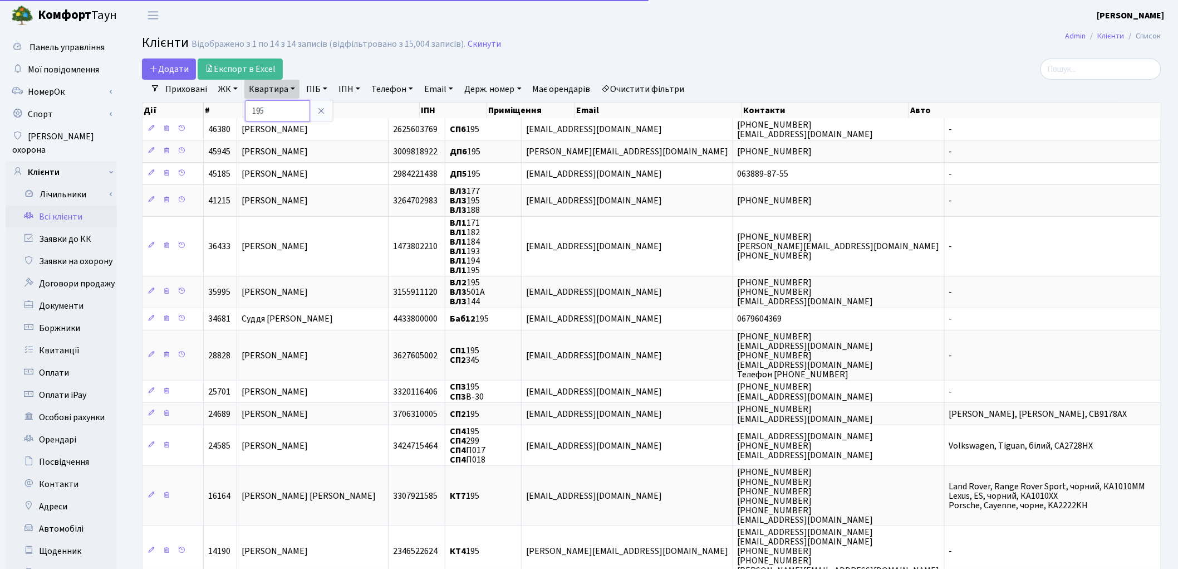
click at [280, 103] on input "195" at bounding box center [277, 110] width 65 height 21
type input "1"
type input "342"
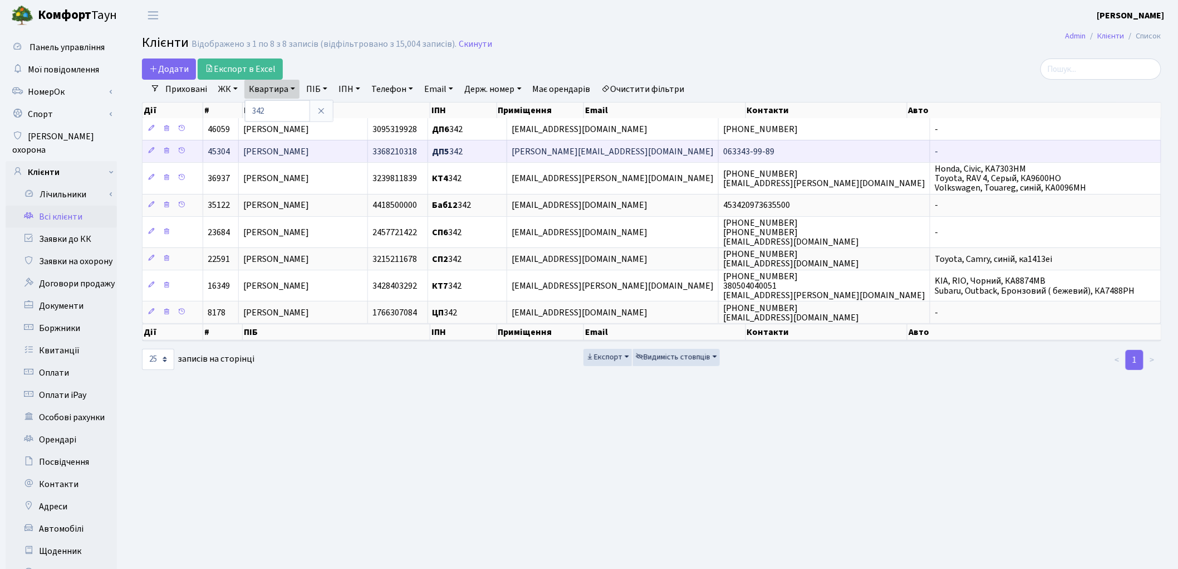
click at [279, 143] on td "Лось Віктор Сергійович" at bounding box center [303, 151] width 129 height 22
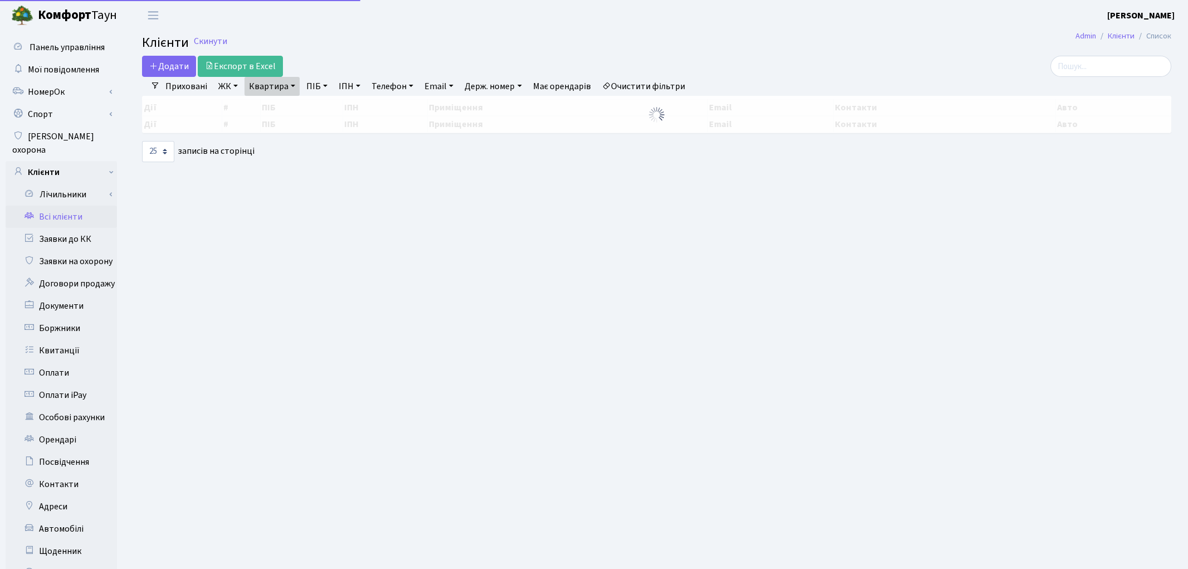
select select "25"
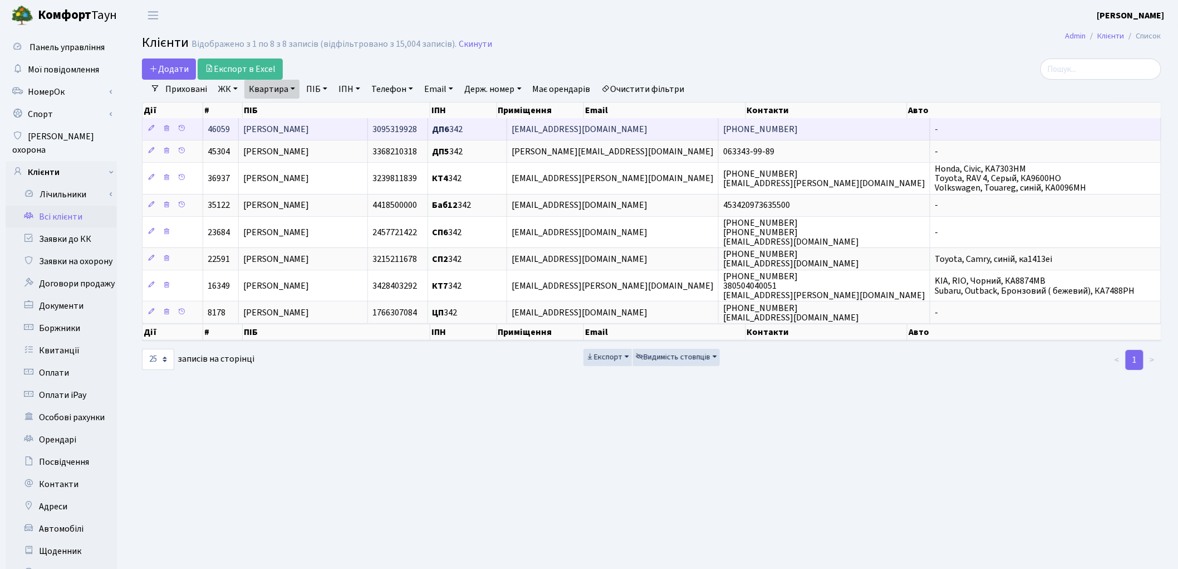
click at [344, 128] on td "Яценко Анна Василівна" at bounding box center [303, 129] width 129 height 22
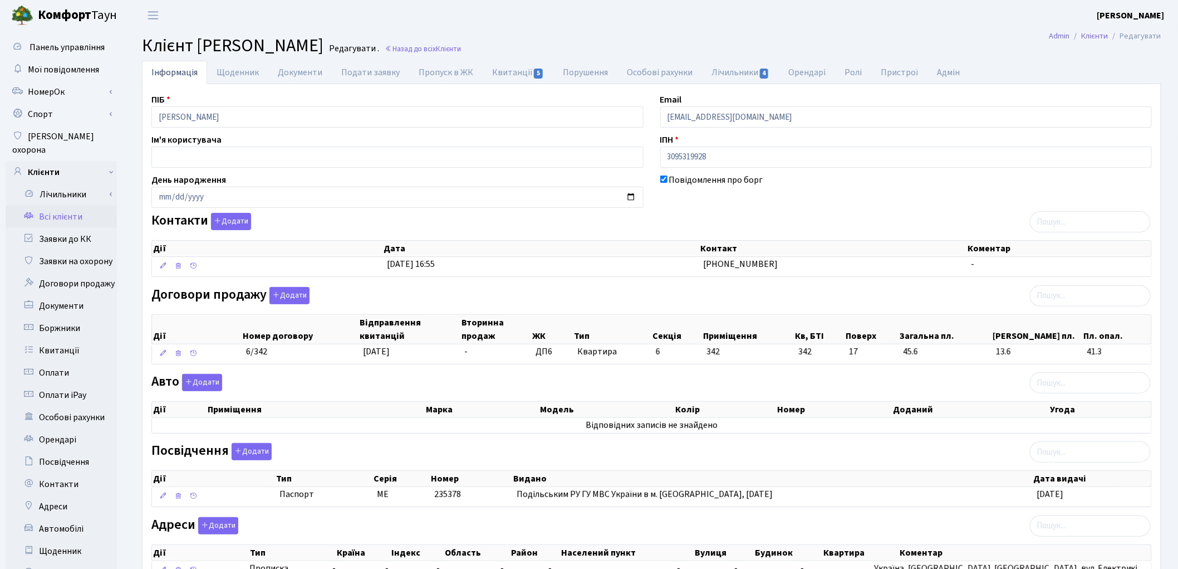
click at [57, 206] on link "Всі клієнти" at bounding box center [61, 217] width 111 height 22
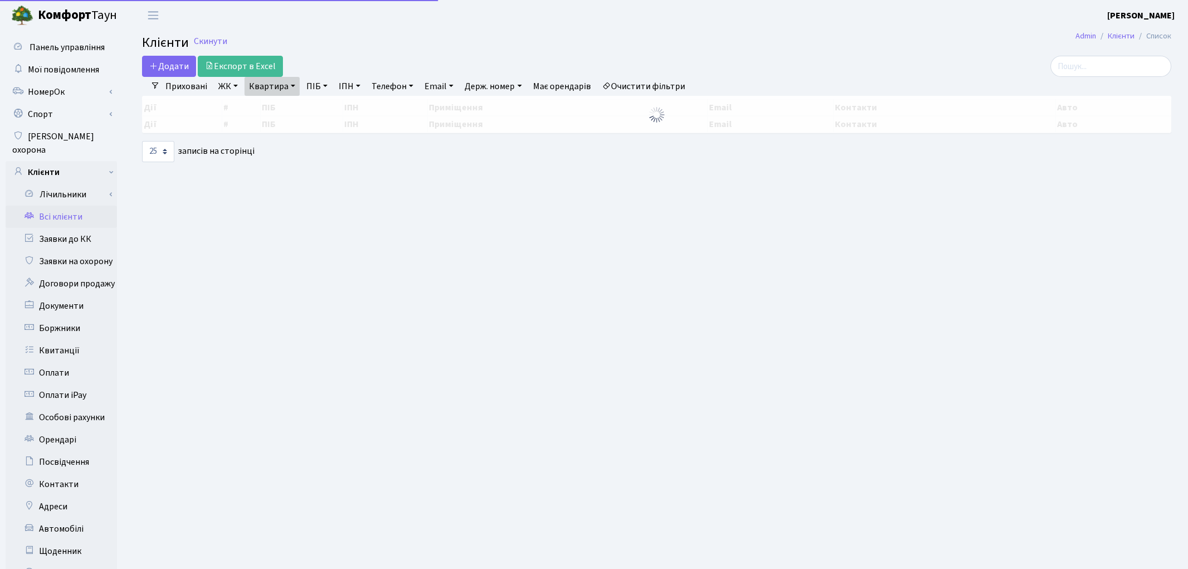
select select "25"
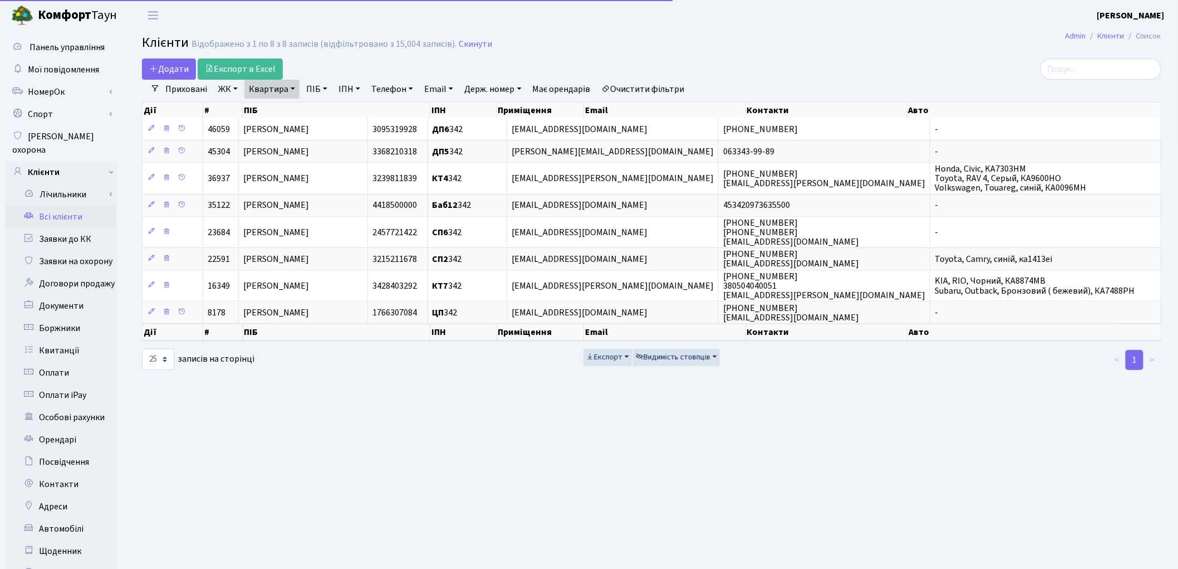
click at [265, 92] on link "Квартира" at bounding box center [271, 89] width 55 height 19
click at [271, 105] on input "342" at bounding box center [277, 110] width 65 height 21
type input "325"
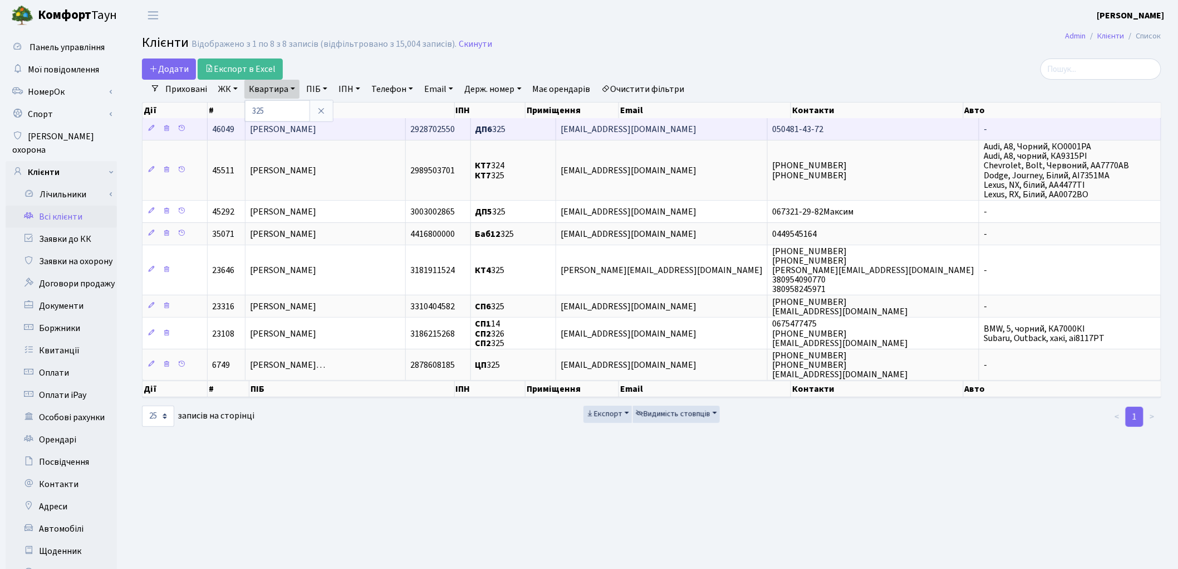
click at [310, 129] on span "[PERSON_NAME]" at bounding box center [283, 129] width 66 height 12
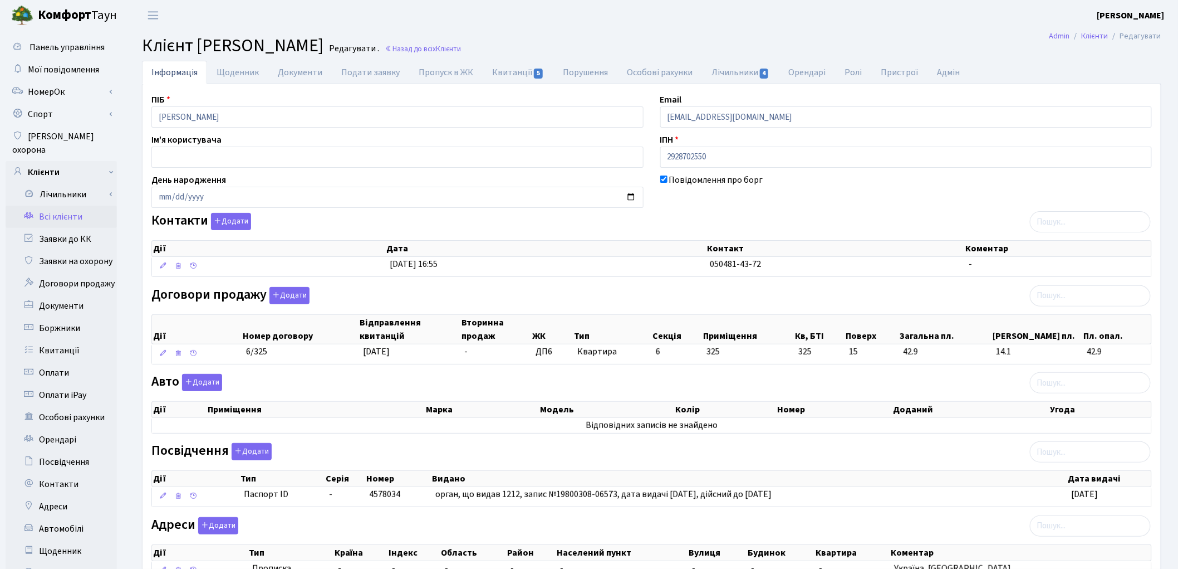
click at [62, 209] on link "Всі клієнти" at bounding box center [61, 217] width 111 height 22
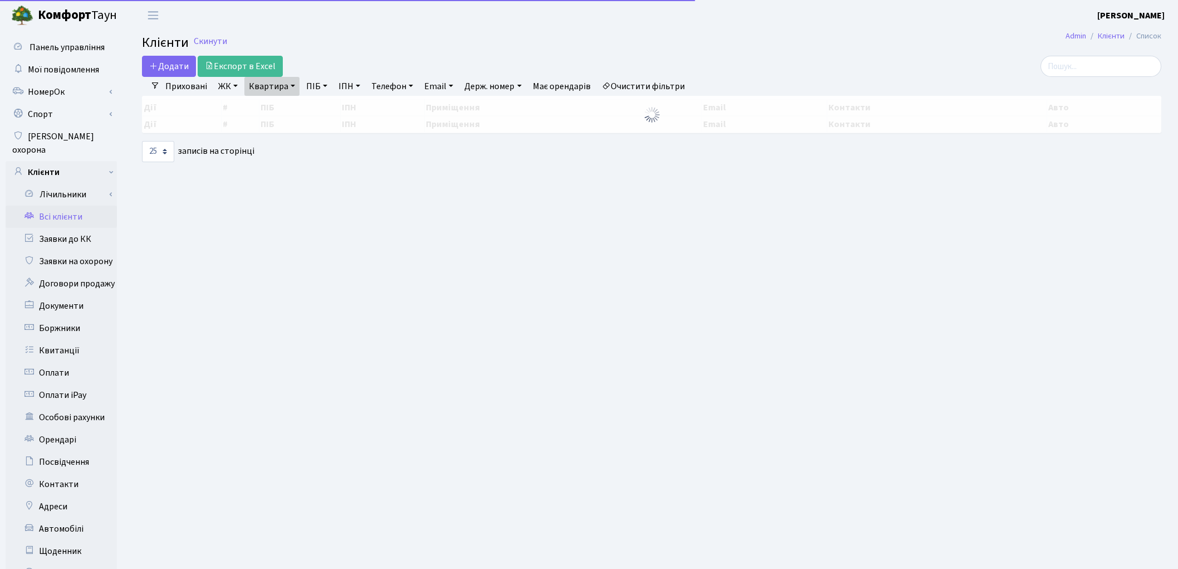
select select "25"
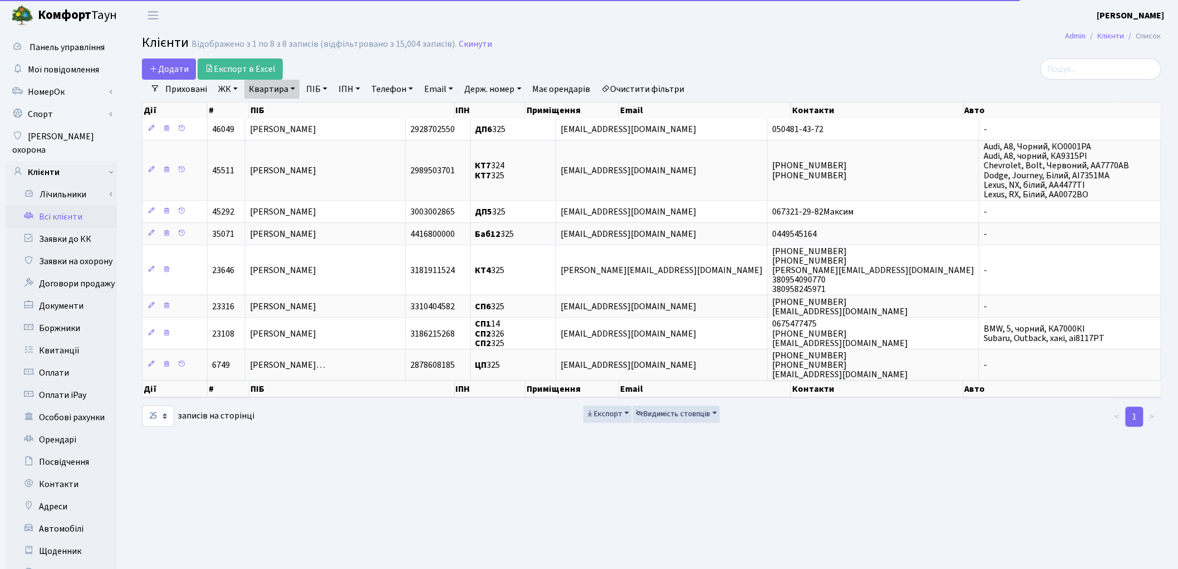
click at [280, 95] on link "Квартира" at bounding box center [271, 89] width 55 height 19
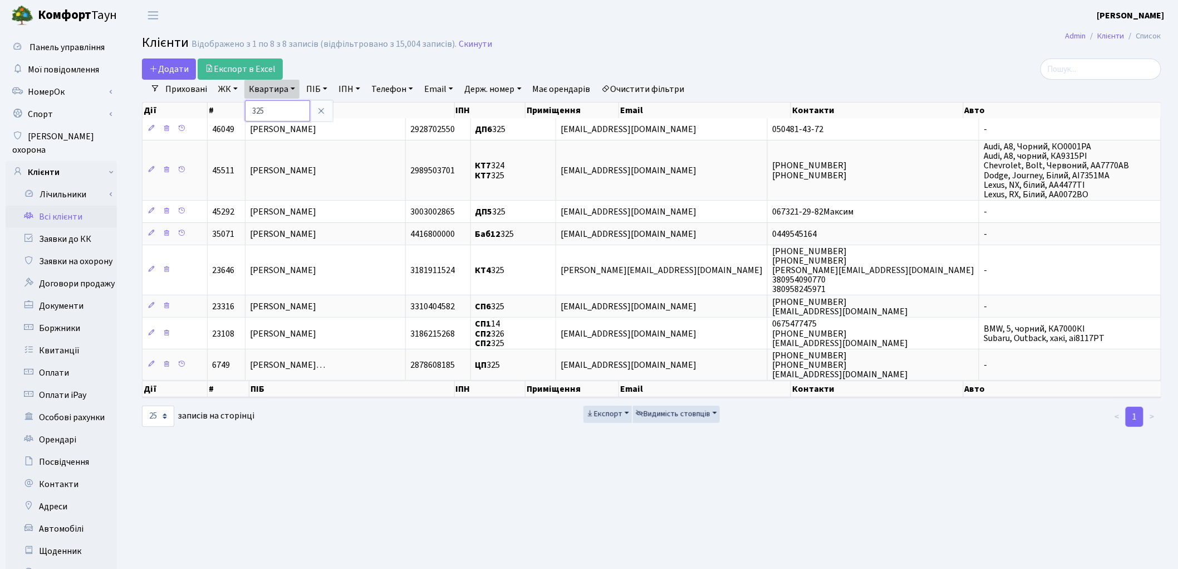
click at [280, 109] on input "325" at bounding box center [277, 110] width 65 height 21
type input "388"
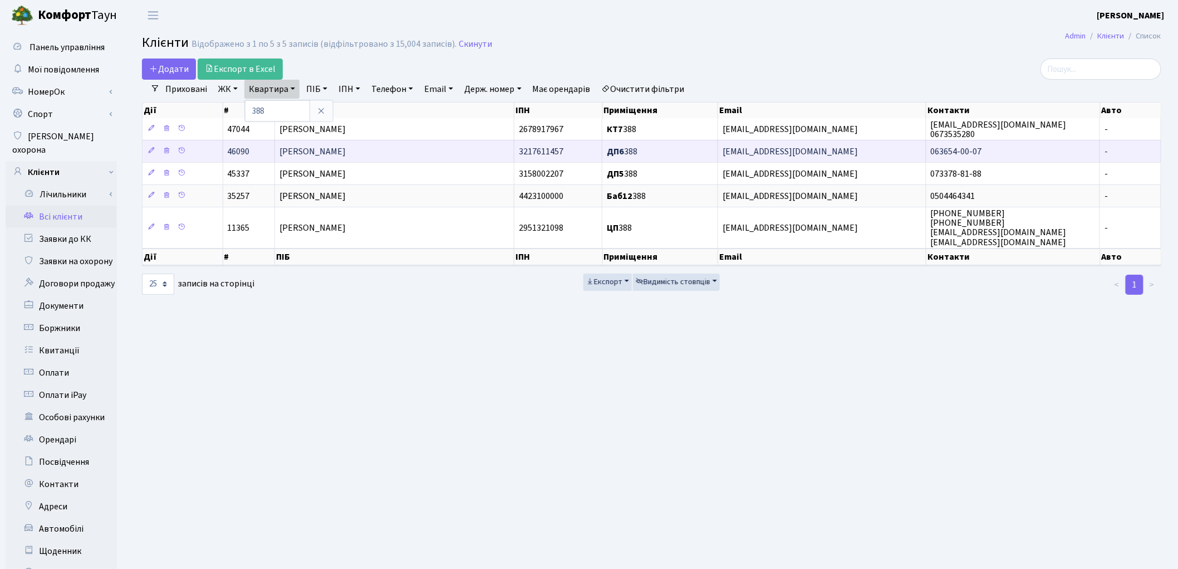
click at [291, 149] on span "[PERSON_NAME]" at bounding box center [313, 151] width 66 height 12
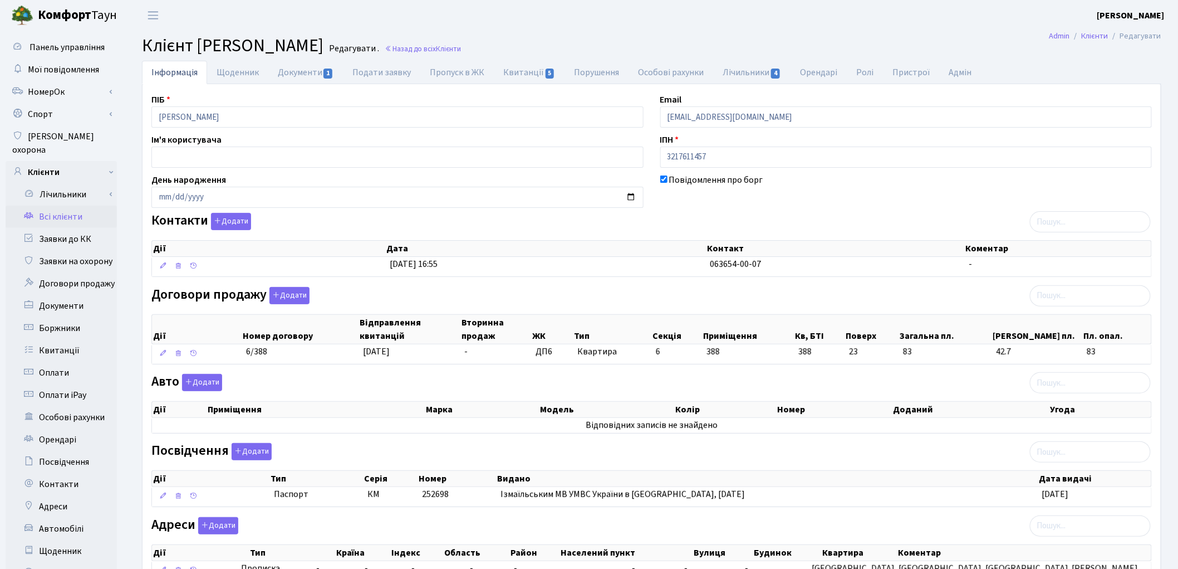
click at [47, 207] on link "Всі клієнти" at bounding box center [61, 217] width 111 height 22
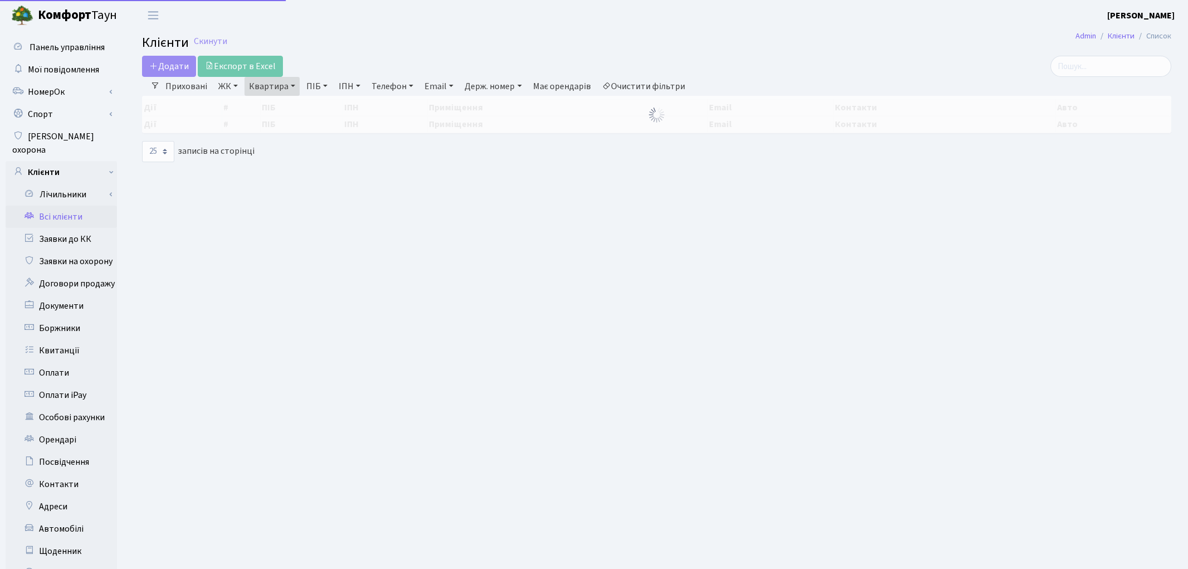
select select "25"
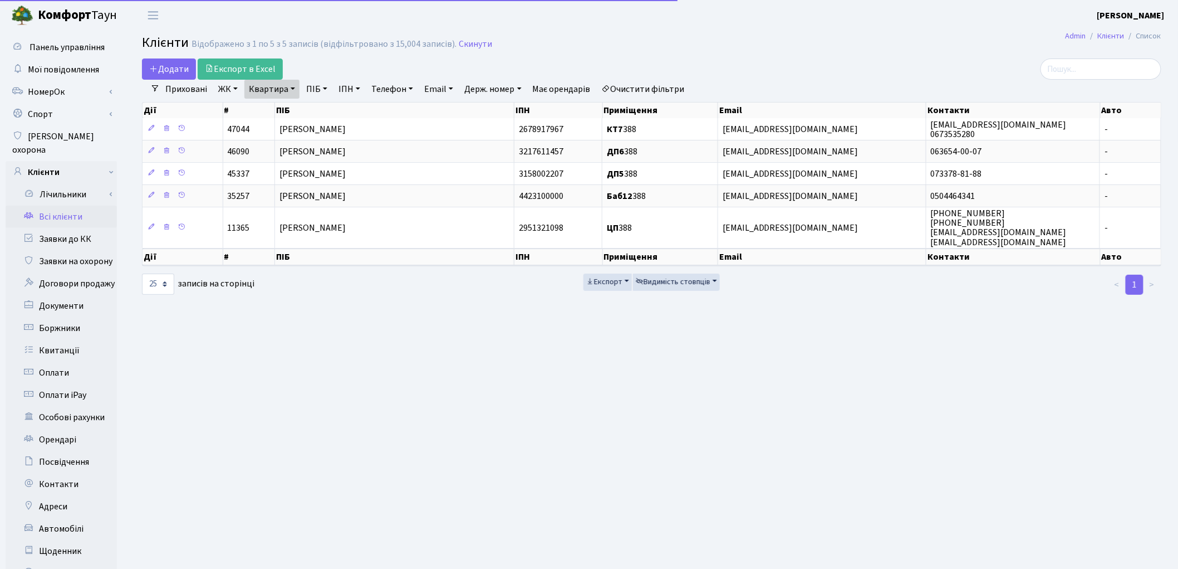
click at [286, 92] on link "Квартира" at bounding box center [271, 89] width 55 height 19
click at [285, 112] on input "388" at bounding box center [277, 110] width 65 height 21
type input "3"
type input "254"
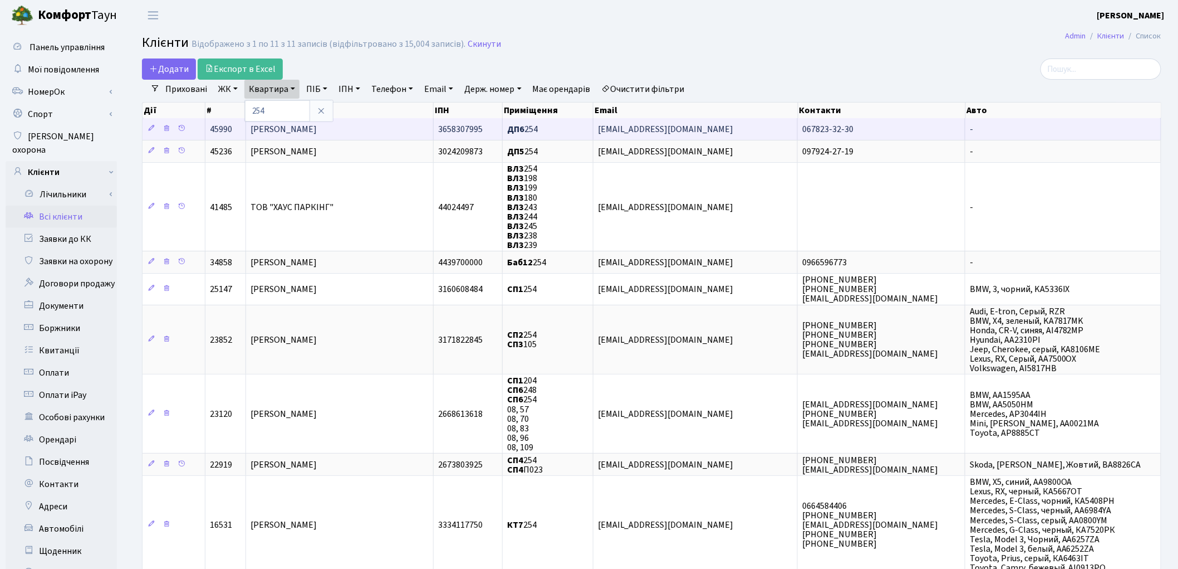
click at [298, 128] on span "[PERSON_NAME]" at bounding box center [284, 129] width 66 height 12
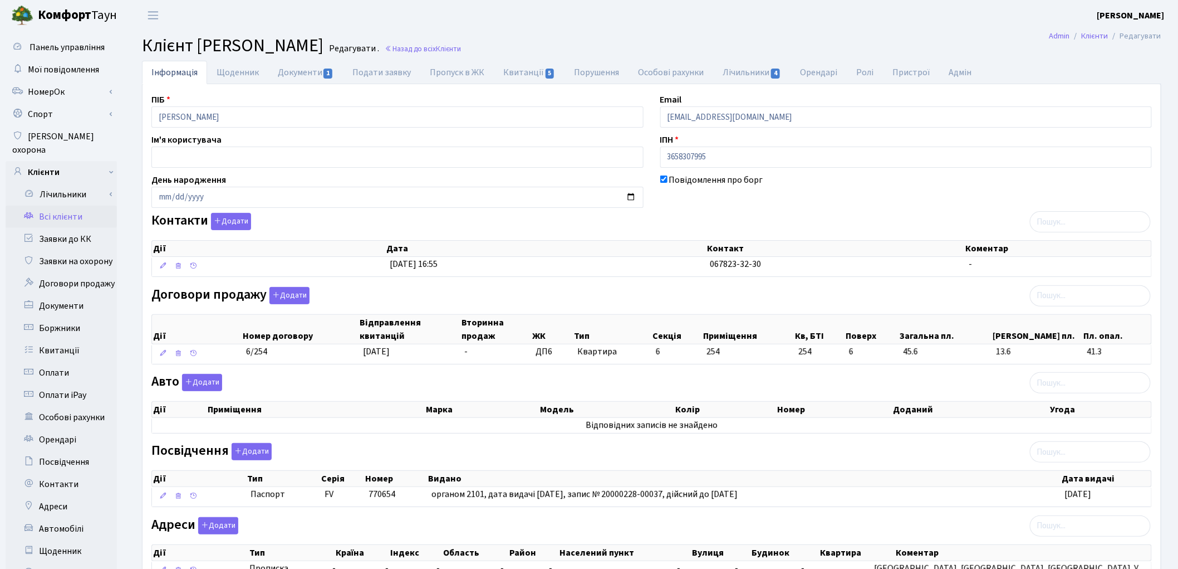
click at [60, 206] on link "Всі клієнти" at bounding box center [61, 217] width 111 height 22
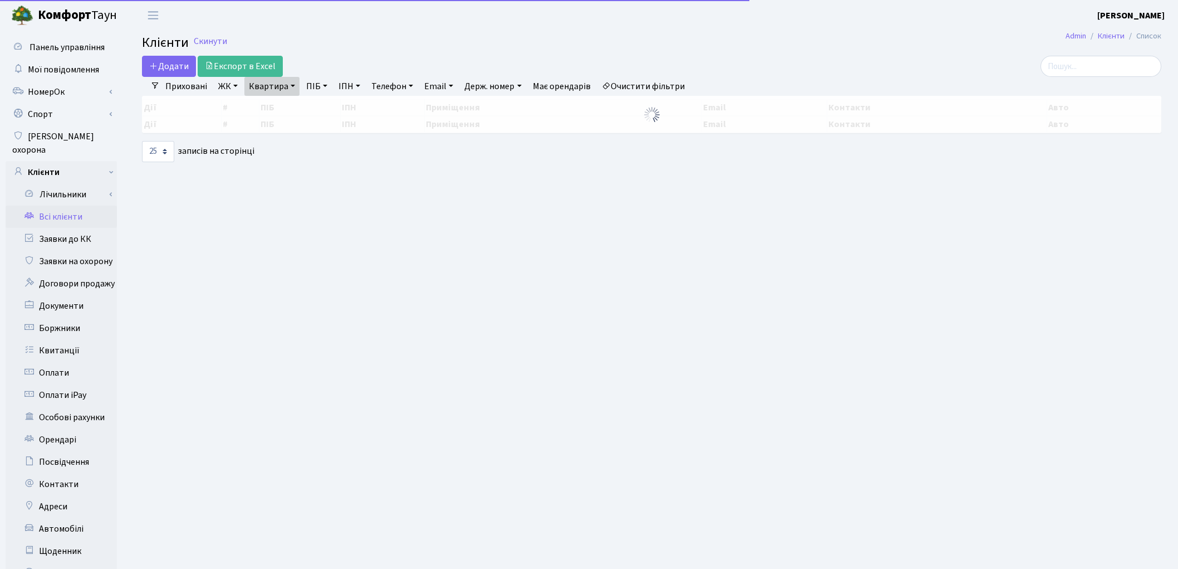
select select "25"
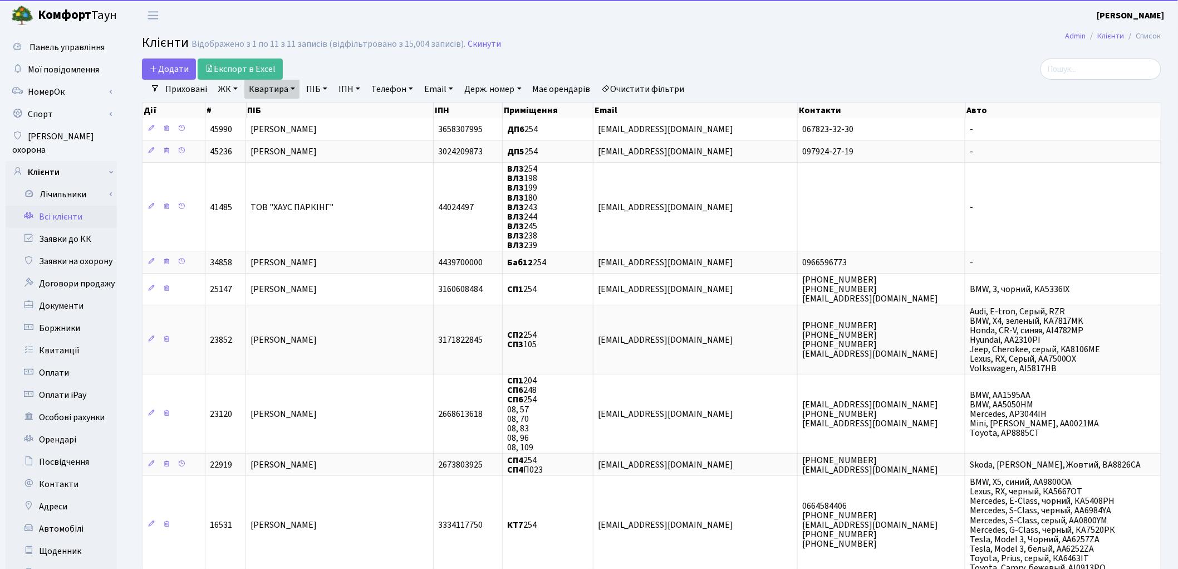
click at [255, 87] on link "Квартира" at bounding box center [271, 89] width 55 height 19
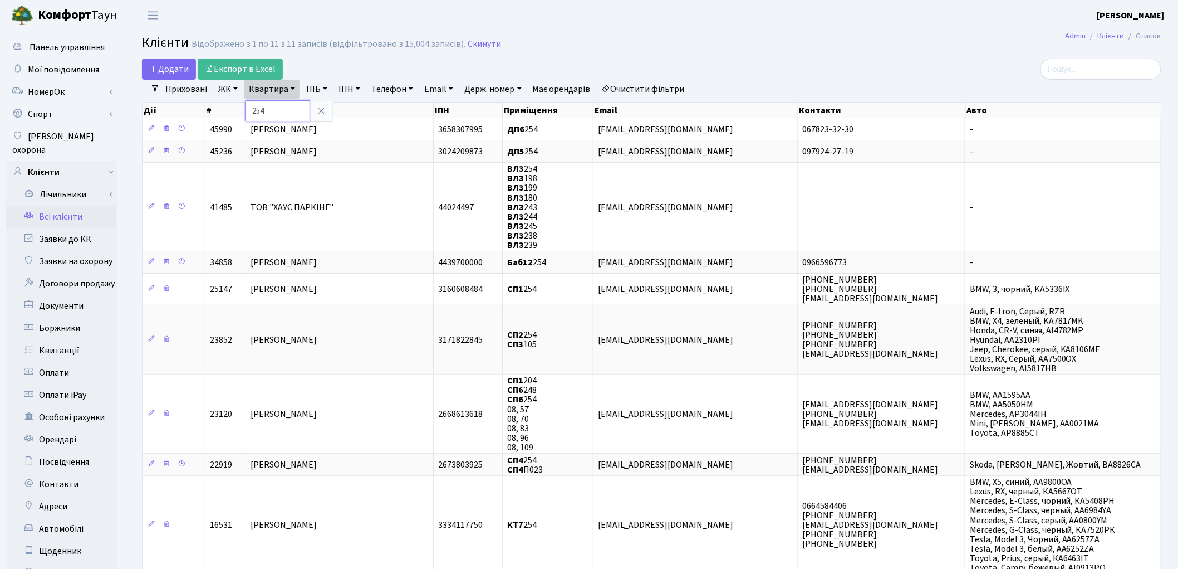
click at [285, 115] on input "254" at bounding box center [277, 110] width 65 height 21
type input "251"
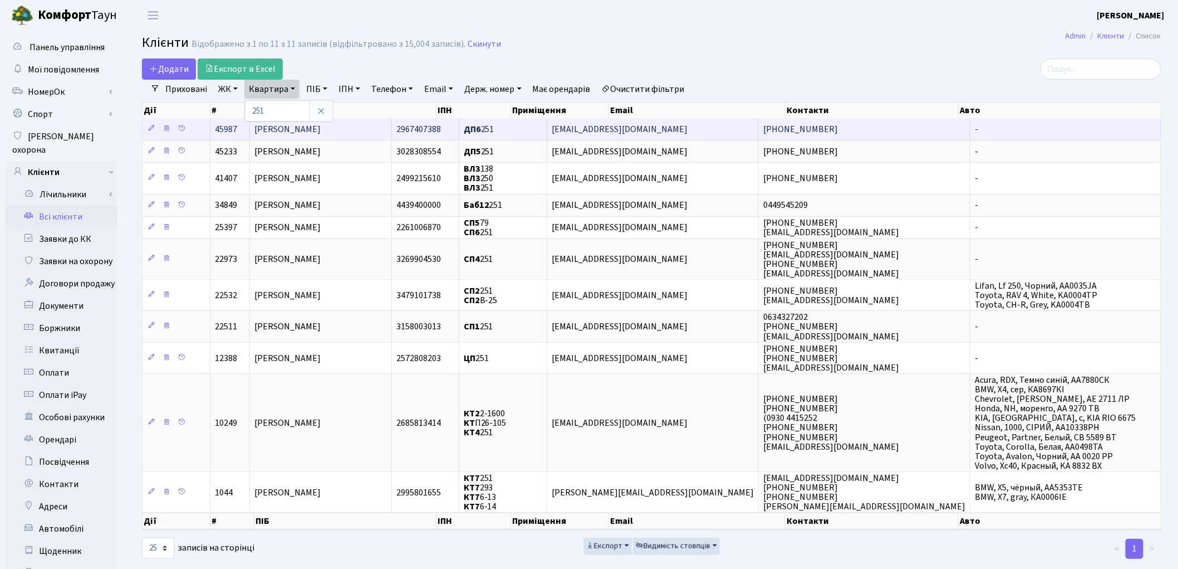
click at [299, 133] on span "[PERSON_NAME]" at bounding box center [288, 129] width 66 height 12
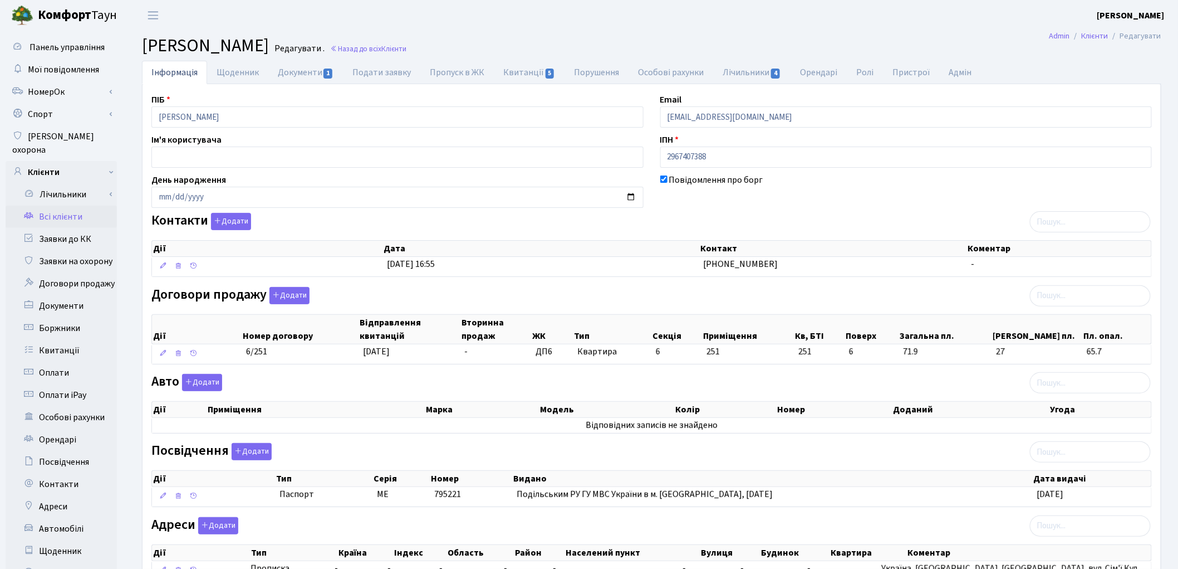
click at [75, 206] on link "Всі клієнти" at bounding box center [61, 217] width 111 height 22
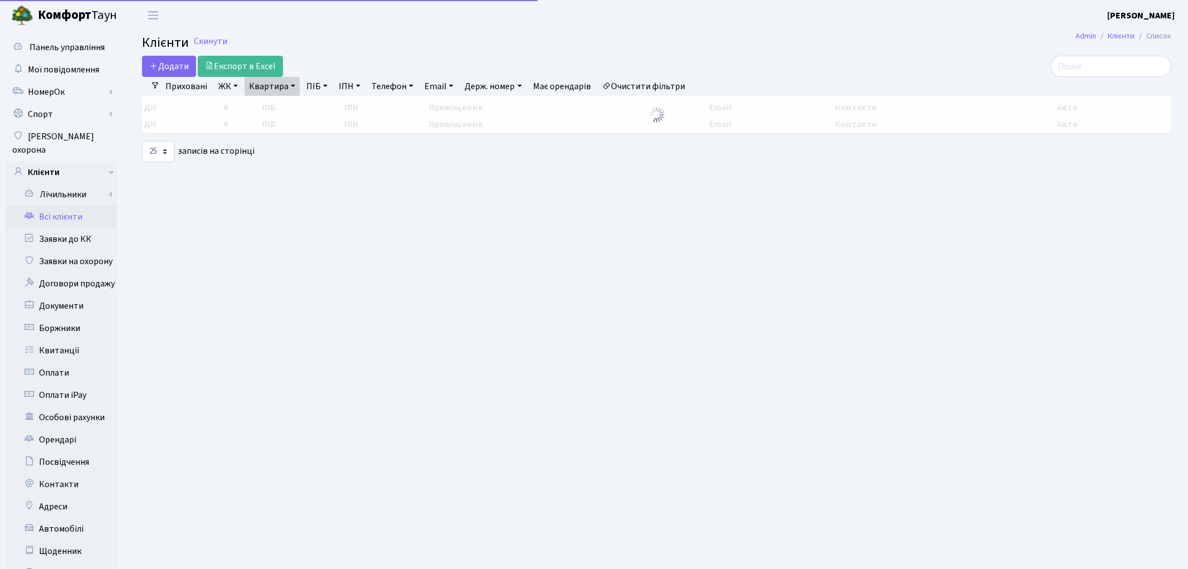
select select "25"
click at [277, 87] on link "Квартира" at bounding box center [271, 86] width 55 height 19
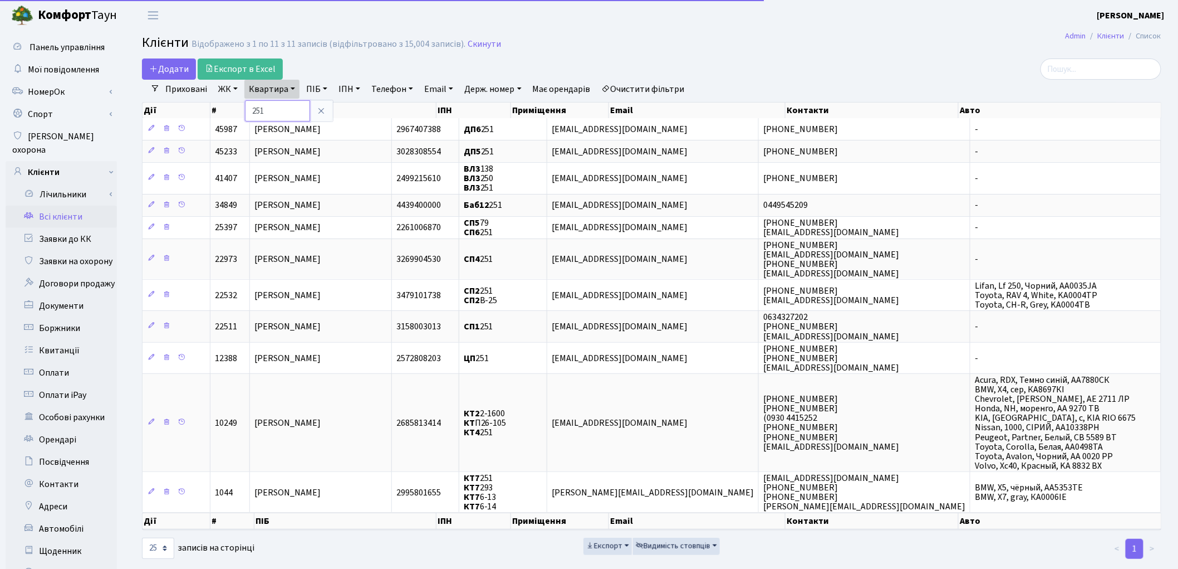
click at [276, 101] on input "251" at bounding box center [277, 110] width 65 height 21
type input "2"
type input "307"
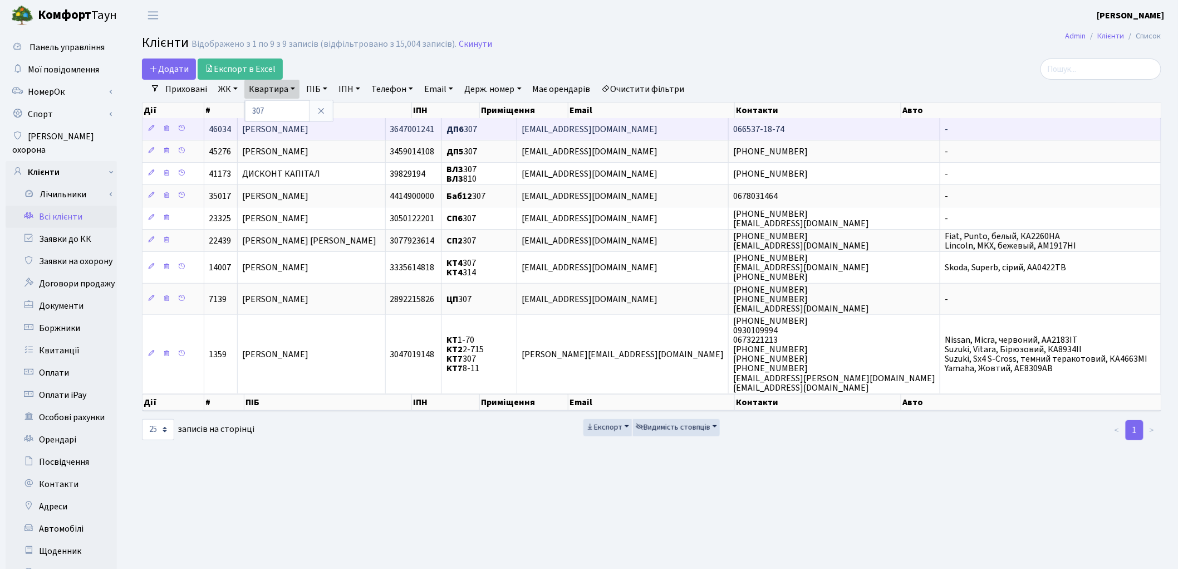
click at [265, 131] on span "[PERSON_NAME]" at bounding box center [275, 129] width 66 height 12
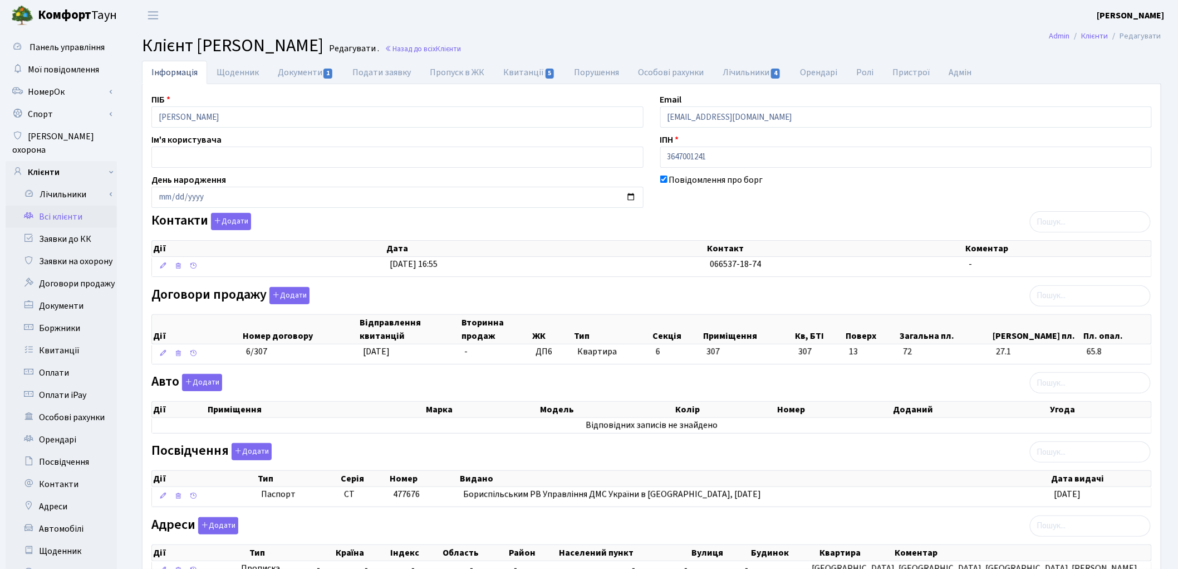
click at [69, 206] on link "Всі клієнти" at bounding box center [61, 217] width 111 height 22
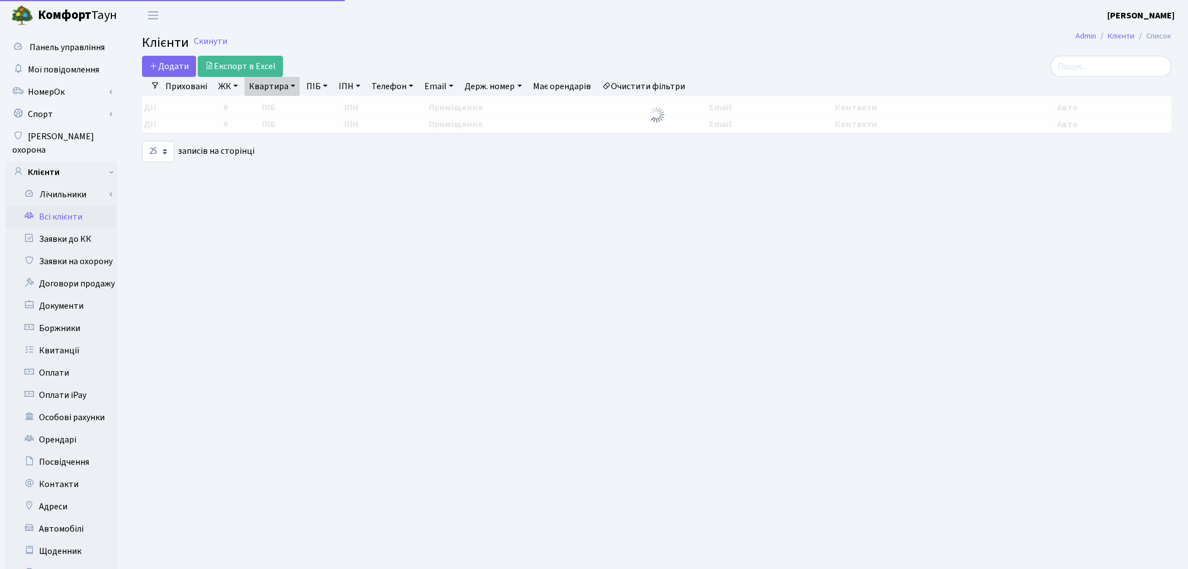
select select "25"
click at [276, 86] on link "Квартира" at bounding box center [271, 86] width 55 height 19
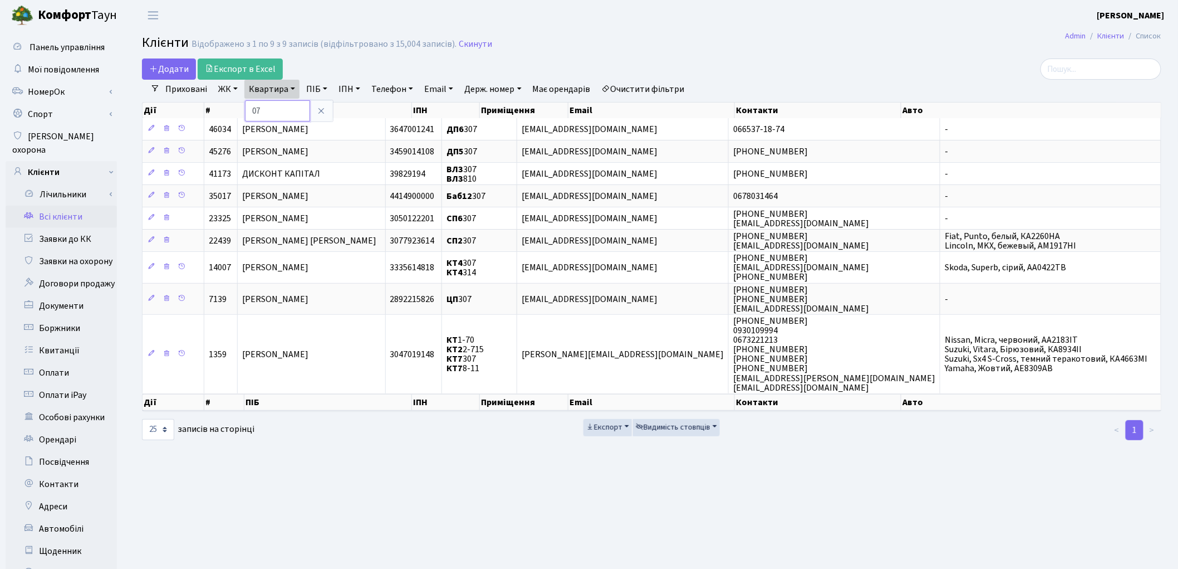
type input "7"
type input "171"
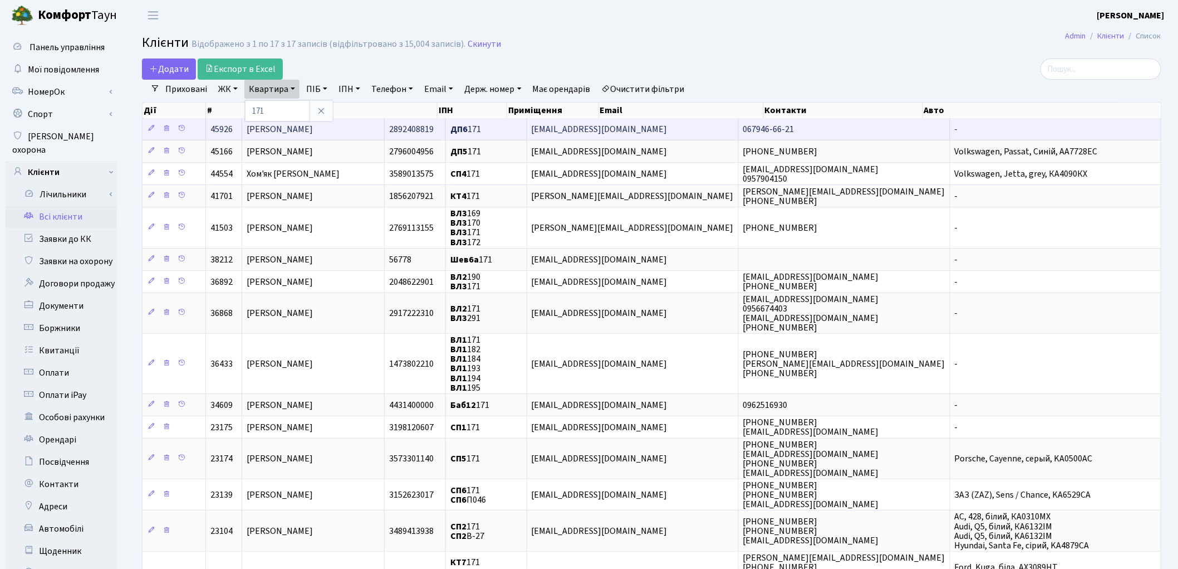
click at [265, 134] on span "Лук'яненко Євген Олександрович" at bounding box center [280, 129] width 66 height 12
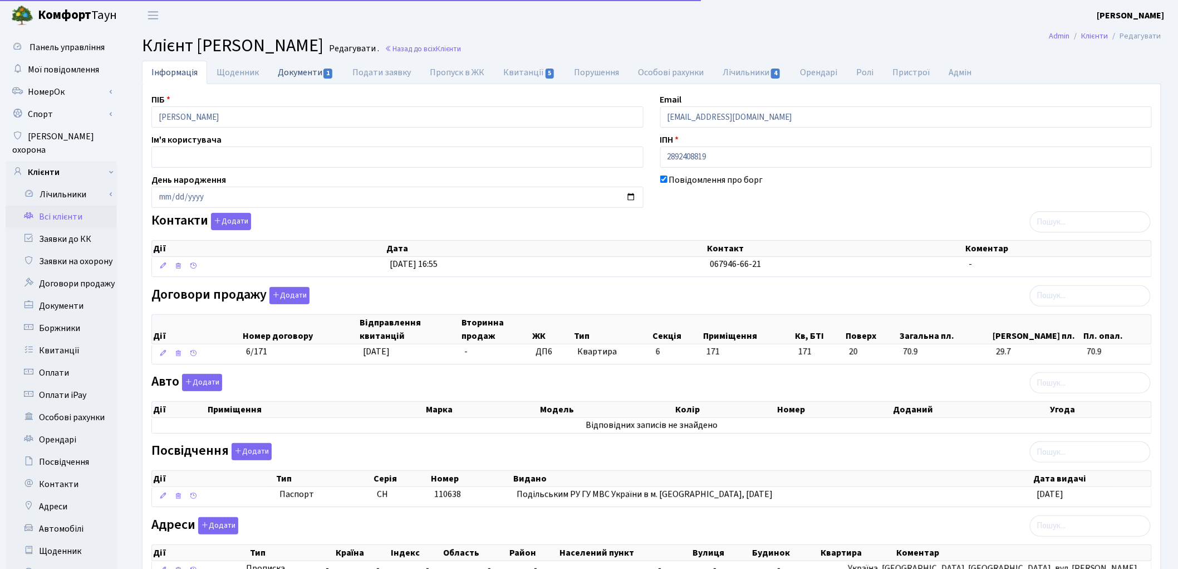
click at [296, 78] on link "Документи 1" at bounding box center [305, 72] width 75 height 23
select select "25"
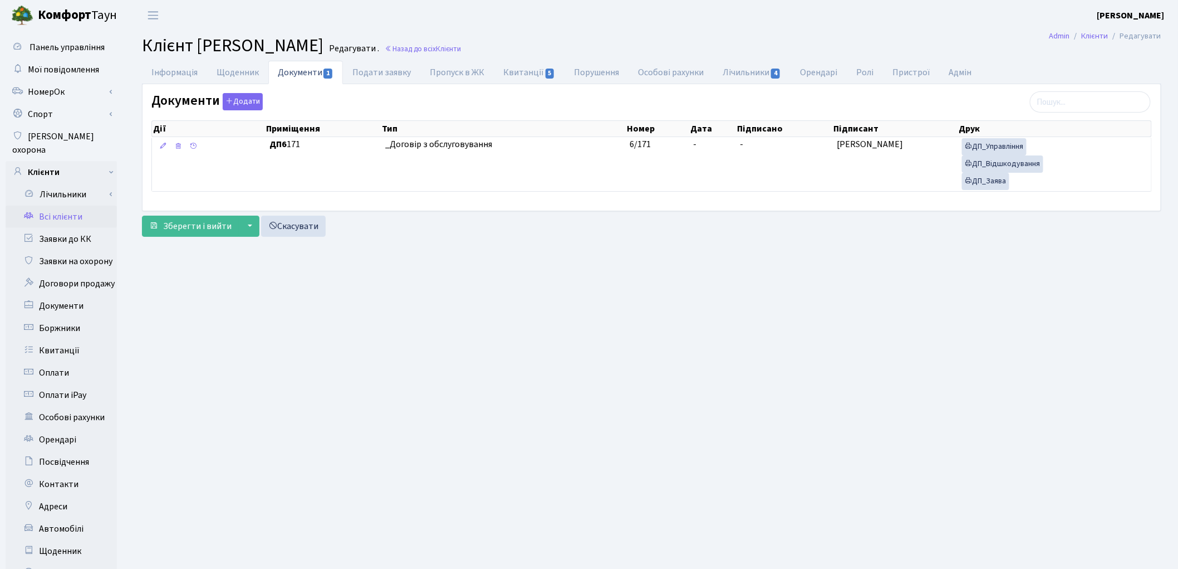
click at [65, 206] on link "Всі клієнти" at bounding box center [61, 217] width 111 height 22
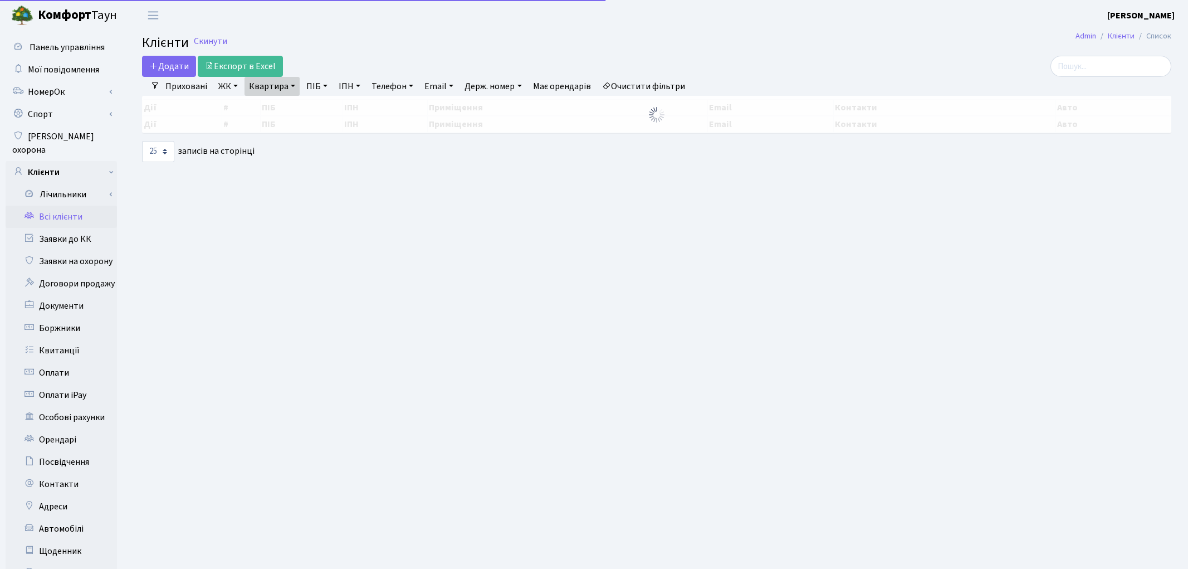
select select "25"
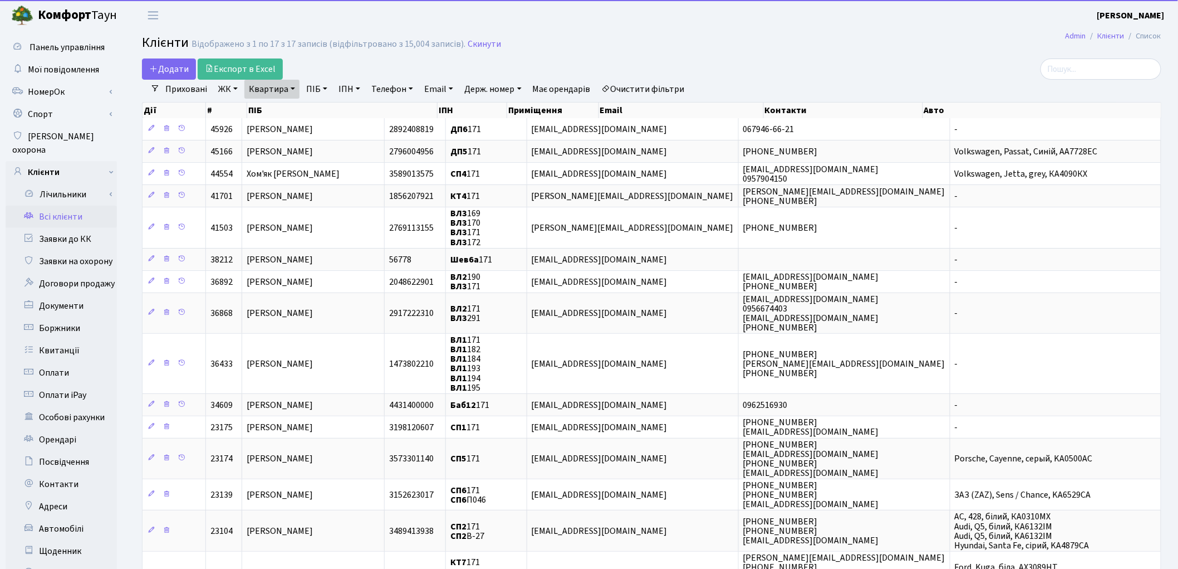
click at [267, 90] on link "Квартира" at bounding box center [271, 89] width 55 height 19
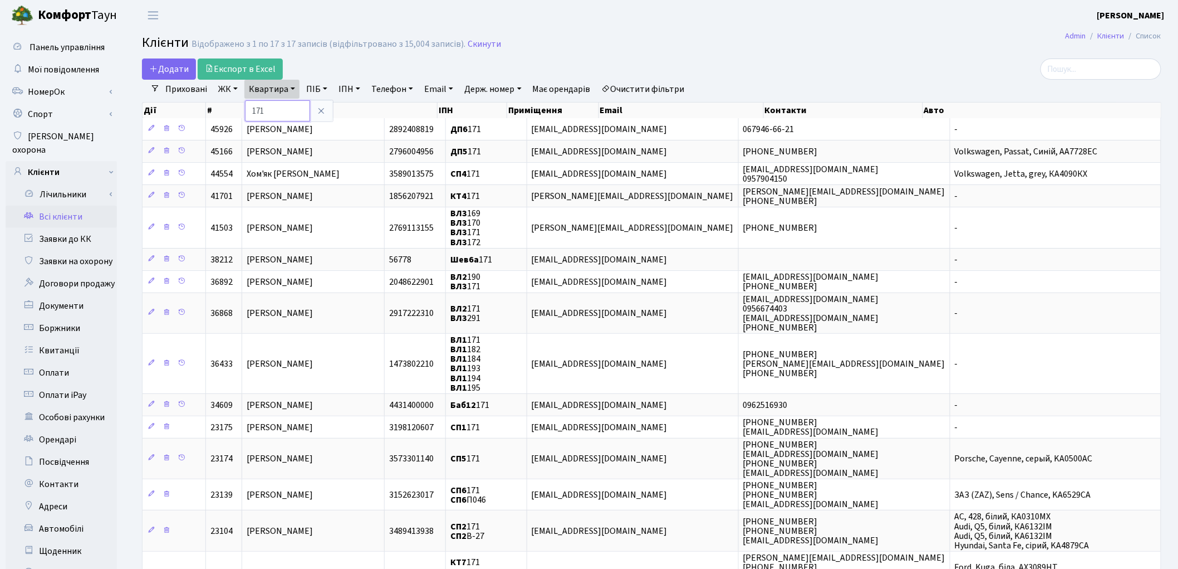
click at [269, 107] on input "171" at bounding box center [277, 110] width 65 height 21
type input "1"
type input "279"
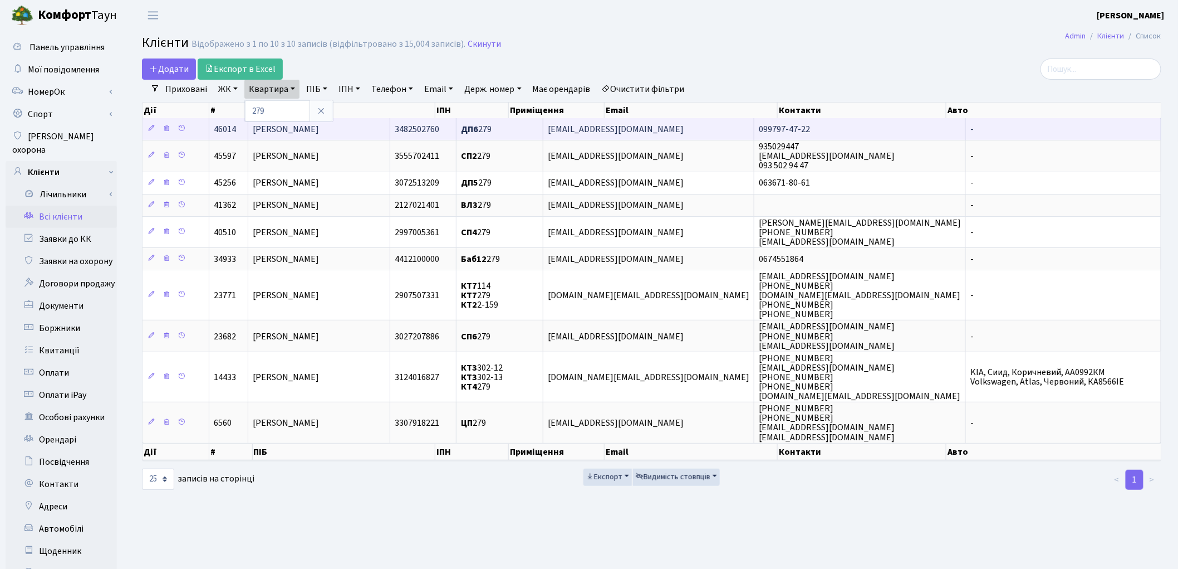
click at [270, 126] on span "Нішніанідзе Ганна Зурабівна" at bounding box center [286, 129] width 66 height 12
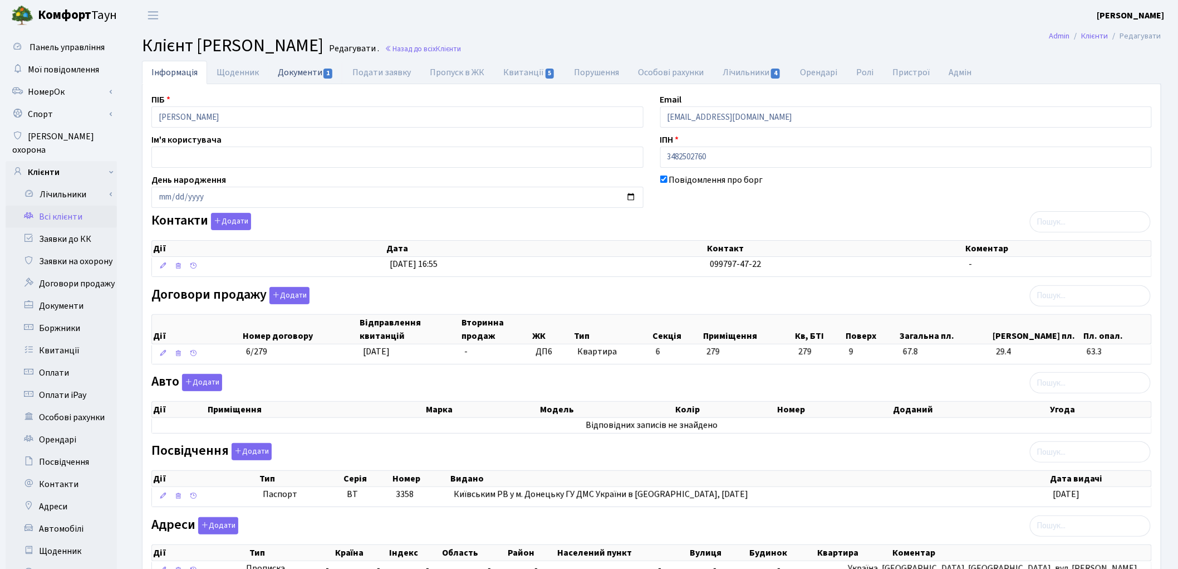
click at [288, 77] on link "Документи 1" at bounding box center [305, 72] width 75 height 23
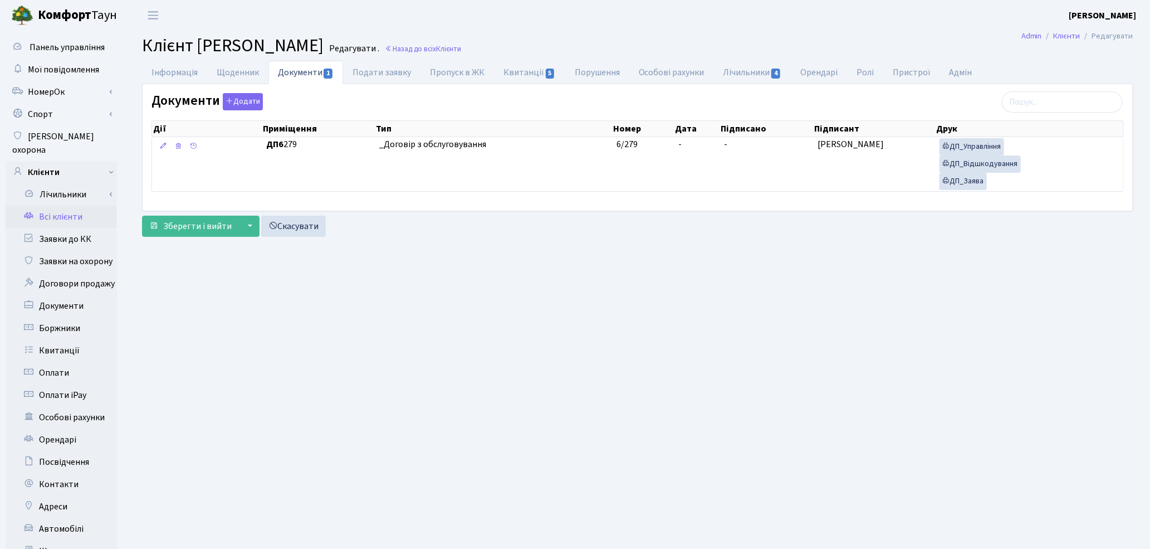
click at [71, 206] on link "Всі клієнти" at bounding box center [61, 217] width 111 height 22
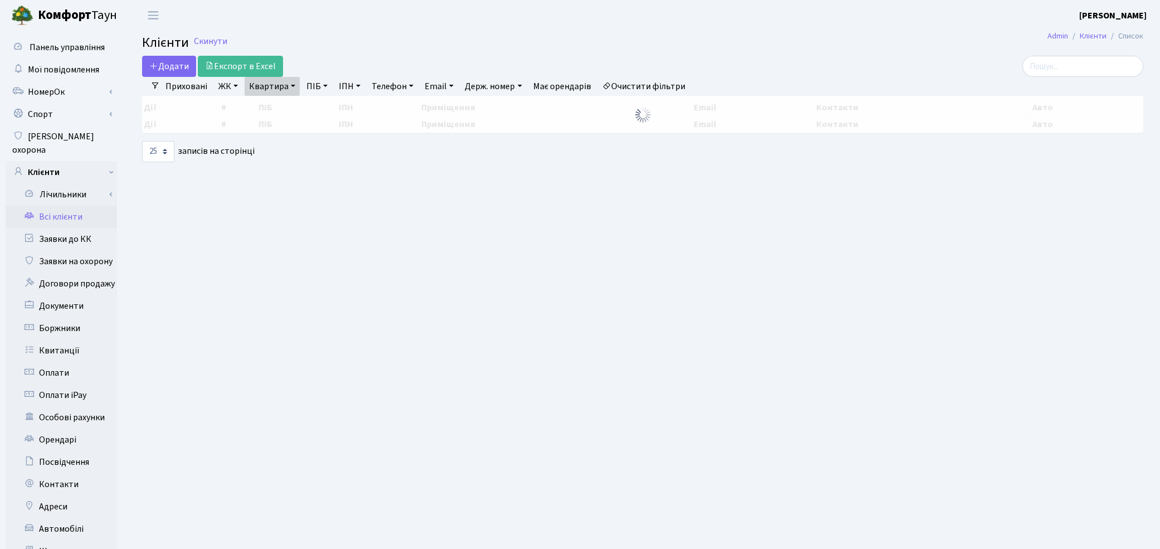
select select "25"
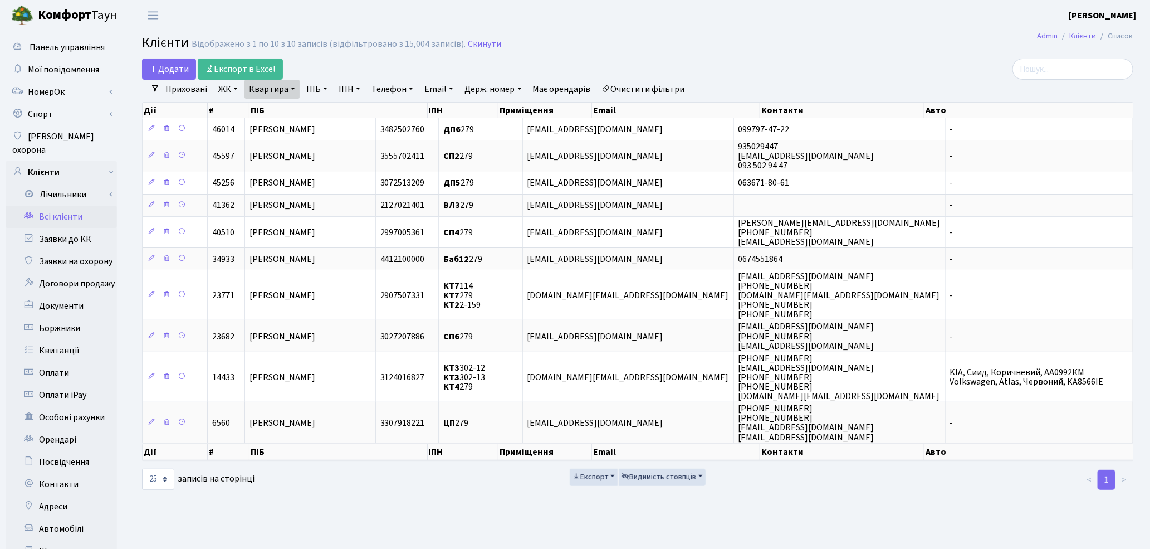
click at [654, 96] on link "Очистити фільтри" at bounding box center [644, 89] width 92 height 19
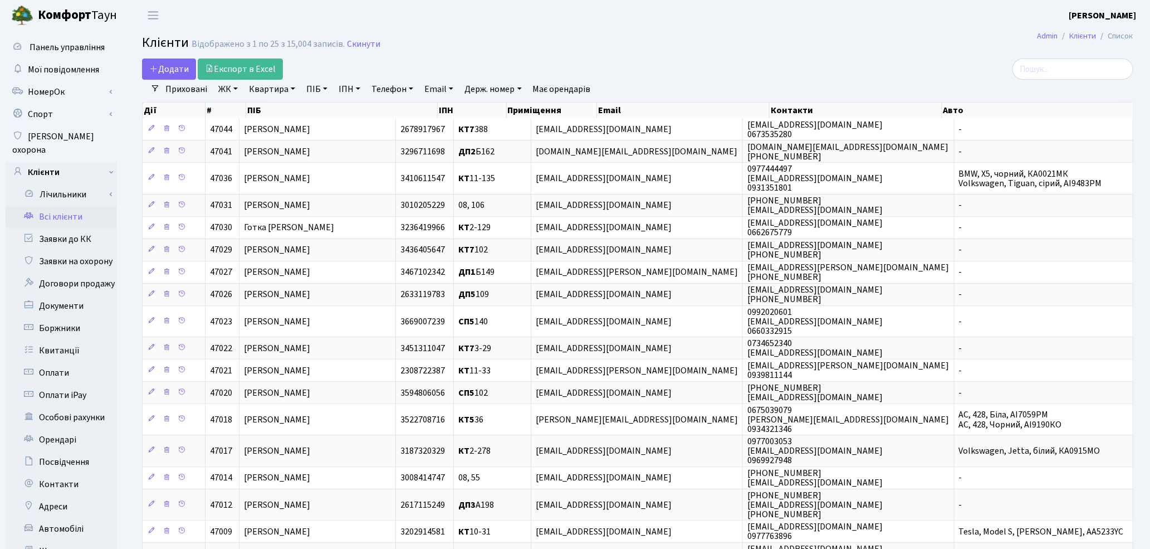
click at [270, 88] on link "Квартира" at bounding box center [271, 89] width 55 height 19
type input "П1-6"
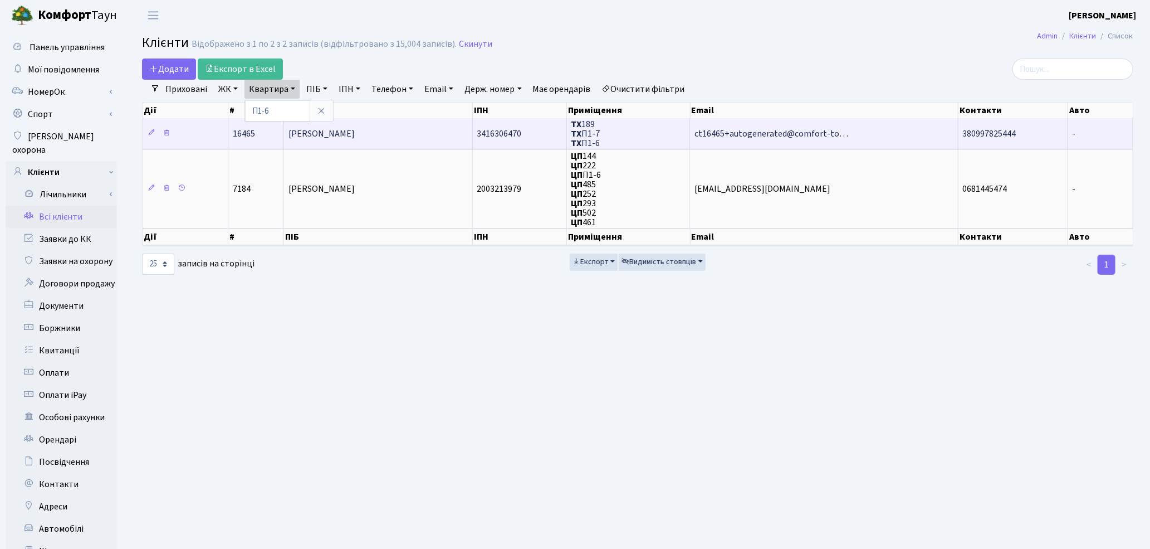
click at [350, 140] on td "[PERSON_NAME]" at bounding box center [378, 133] width 189 height 31
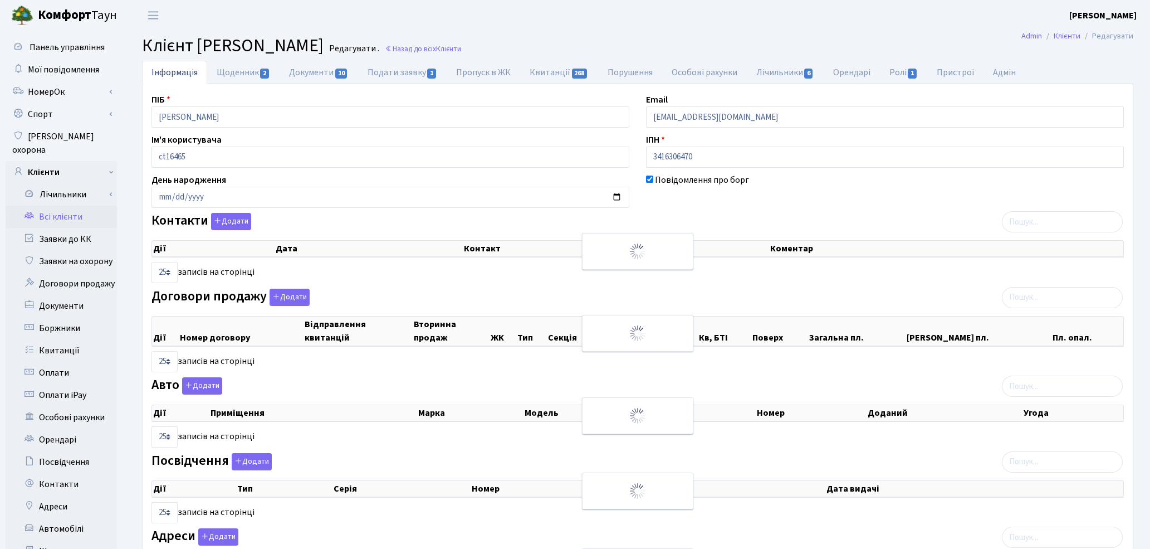
select select "25"
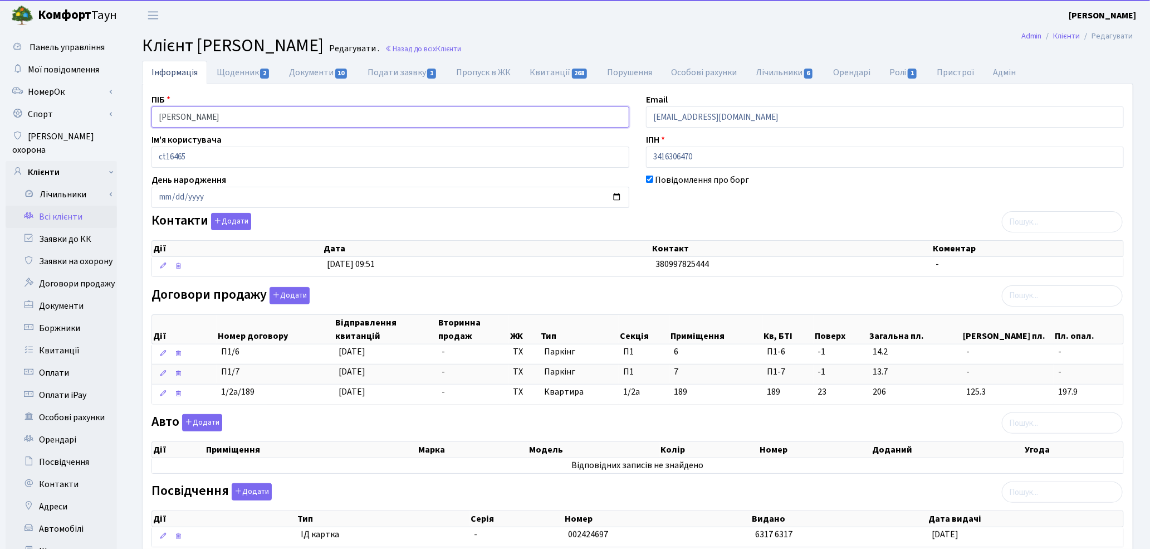
drag, startPoint x: 267, startPoint y: 121, endPoint x: 125, endPoint y: 119, distance: 142.6
click at [125, 119] on div "Інформація Щоденник 2 Документи 10 Подати заявку 1 Пропуск в ЖК Квитанції 268 П…" at bounding box center [637, 366] width 1025 height 610
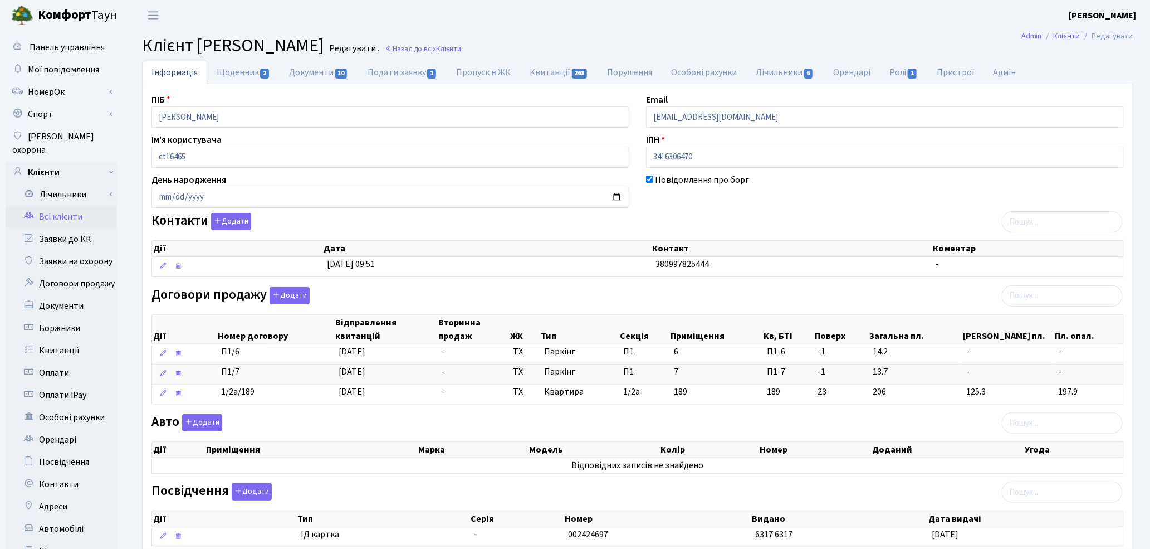
click at [674, 211] on div "ПІБ [PERSON_NAME] Email [EMAIL_ADDRESS][DOMAIN_NAME] Ім'я користувача ct16465 І…" at bounding box center [637, 361] width 989 height 537
